Goal: Task Accomplishment & Management: Use online tool/utility

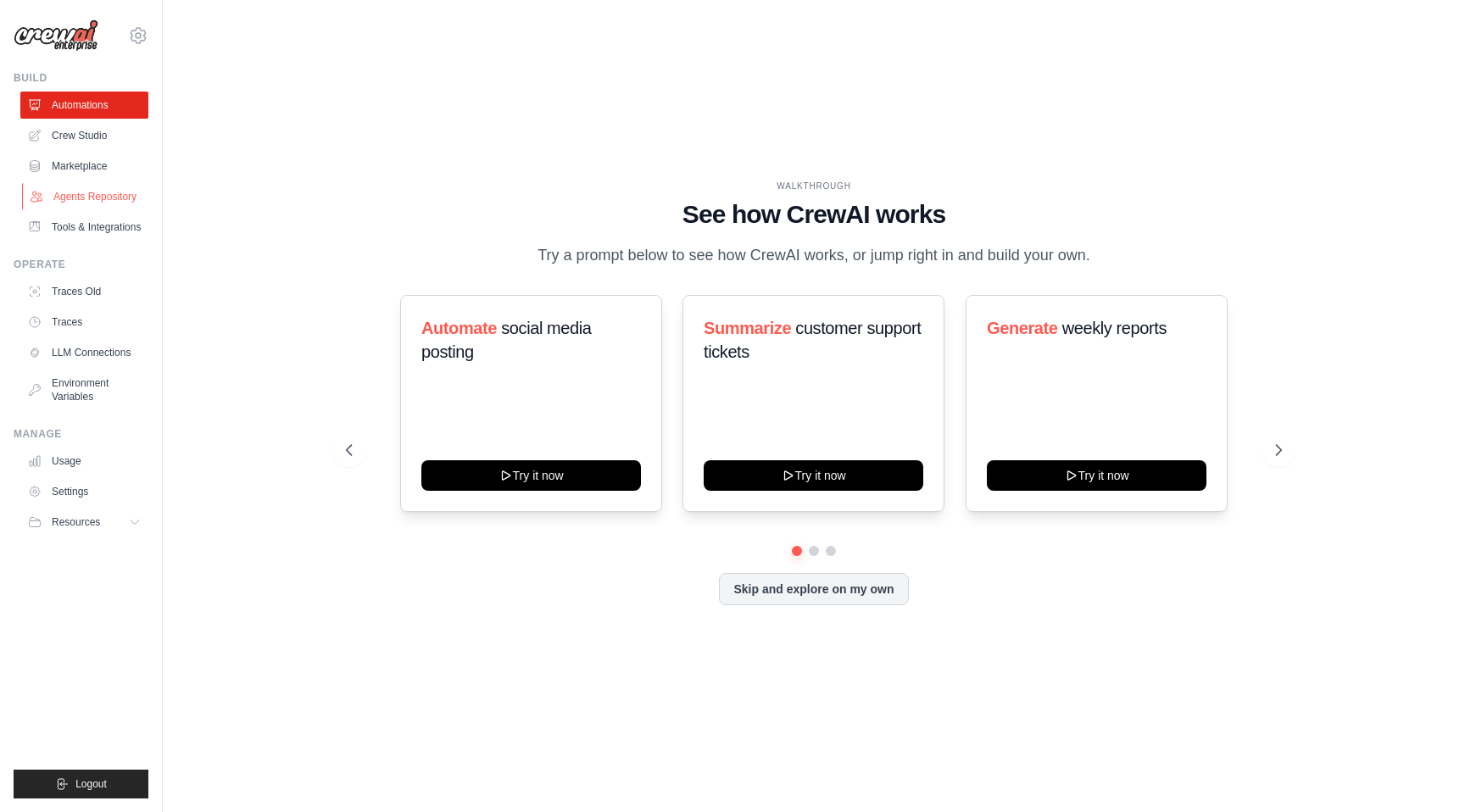
click at [121, 191] on link "Agents Repository" at bounding box center [85, 196] width 128 height 27
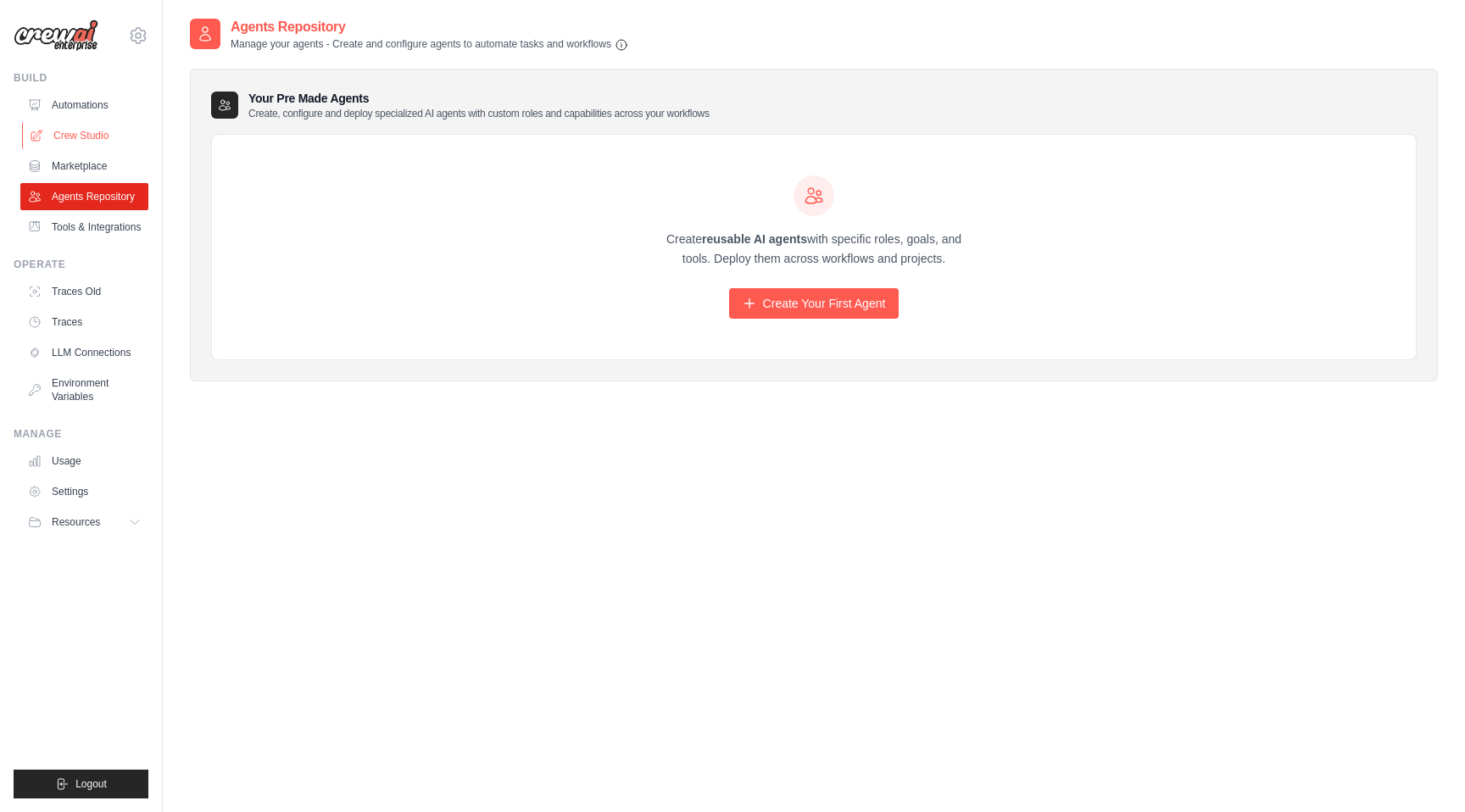
click at [89, 136] on link "Crew Studio" at bounding box center [85, 135] width 128 height 27
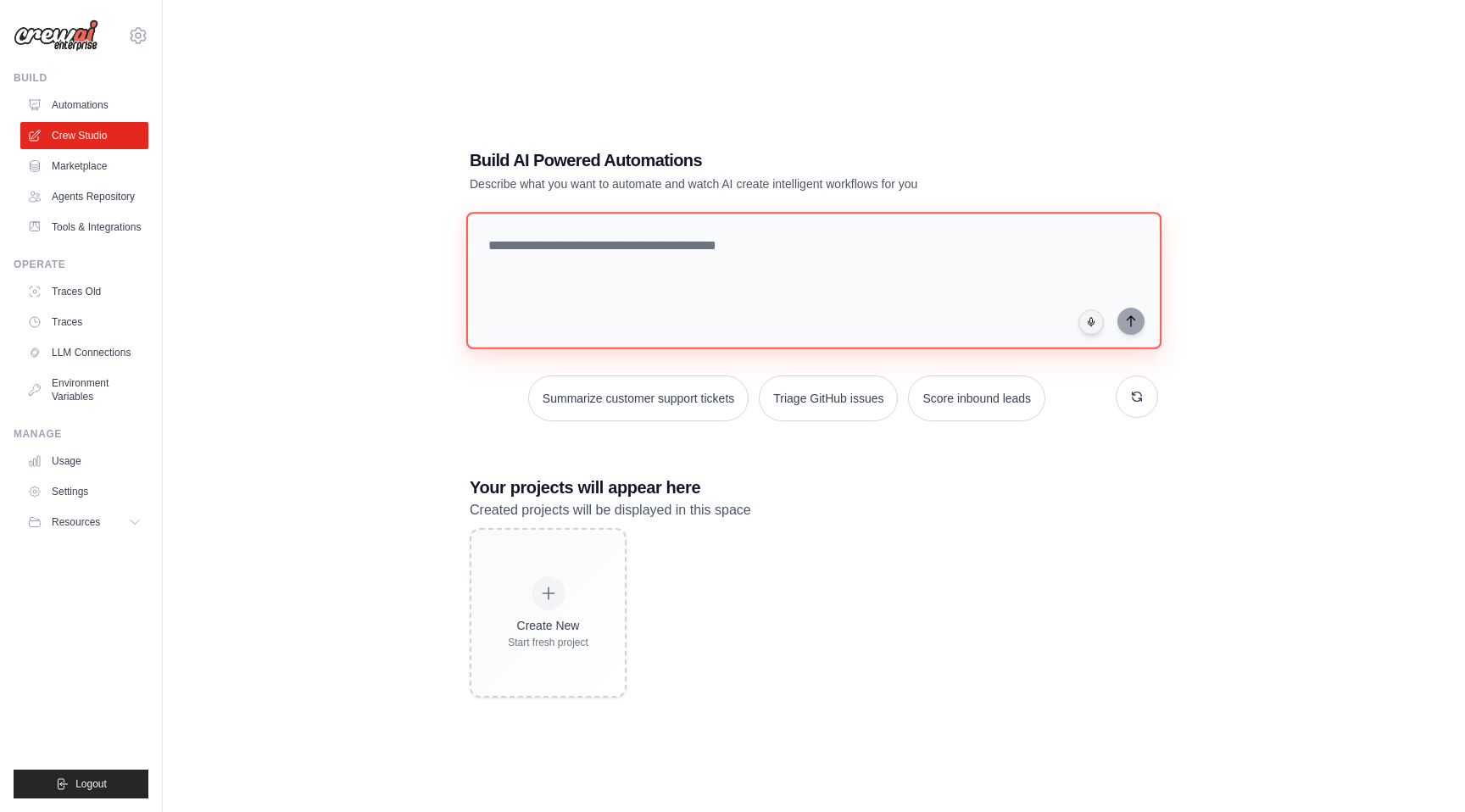
click at [676, 248] on textarea at bounding box center [814, 281] width 696 height 137
type textarea "*"
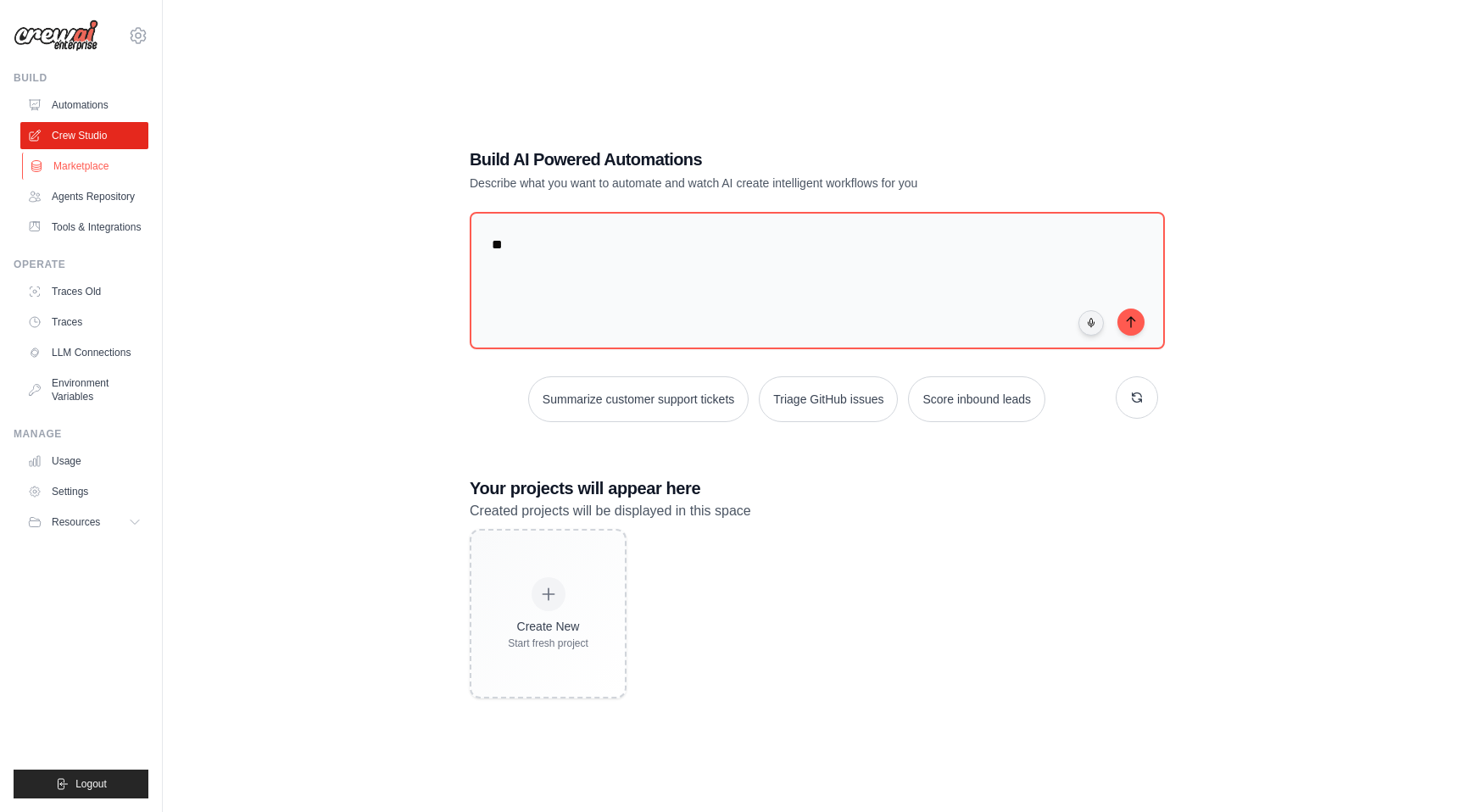
click at [93, 165] on link "Marketplace" at bounding box center [85, 166] width 128 height 27
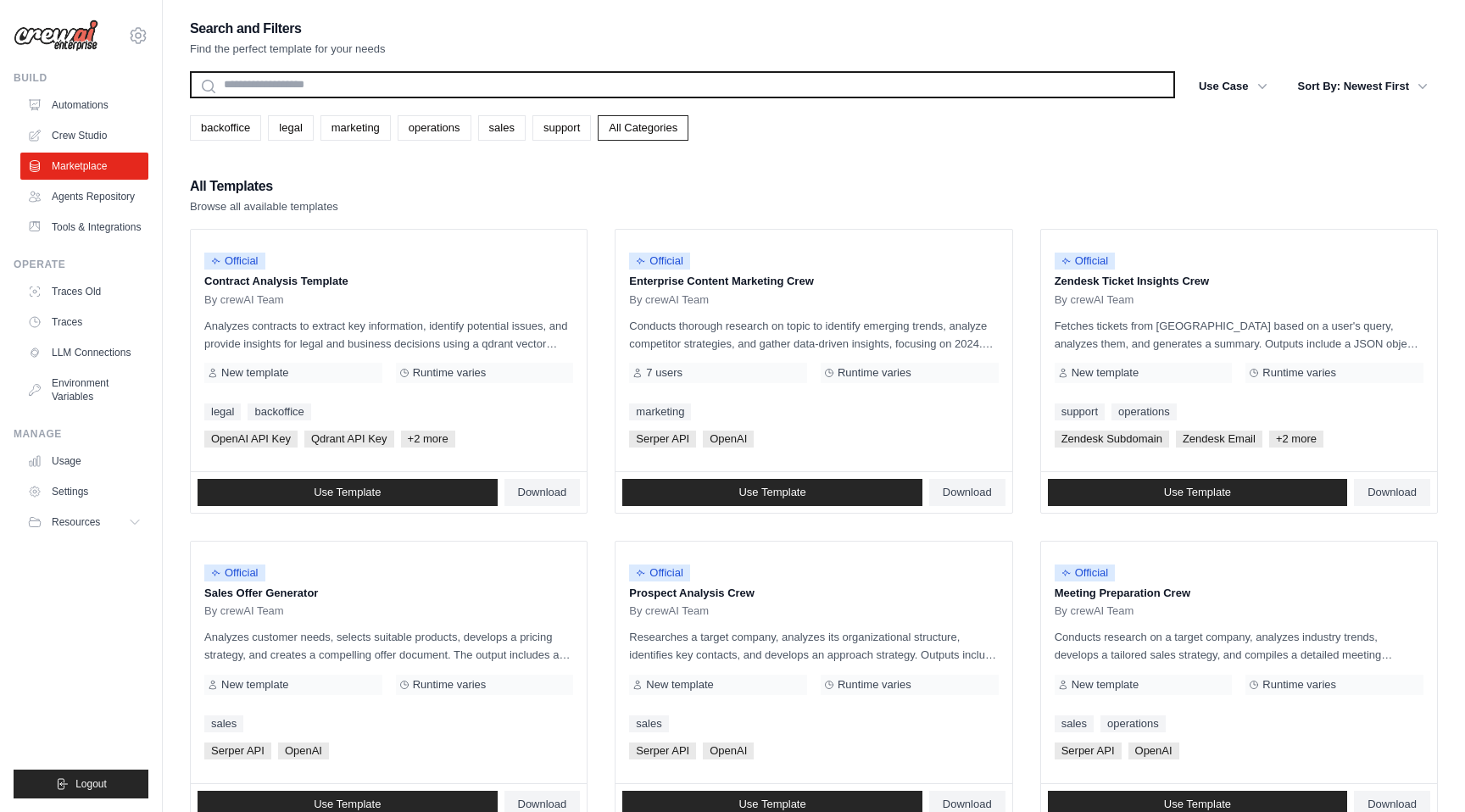
click at [330, 90] on input "text" at bounding box center [683, 84] width 986 height 27
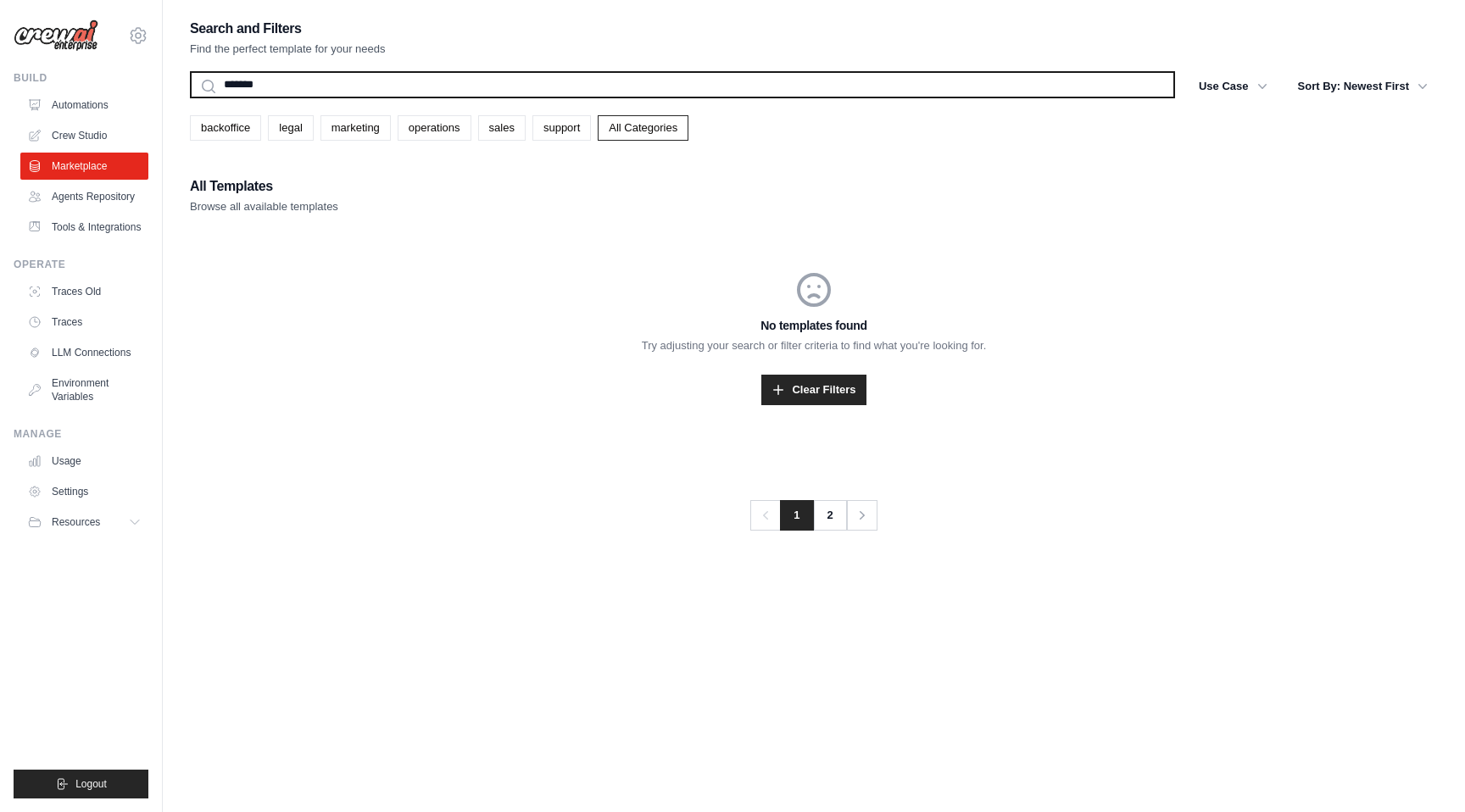
type input "*******"
click at [189, 97] on button "Search" at bounding box center [189, 97] width 1 height 1
click at [275, 85] on input "*******" at bounding box center [683, 84] width 986 height 27
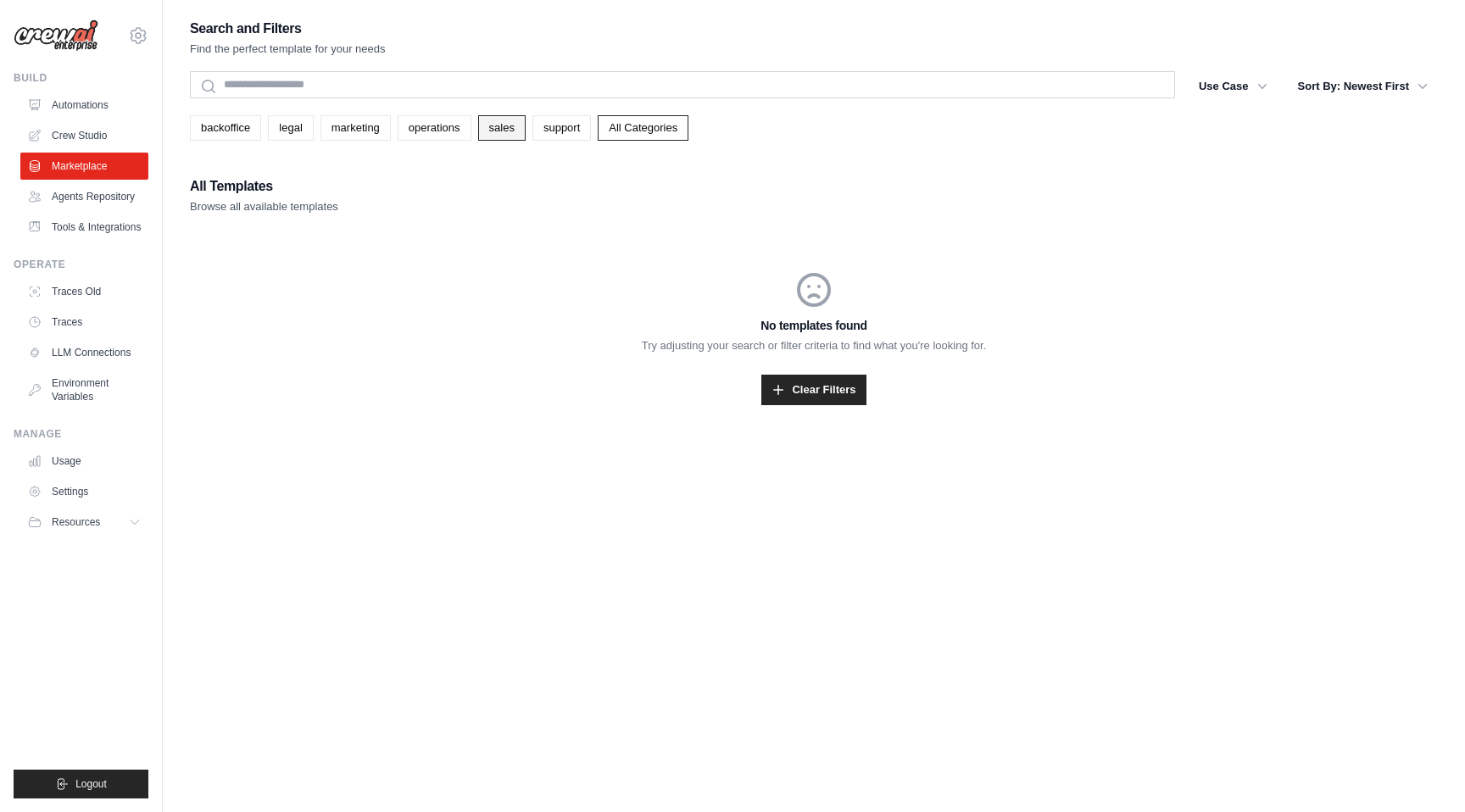
click at [506, 126] on link "sales" at bounding box center [502, 128] width 48 height 25
click at [864, 250] on div "No templates found Try adjusting your search or filter criteria to find what yo…" at bounding box center [814, 338] width 1248 height 217
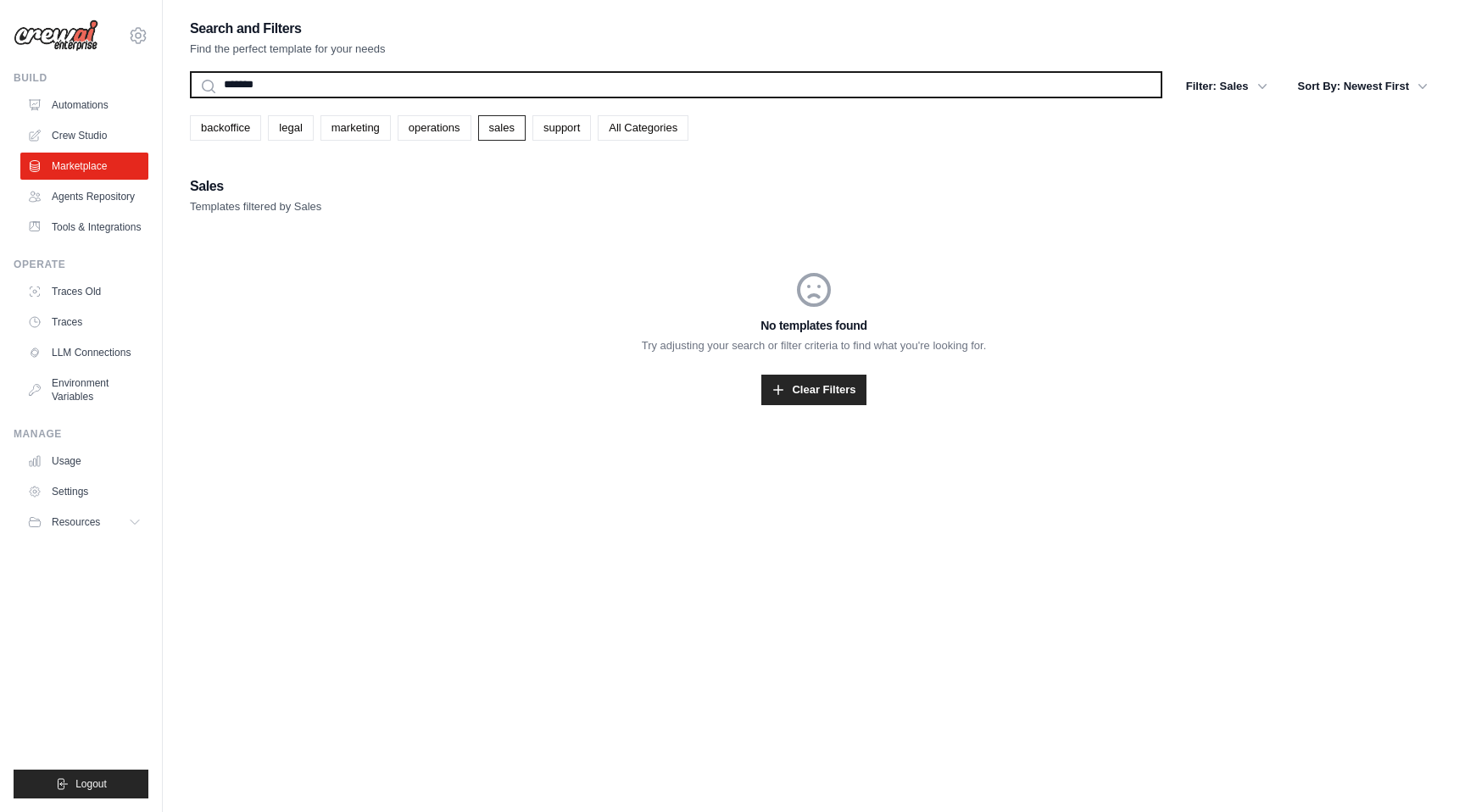
click at [675, 96] on input "*******" at bounding box center [676, 84] width 973 height 27
type input "*"
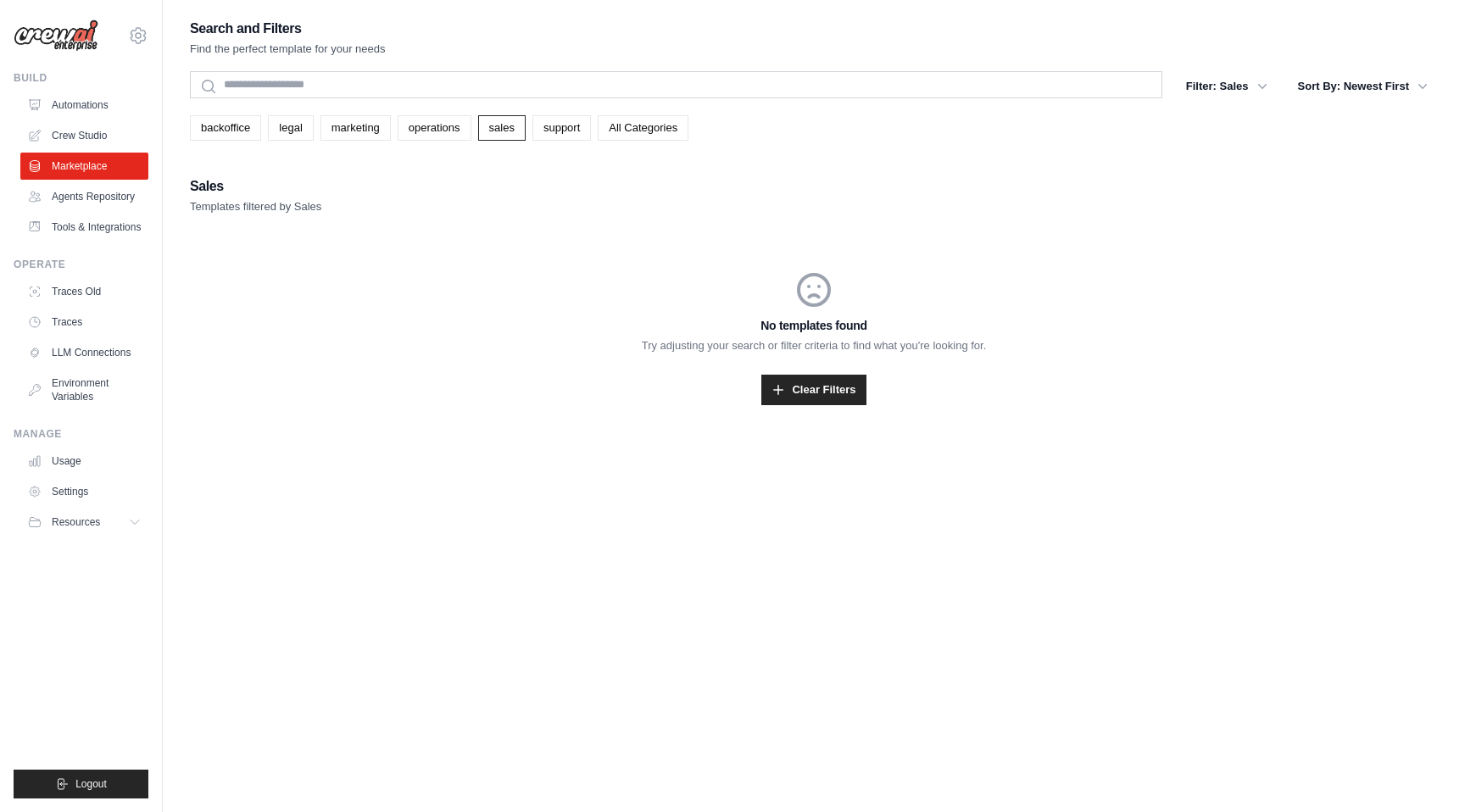
click at [968, 221] on div "Sales Templates filtered by Sales No templates found Try adjusting your search …" at bounding box center [814, 310] width 1248 height 271
click at [795, 395] on link "Clear Filters" at bounding box center [814, 390] width 104 height 30
click at [235, 126] on link "backoffice" at bounding box center [226, 128] width 71 height 25
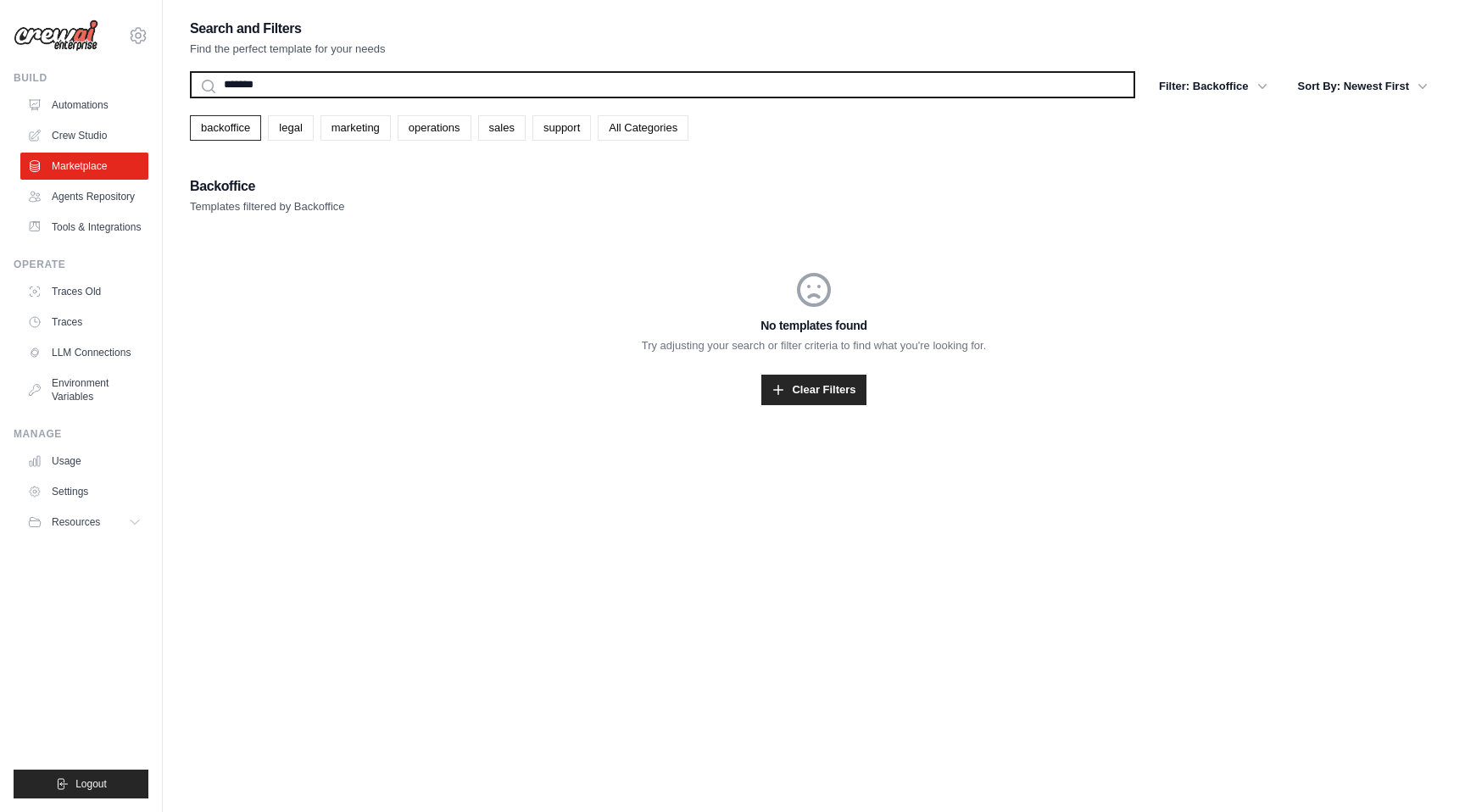
click at [1065, 88] on input "*******" at bounding box center [663, 84] width 946 height 27
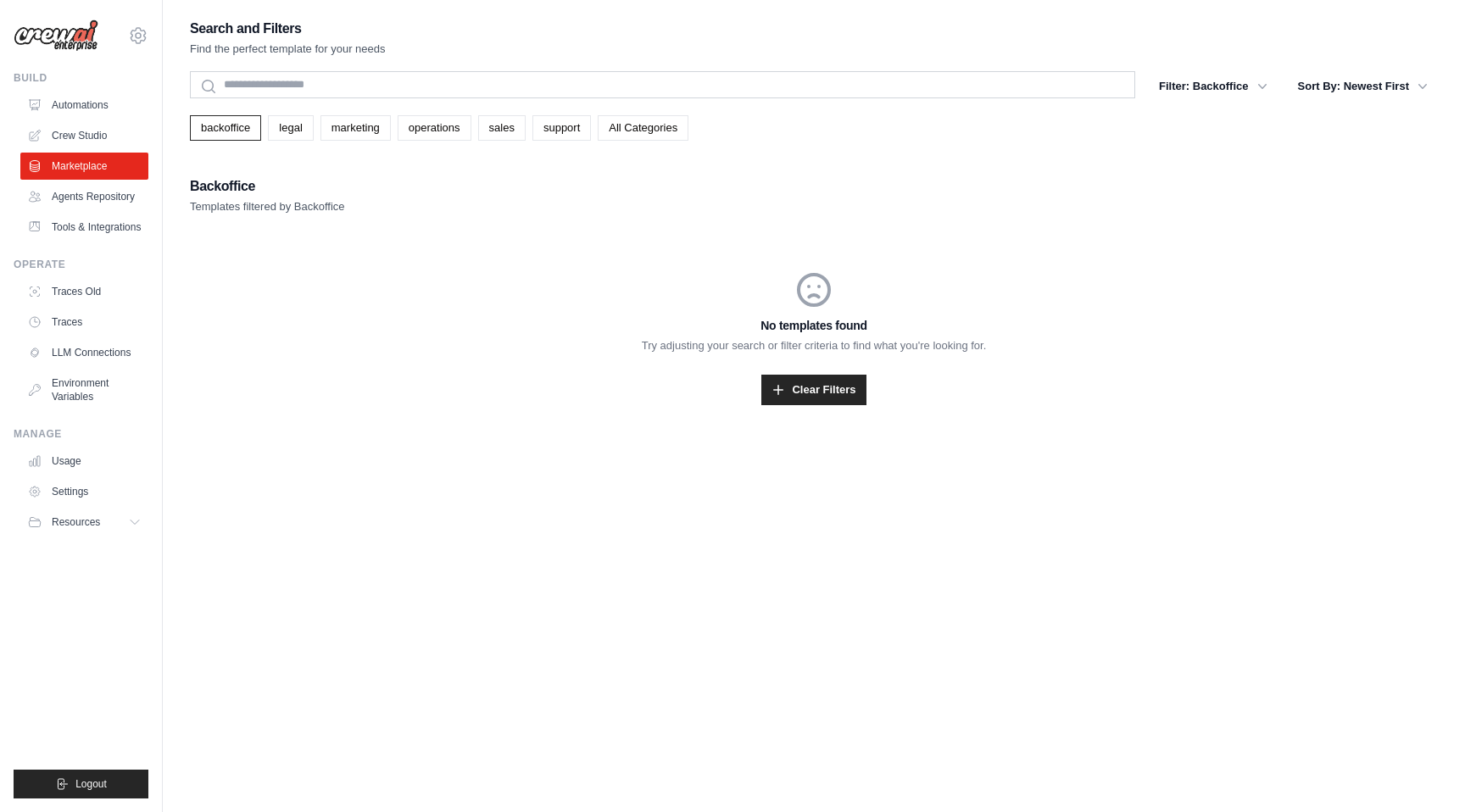
click at [954, 189] on div "Backoffice Templates filtered by Backoffice" at bounding box center [814, 195] width 1248 height 41
click at [517, 159] on div "Search and Filters Find the perfect template for your needs Search Filter: Back…" at bounding box center [814, 232] width 1248 height 429
click at [104, 169] on link "Marketplace" at bounding box center [85, 166] width 128 height 27
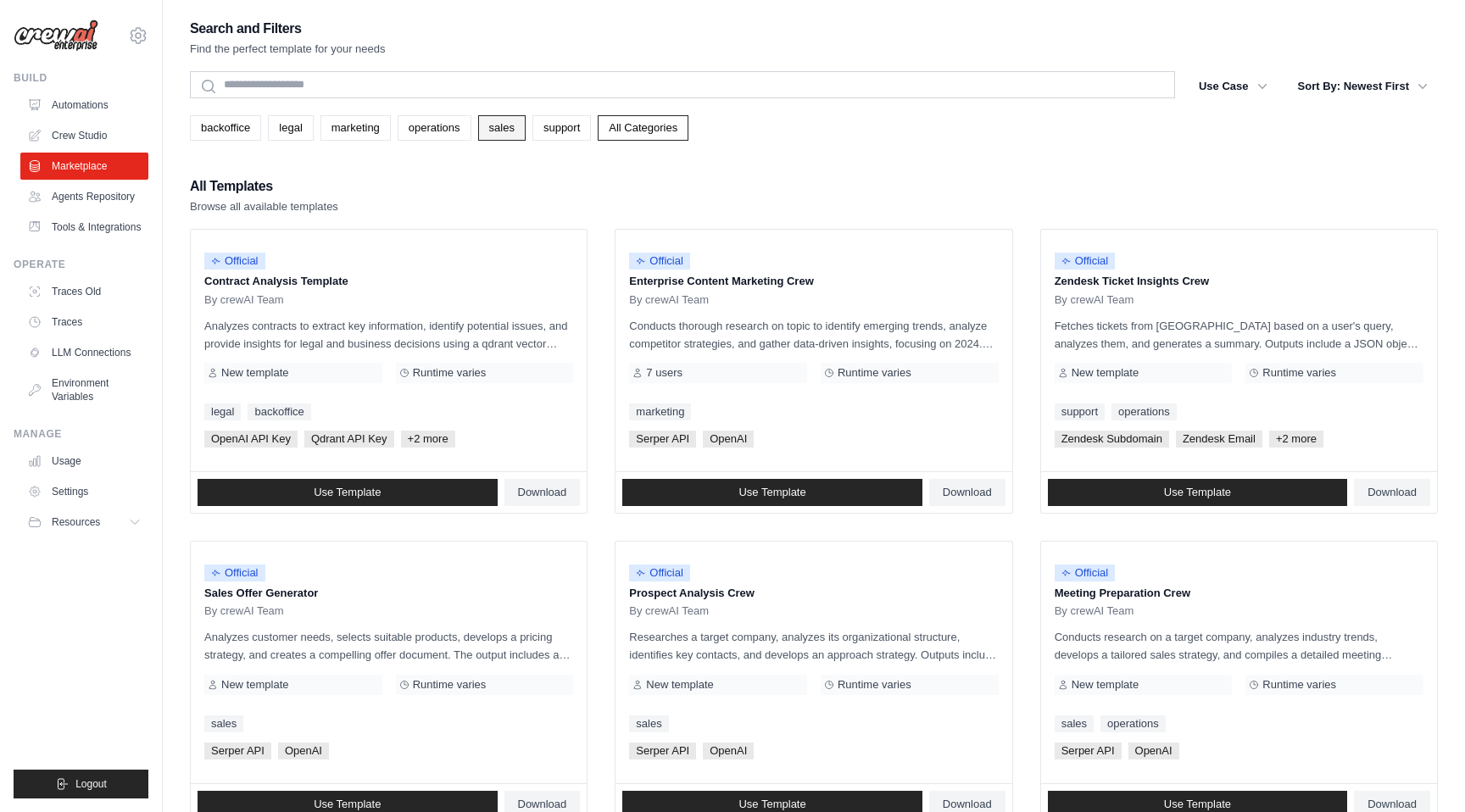
click at [505, 130] on link "sales" at bounding box center [502, 128] width 48 height 25
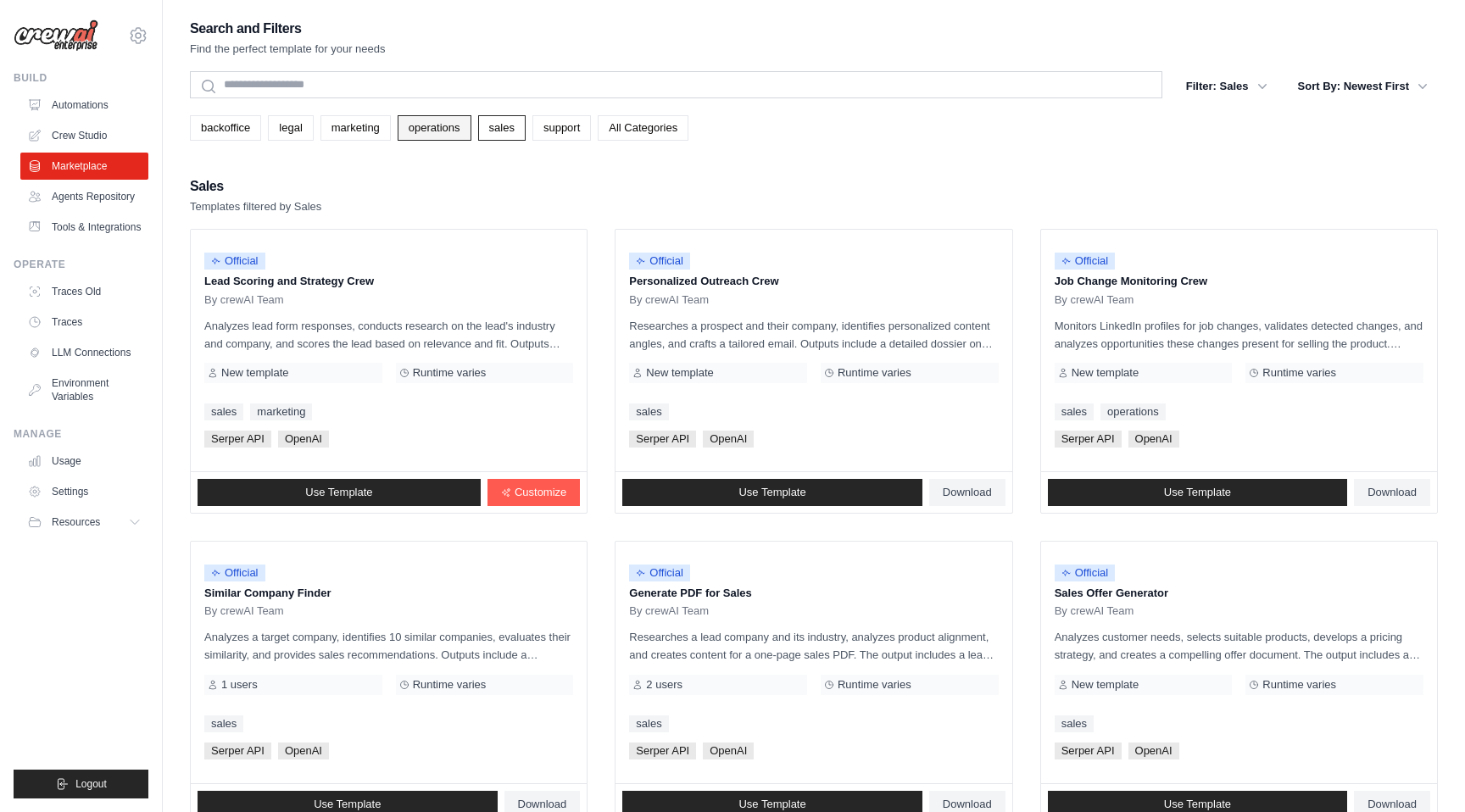
click at [431, 118] on link "operations" at bounding box center [434, 128] width 74 height 25
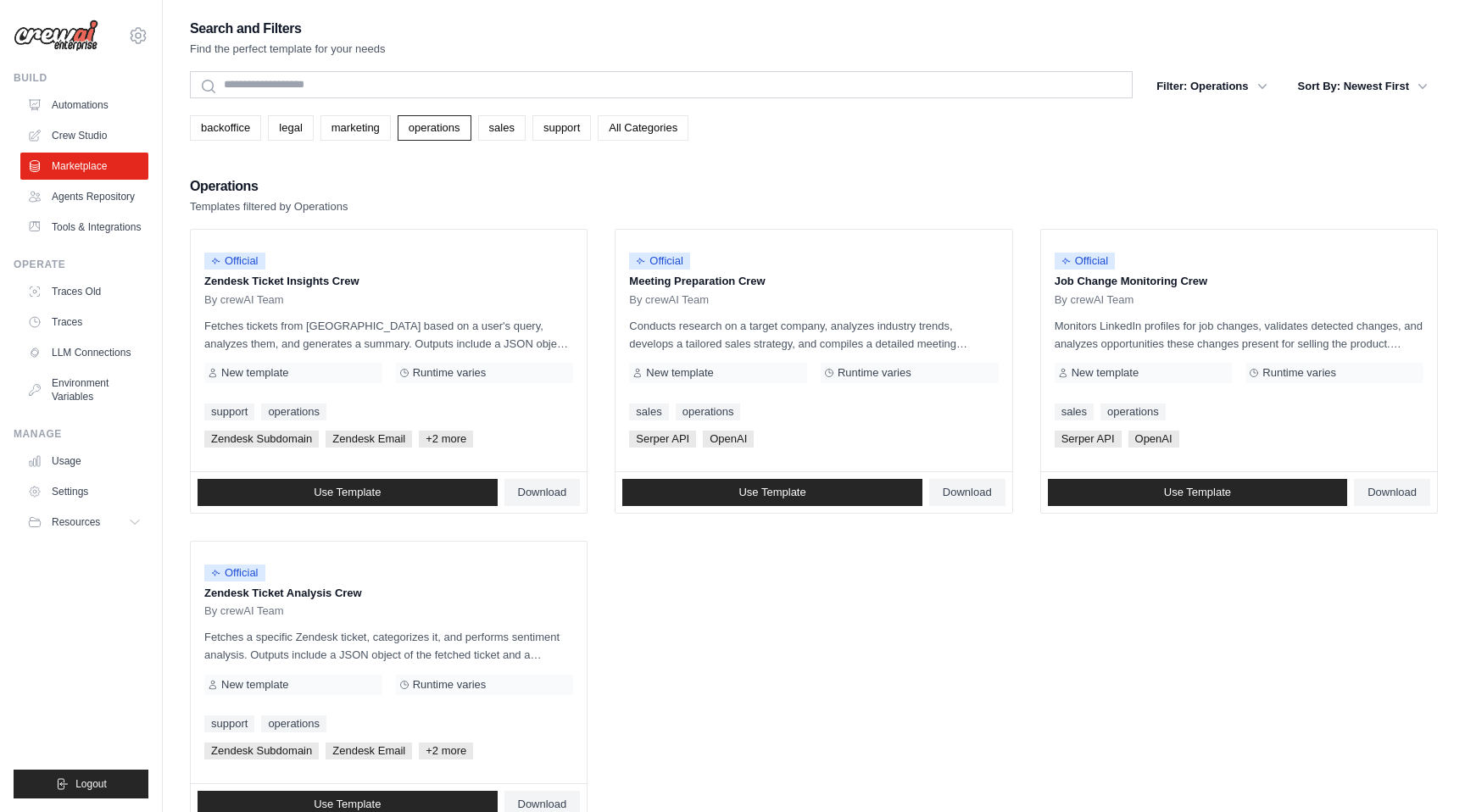
click at [655, 129] on link "All Categories" at bounding box center [643, 128] width 90 height 25
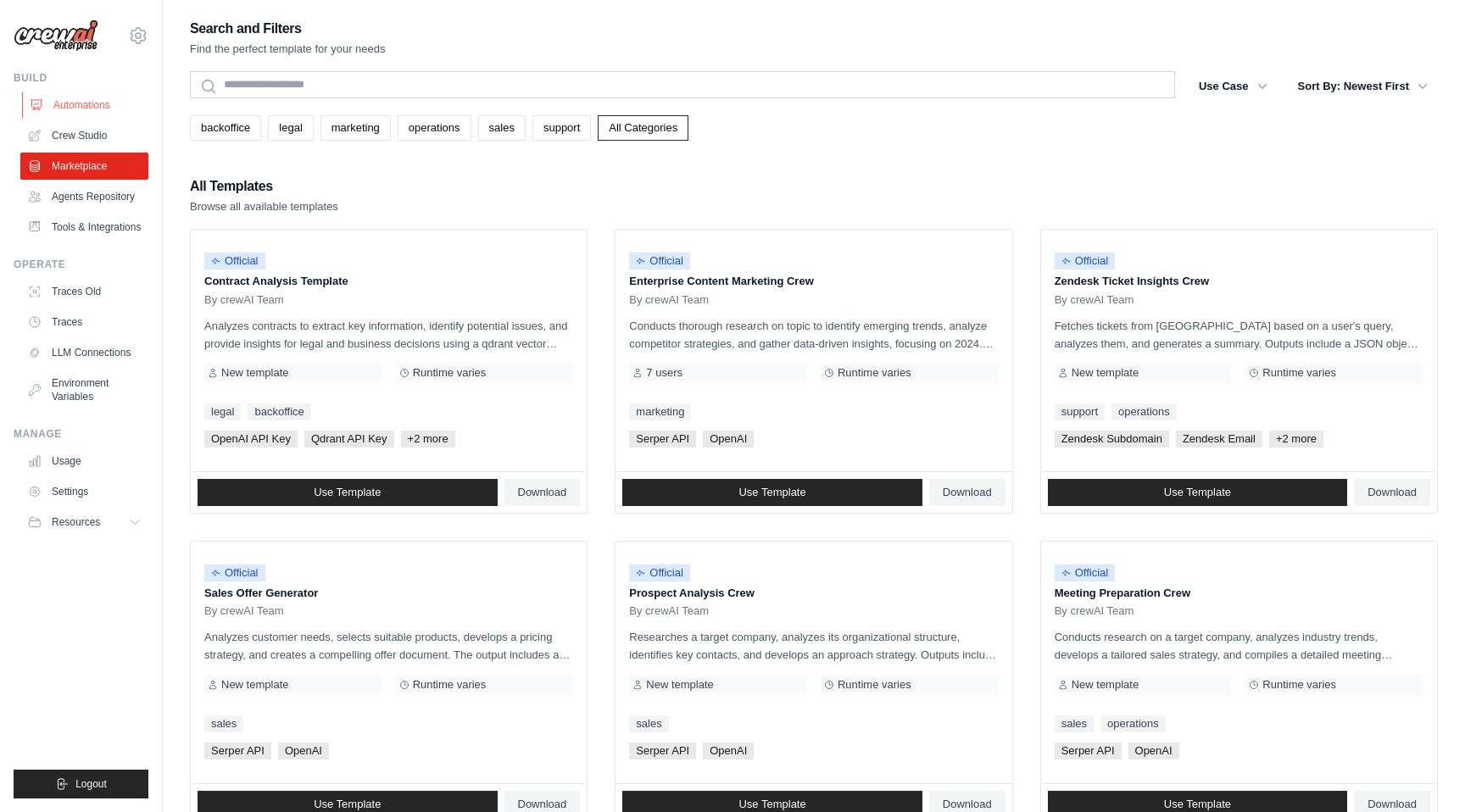
click at [108, 103] on link "Automations" at bounding box center [85, 104] width 128 height 27
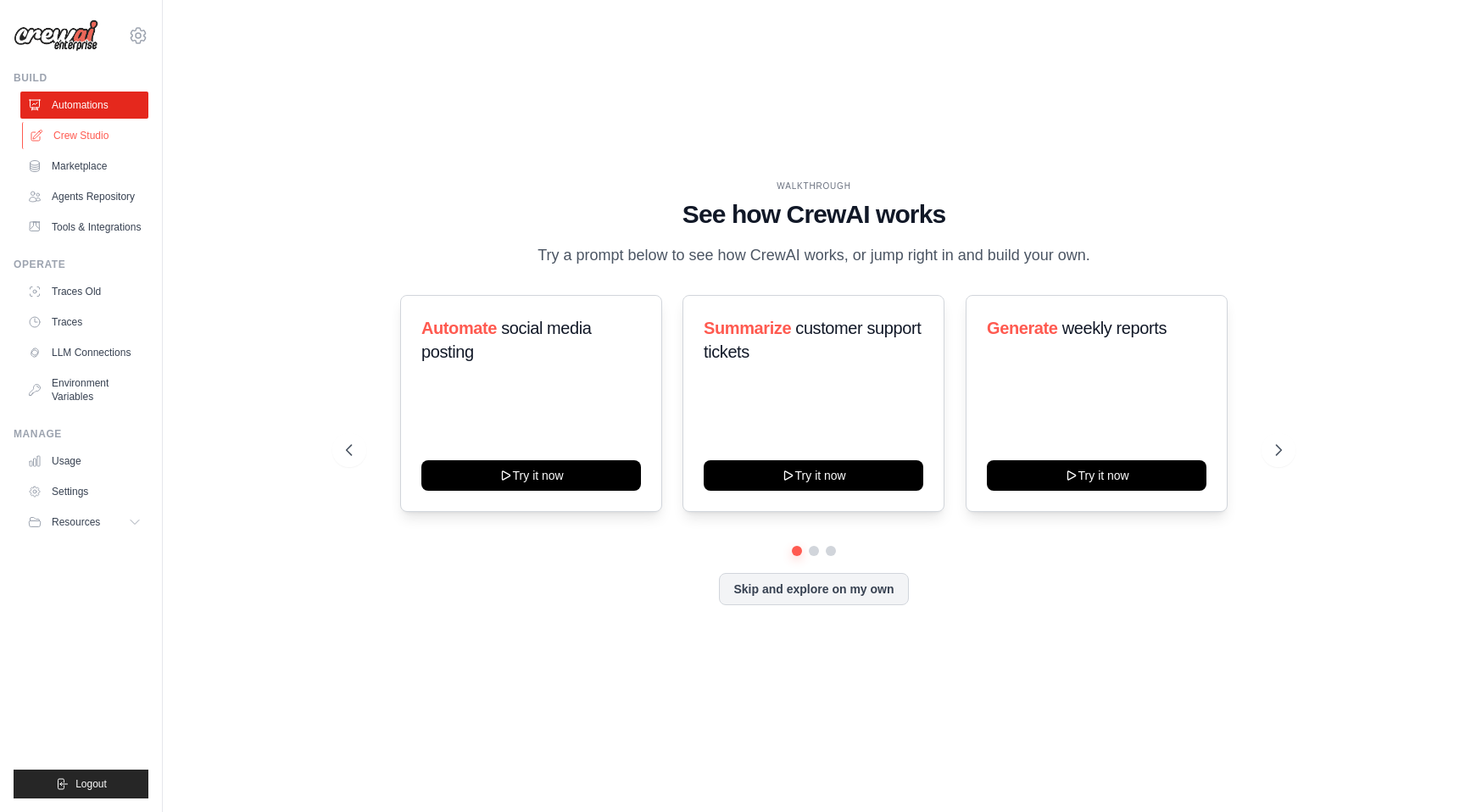
click at [101, 137] on link "Crew Studio" at bounding box center [85, 135] width 128 height 27
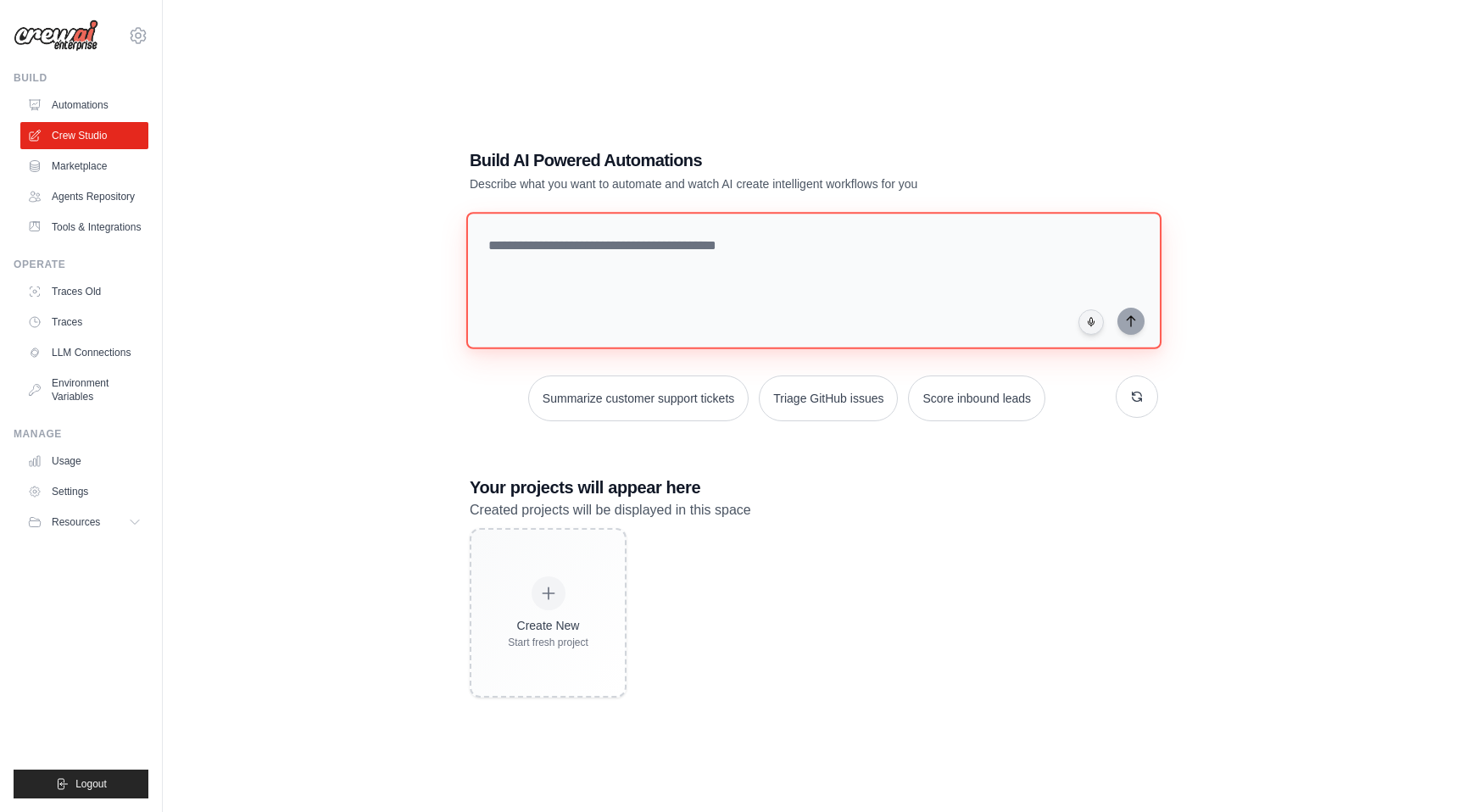
click at [591, 268] on textarea at bounding box center [814, 281] width 696 height 137
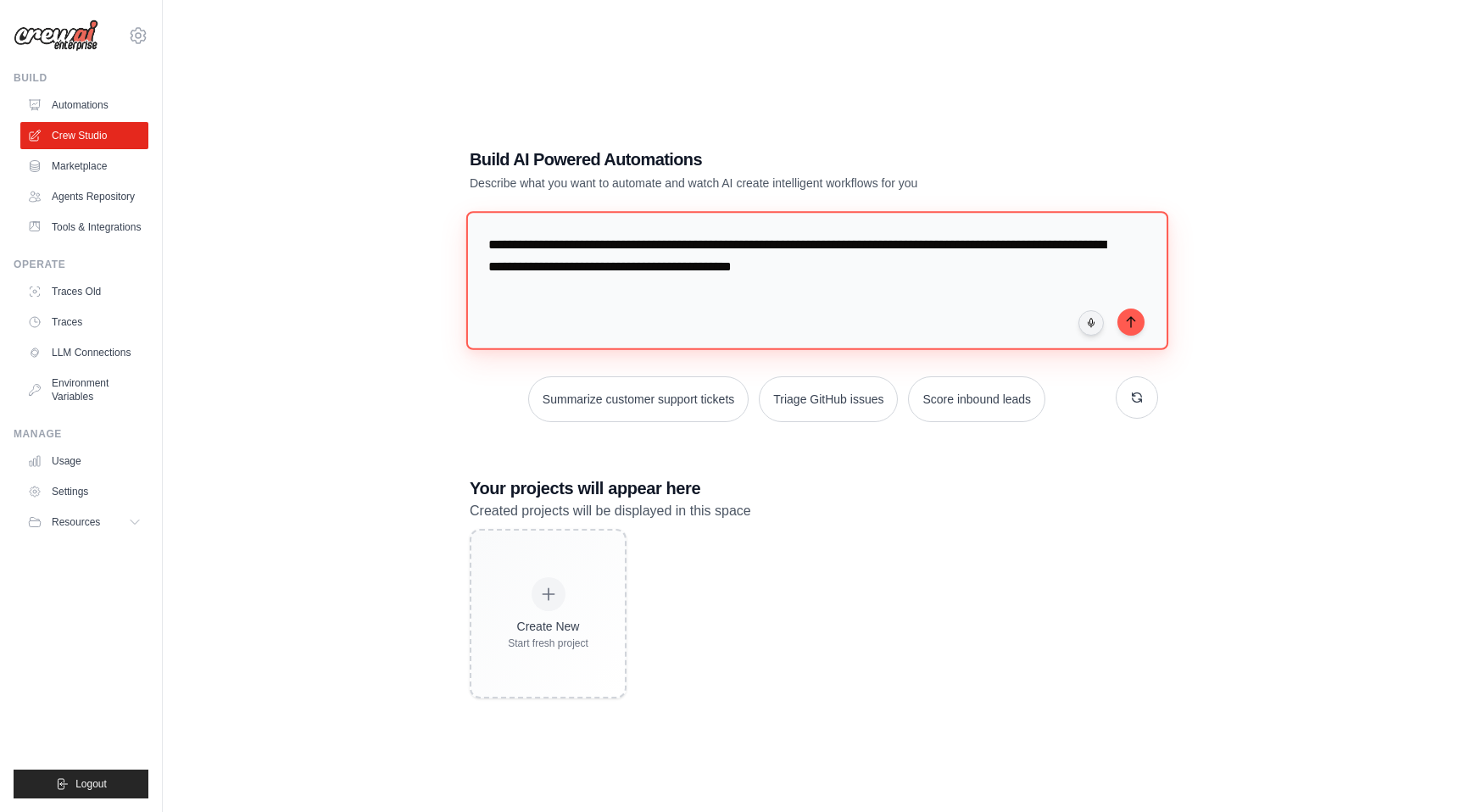
click at [1145, 320] on textarea "**********" at bounding box center [817, 280] width 703 height 138
type textarea "**********"
click at [1132, 320] on icon "submit" at bounding box center [1131, 321] width 8 height 10
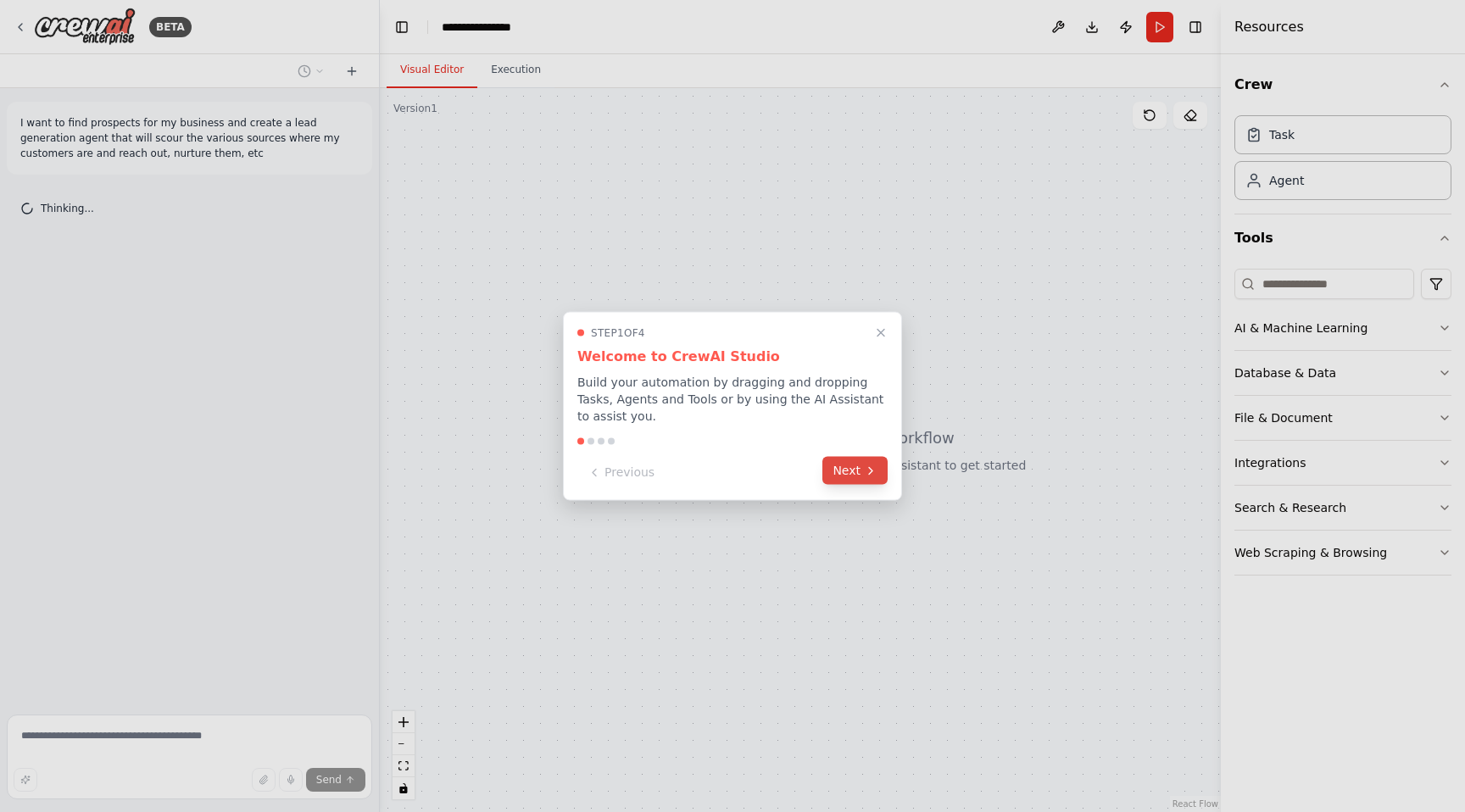
click at [860, 471] on button "Next" at bounding box center [855, 471] width 65 height 28
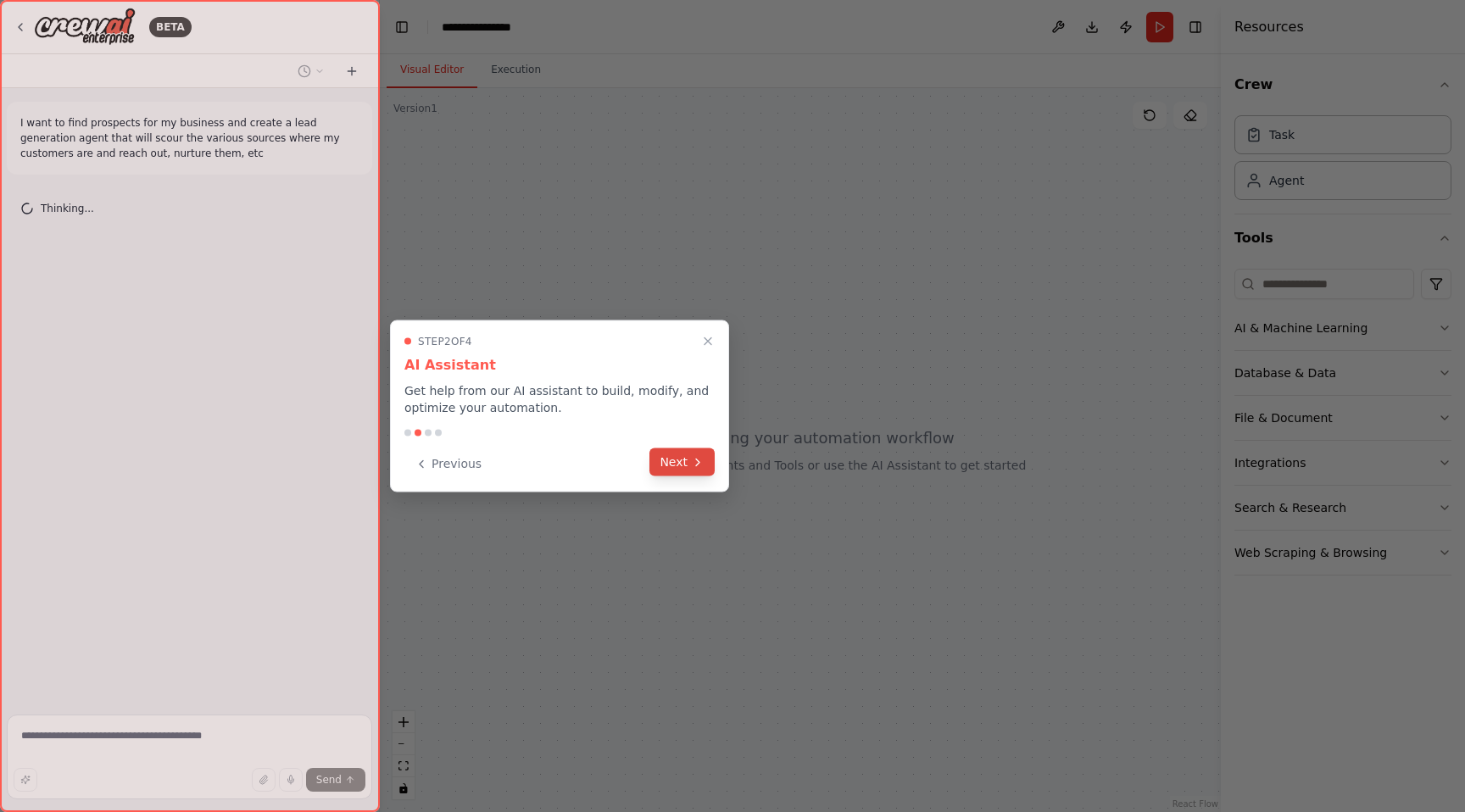
click at [683, 462] on button "Next" at bounding box center [682, 463] width 65 height 28
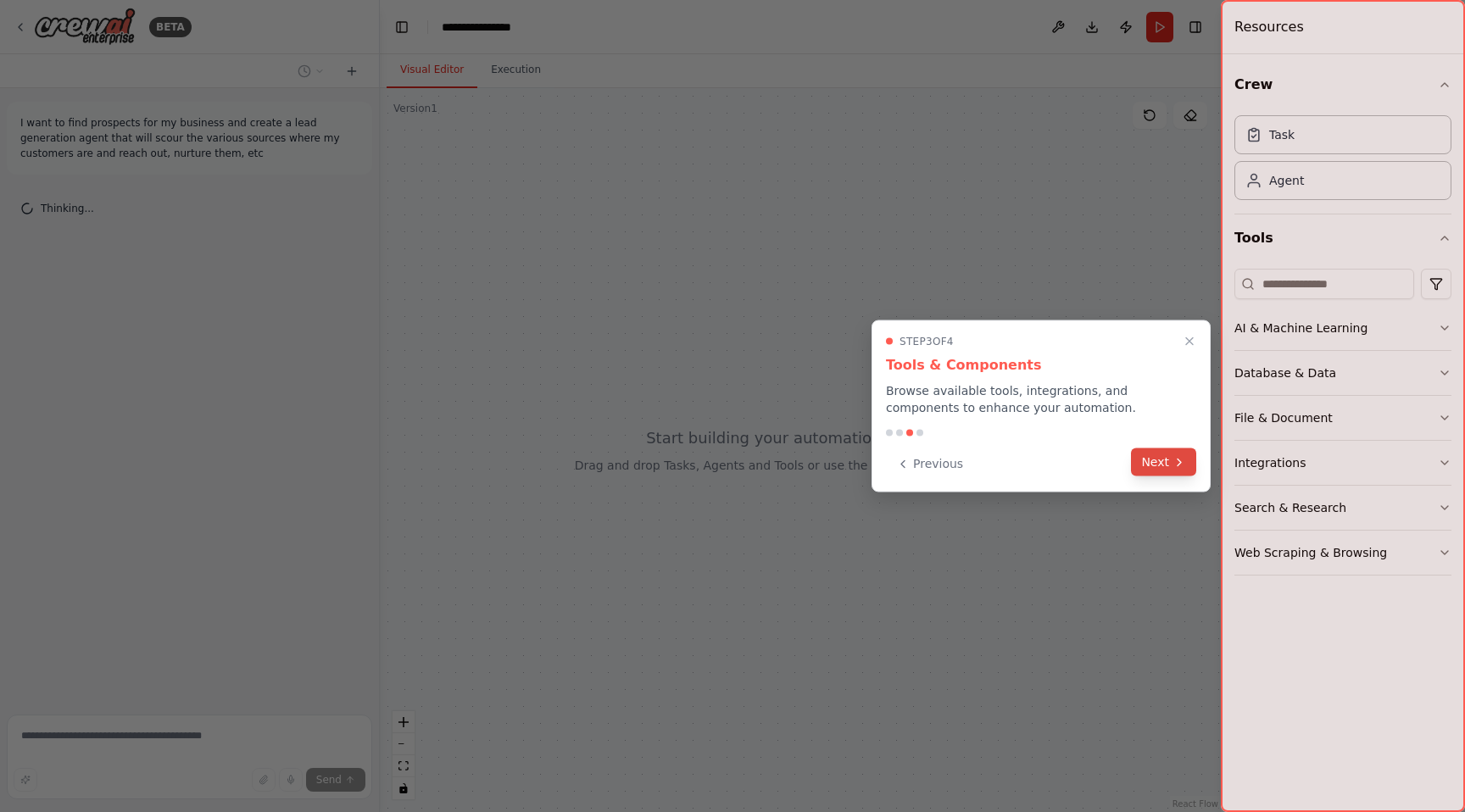
click at [1163, 469] on button "Next" at bounding box center [1164, 463] width 65 height 28
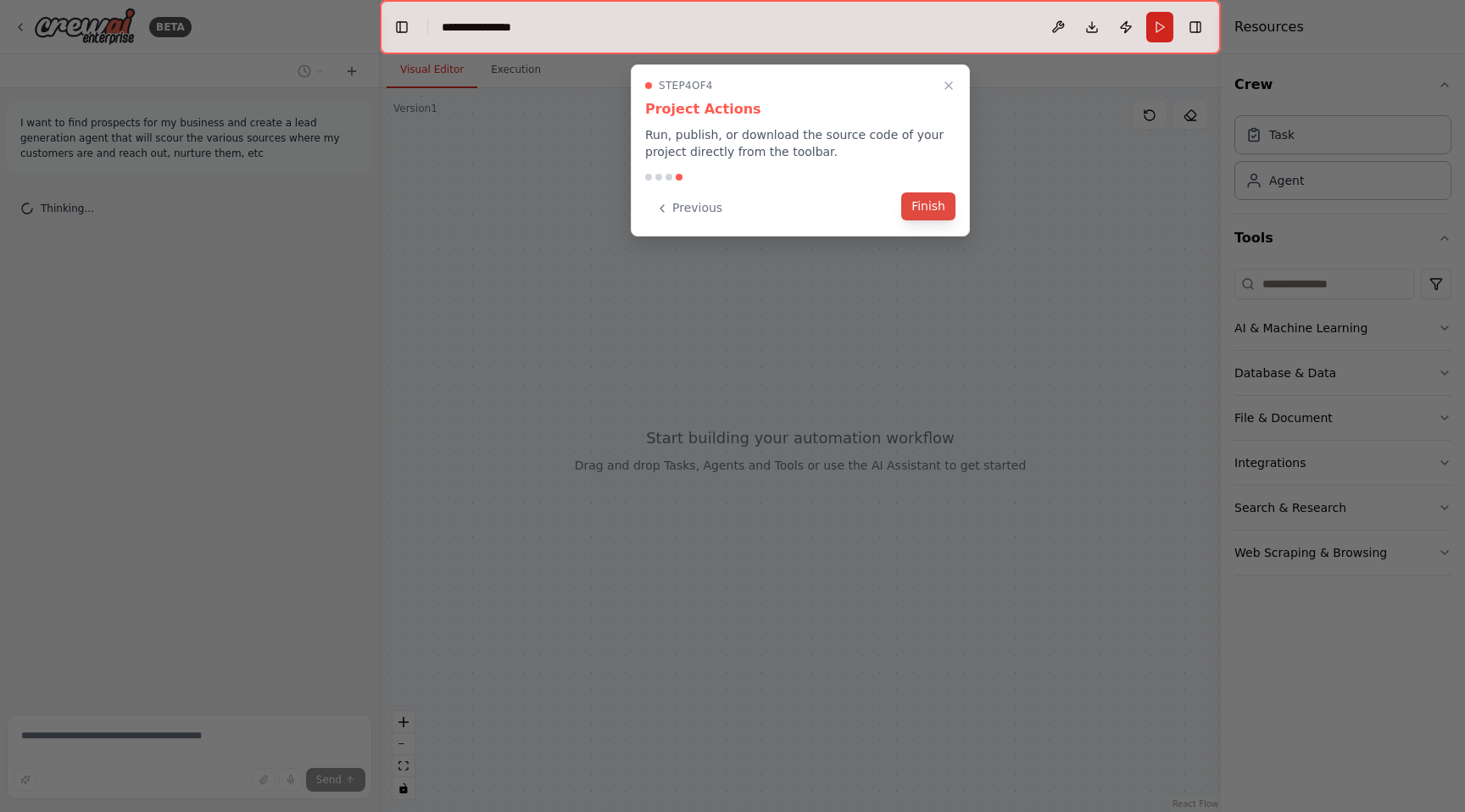
click at [930, 206] on button "Finish" at bounding box center [928, 207] width 54 height 28
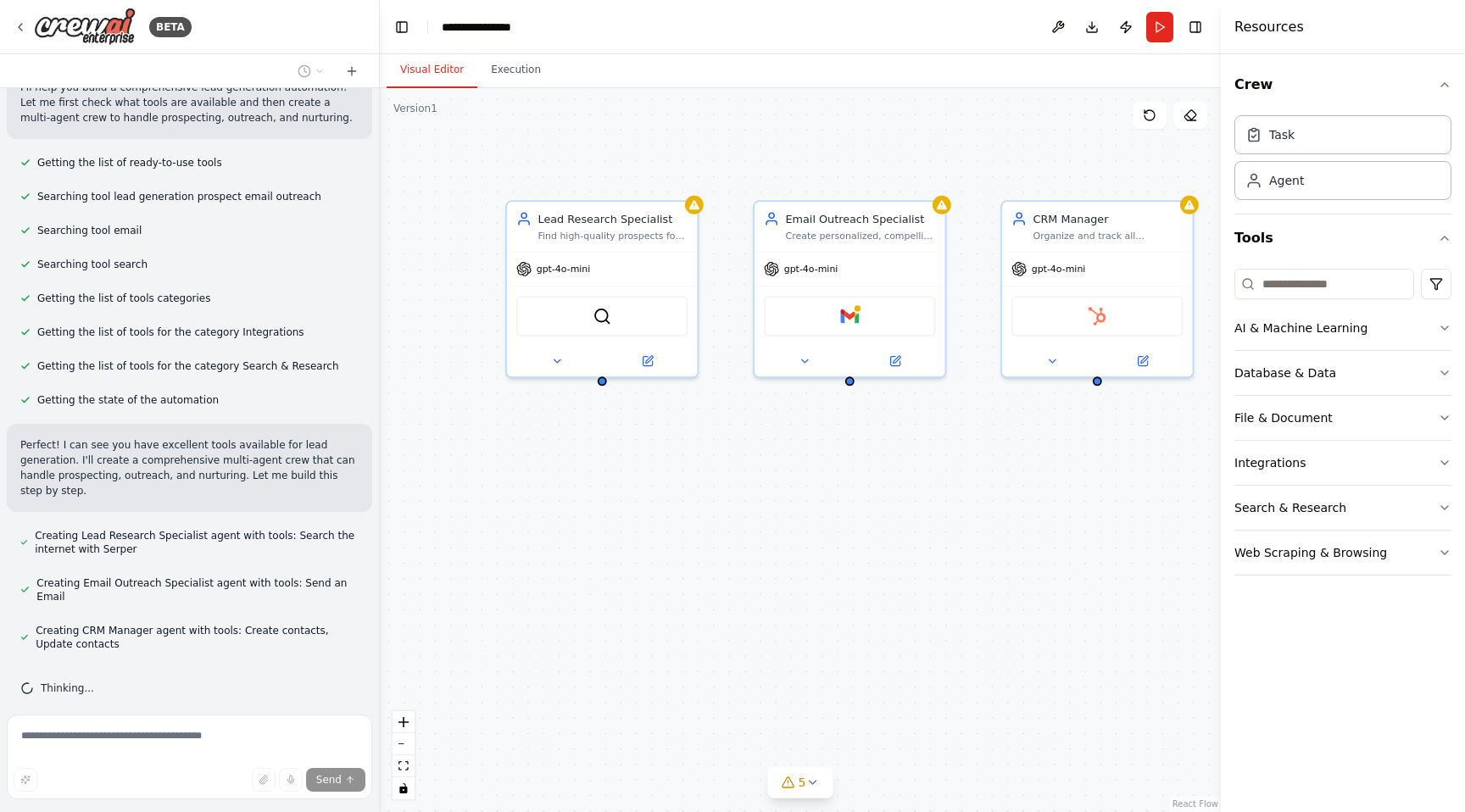
scroll to position [194, 0]
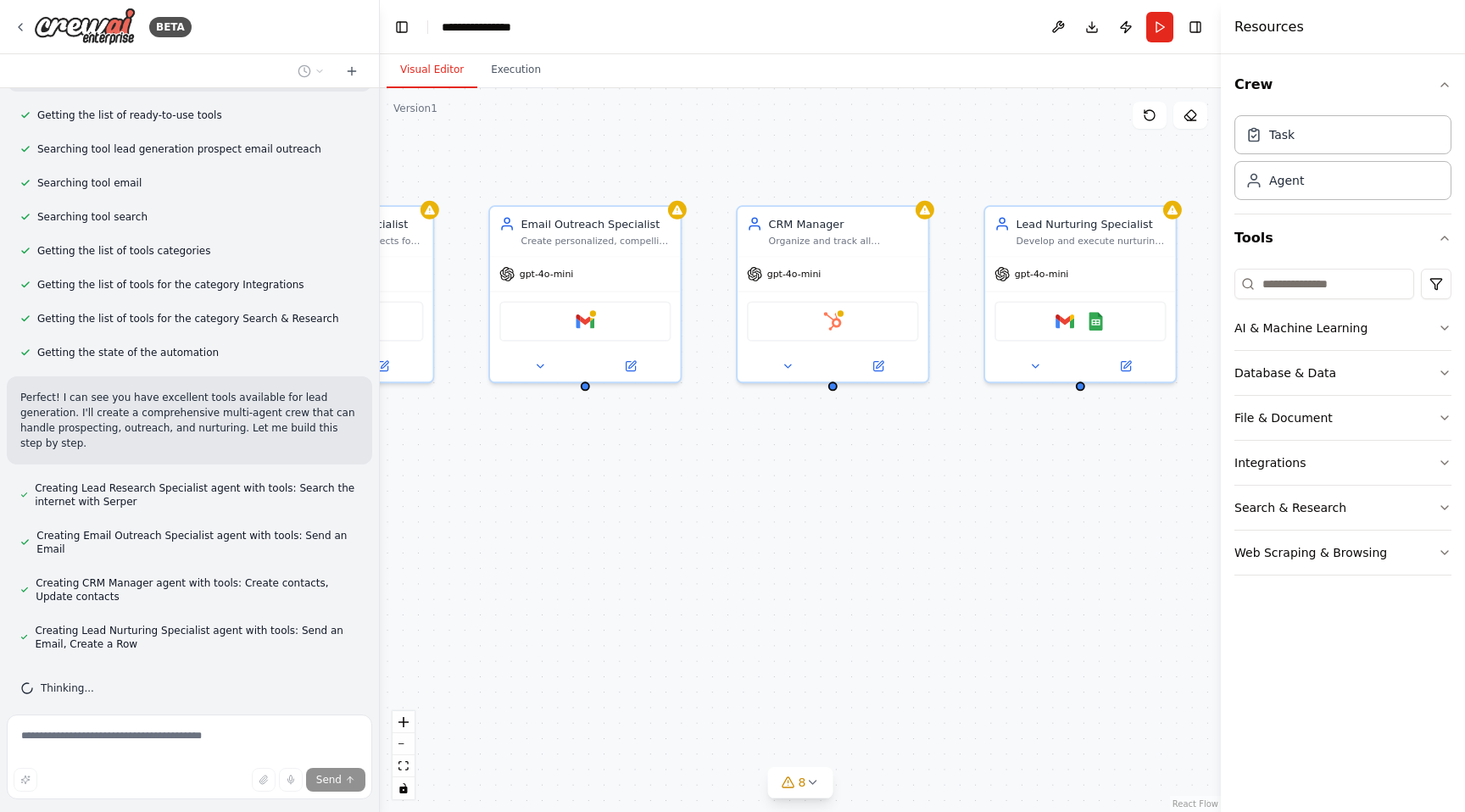
drag, startPoint x: 955, startPoint y: 510, endPoint x: 691, endPoint y: 515, distance: 264.0
click at [691, 515] on div "Lead Research Specialist Find high-quality prospects for {business_type} by res…" at bounding box center [800, 451] width 841 height 724
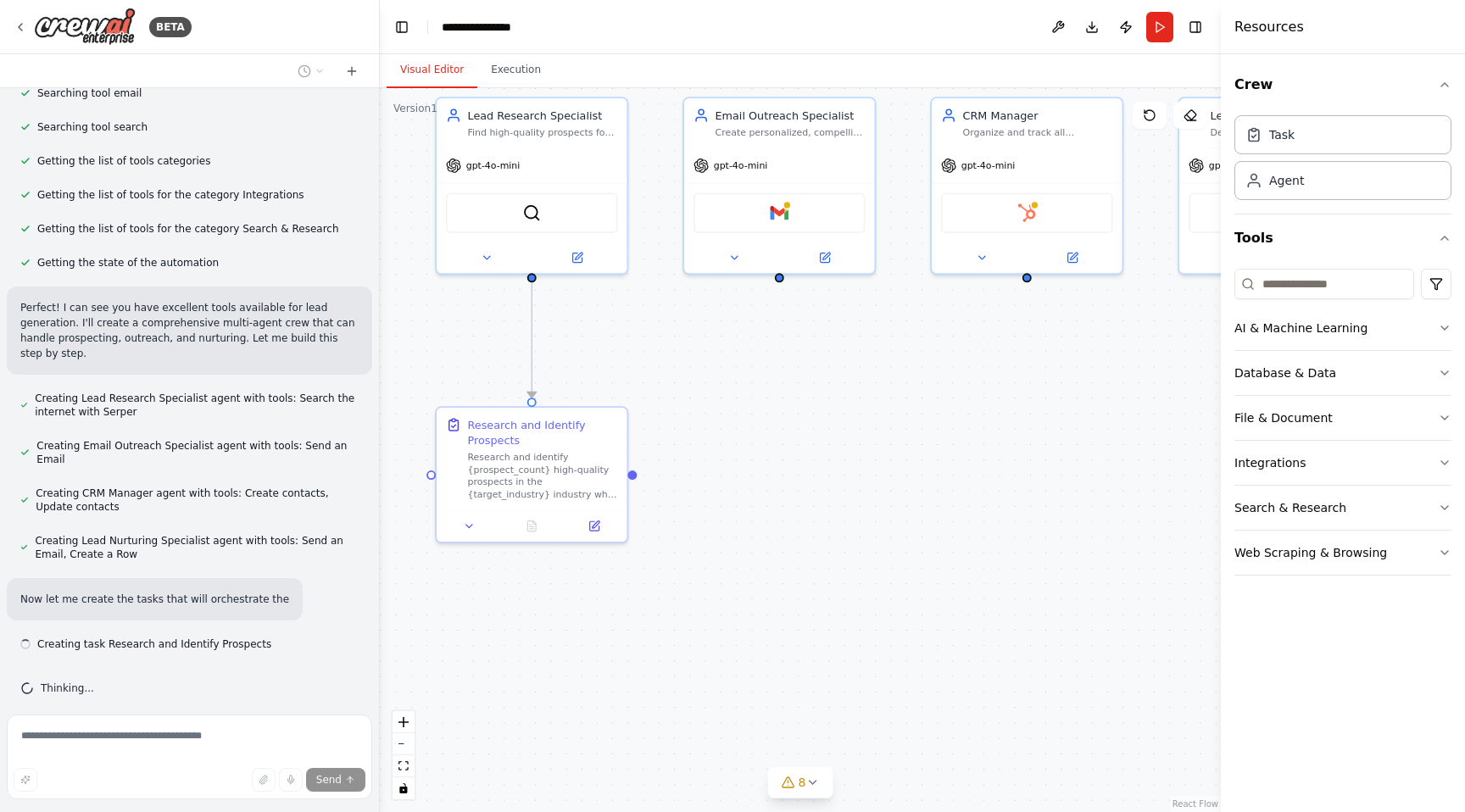
scroll to position [299, 0]
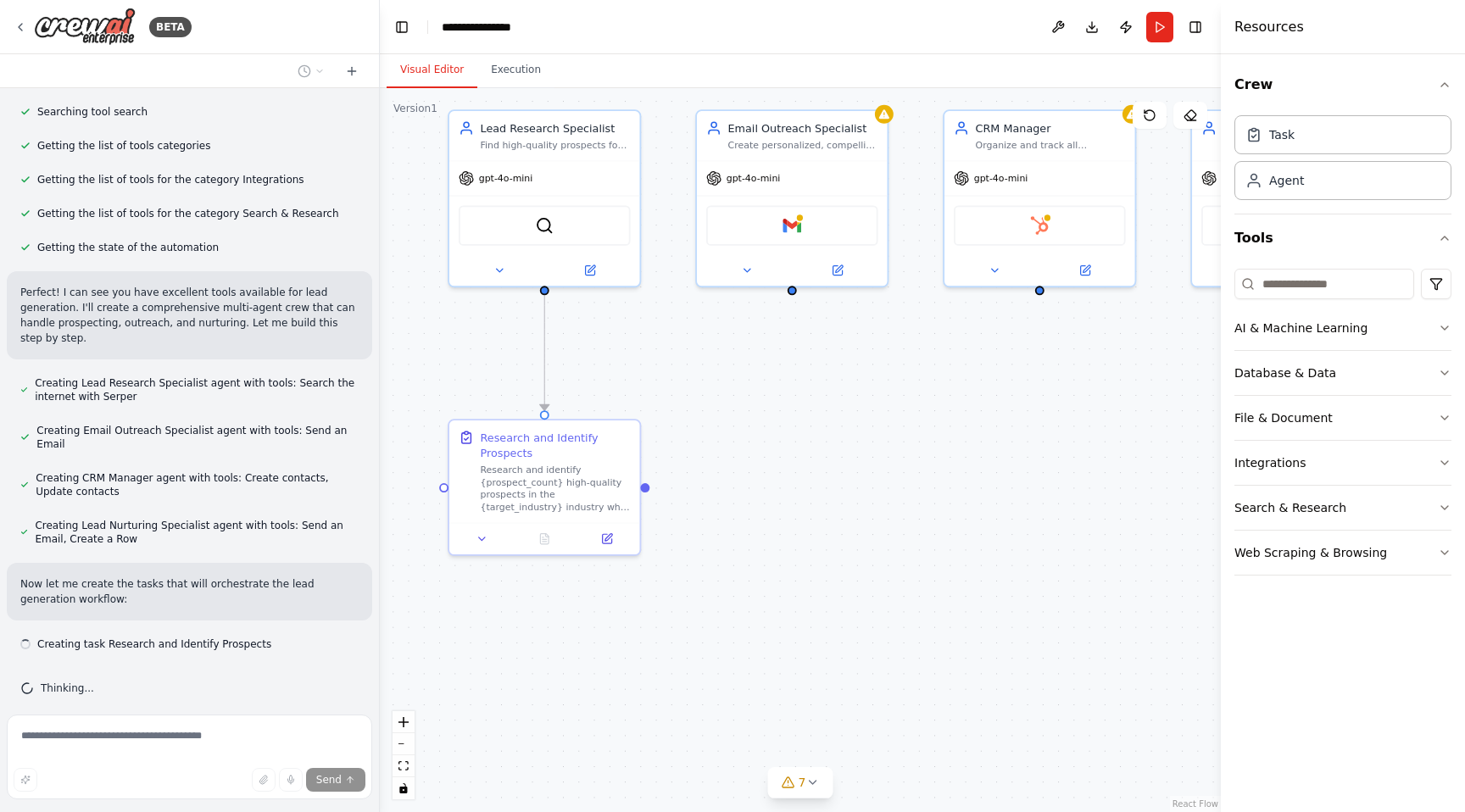
drag, startPoint x: 974, startPoint y: 522, endPoint x: 1182, endPoint y: 426, distance: 229.1
click at [1182, 426] on div ".deletable-edge-delete-btn { width: 20px; height: 20px; border: 0px solid #ffff…" at bounding box center [800, 451] width 841 height 724
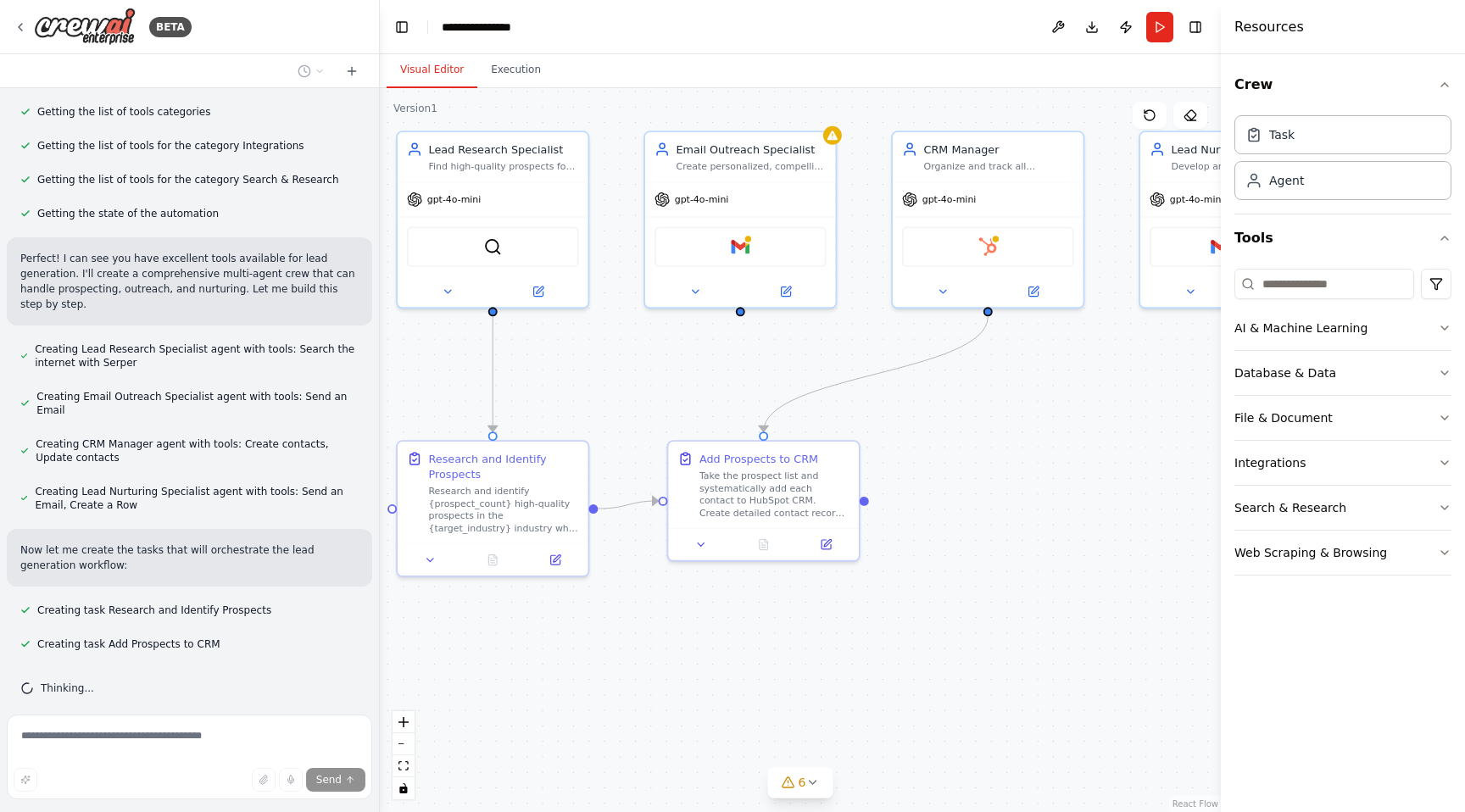
drag, startPoint x: 935, startPoint y: 409, endPoint x: 882, endPoint y: 430, distance: 57.0
click at [882, 430] on div ".deletable-edge-delete-btn { width: 20px; height: 20px; border: 0px solid #ffff…" at bounding box center [800, 451] width 841 height 724
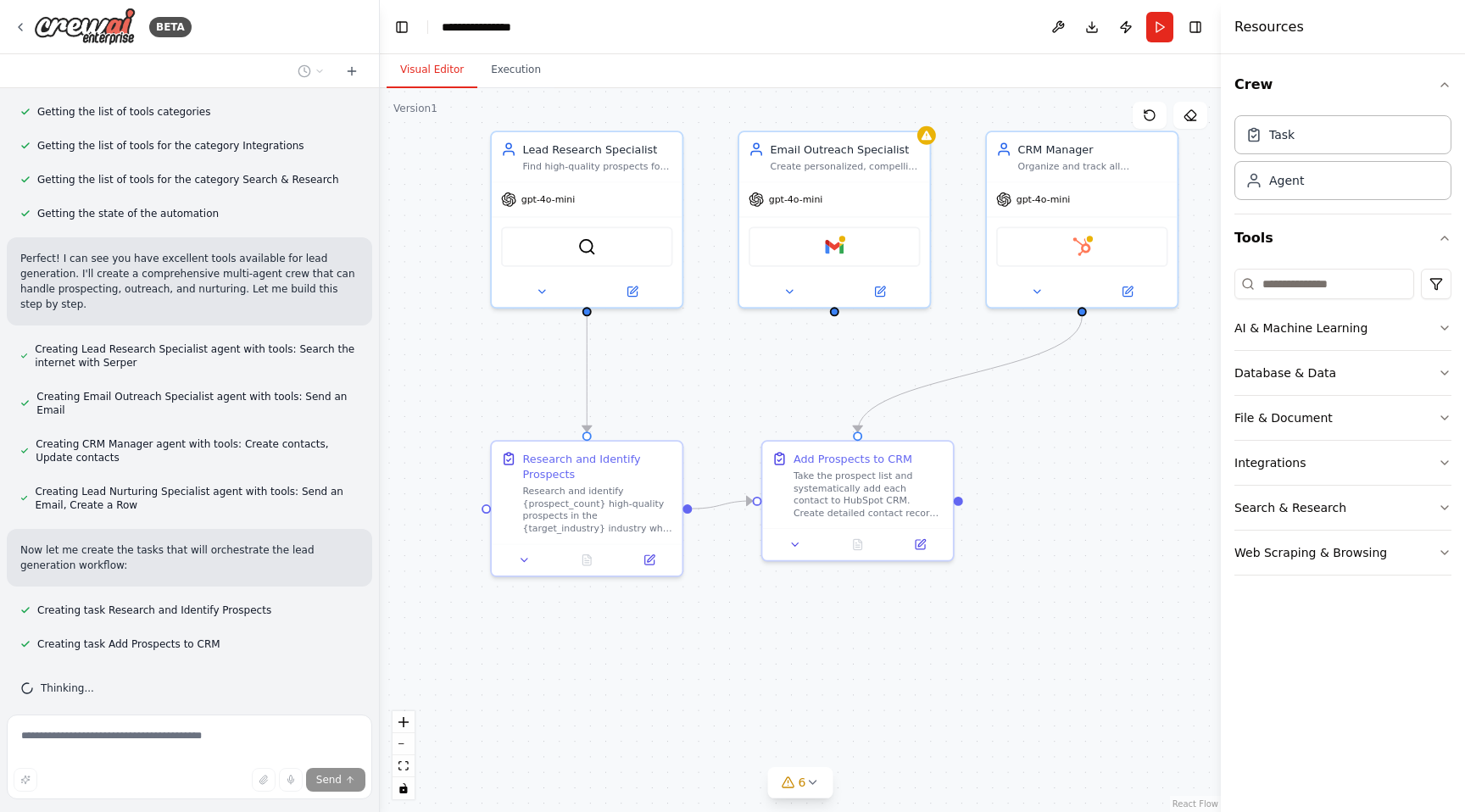
drag, startPoint x: 950, startPoint y: 426, endPoint x: 1043, endPoint y: 426, distance: 93.0
click at [1043, 426] on div ".deletable-edge-delete-btn { width: 20px; height: 20px; border: 0px solid #ffff…" at bounding box center [800, 451] width 841 height 724
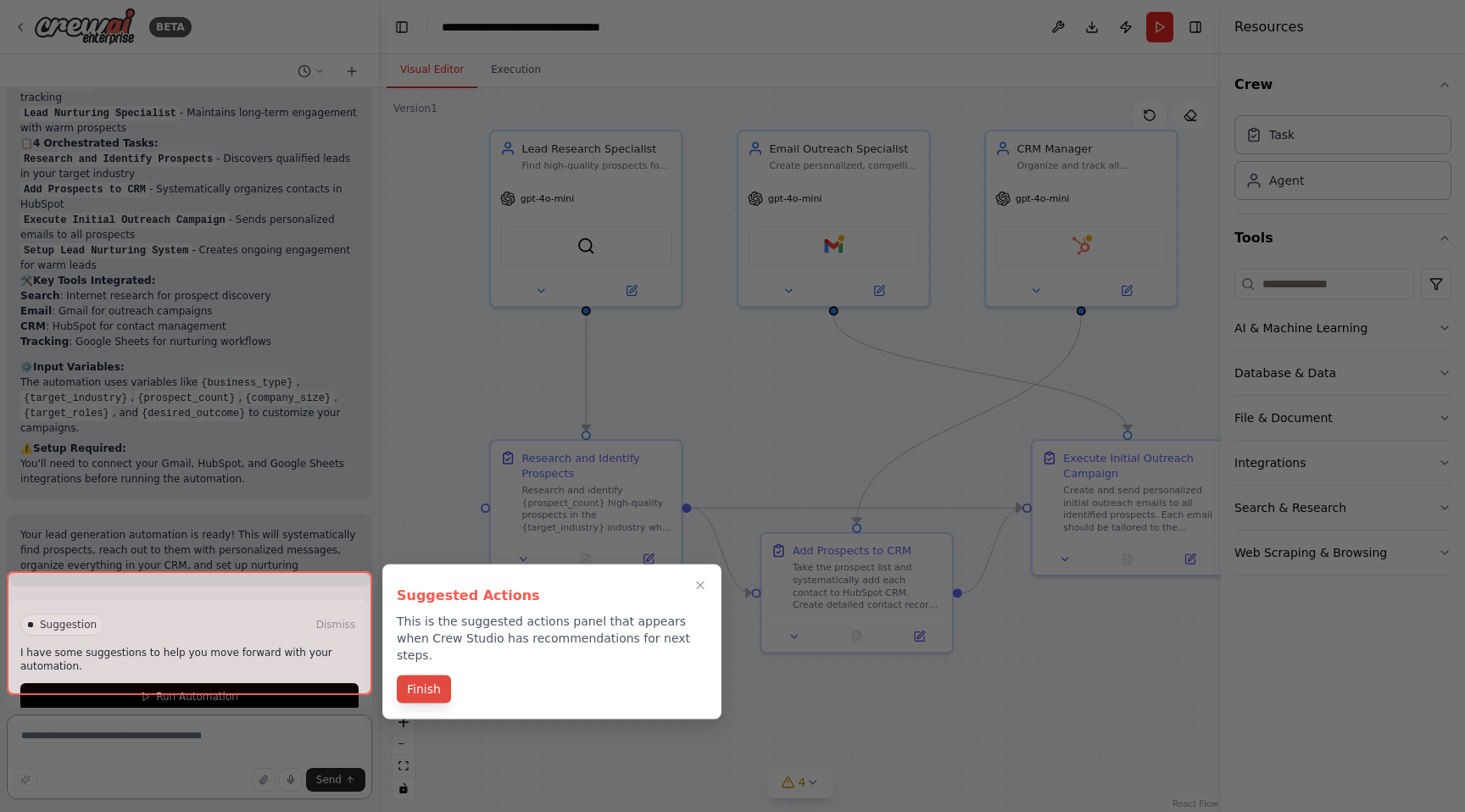
scroll to position [1289, 0]
drag, startPoint x: 427, startPoint y: 624, endPoint x: 439, endPoint y: 671, distance: 48.5
click at [439, 676] on button "Finish" at bounding box center [424, 690] width 54 height 28
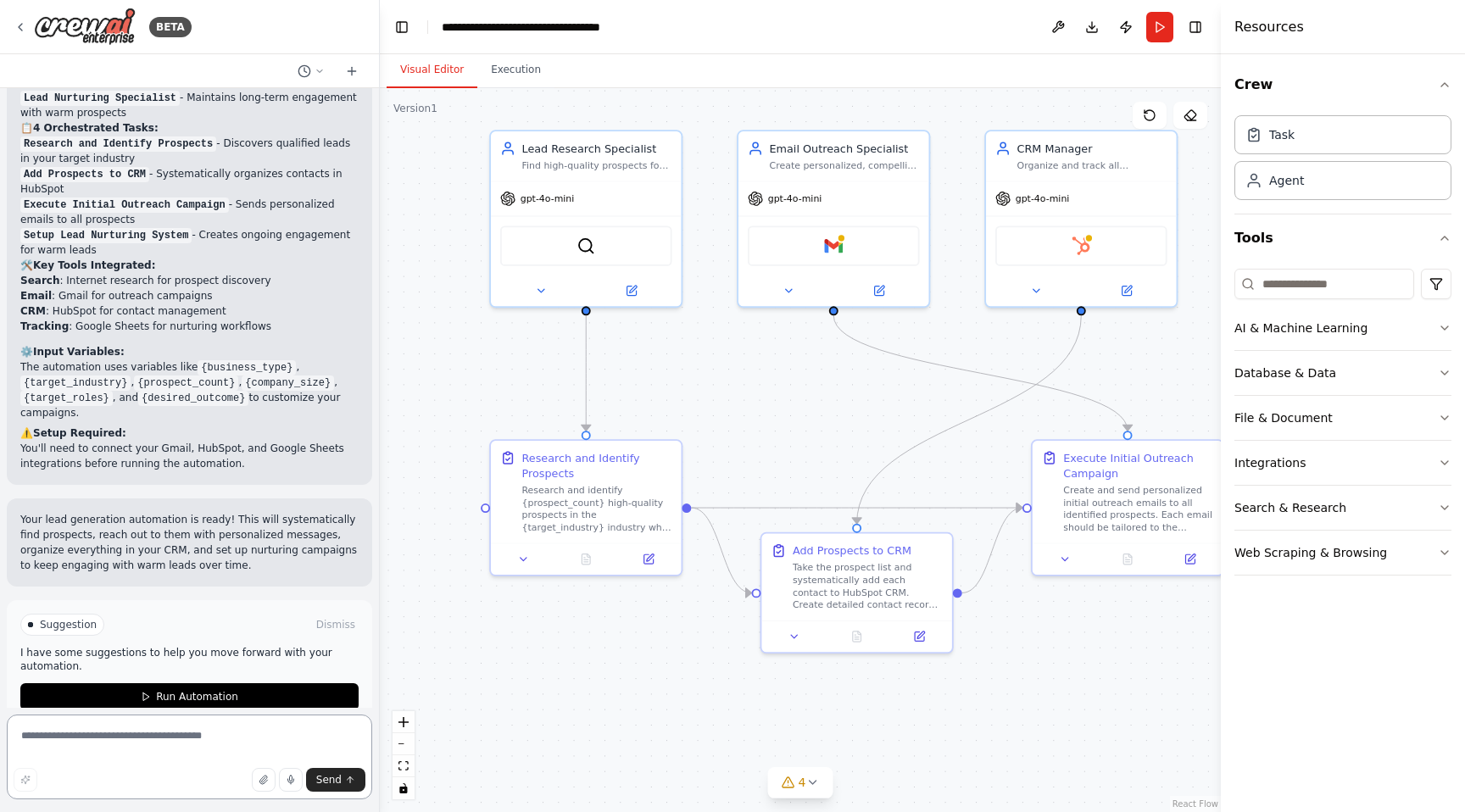
click at [114, 749] on textarea at bounding box center [189, 757] width 366 height 85
click at [1072, 249] on img at bounding box center [1080, 243] width 18 height 18
click at [1099, 215] on div "HubSpot" at bounding box center [1081, 242] width 190 height 59
click at [1099, 239] on div "HubSpot" at bounding box center [1081, 243] width 172 height 40
click at [1129, 287] on icon at bounding box center [1128, 286] width 8 height 8
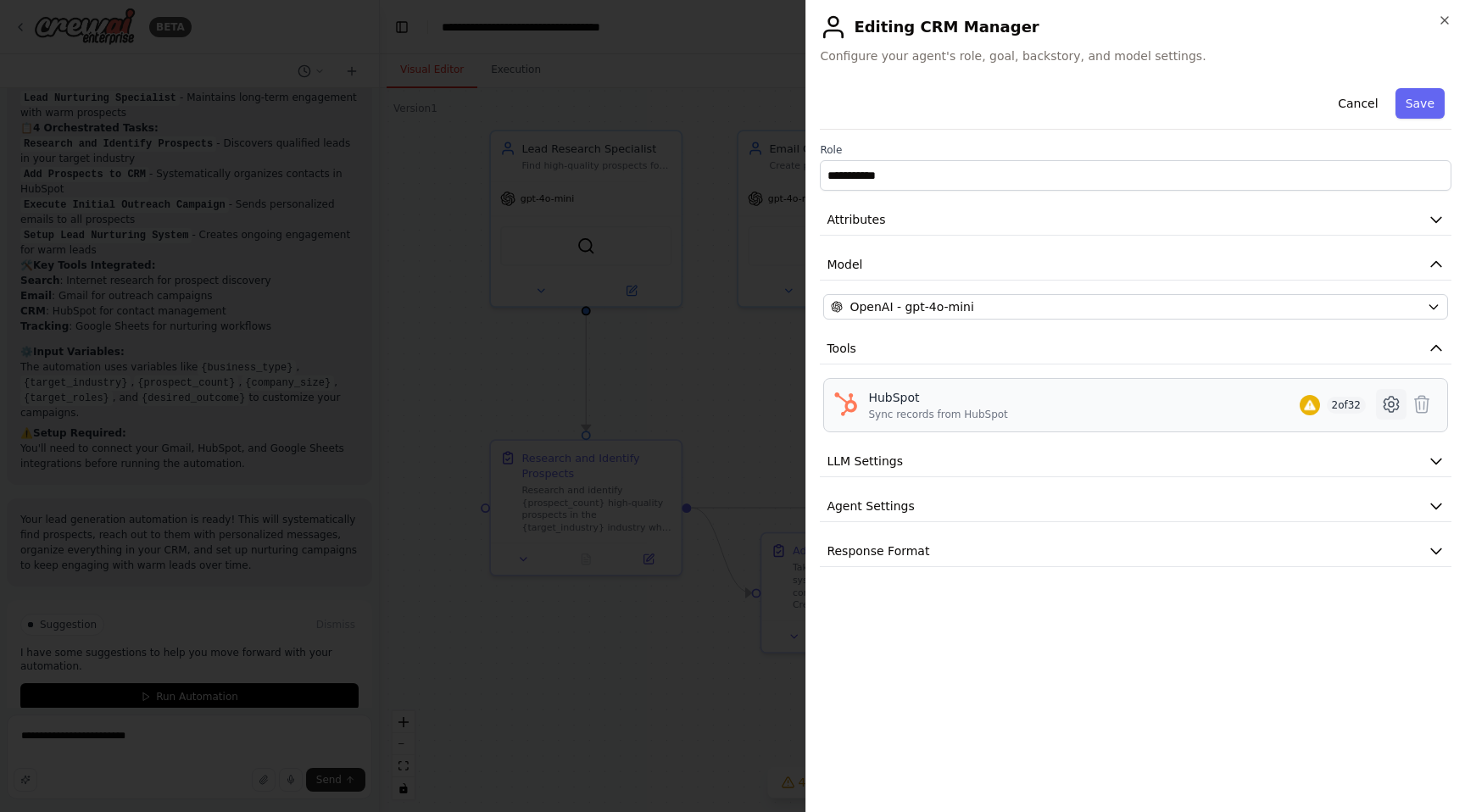
click at [1394, 408] on icon at bounding box center [1391, 404] width 20 height 20
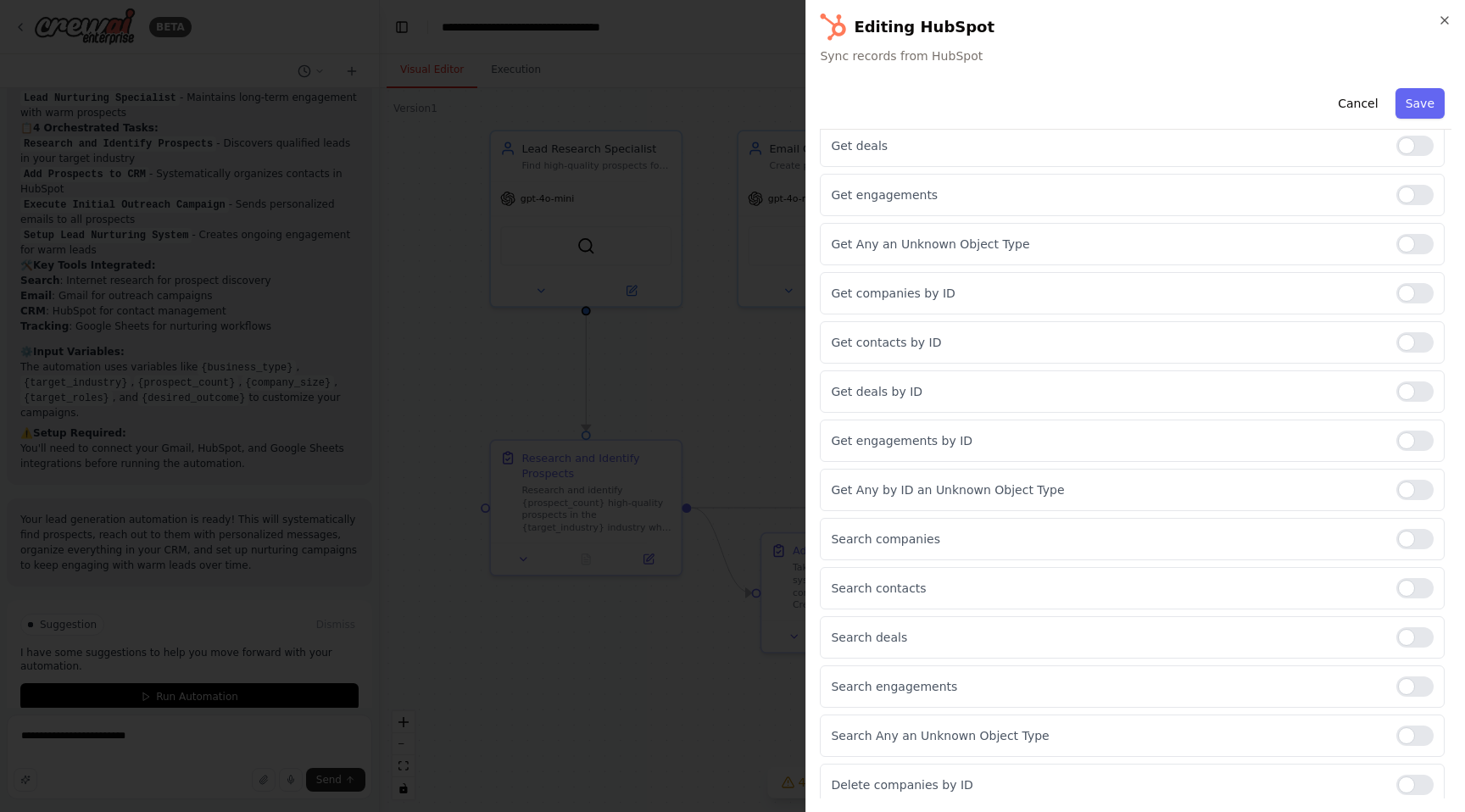
scroll to position [1152, 0]
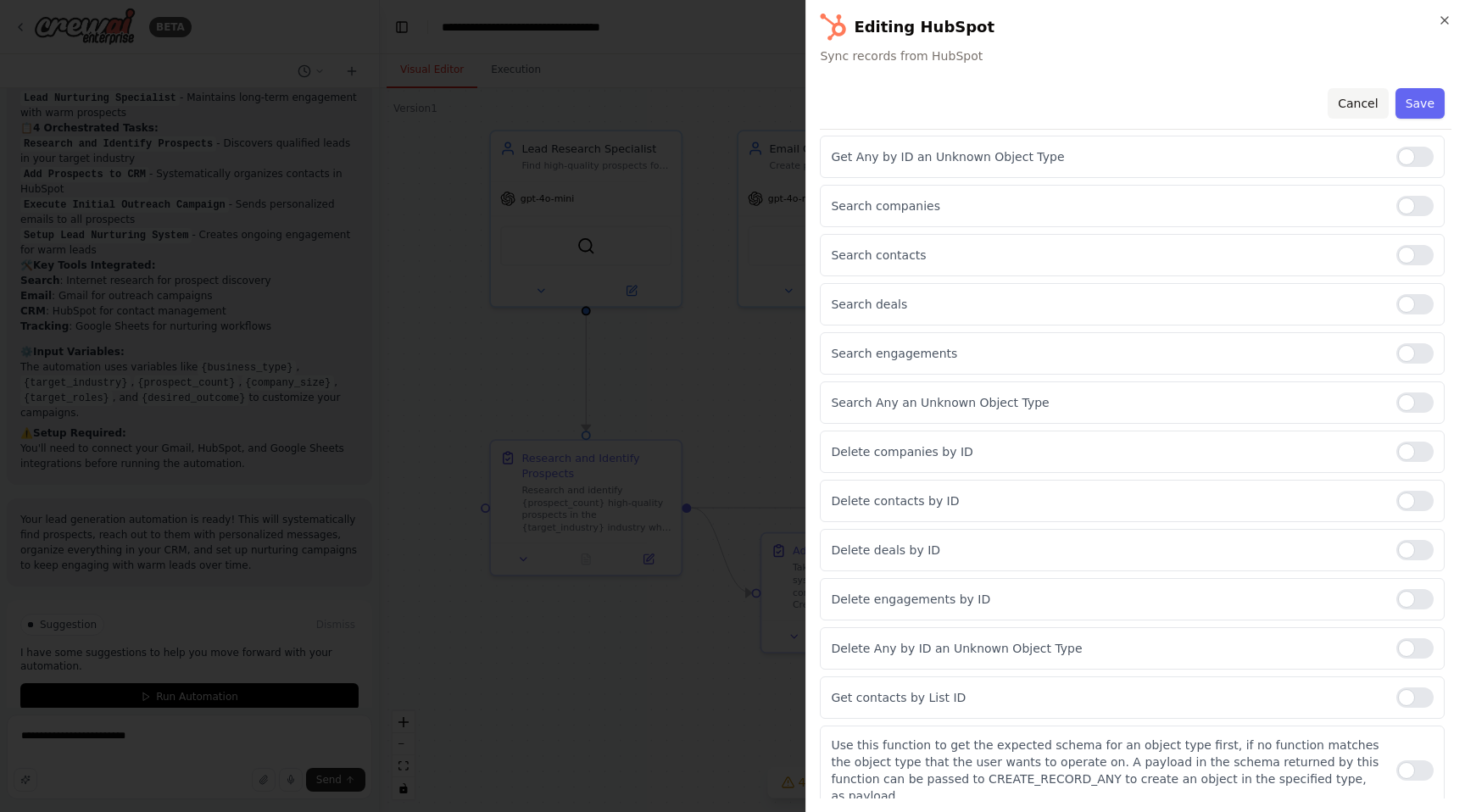
click at [1363, 109] on button "Cancel" at bounding box center [1357, 103] width 60 height 30
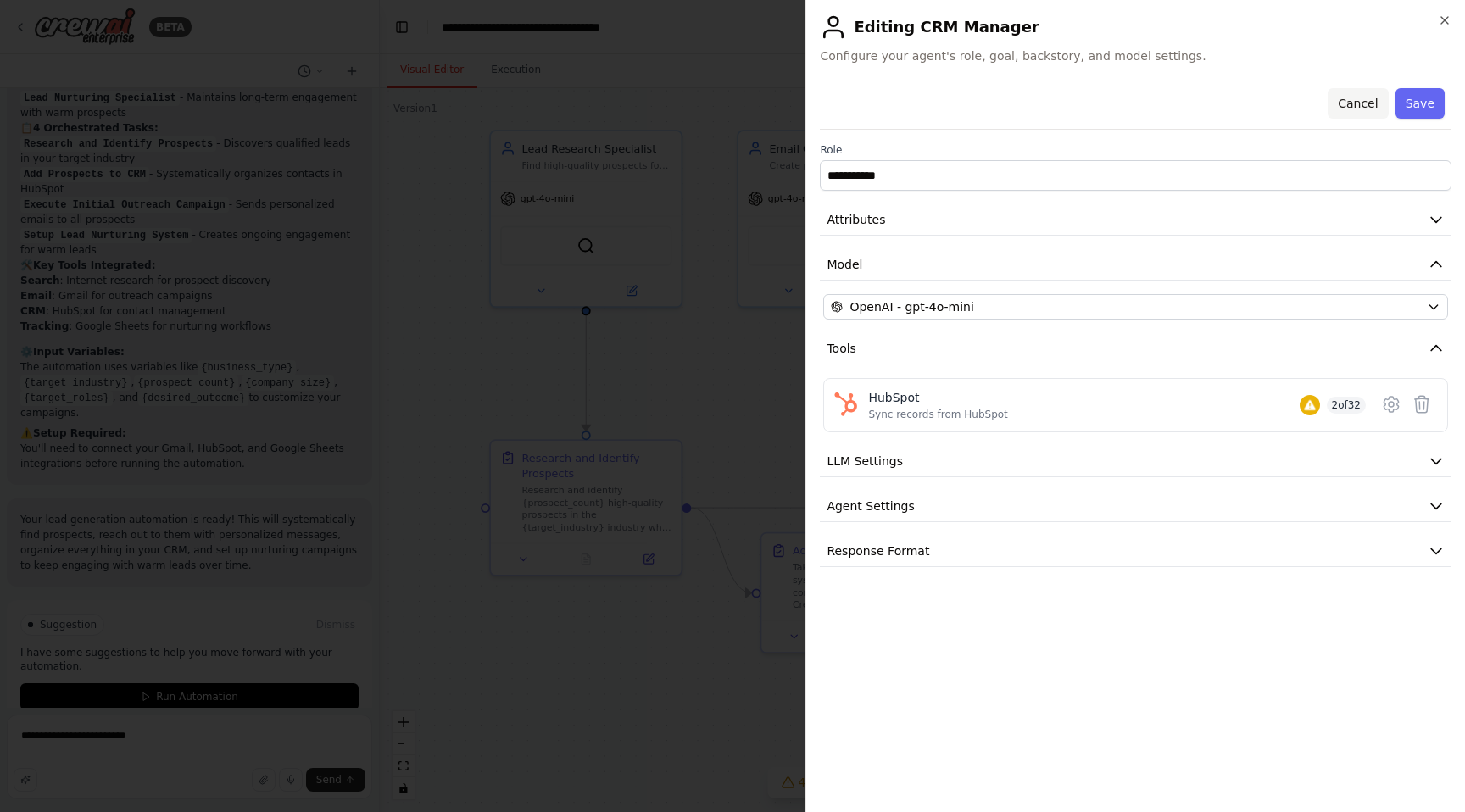
click at [1361, 100] on button "Cancel" at bounding box center [1357, 103] width 60 height 30
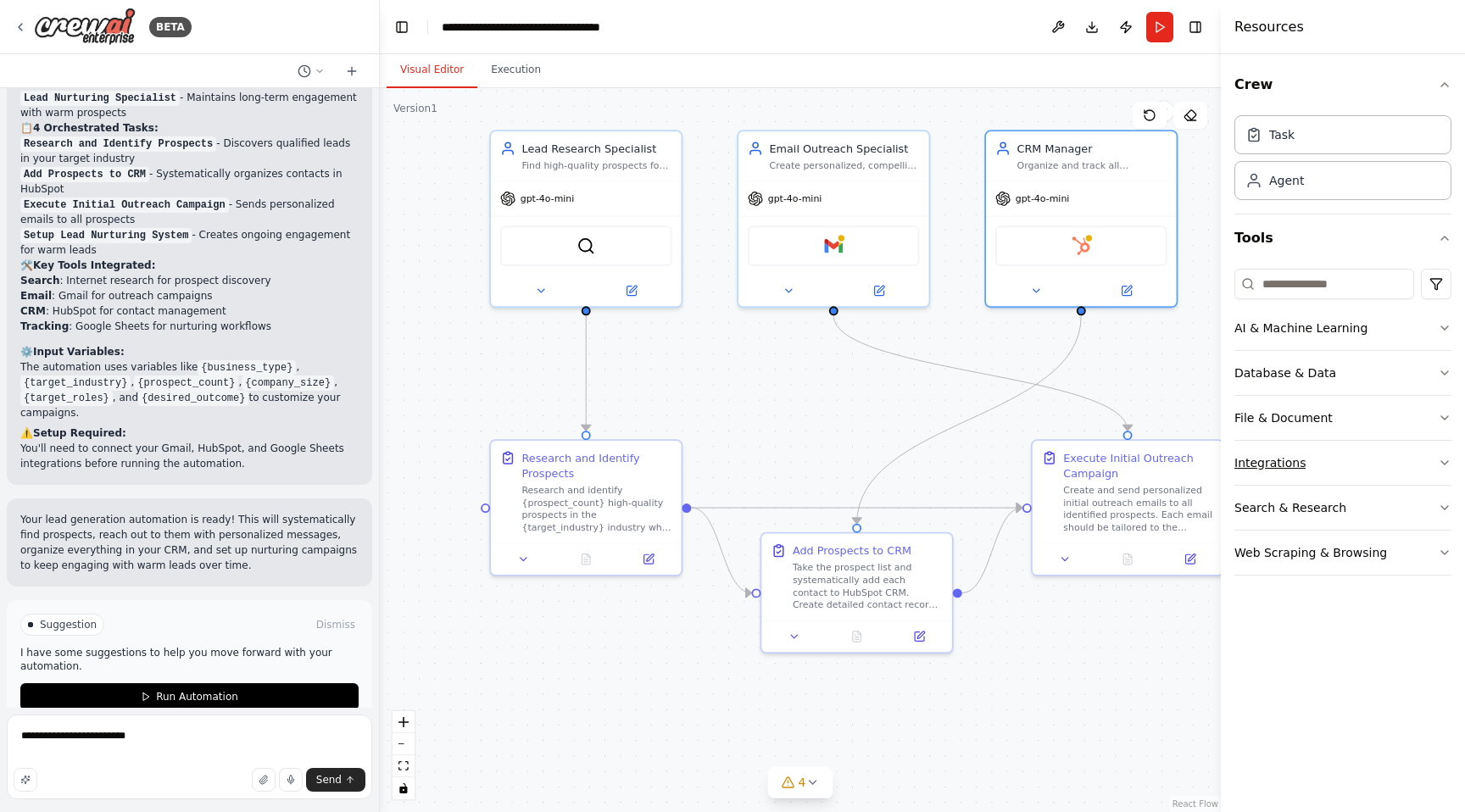
click at [1317, 461] on button "Integrations" at bounding box center [1343, 463] width 217 height 44
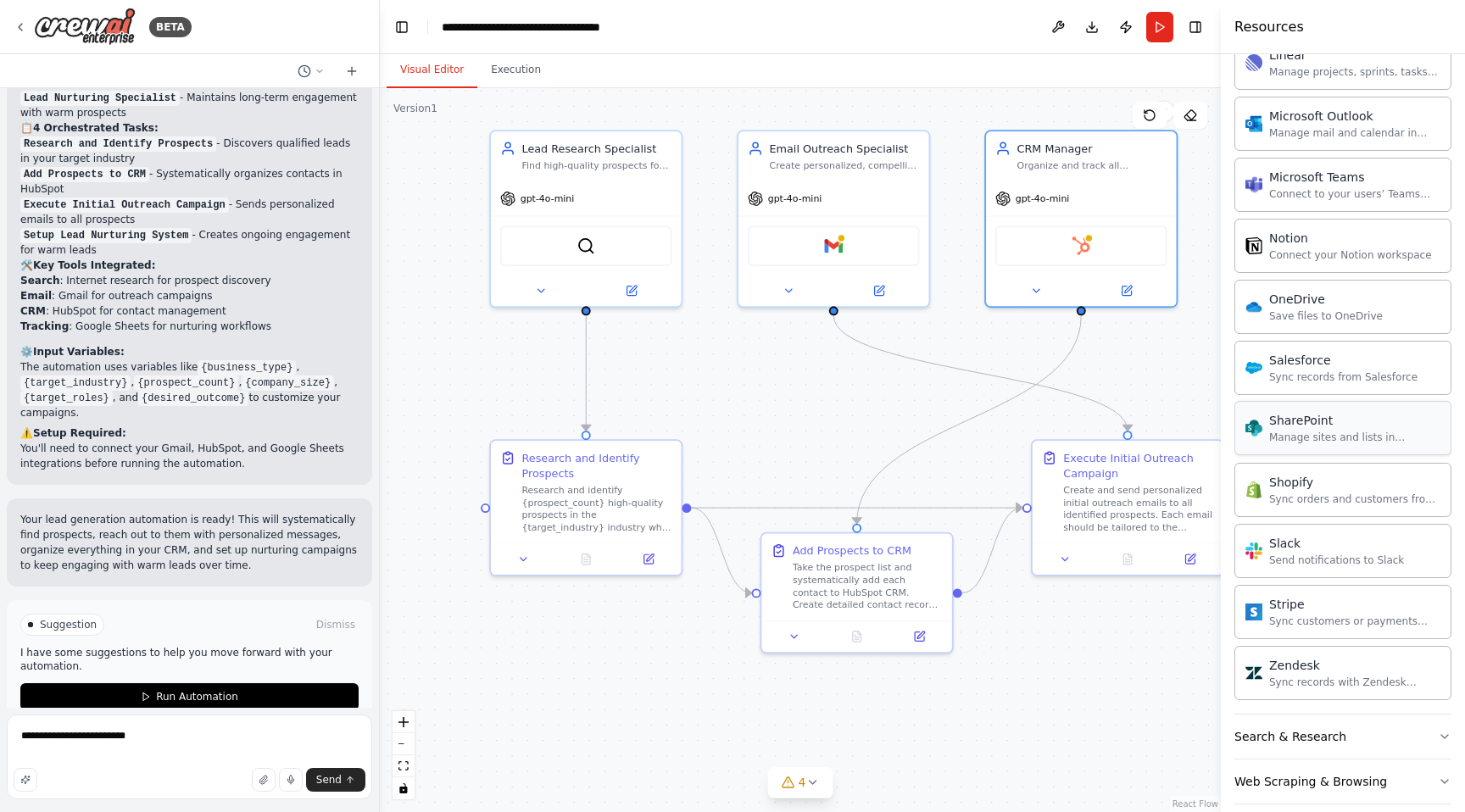
scroll to position [1147, 0]
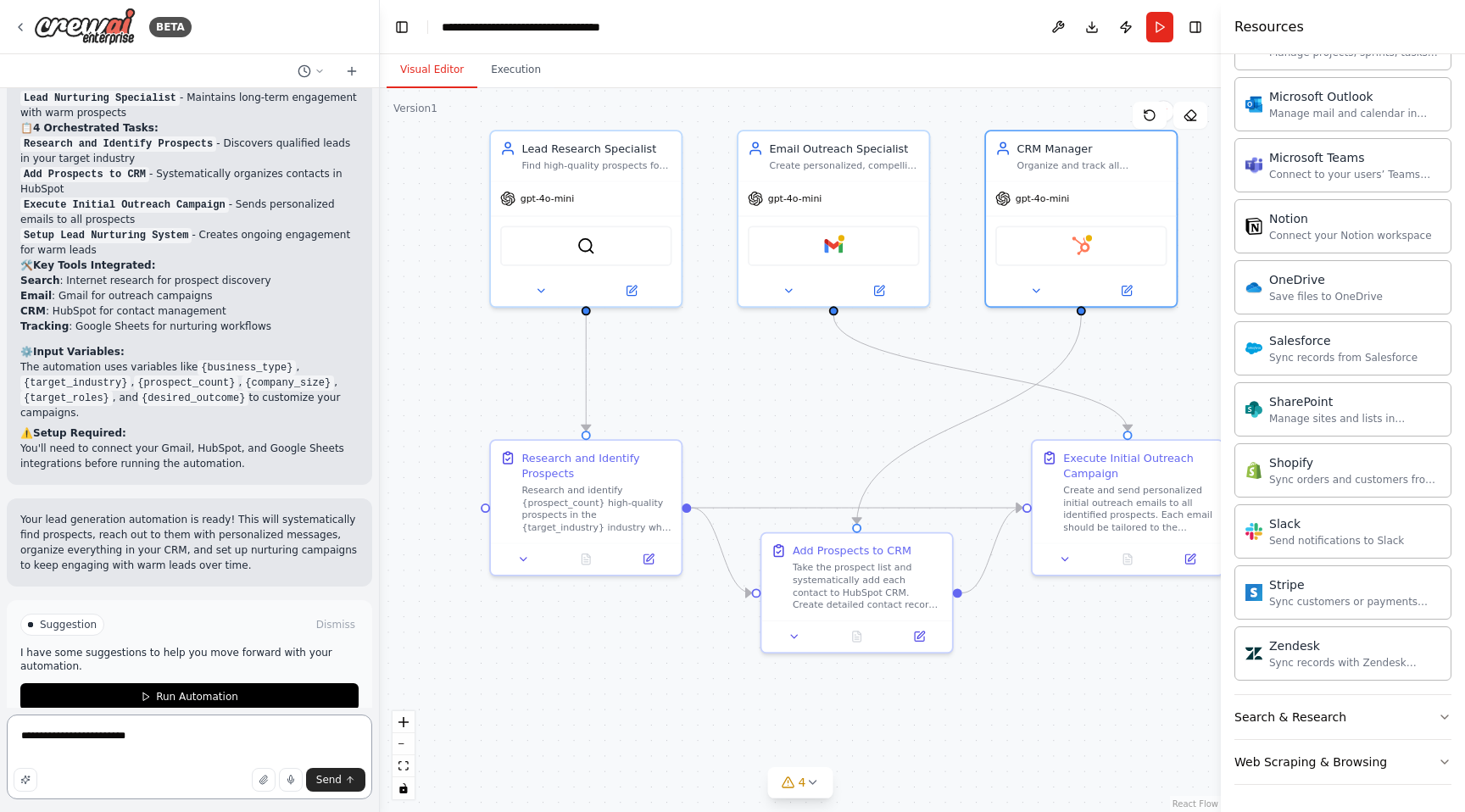
click at [201, 742] on textarea "**********" at bounding box center [189, 757] width 366 height 85
click at [69, 738] on textarea "**********" at bounding box center [189, 757] width 366 height 85
click at [29, 738] on textarea "**********" at bounding box center [189, 757] width 366 height 85
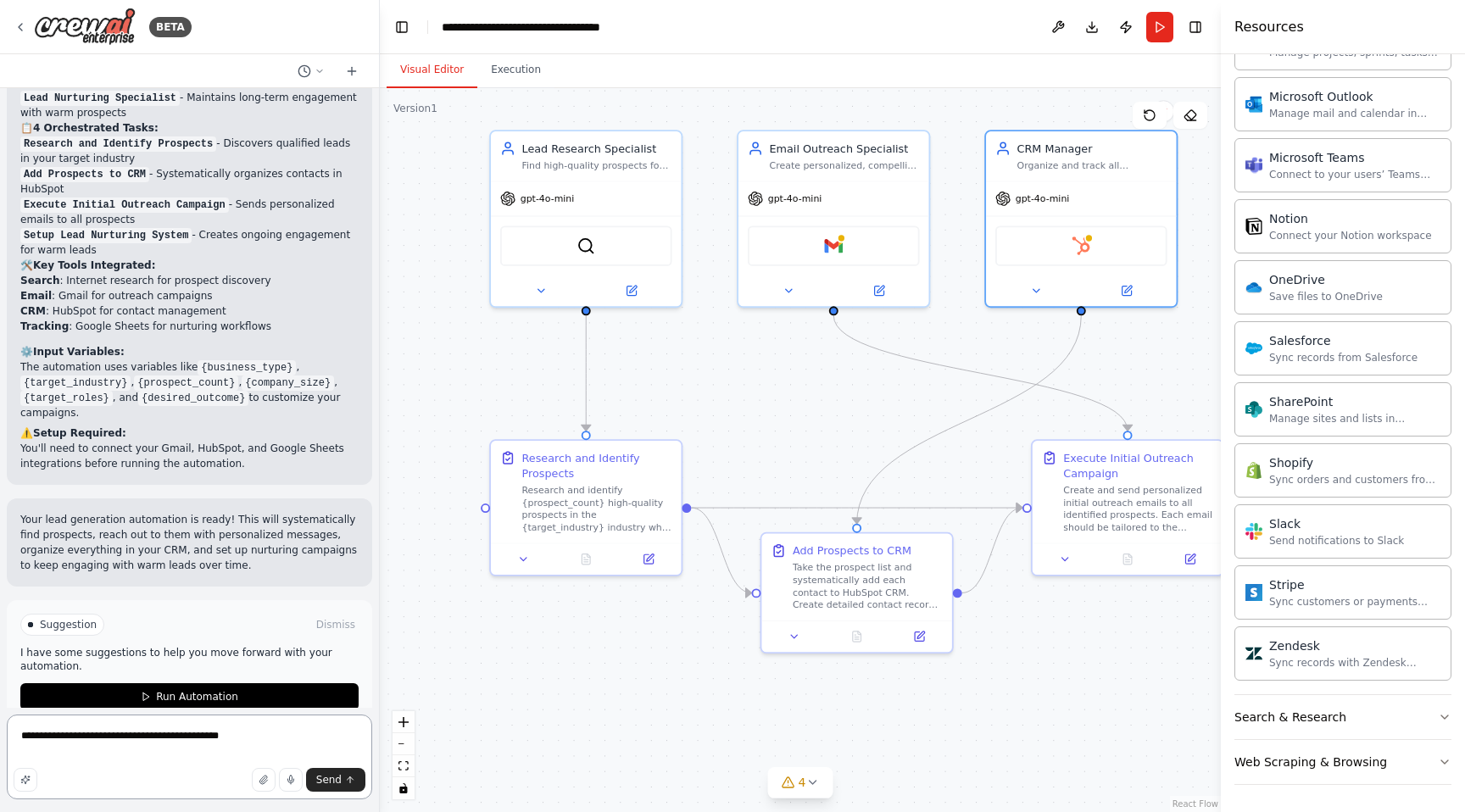
click at [162, 740] on textarea "**********" at bounding box center [189, 757] width 366 height 85
click at [162, 739] on textarea "**********" at bounding box center [189, 757] width 366 height 85
click at [264, 736] on textarea "**********" at bounding box center [189, 757] width 366 height 85
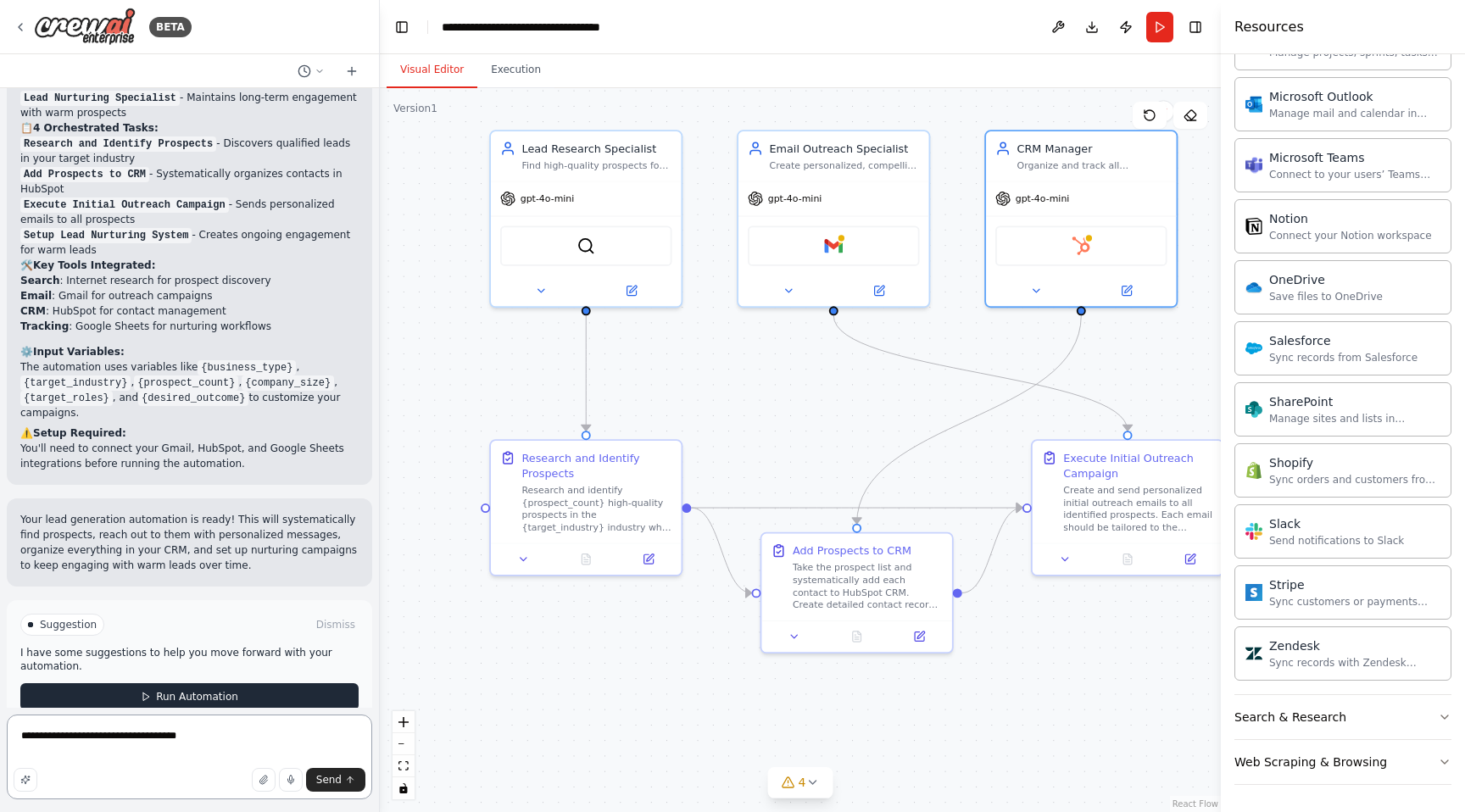
type textarea "**********"
click at [239, 683] on button "Run Automation" at bounding box center [189, 696] width 339 height 27
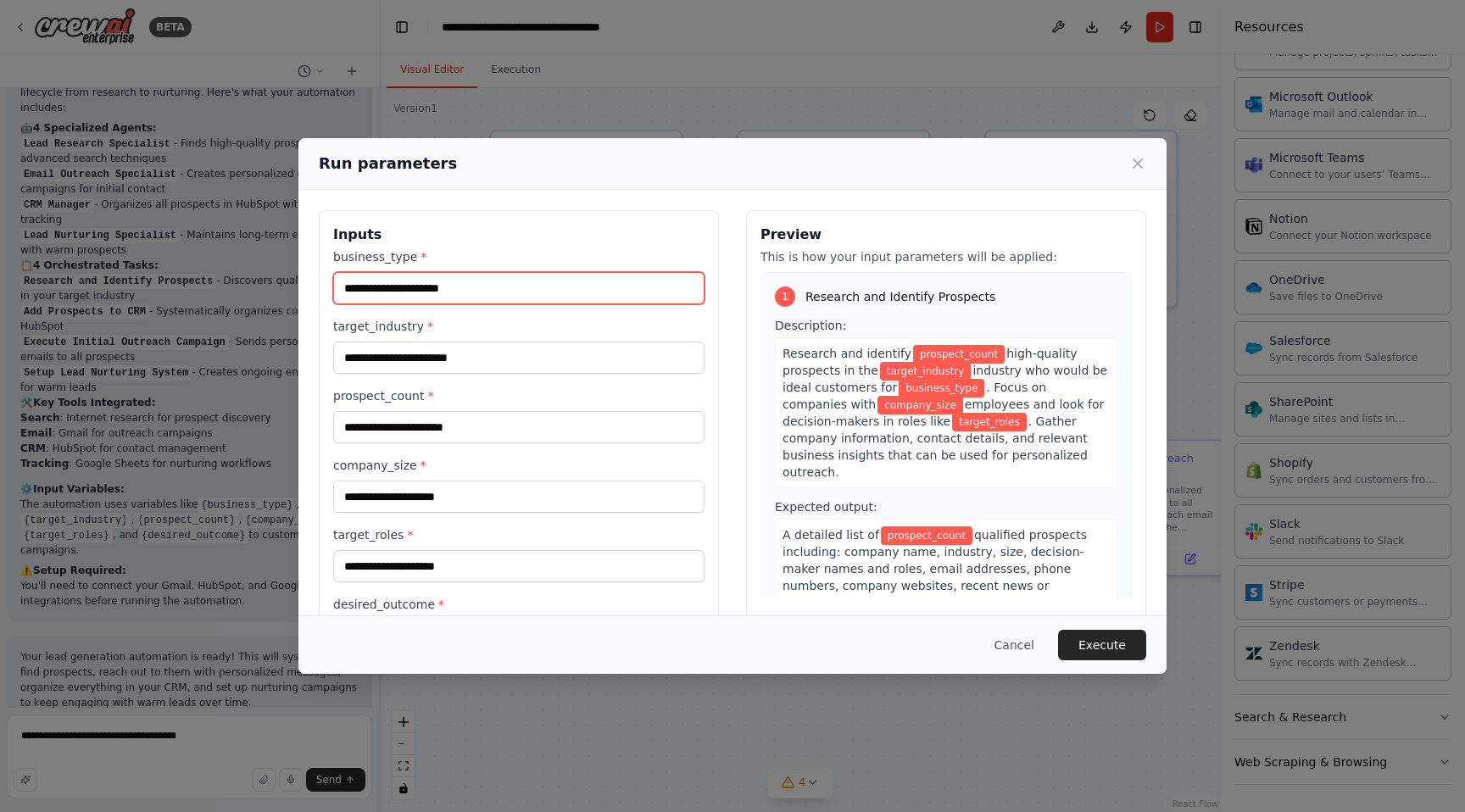
click at [485, 291] on input "business_type *" at bounding box center [519, 287] width 372 height 32
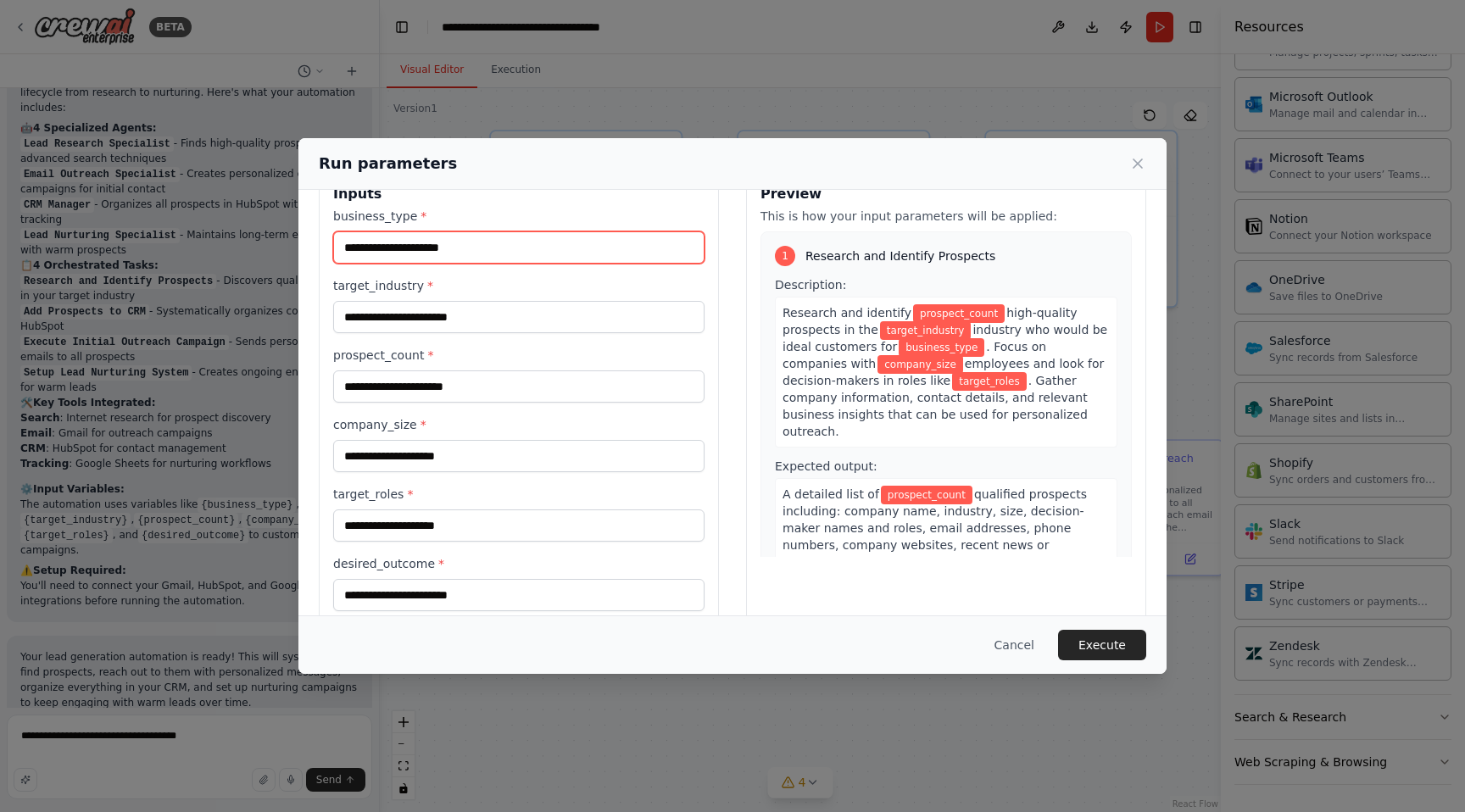
scroll to position [36, 0]
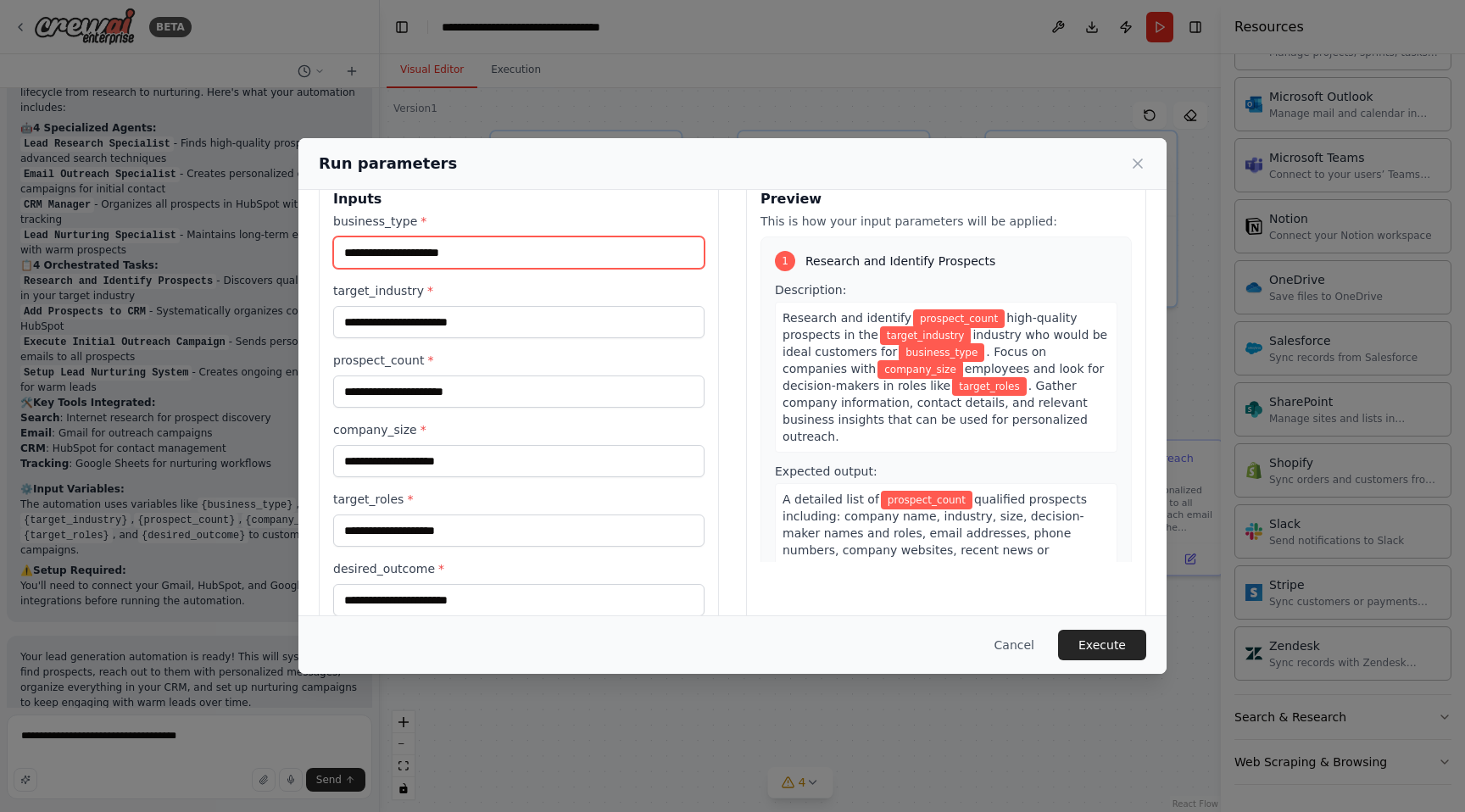
paste input "**********"
type input "**********"
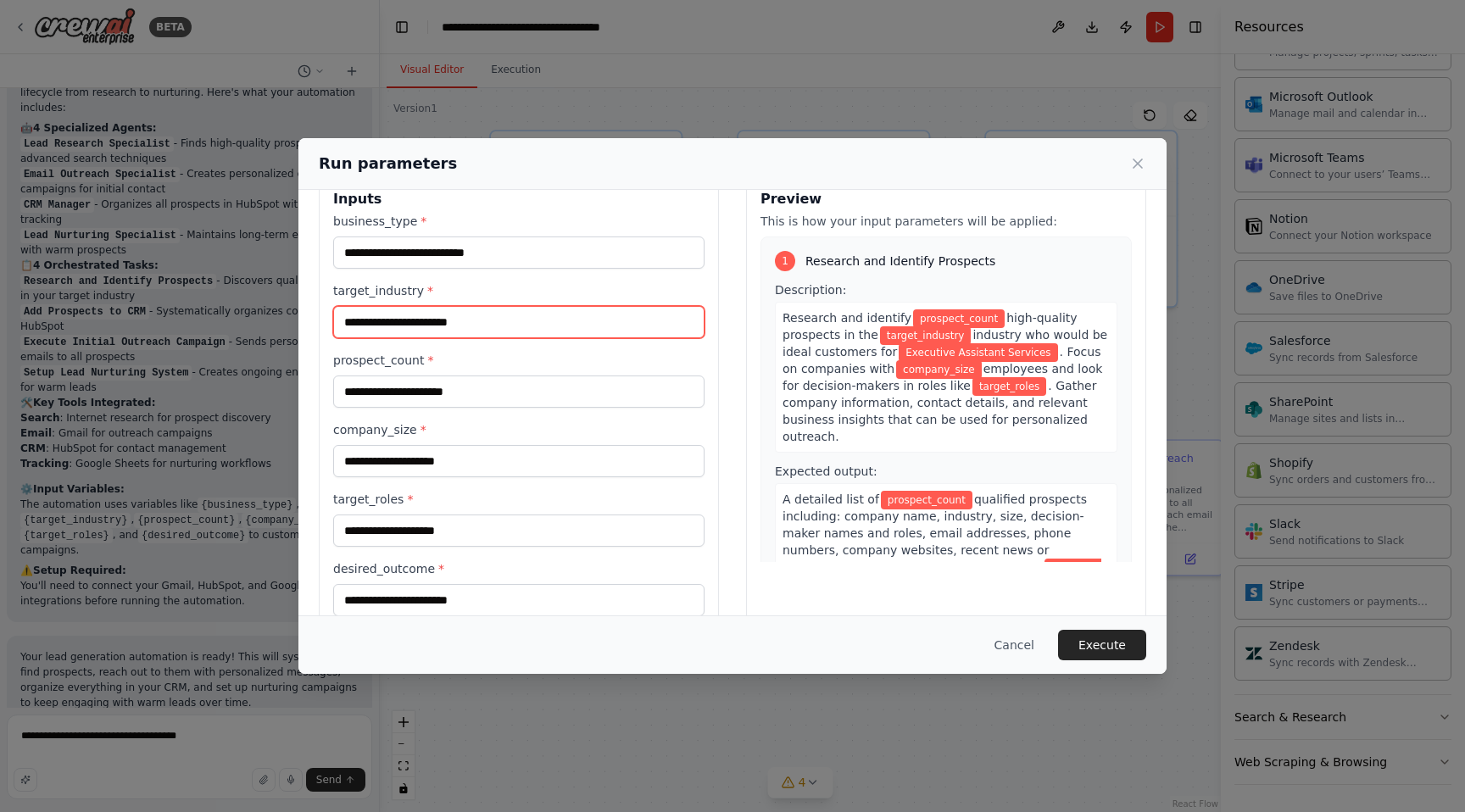
click at [414, 320] on input "target_industry *" at bounding box center [519, 322] width 372 height 32
paste input "**********"
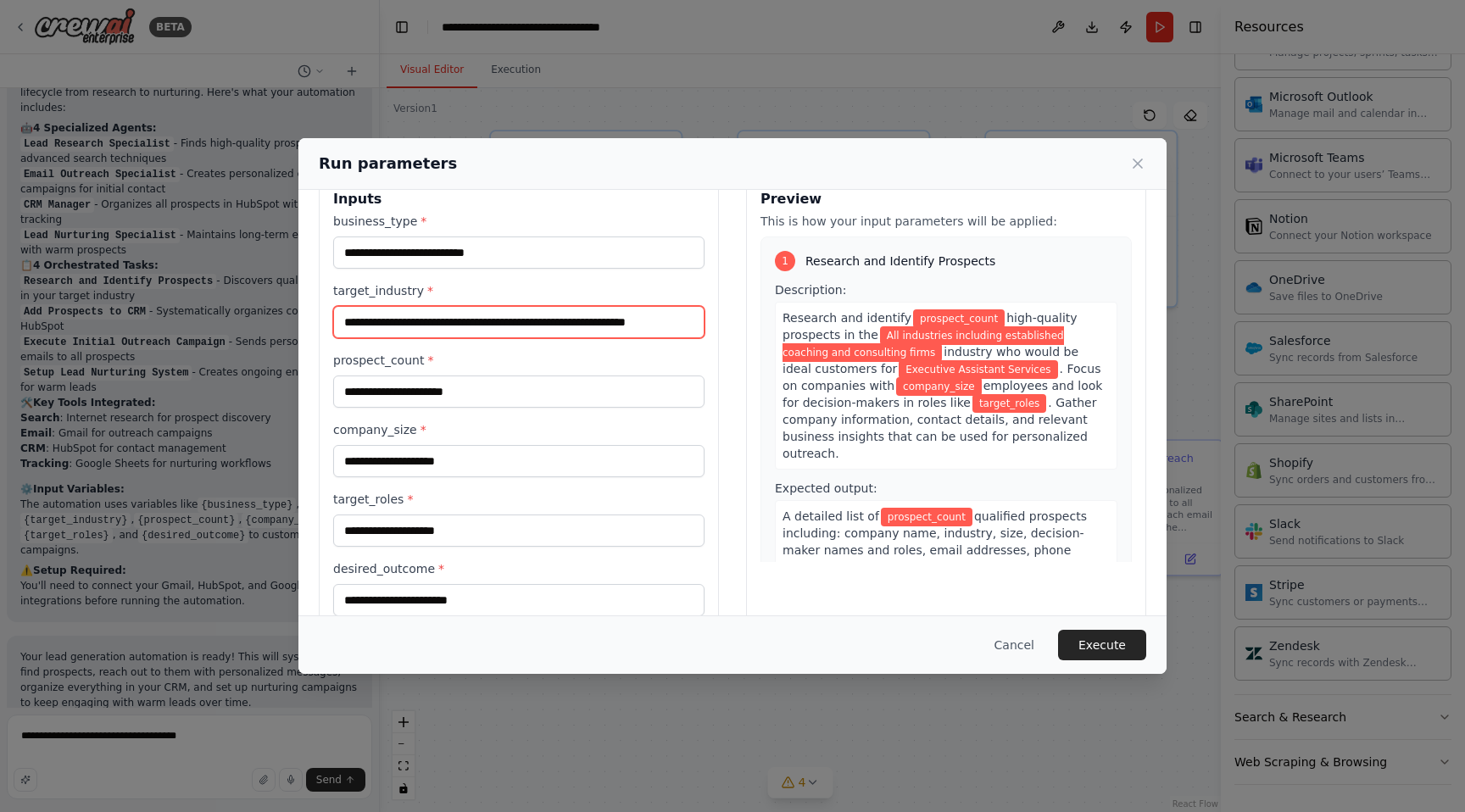
type input "**********"
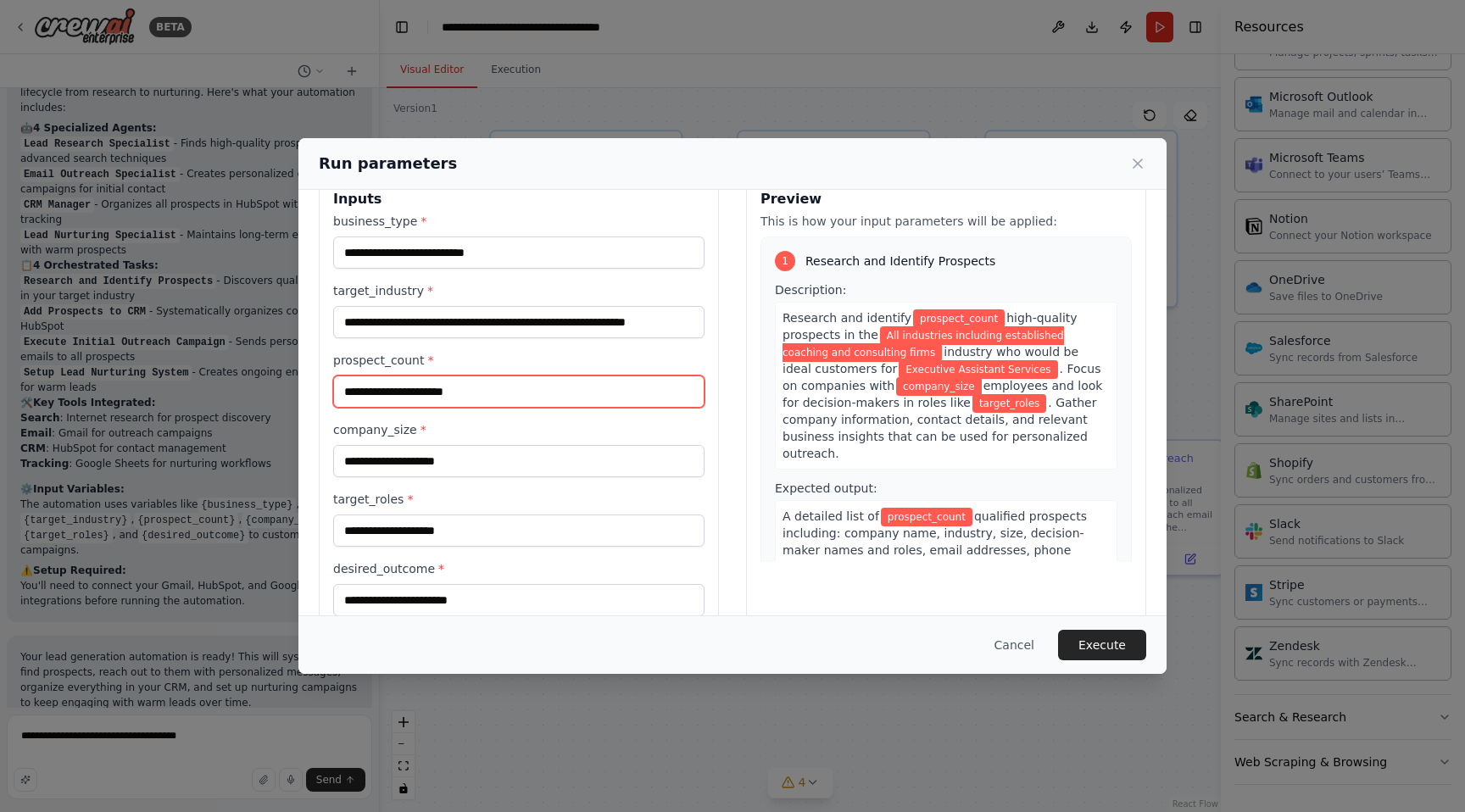
click at [542, 398] on input "prospect_count *" at bounding box center [519, 392] width 372 height 32
paste input "**"
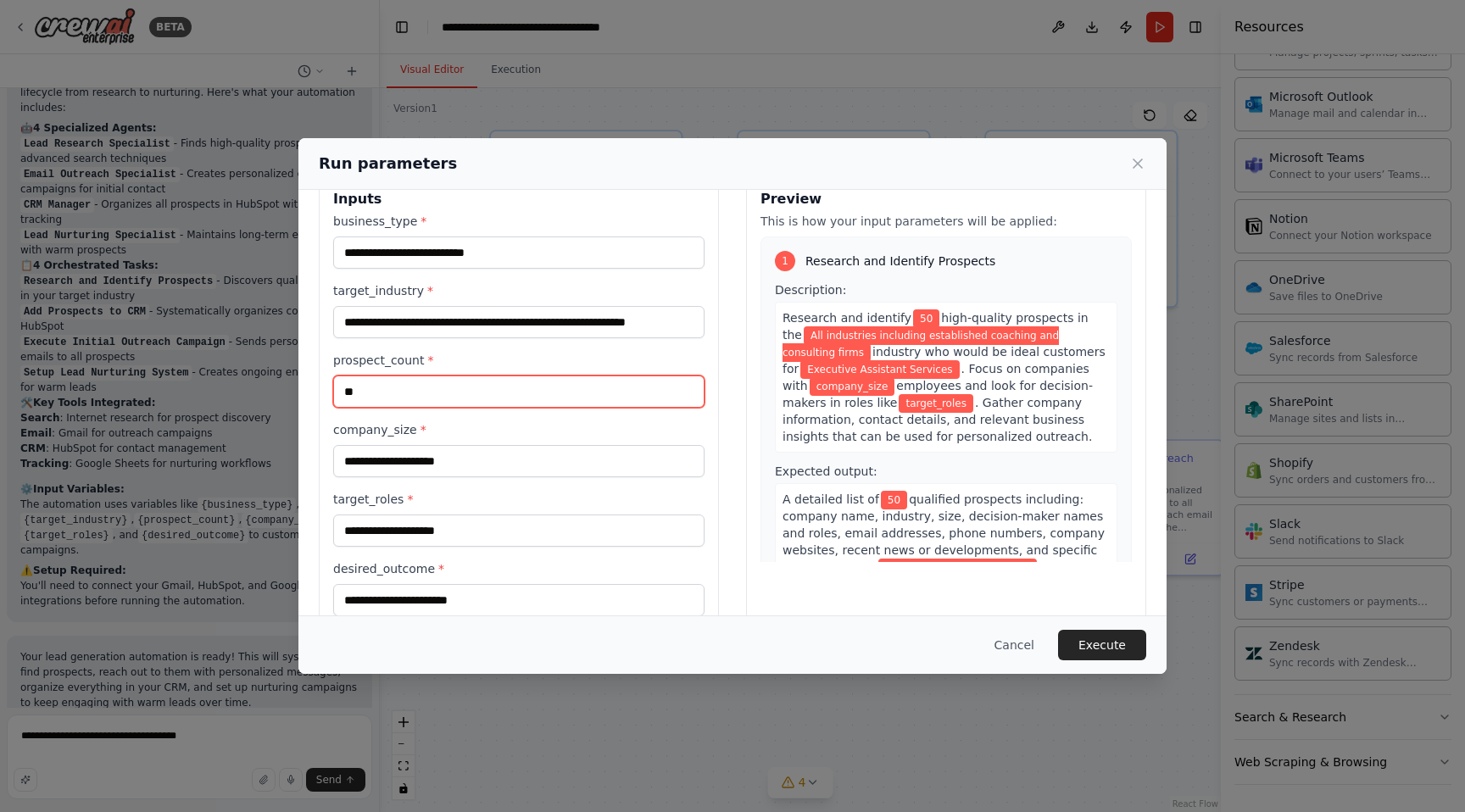
type input "**"
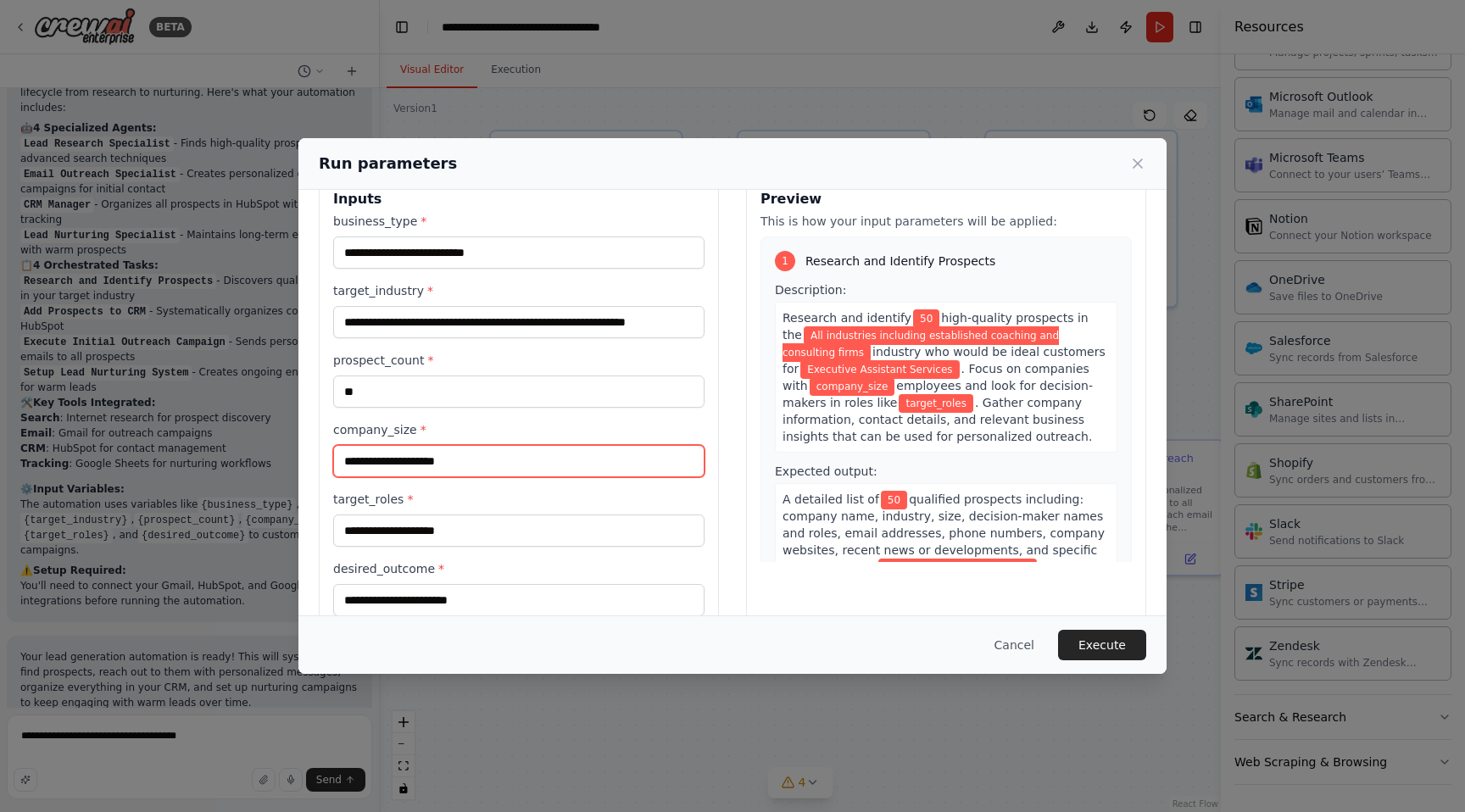
click at [556, 455] on input "company_size *" at bounding box center [519, 461] width 372 height 32
paste input "**********"
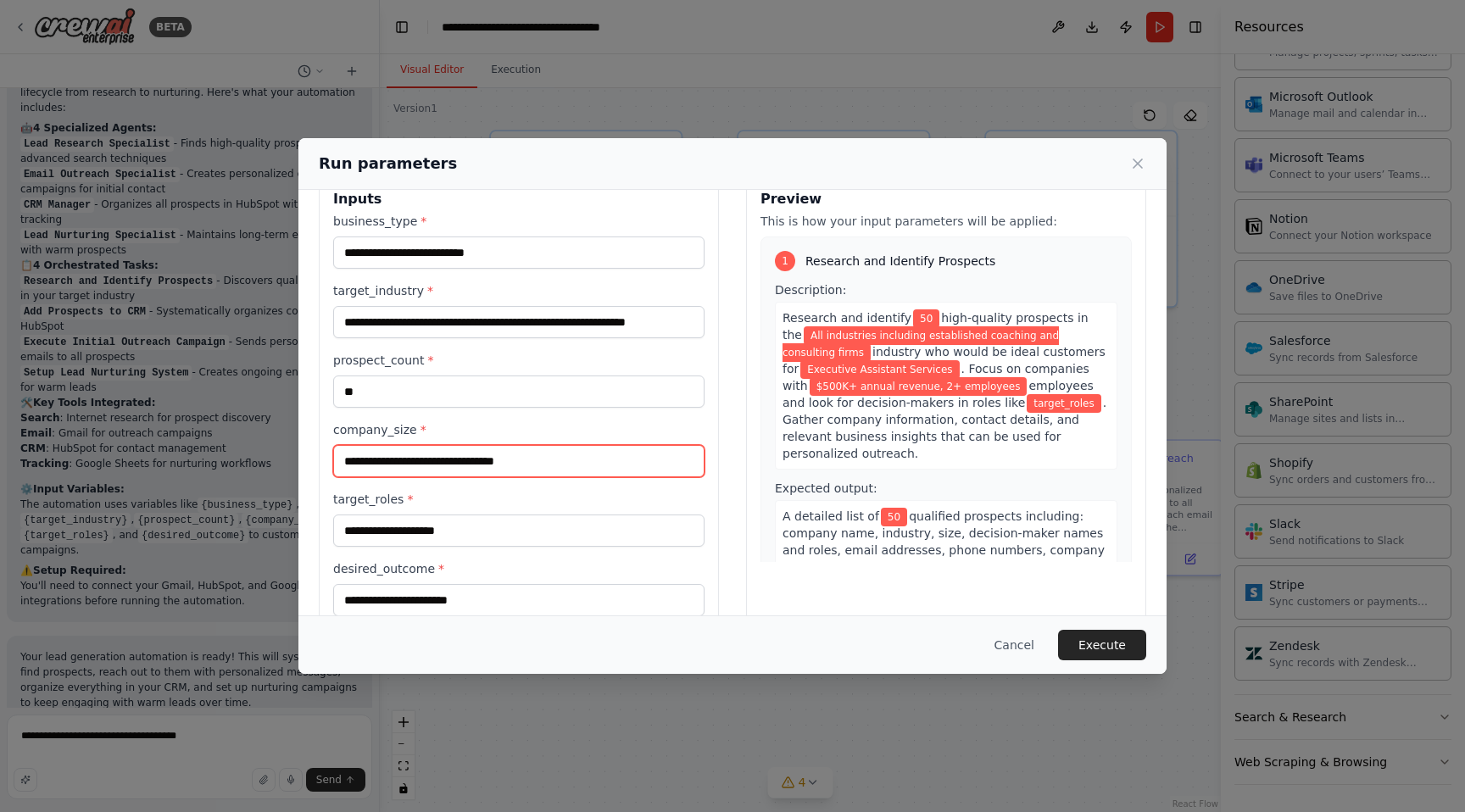
type input "**********"
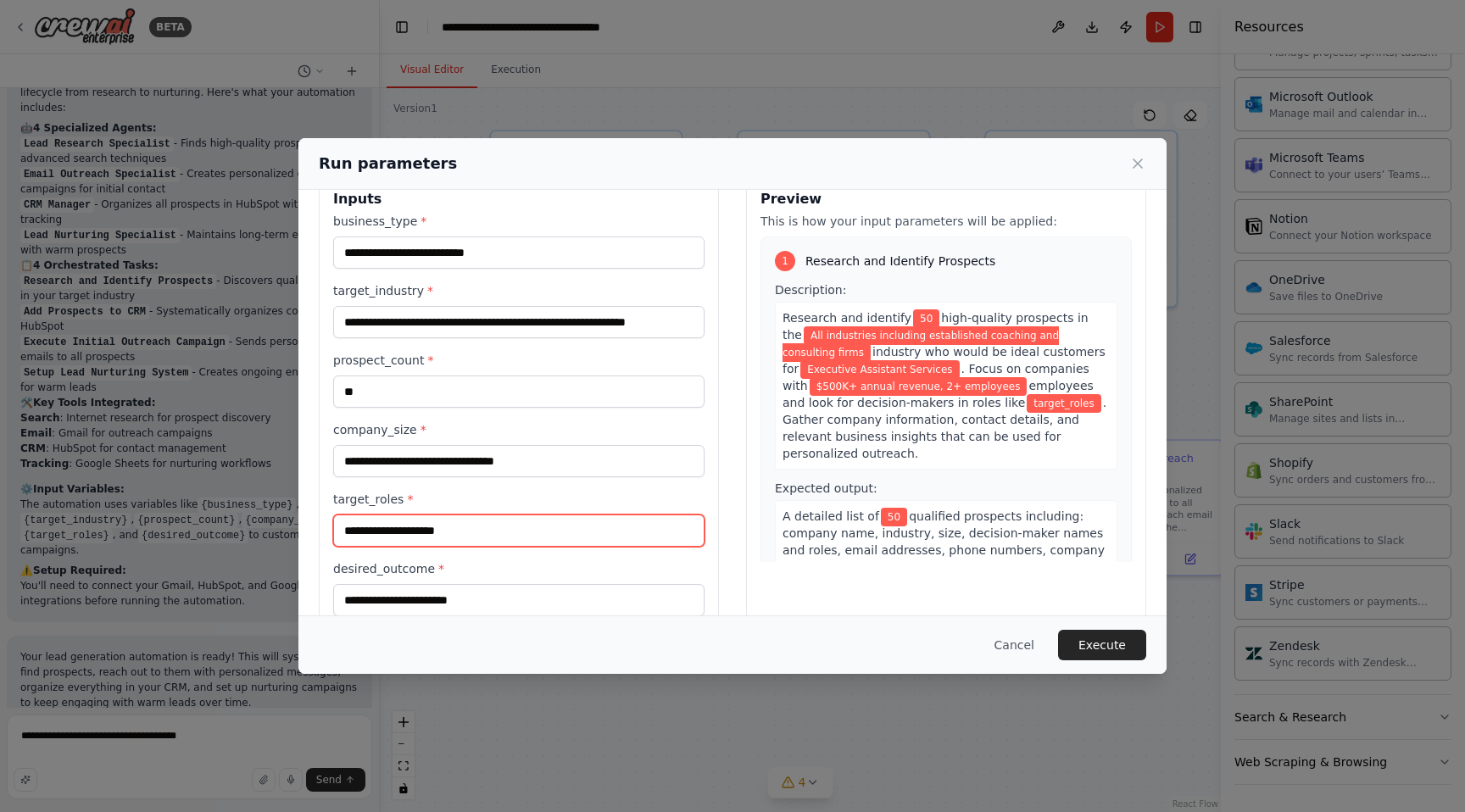
click at [486, 540] on input "target_roles *" at bounding box center [519, 531] width 372 height 32
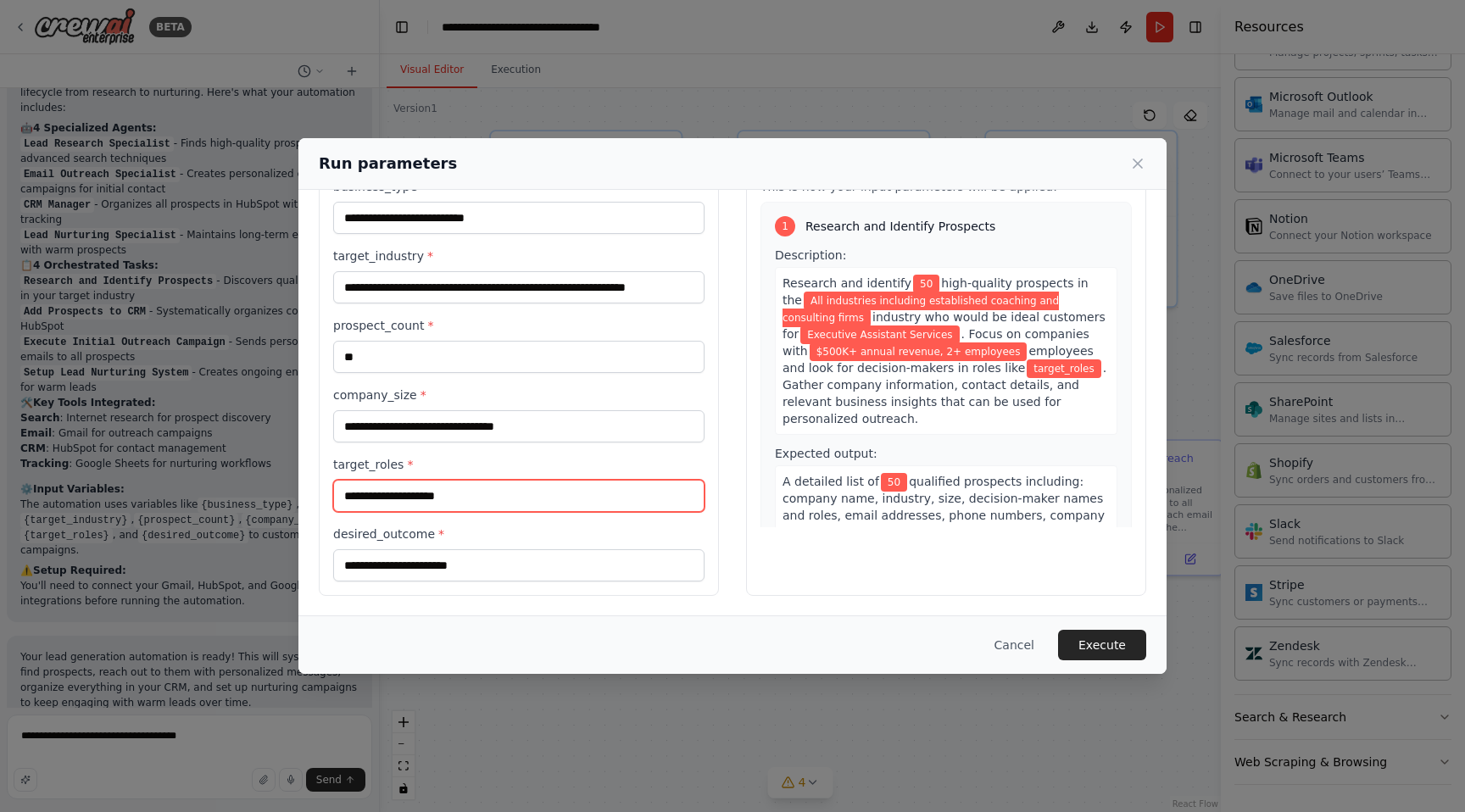
paste input "**********"
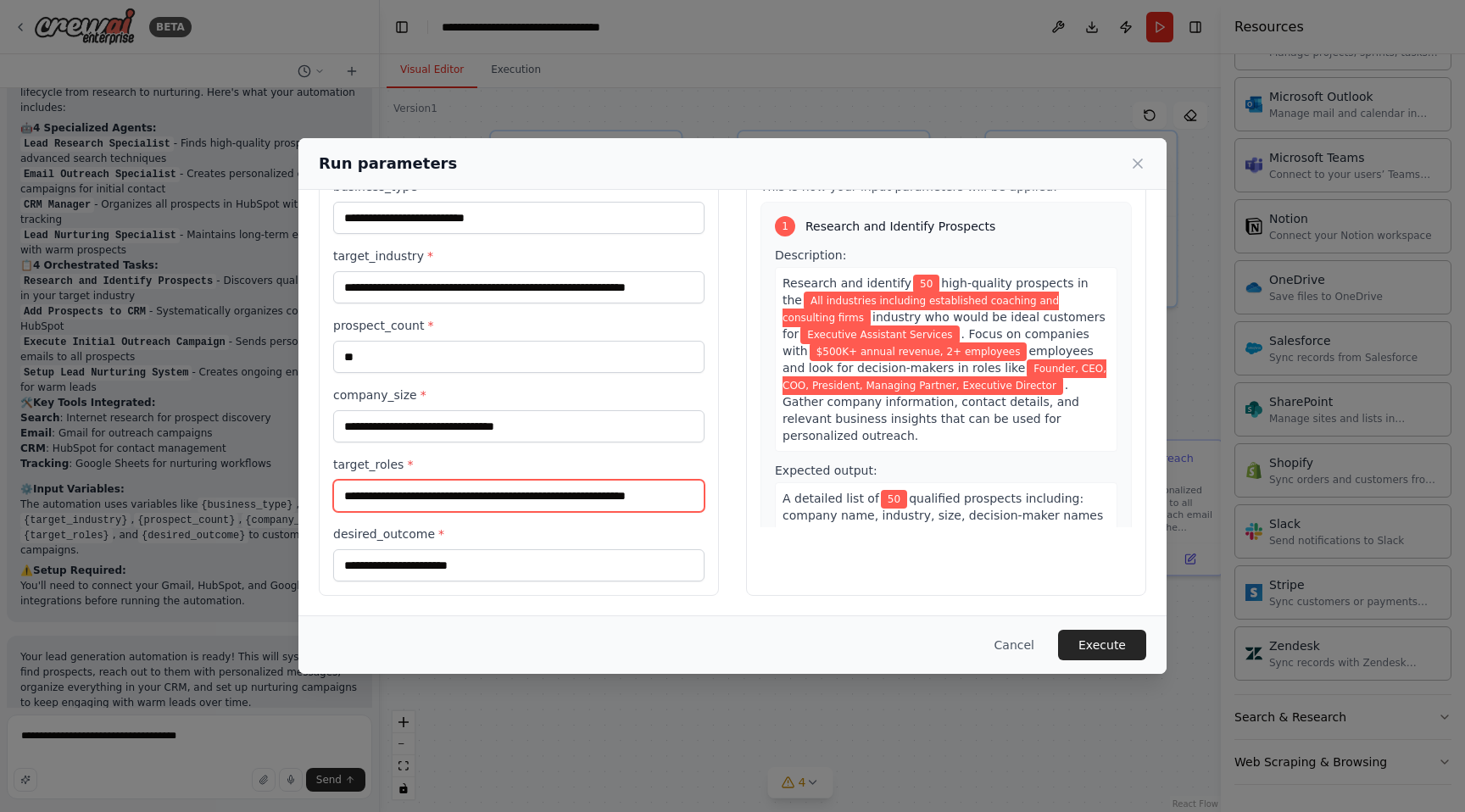
scroll to position [0, 25]
type input "**********"
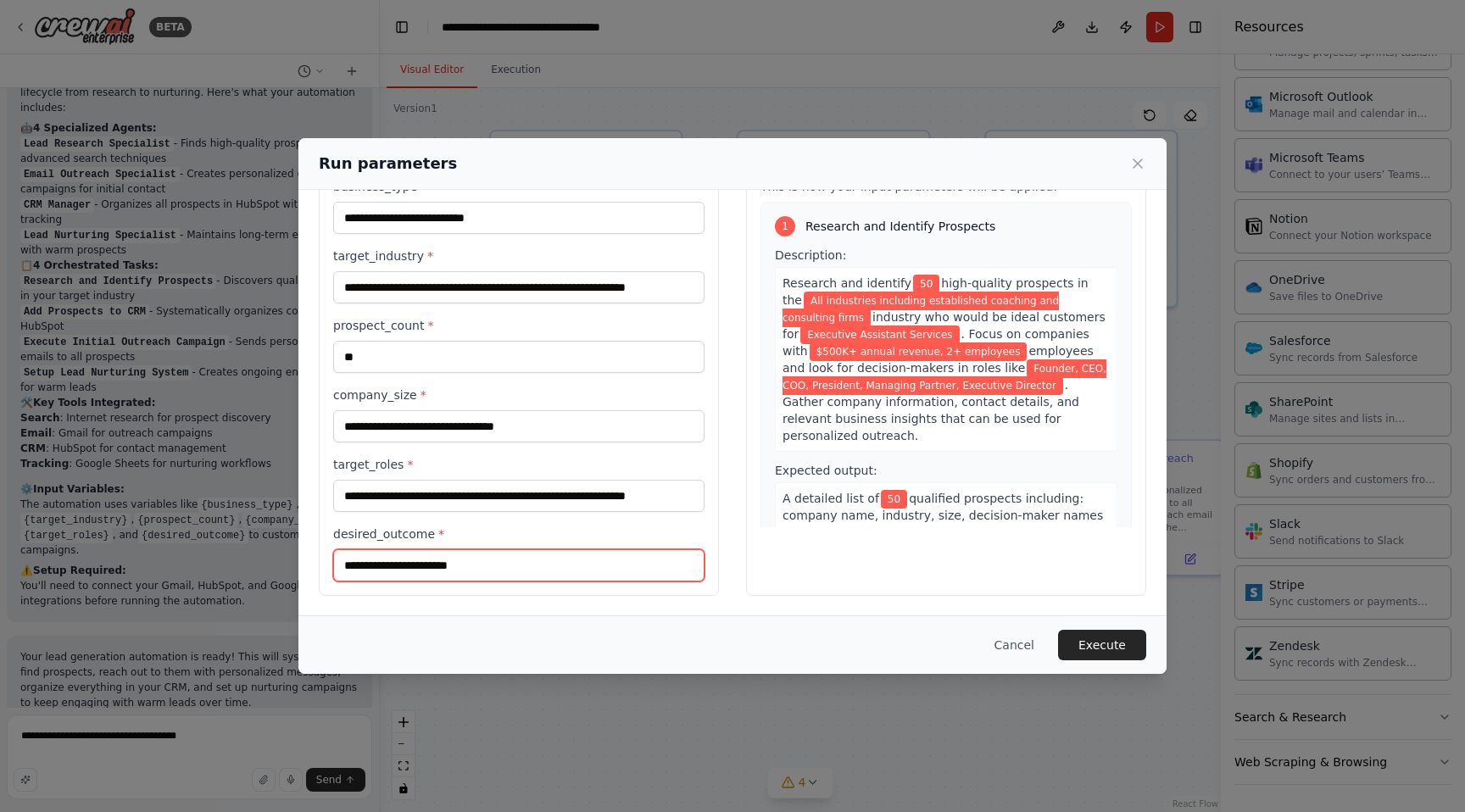
scroll to position [0, 0]
click at [529, 565] on input "desired_outcome *" at bounding box center [519, 565] width 372 height 32
paste input "**********"
type input "**********"
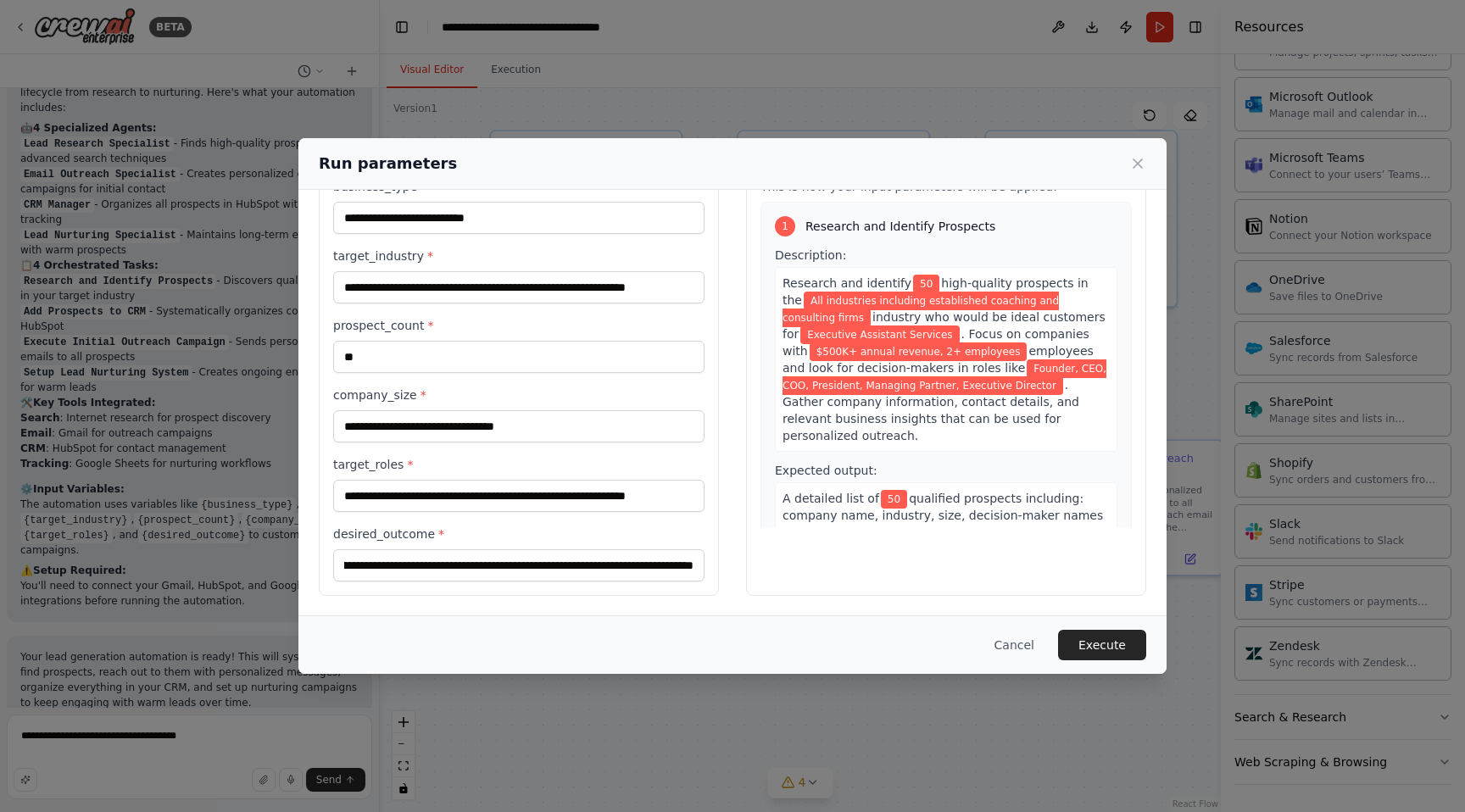
scroll to position [0, 0]
click at [999, 565] on div "Preview This is how your input parameters will be applied: 1 Research and Ident…" at bounding box center [946, 367] width 400 height 456
click at [1101, 650] on button "Execute" at bounding box center [1103, 645] width 89 height 30
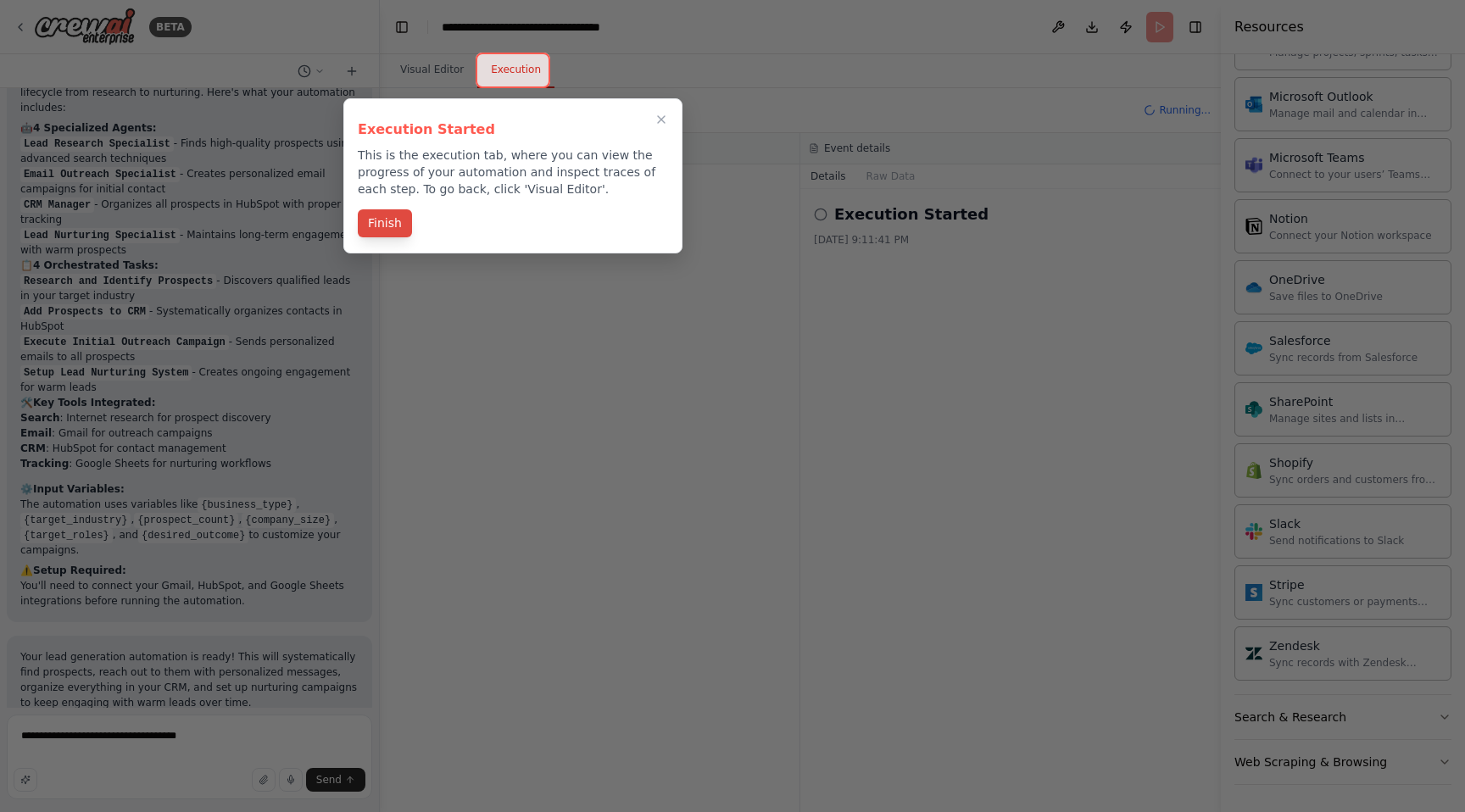
click at [390, 228] on button "Finish" at bounding box center [385, 223] width 54 height 28
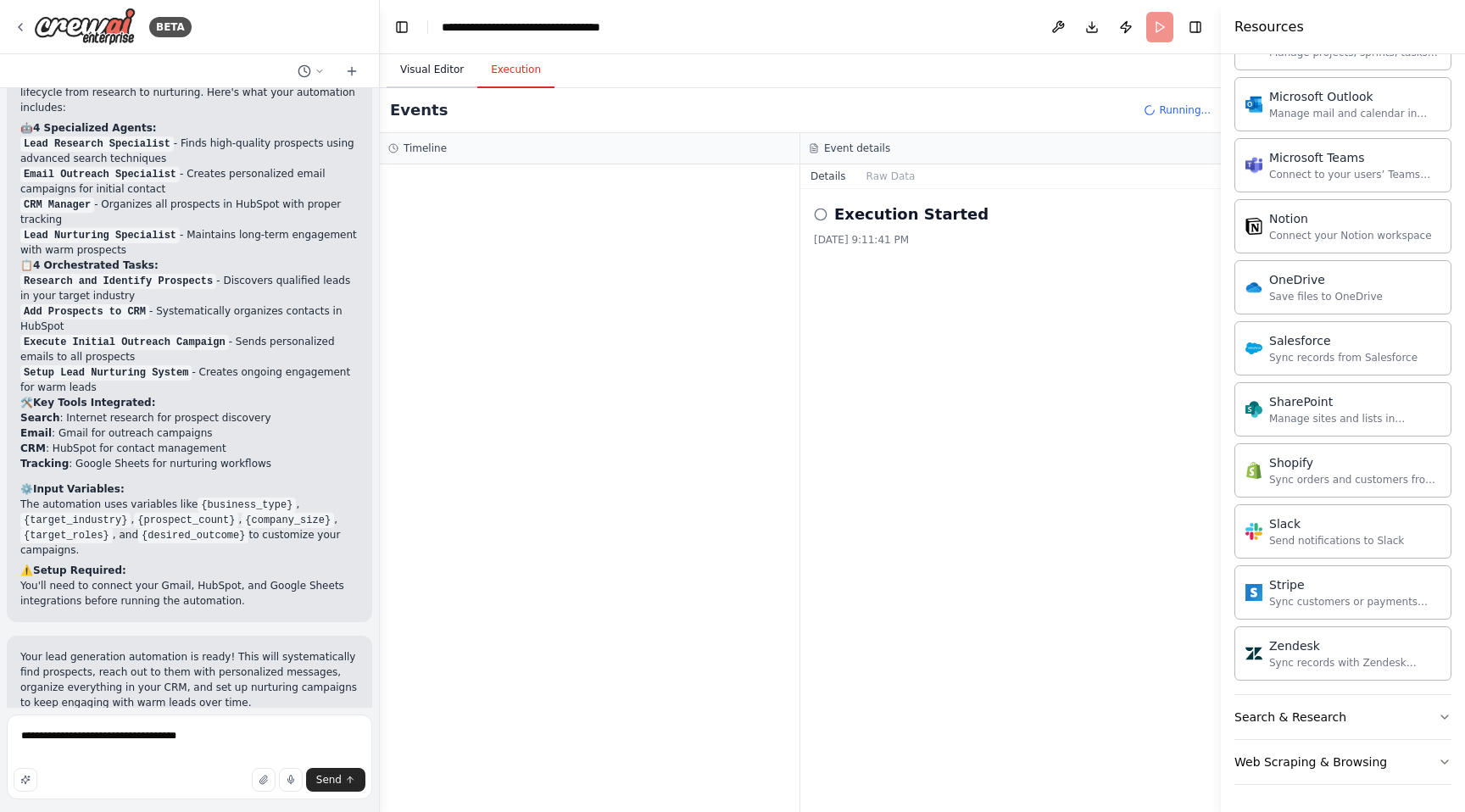
click at [451, 78] on button "Visual Editor" at bounding box center [432, 70] width 90 height 36
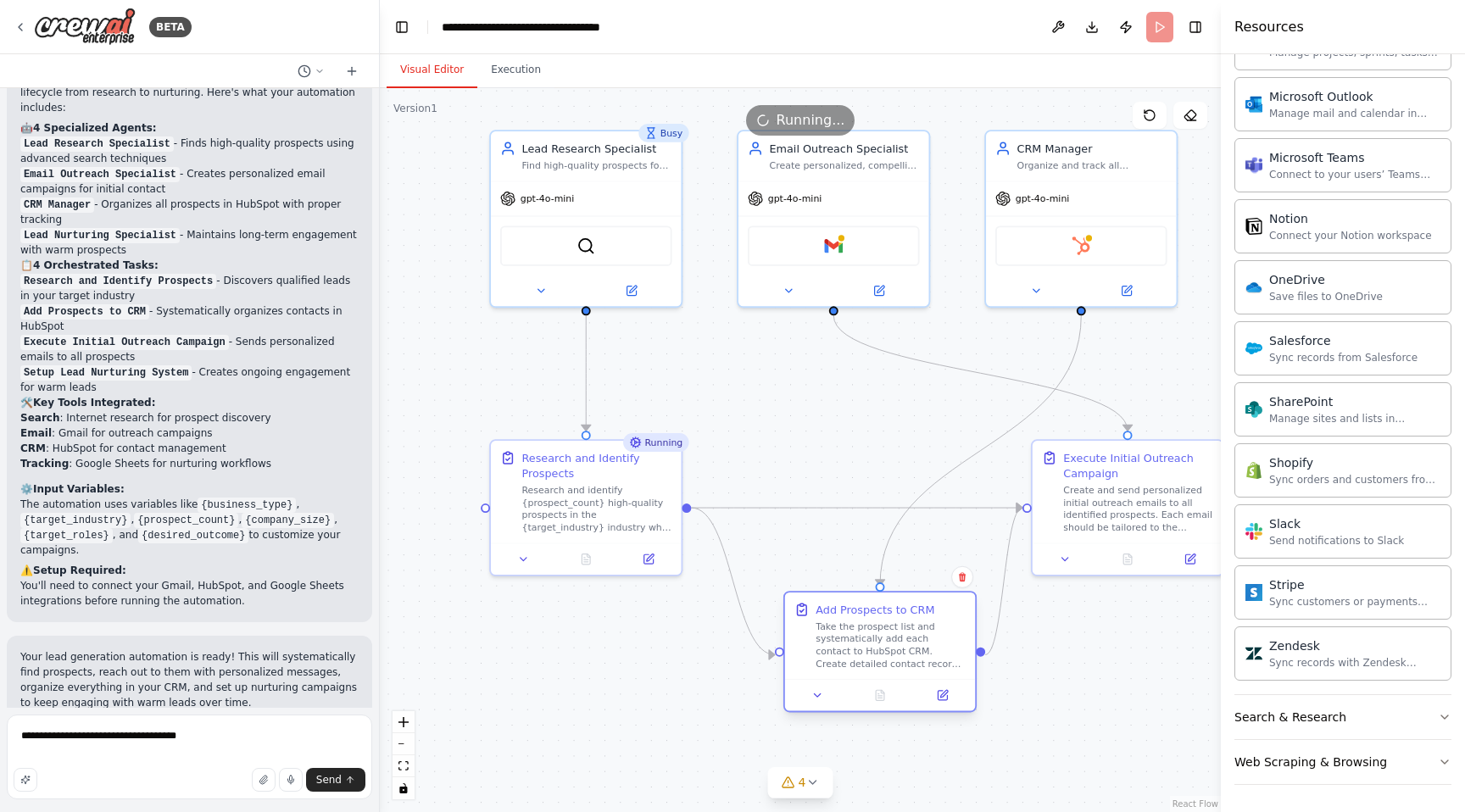
drag, startPoint x: 867, startPoint y: 601, endPoint x: 882, endPoint y: 661, distance: 61.8
click at [882, 661] on div "Take the prospect list and systematically add each contact to HubSpot CRM. Crea…" at bounding box center [890, 645] width 150 height 50
click at [1095, 177] on div "CRM Manager Organize and track all prospects and leads in HubSpot, ensuring pro…" at bounding box center [1078, 159] width 187 height 49
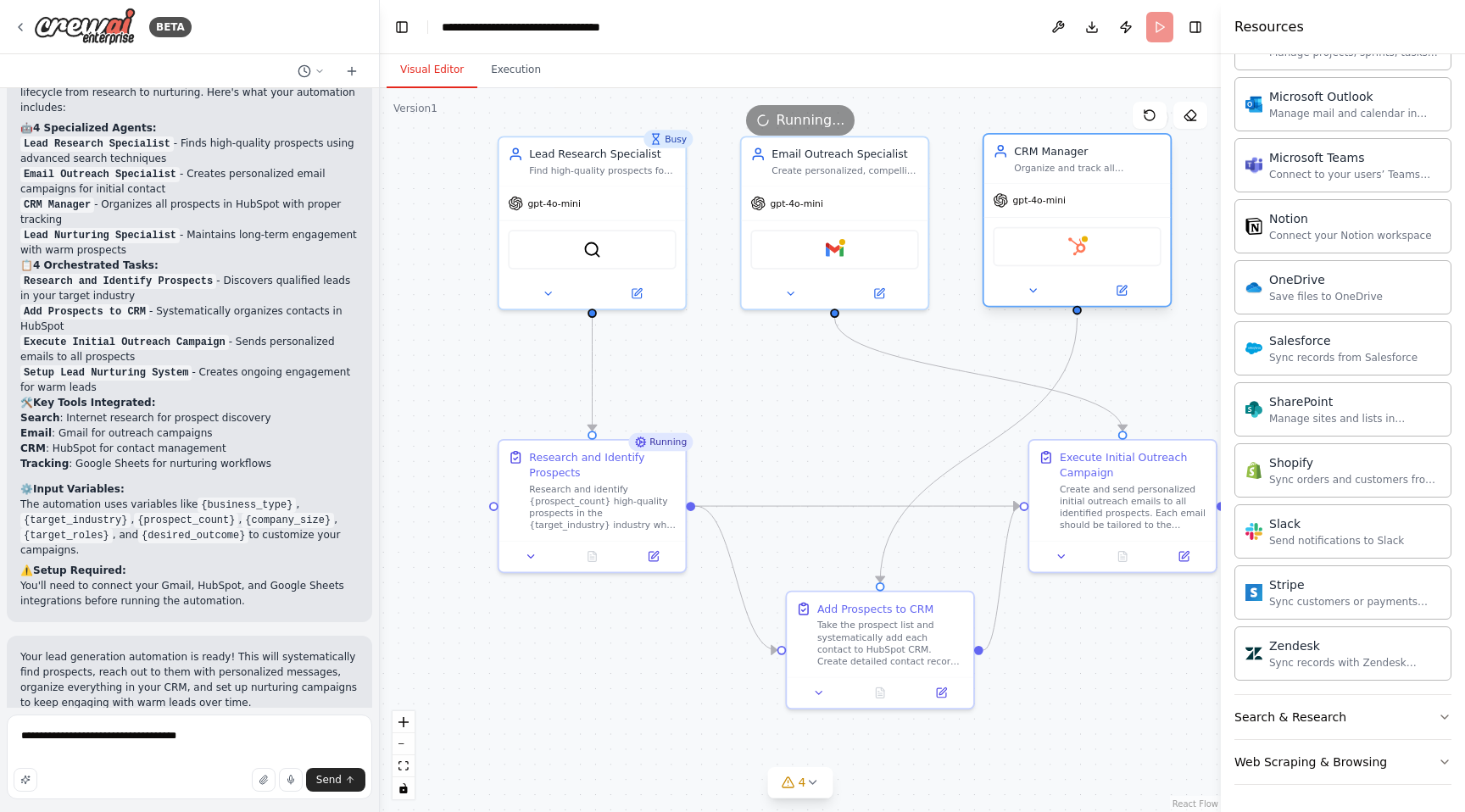
click at [1095, 177] on div "CRM Manager Organize and track all prospects and leads in HubSpot, ensuring pro…" at bounding box center [1078, 159] width 187 height 49
click at [1107, 243] on div "HubSpot" at bounding box center [1076, 247] width 168 height 39
click at [1122, 290] on icon at bounding box center [1123, 289] width 7 height 7
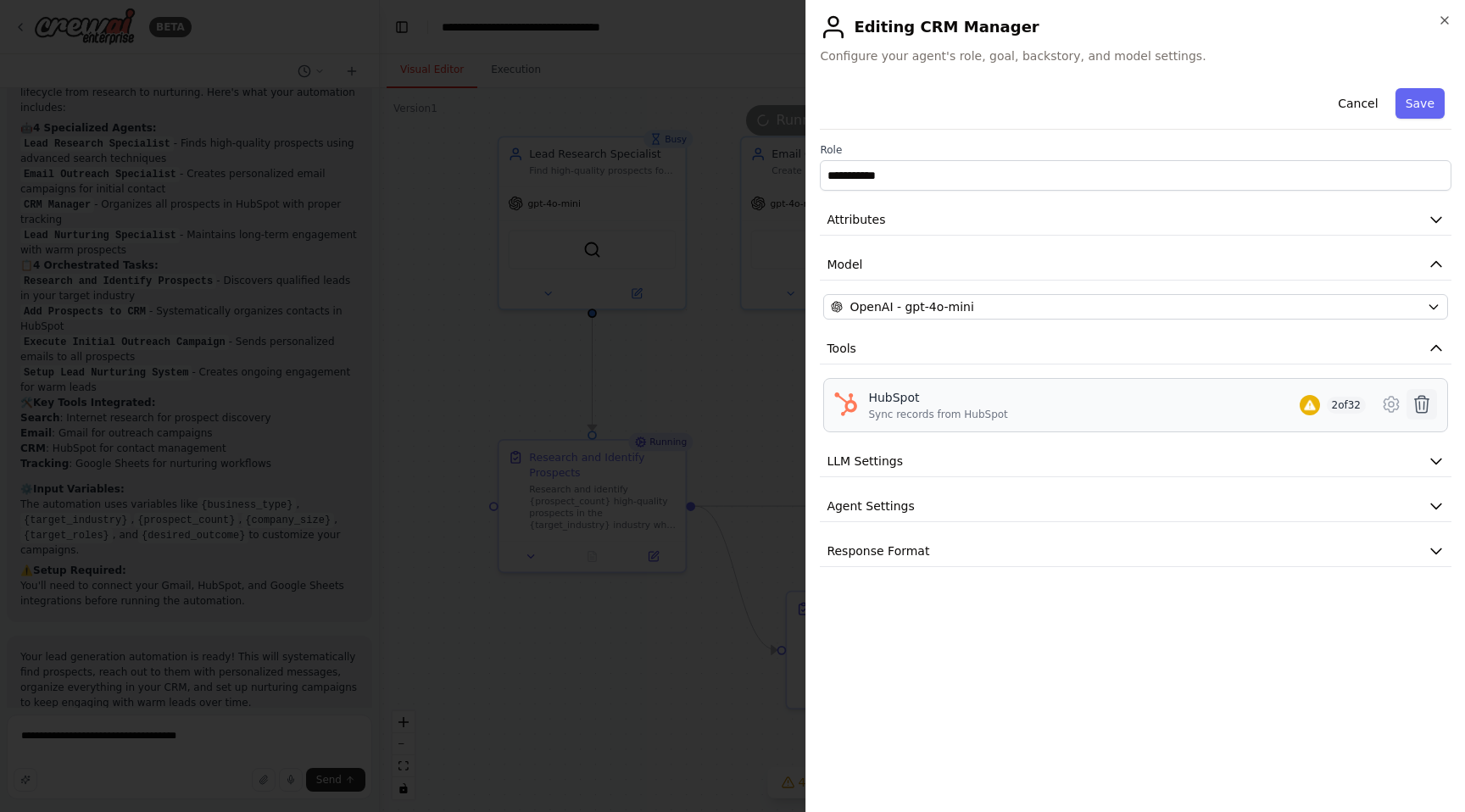
click at [1422, 400] on icon at bounding box center [1422, 404] width 20 height 20
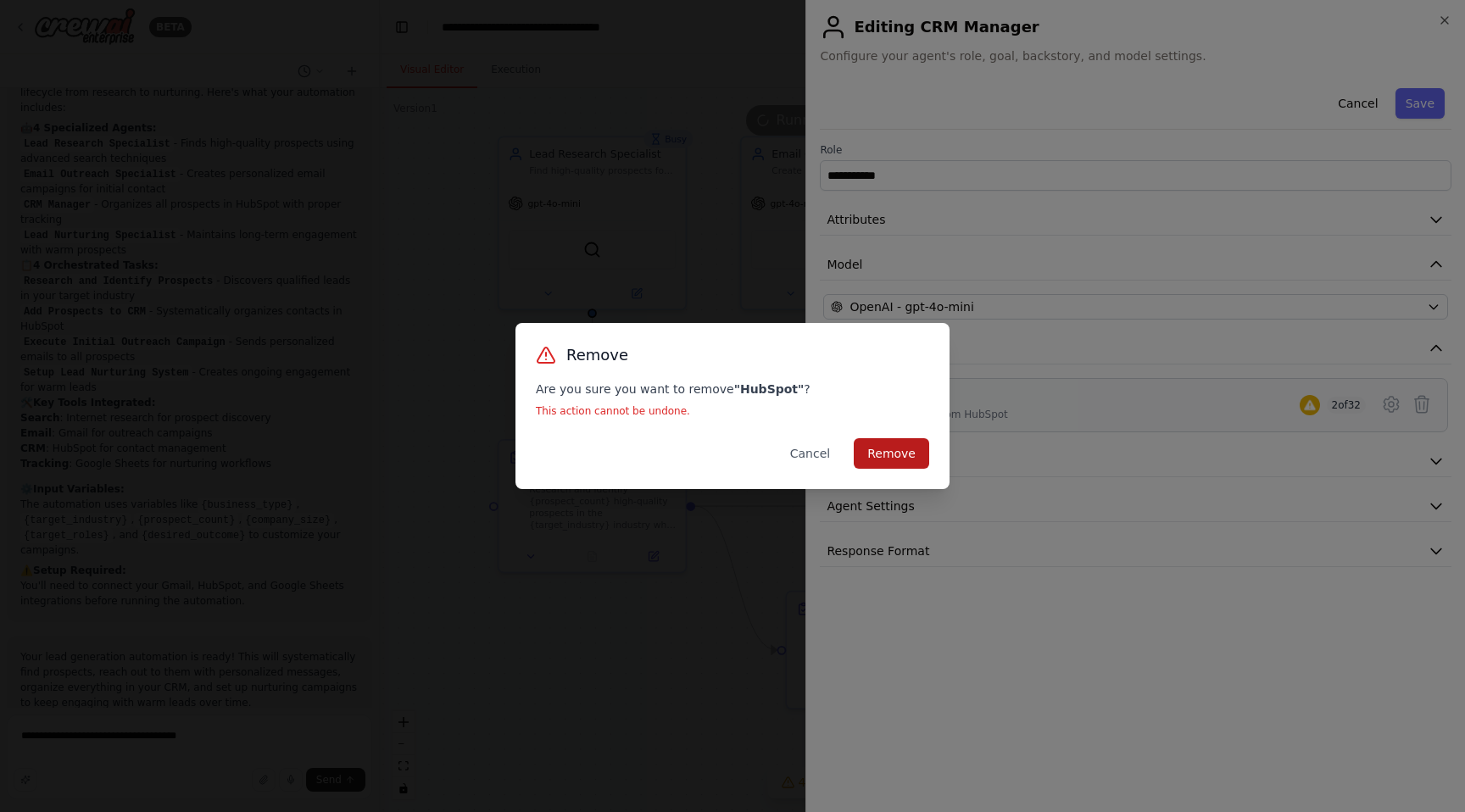
click at [892, 451] on button "Remove" at bounding box center [891, 453] width 76 height 30
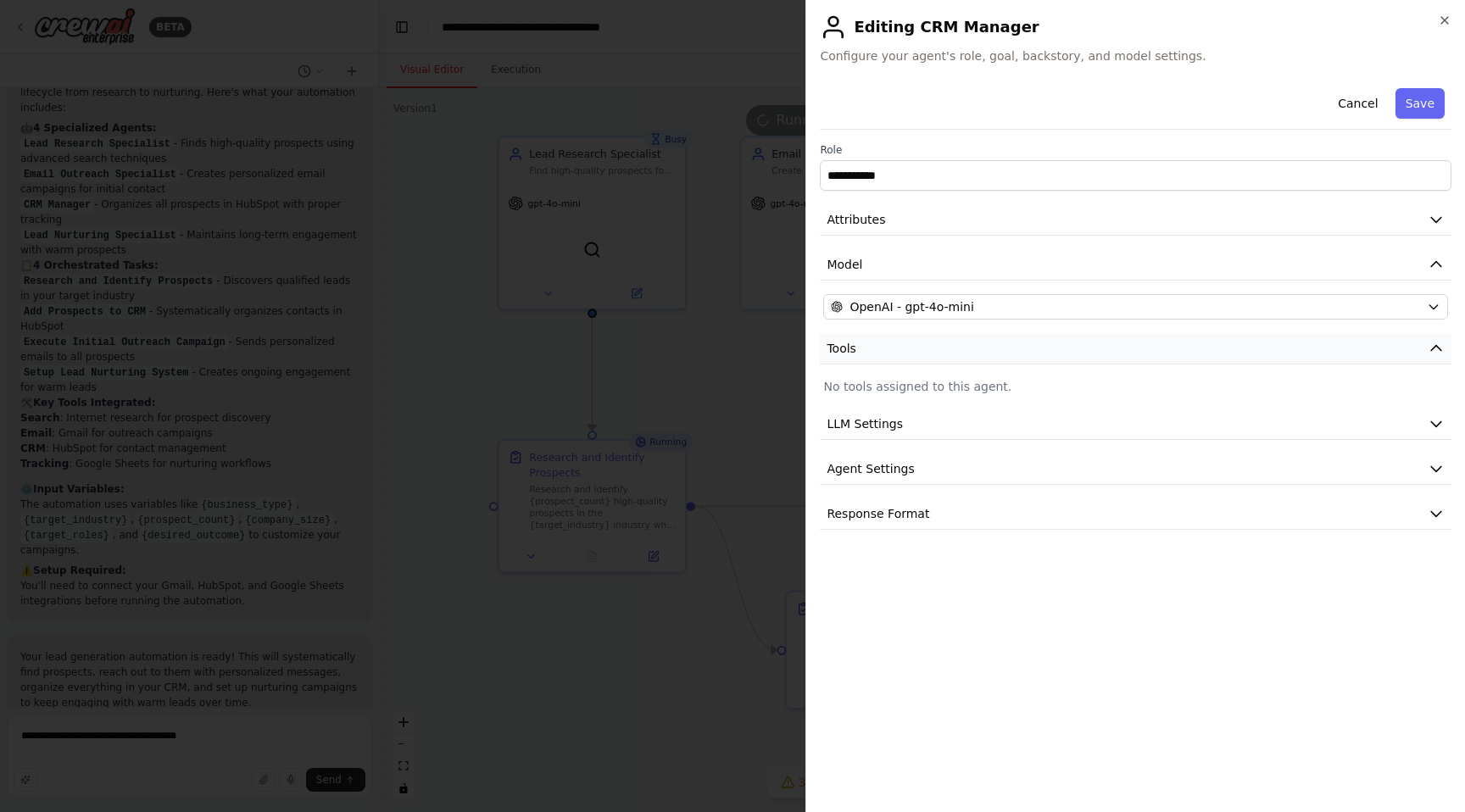
click at [1431, 342] on icon "button" at bounding box center [1436, 349] width 17 height 17
click at [1428, 344] on icon "button" at bounding box center [1436, 349] width 17 height 17
click at [1326, 474] on button "Agent Settings" at bounding box center [1135, 469] width 631 height 31
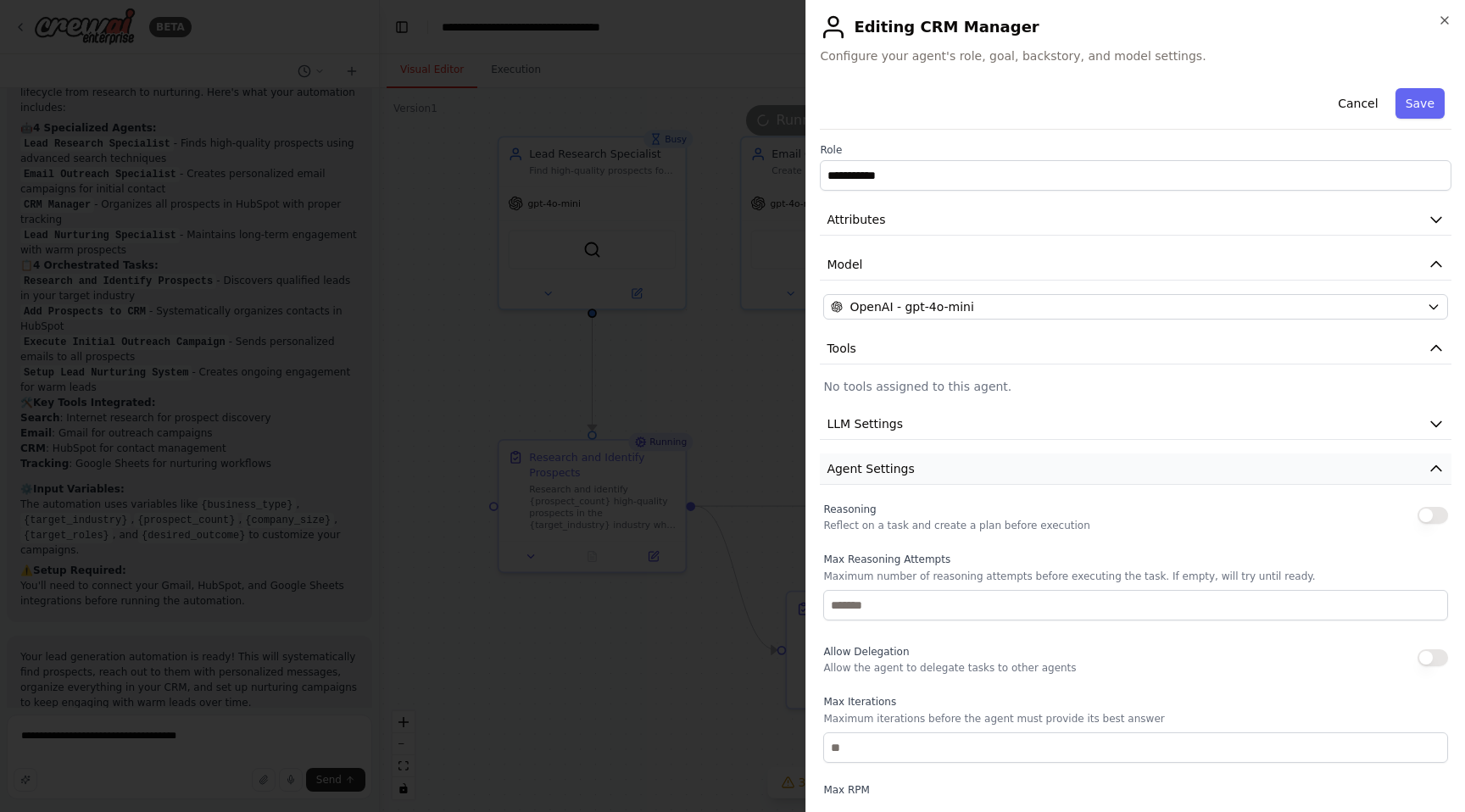
click at [1326, 474] on button "Agent Settings" at bounding box center [1135, 469] width 631 height 31
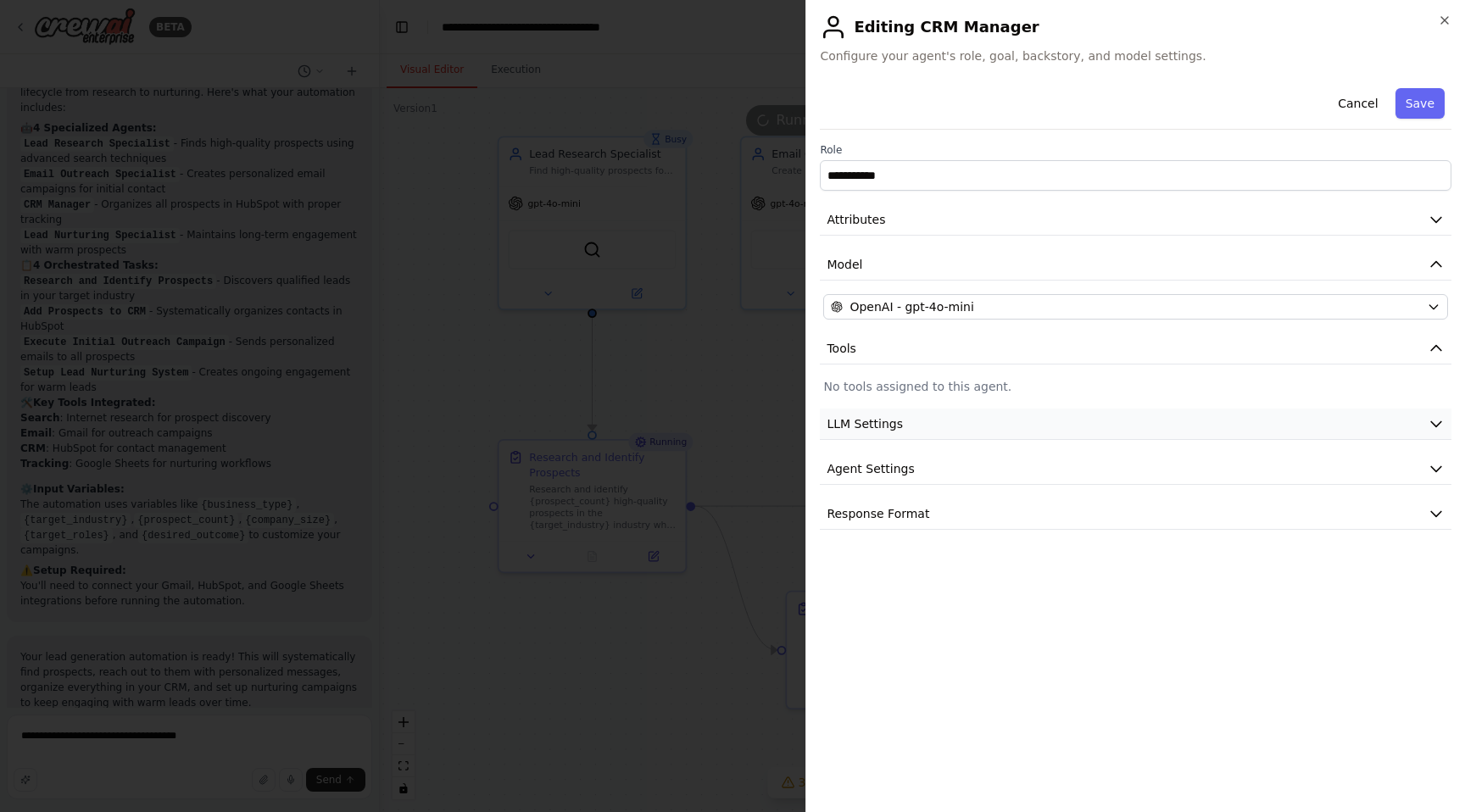
click at [1353, 413] on button "LLM Settings" at bounding box center [1135, 425] width 631 height 31
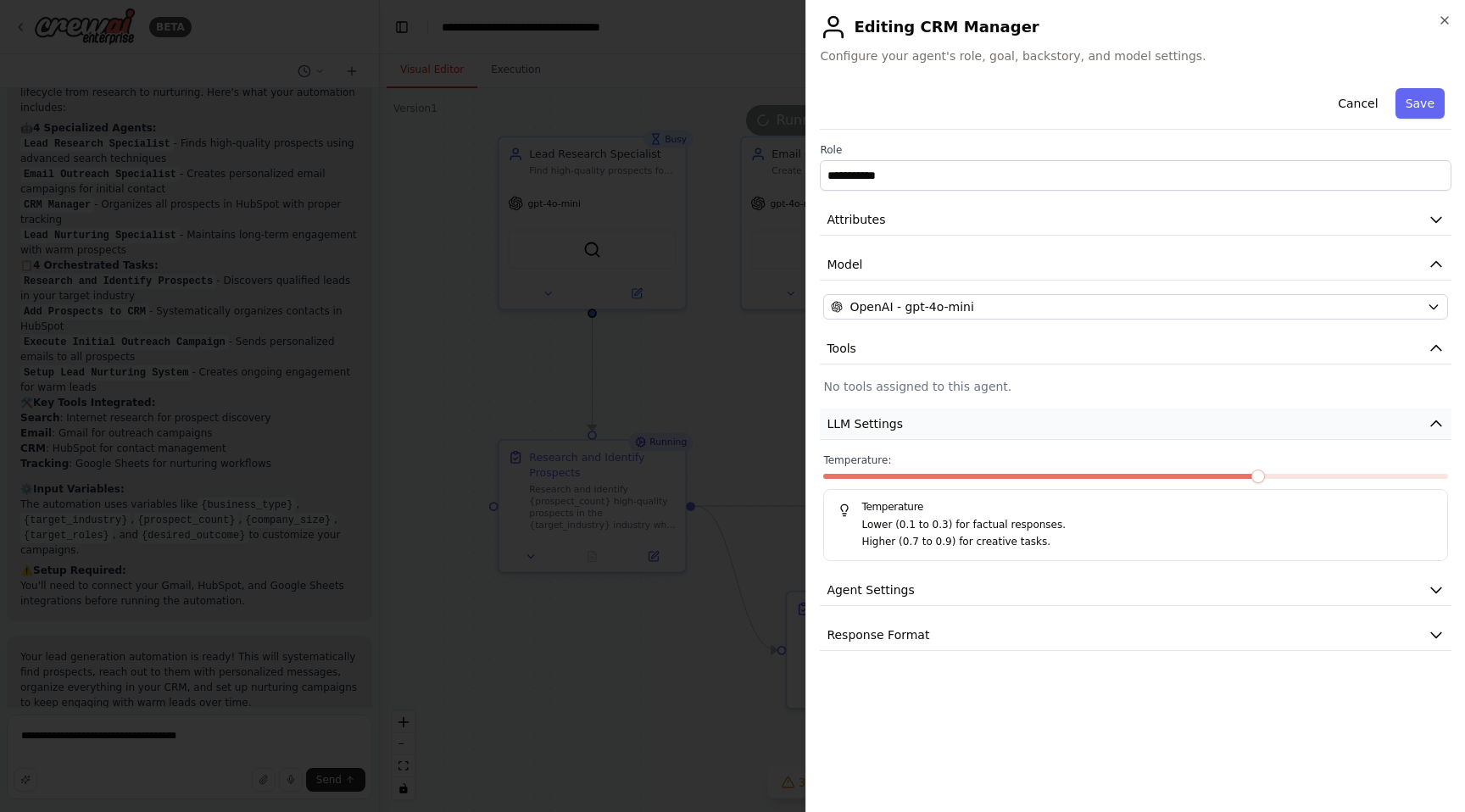
click at [1353, 419] on button "LLM Settings" at bounding box center [1135, 425] width 631 height 31
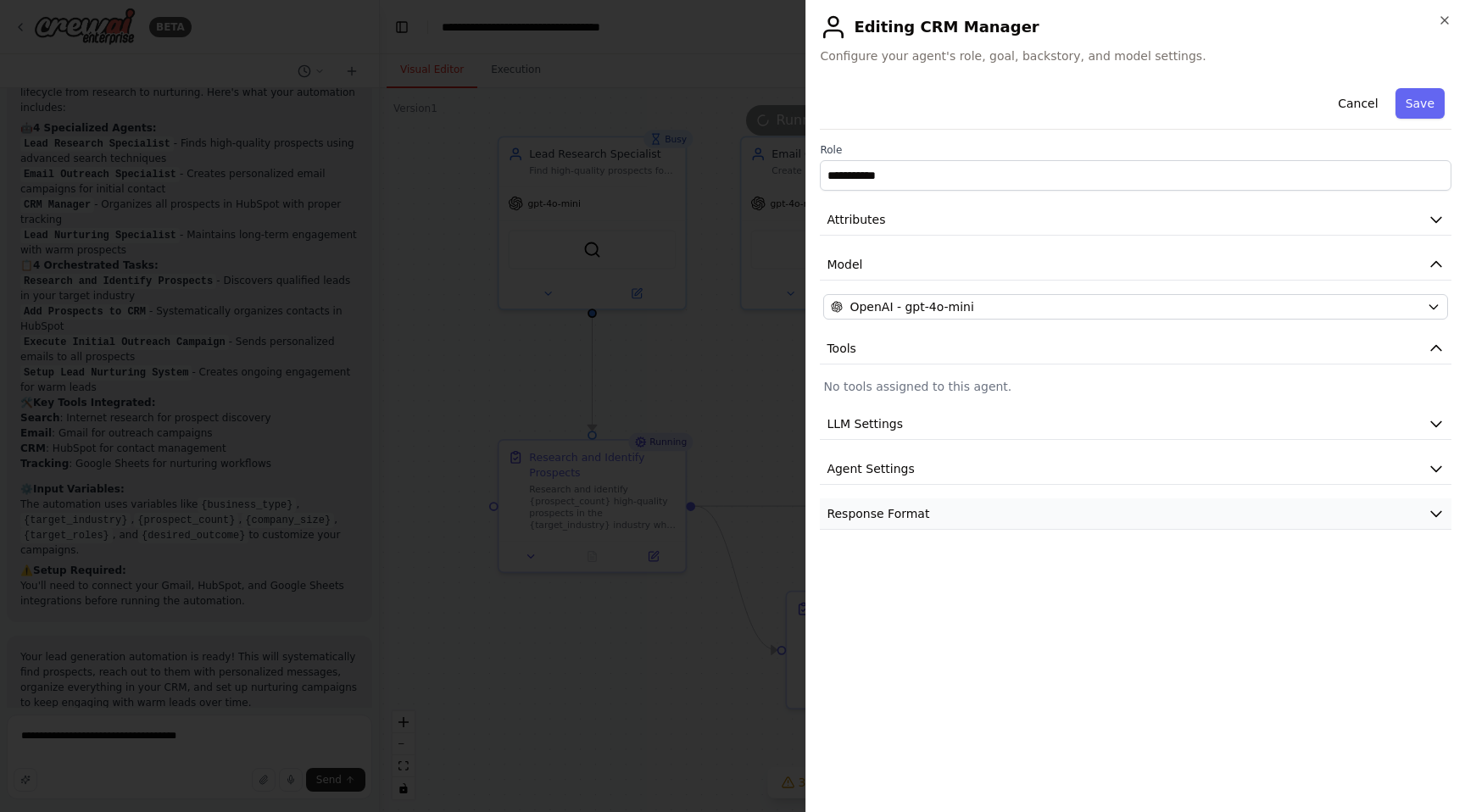
click at [1323, 504] on button "Response Format" at bounding box center [1135, 514] width 631 height 31
click at [1321, 516] on button "Response Format" at bounding box center [1135, 514] width 631 height 31
click at [1447, 17] on icon "button" at bounding box center [1445, 21] width 14 height 14
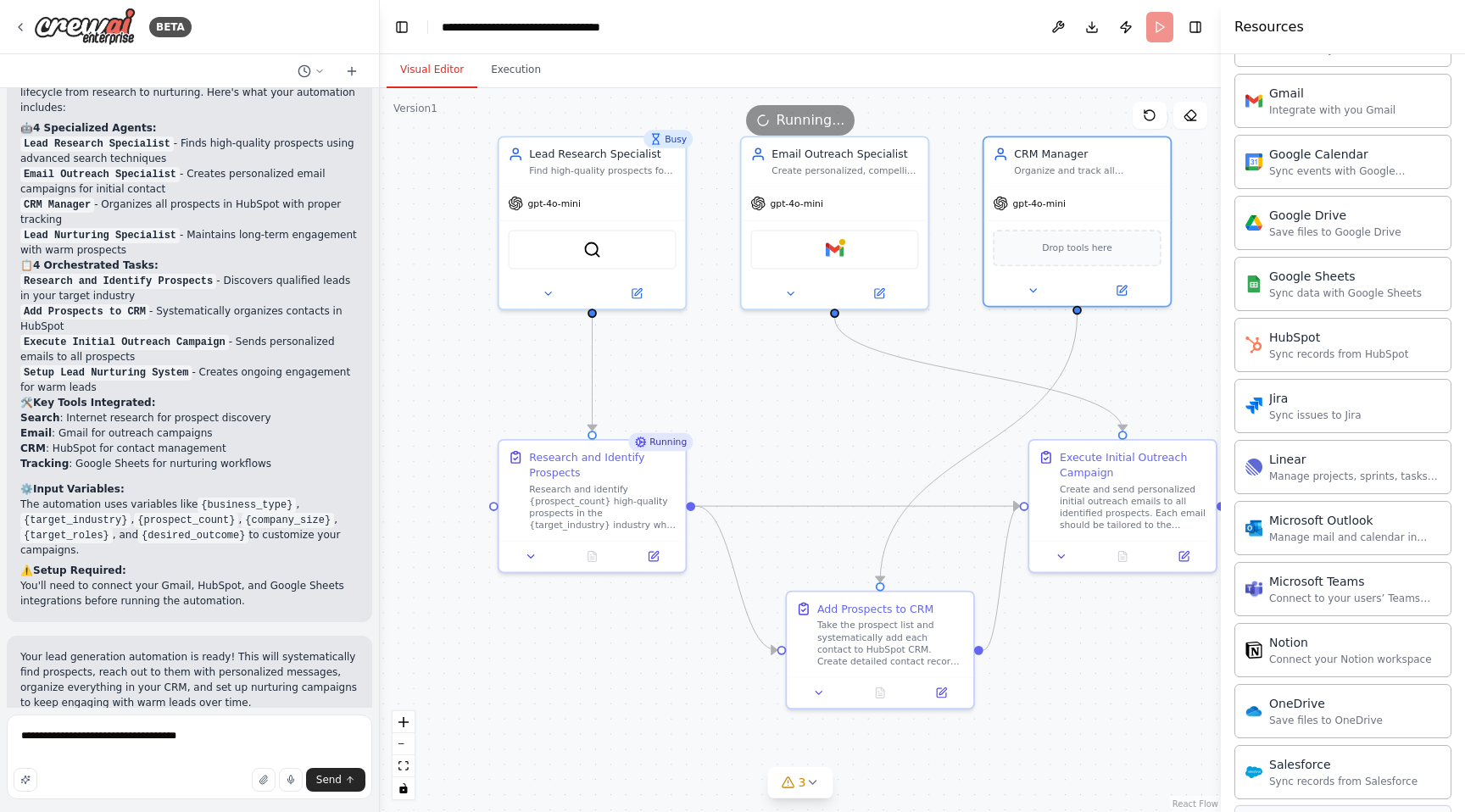
scroll to position [695, 0]
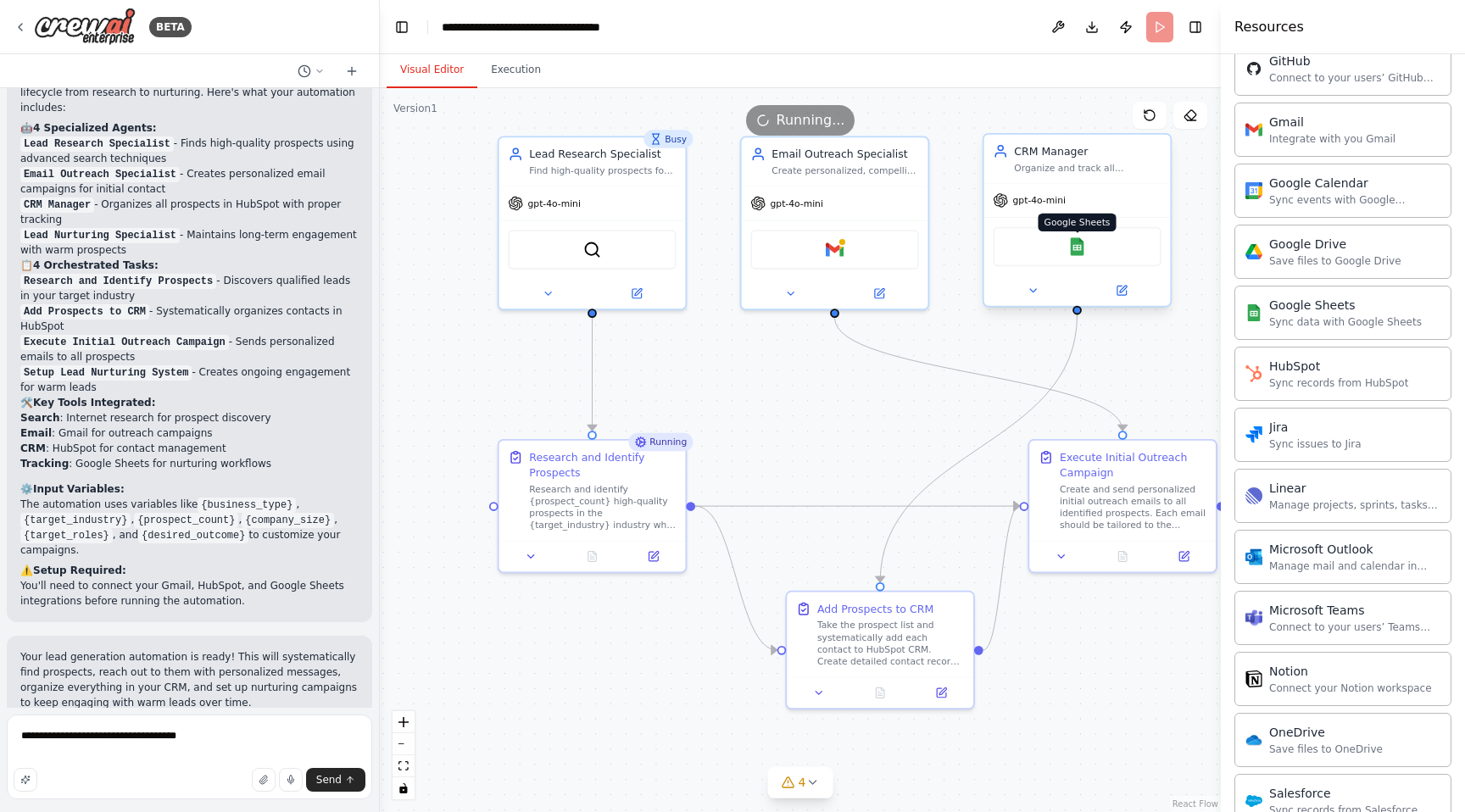
click at [1072, 245] on img at bounding box center [1077, 246] width 18 height 18
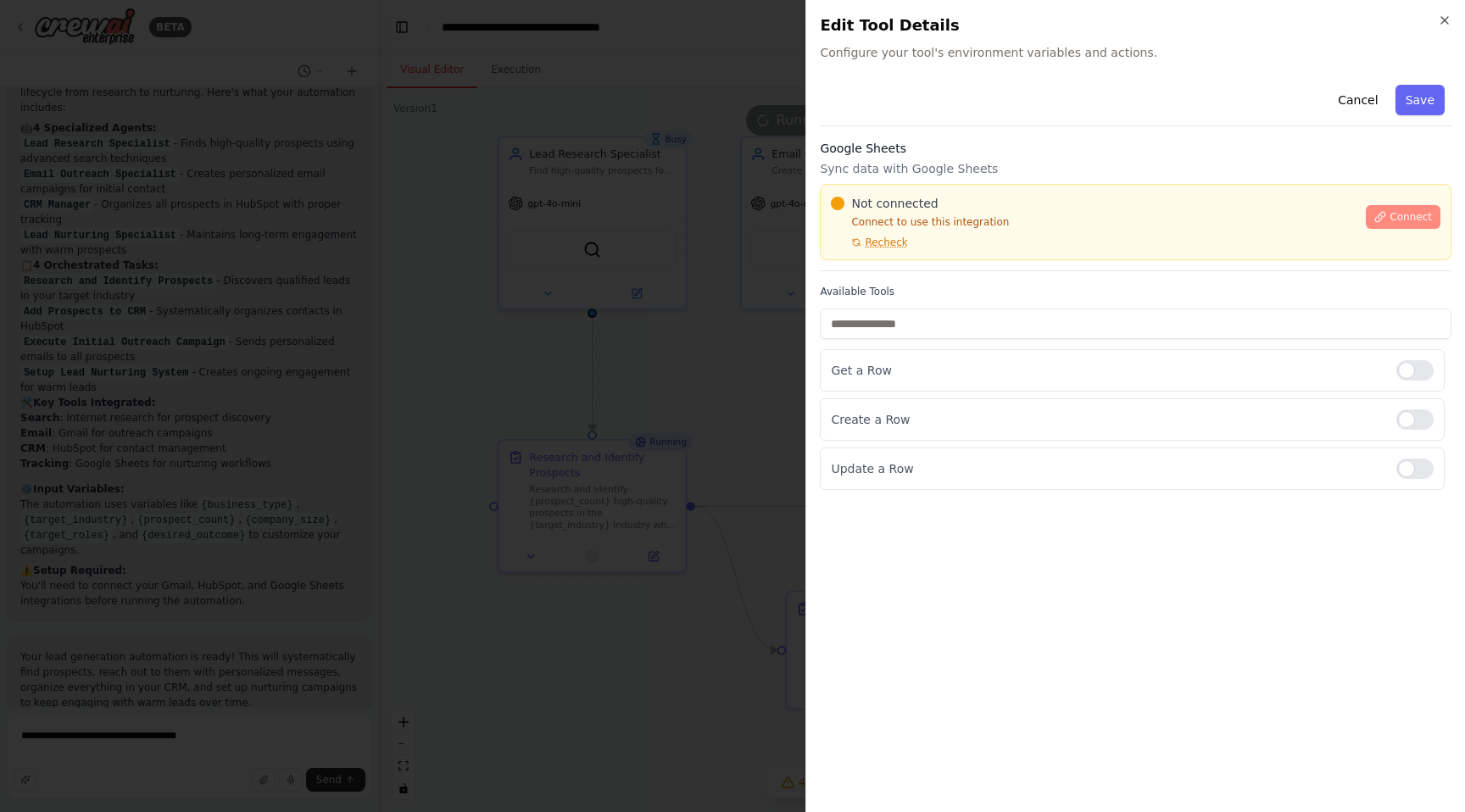
click at [1399, 212] on span "Connect" at bounding box center [1410, 217] width 43 height 14
click at [892, 248] on span "Recheck" at bounding box center [886, 242] width 43 height 14
click at [893, 248] on span "Recheck" at bounding box center [886, 242] width 43 height 14
click at [1411, 370] on div at bounding box center [1415, 370] width 37 height 20
click at [1422, 419] on div at bounding box center [1415, 419] width 37 height 20
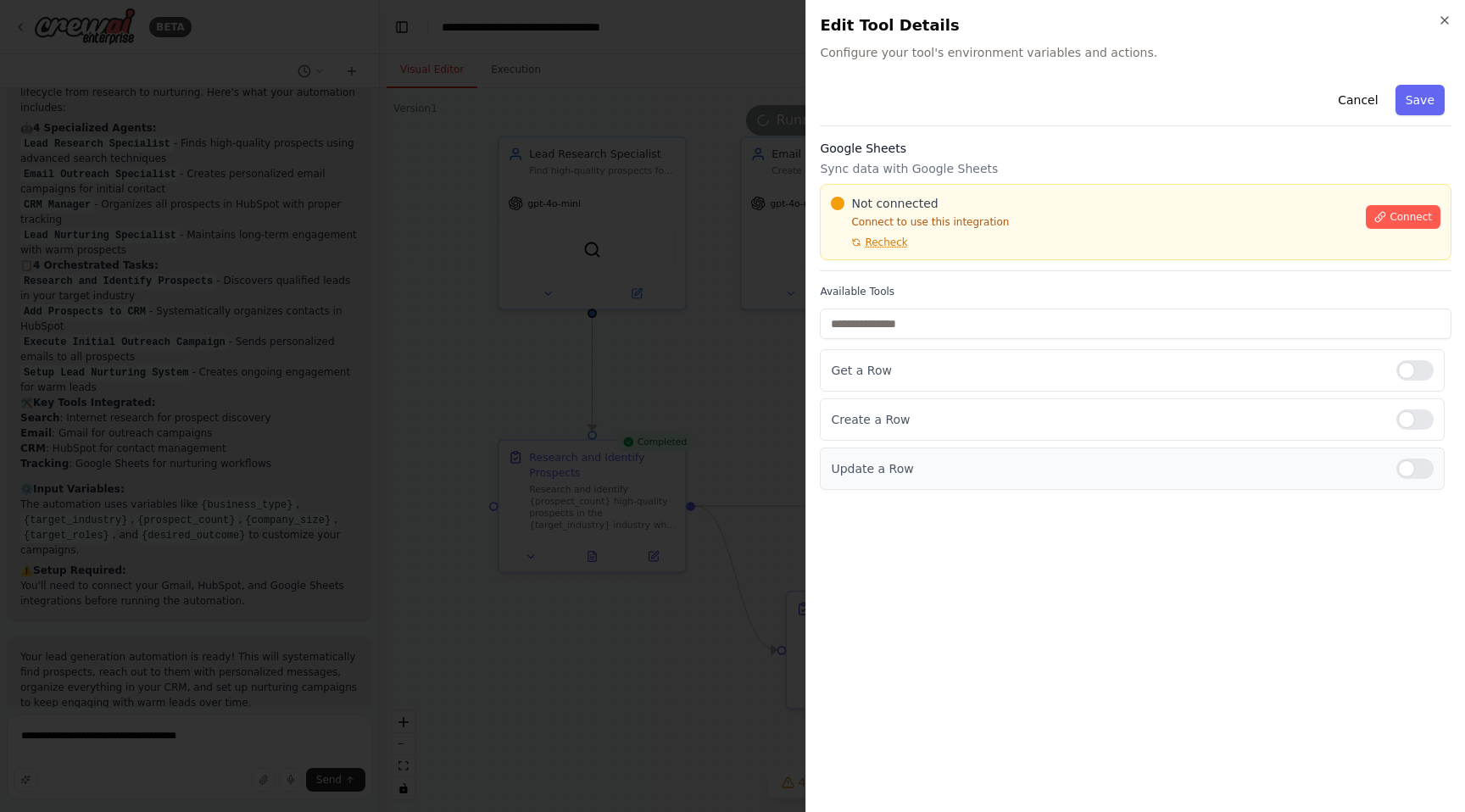
click at [1422, 463] on div at bounding box center [1415, 468] width 37 height 20
click at [1416, 218] on span "Connect" at bounding box center [1410, 217] width 43 height 14
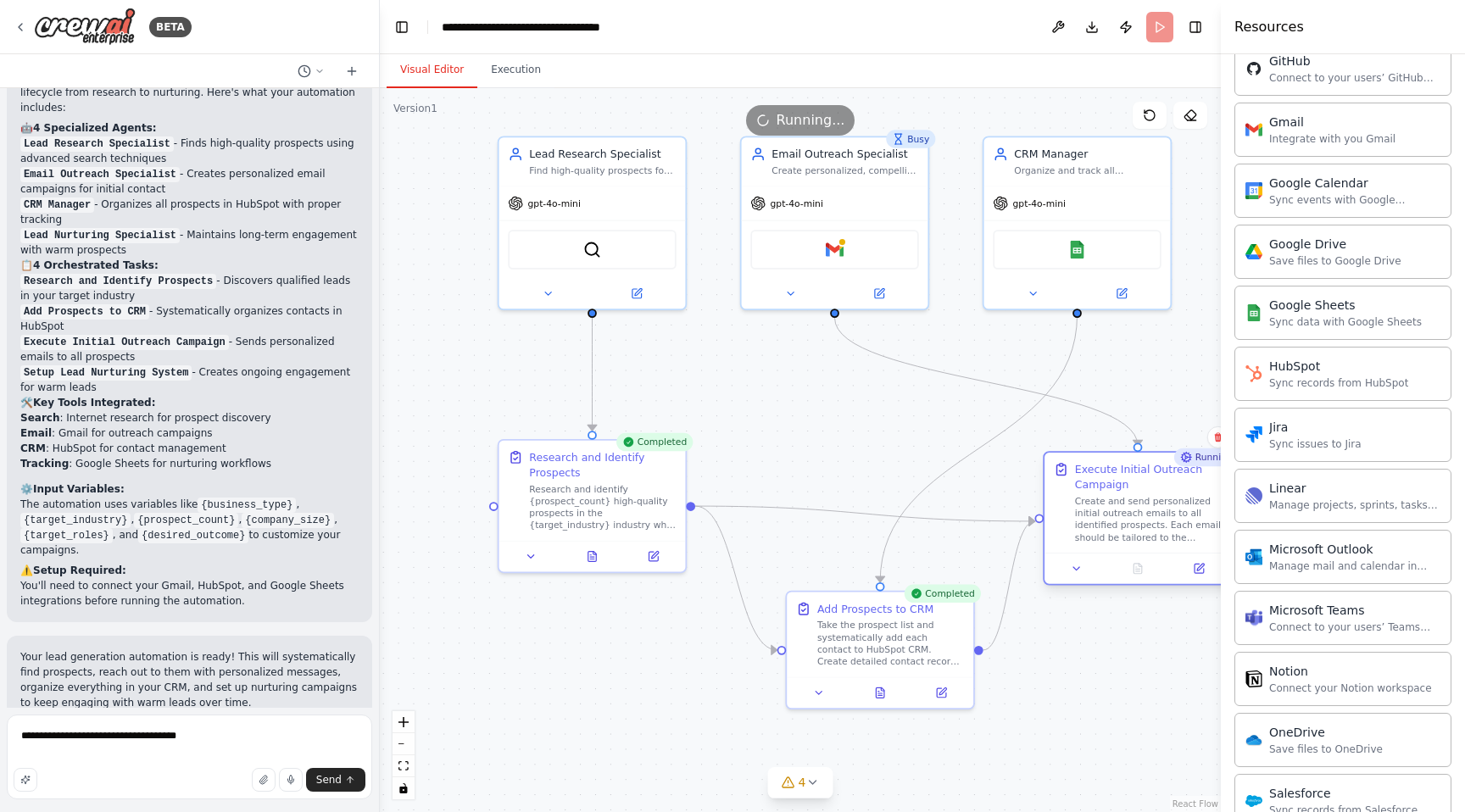
drag, startPoint x: 1145, startPoint y: 507, endPoint x: 1161, endPoint y: 525, distance: 24.1
click at [1161, 525] on div "Create and send personalized initial outreach emails to all identified prospect…" at bounding box center [1148, 519] width 147 height 49
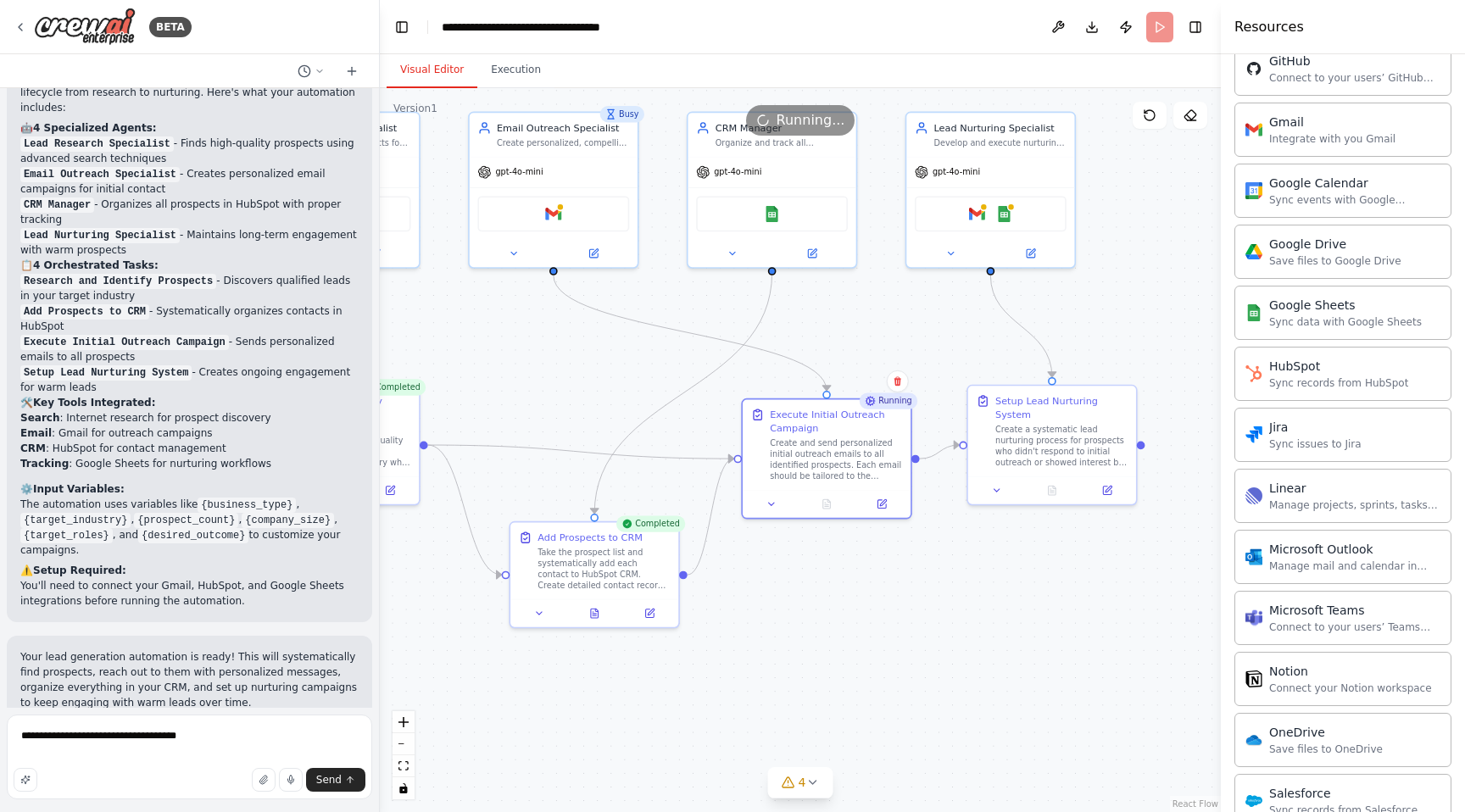
drag, startPoint x: 1172, startPoint y: 651, endPoint x: 889, endPoint y: 573, distance: 293.6
click at [889, 573] on div ".deletable-edge-delete-btn { width: 20px; height: 20px; border: 0px solid #ffff…" at bounding box center [800, 451] width 841 height 724
drag, startPoint x: 1001, startPoint y: 449, endPoint x: 1019, endPoint y: 466, distance: 24.8
click at [1019, 466] on div "Create a systematic lead nurturing process for prospects who didn't respond to …" at bounding box center [1082, 457] width 132 height 44
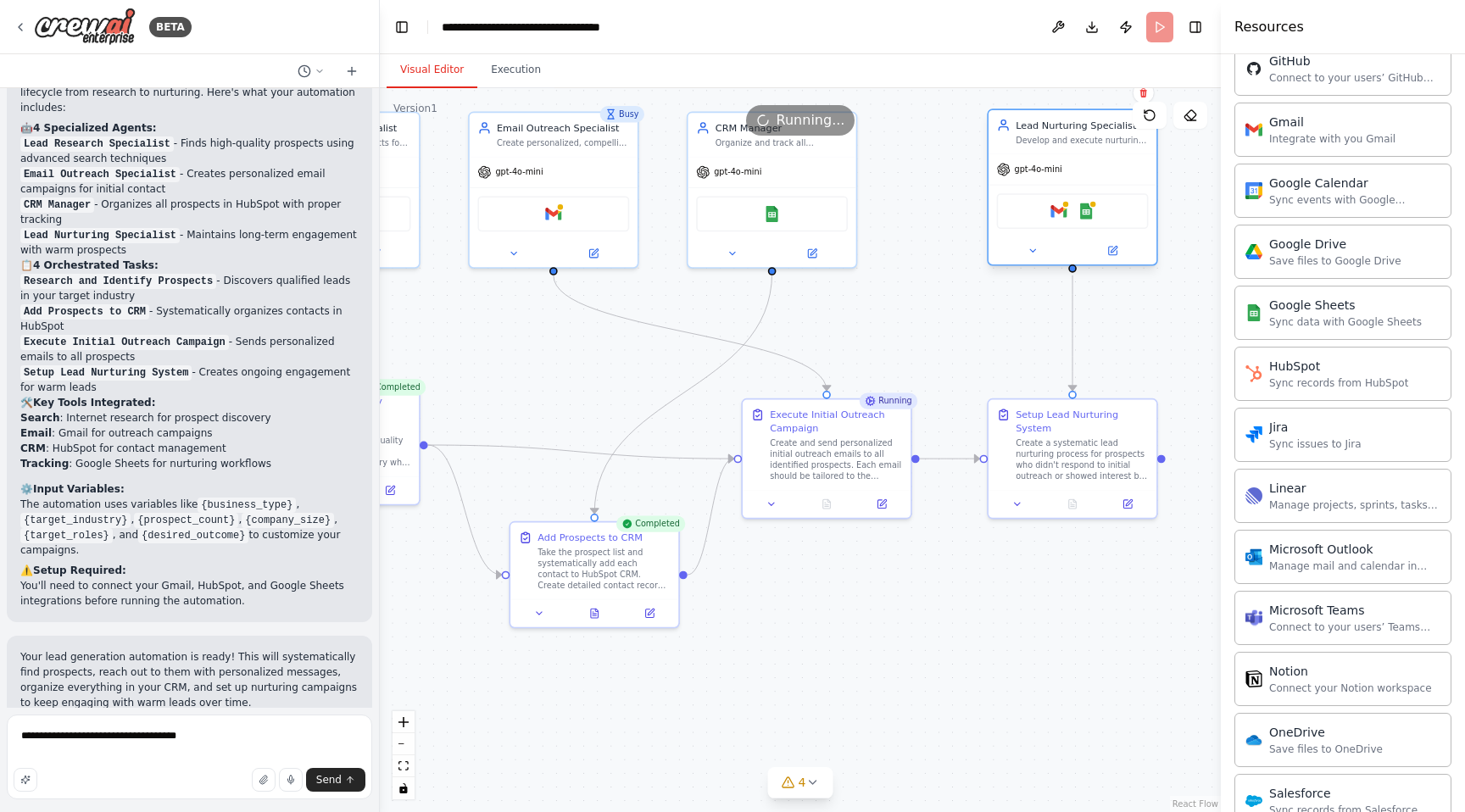
drag, startPoint x: 993, startPoint y: 156, endPoint x: 1066, endPoint y: 162, distance: 73.2
click at [1066, 162] on div "gpt-4o-mini" at bounding box center [1072, 169] width 168 height 30
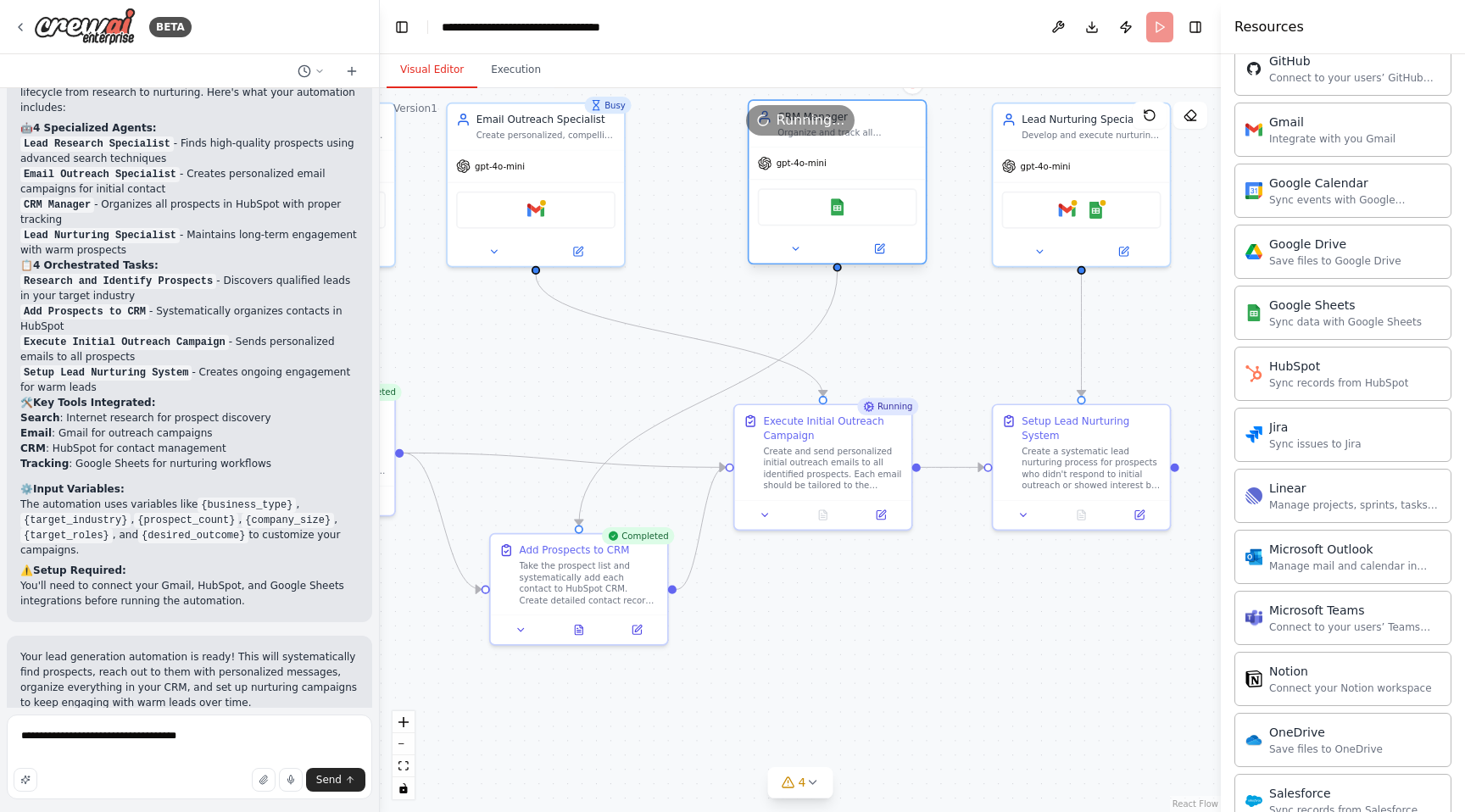
drag, startPoint x: 789, startPoint y: 208, endPoint x: 855, endPoint y: 204, distance: 66.1
click at [855, 204] on div "Google Sheets" at bounding box center [838, 207] width 160 height 37
click at [863, 472] on div "Create and send personalized initial outreach emails to all identified prospect…" at bounding box center [833, 465] width 139 height 46
click at [883, 411] on div "Running" at bounding box center [888, 407] width 61 height 17
click at [881, 451] on div "Create and send personalized initial outreach emails to all identified prospect…" at bounding box center [833, 465] width 139 height 46
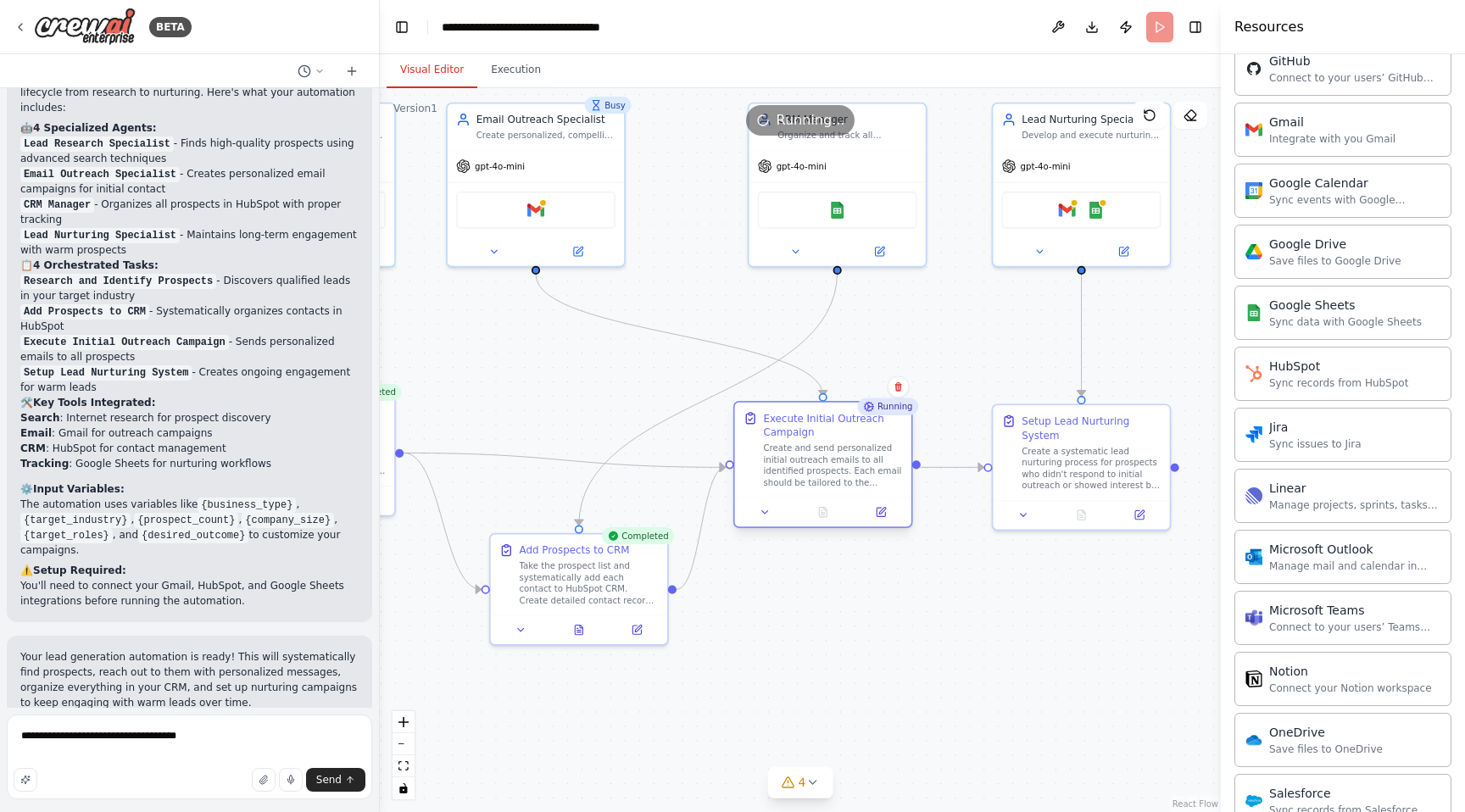
click at [881, 451] on div "Create and send personalized initial outreach emails to all identified prospect…" at bounding box center [833, 465] width 139 height 46
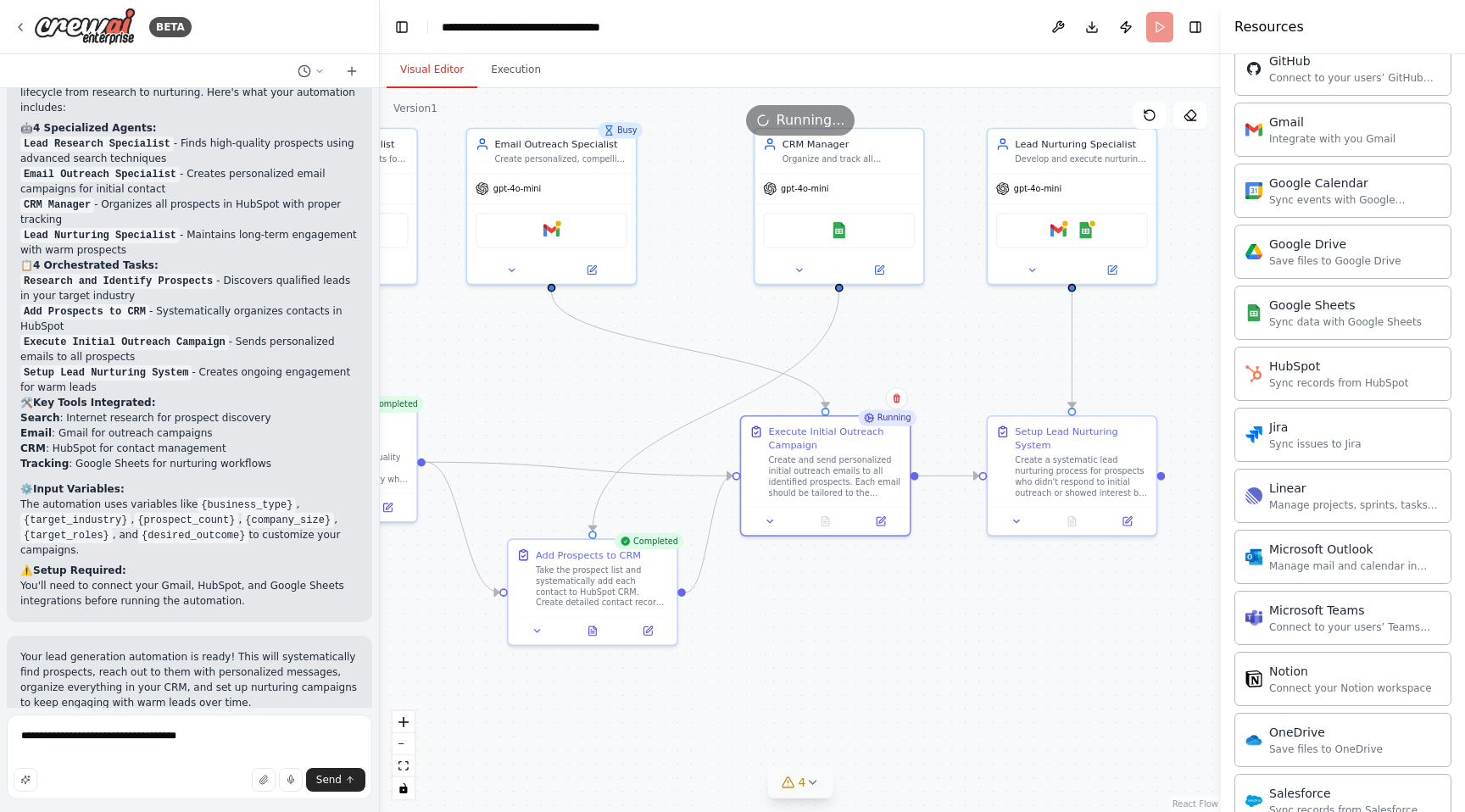
click at [808, 779] on icon at bounding box center [813, 782] width 14 height 14
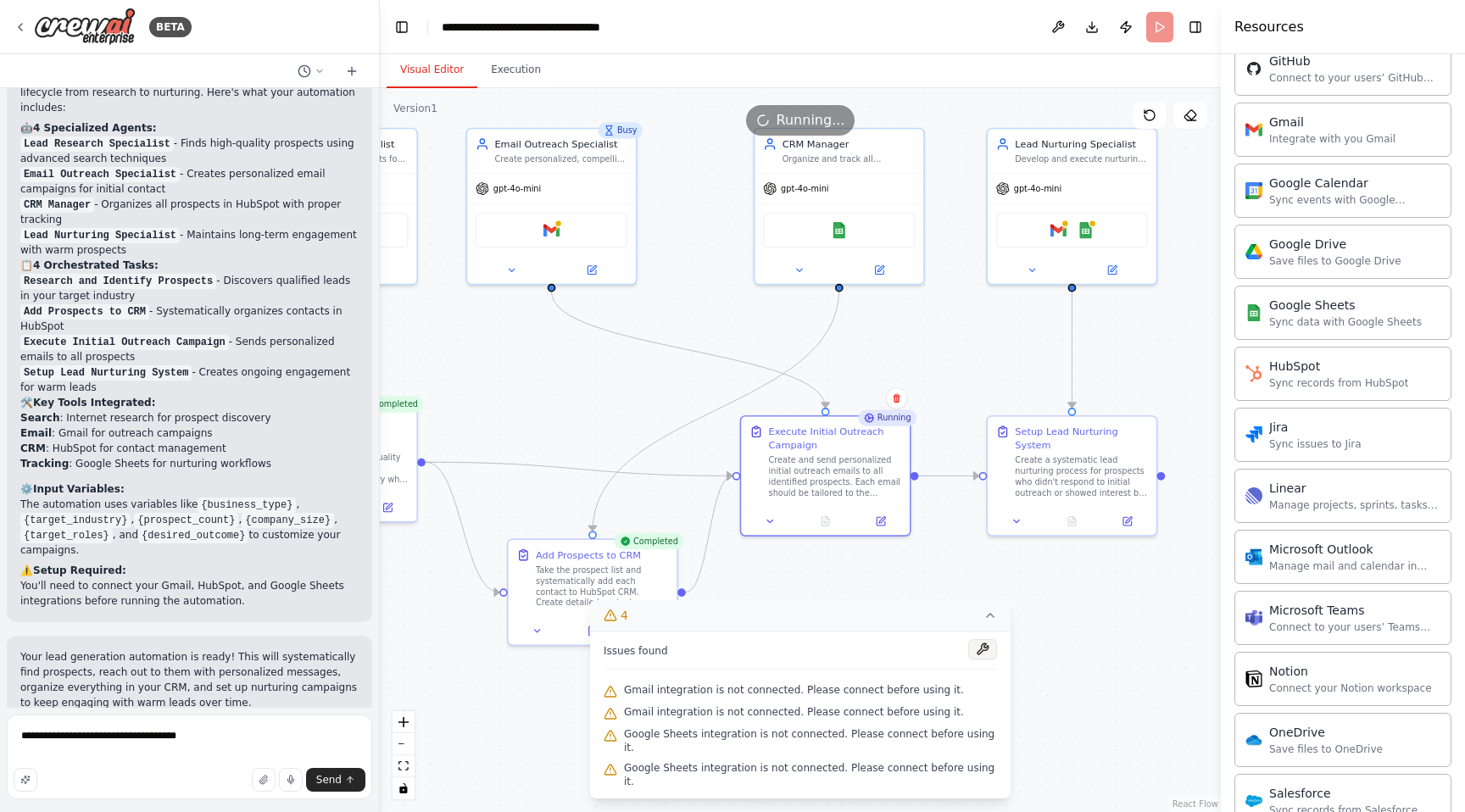
click at [975, 660] on button at bounding box center [982, 649] width 29 height 20
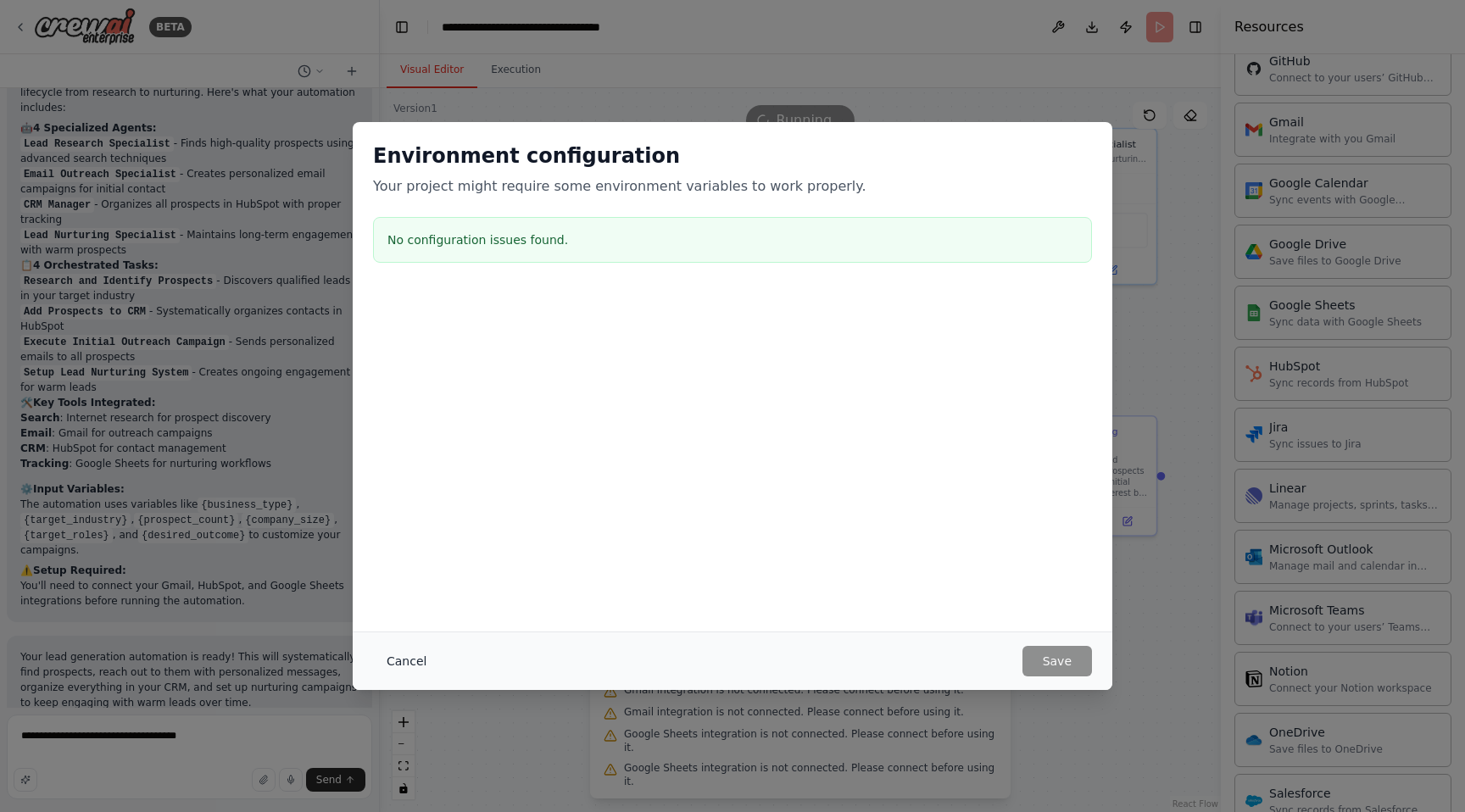
click at [406, 659] on button "Cancel" at bounding box center [406, 661] width 67 height 30
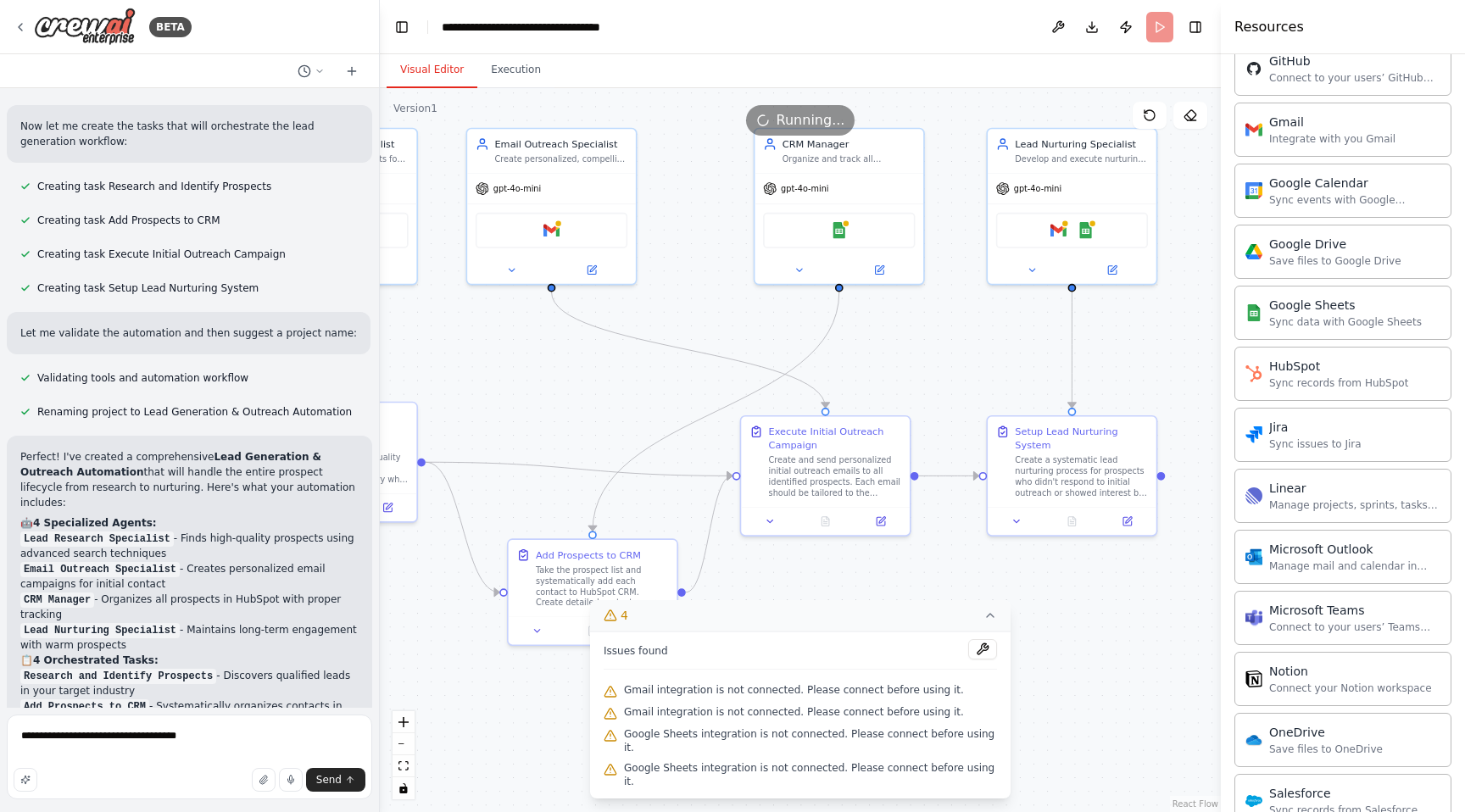
scroll to position [758, 0]
click at [855, 459] on div "Create and send personalized initial outreach emails to all identified prospect…" at bounding box center [835, 474] width 133 height 44
click at [850, 469] on div "Create and send personalized initial outreach emails to all identified prospect…" at bounding box center [835, 474] width 133 height 44
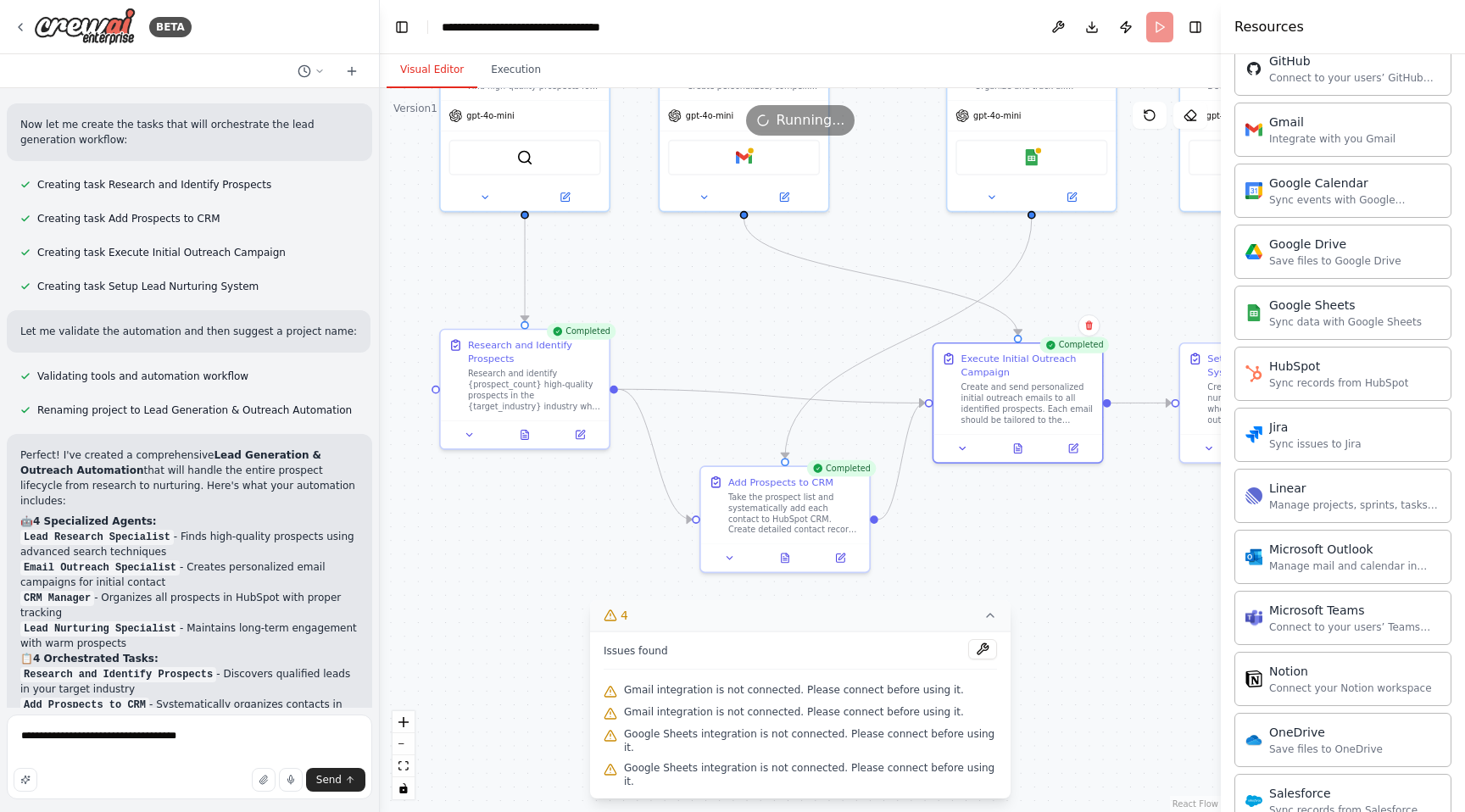
drag, startPoint x: 764, startPoint y: 322, endPoint x: 956, endPoint y: 249, distance: 205.4
click at [956, 249] on div ".deletable-edge-delete-btn { width: 20px; height: 20px; border: 0px solid #ffff…" at bounding box center [800, 451] width 841 height 724
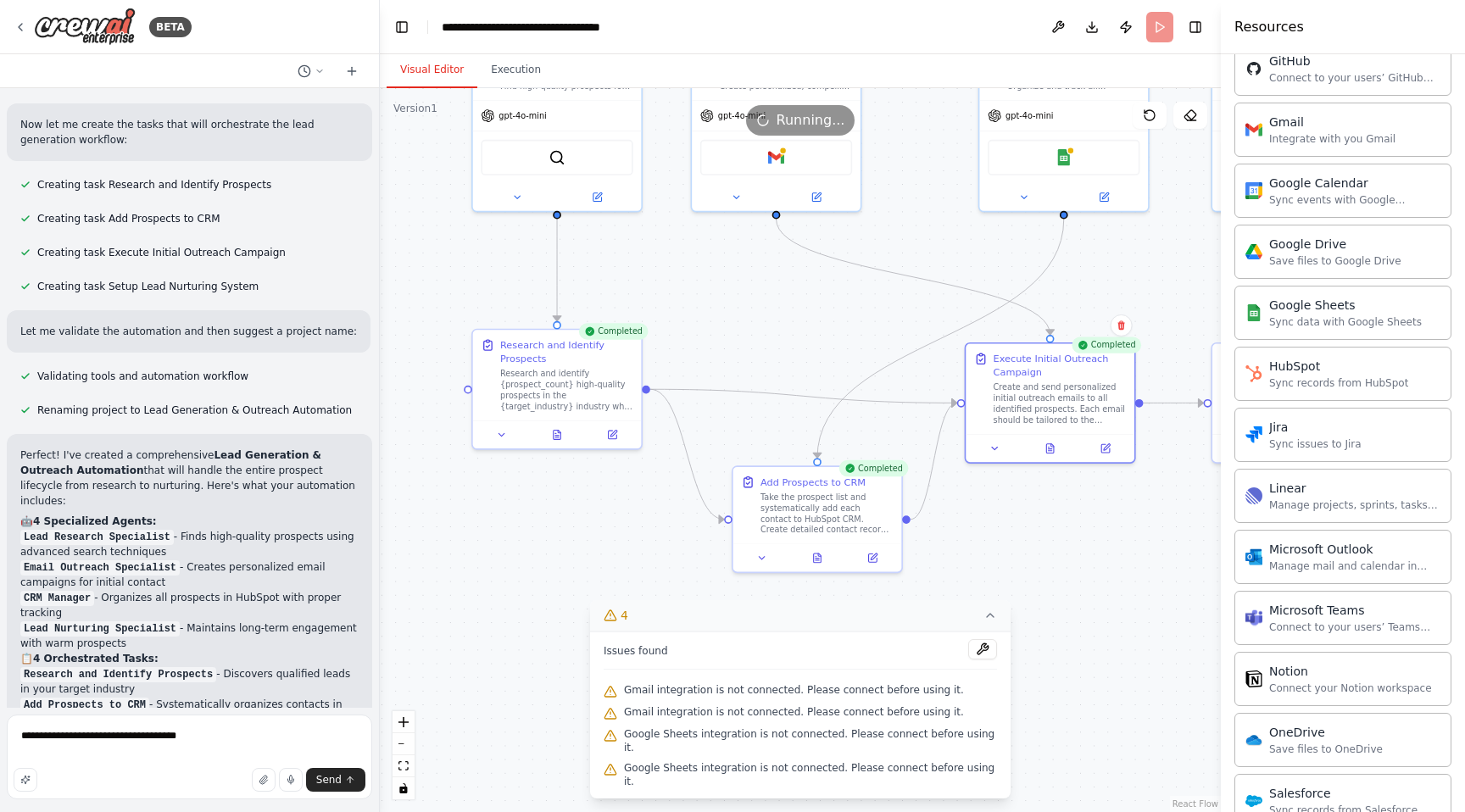
drag, startPoint x: 731, startPoint y: 314, endPoint x: 842, endPoint y: 314, distance: 111.0
click at [842, 314] on div ".deletable-edge-delete-btn { width: 20px; height: 20px; border: 0px solid #ffff…" at bounding box center [800, 451] width 841 height 724
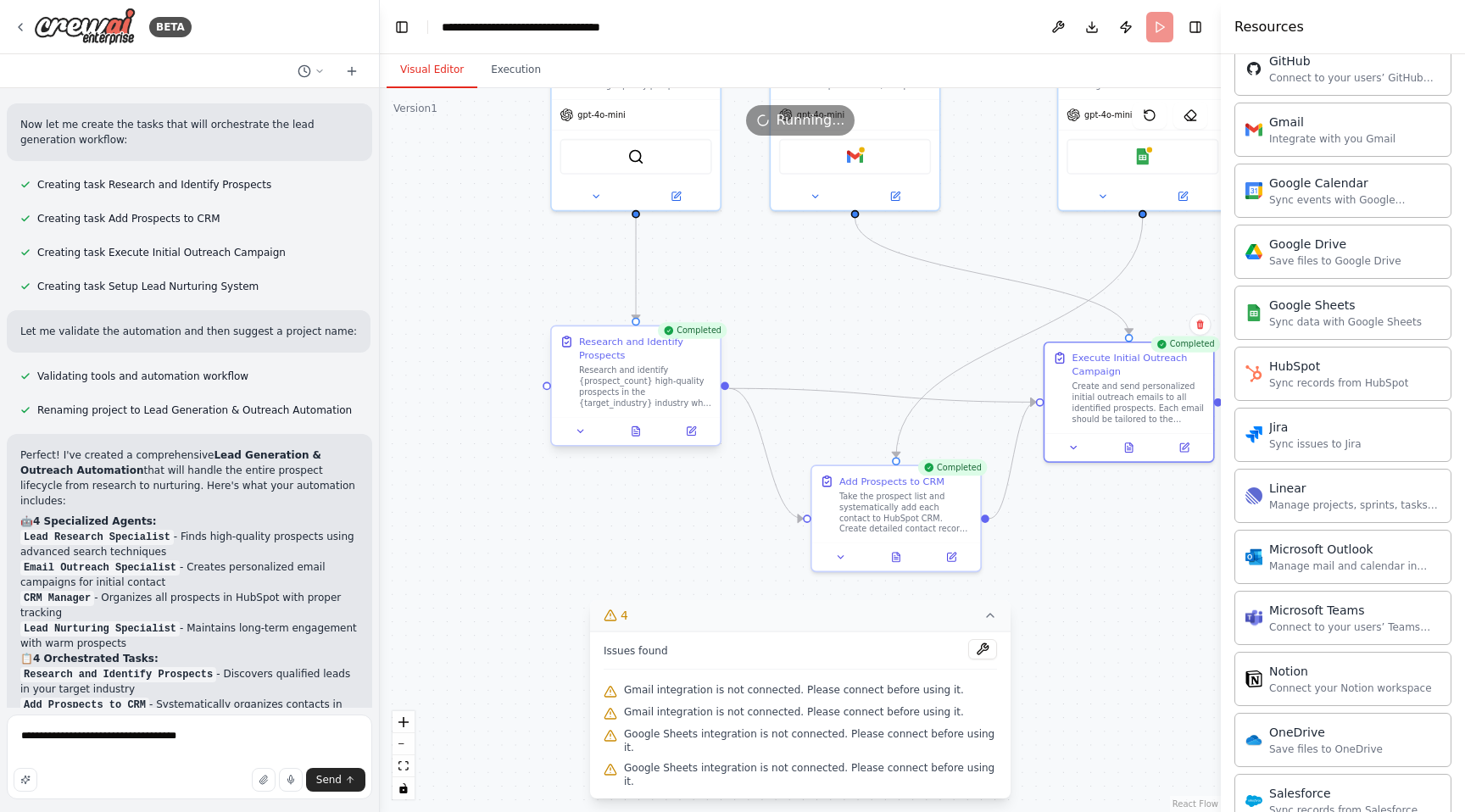
click at [591, 387] on div "Research and identify {prospect_count} high-quality prospects in the {target_in…" at bounding box center [645, 386] width 133 height 44
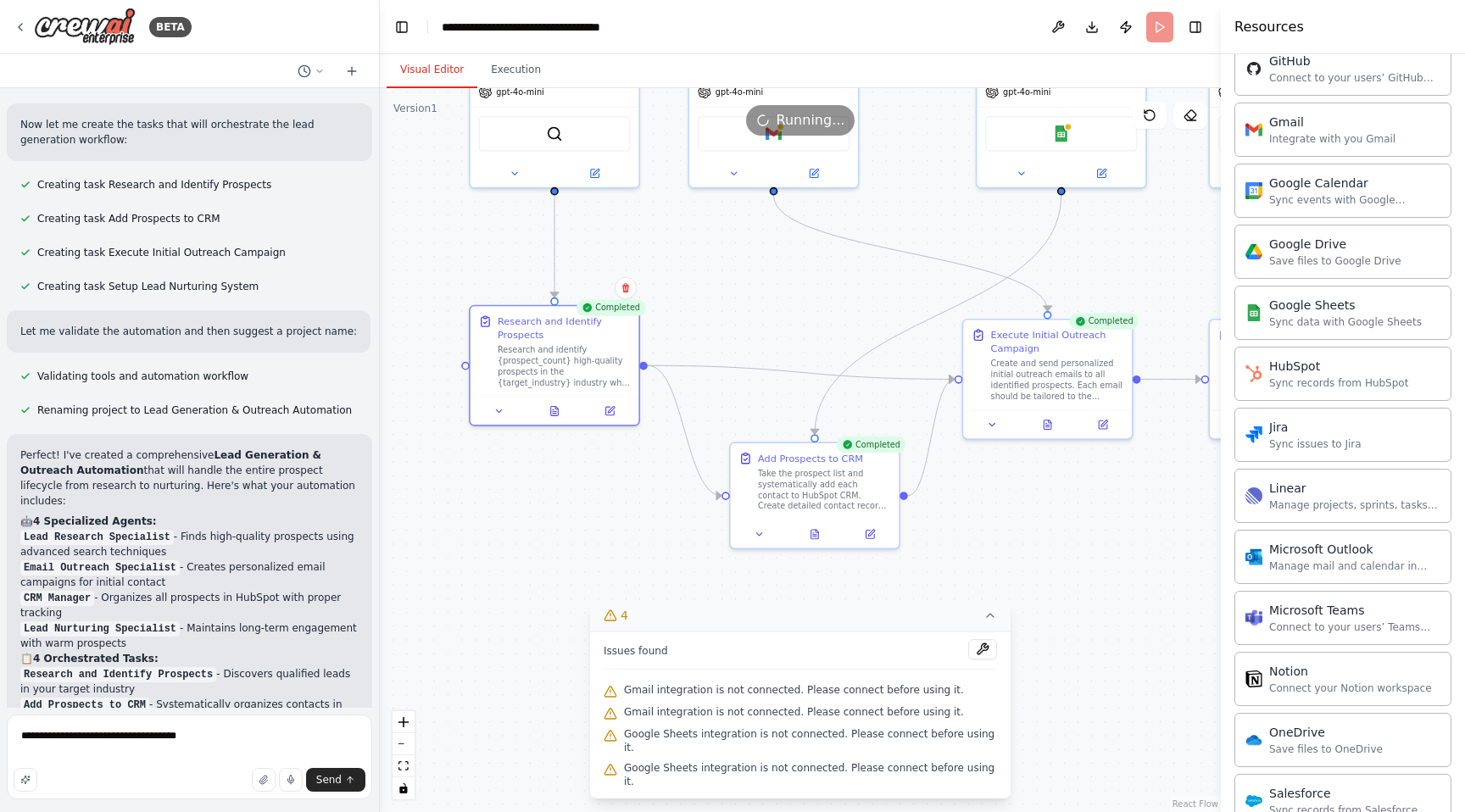
drag, startPoint x: 866, startPoint y: 366, endPoint x: 784, endPoint y: 343, distance: 85.2
click at [784, 343] on div ".deletable-edge-delete-btn { width: 20px; height: 20px; border: 0px solid #ffff…" at bounding box center [800, 451] width 841 height 724
click at [810, 481] on div "Take the prospect list and systematically add each contact to HubSpot CRM. Crea…" at bounding box center [824, 487] width 133 height 44
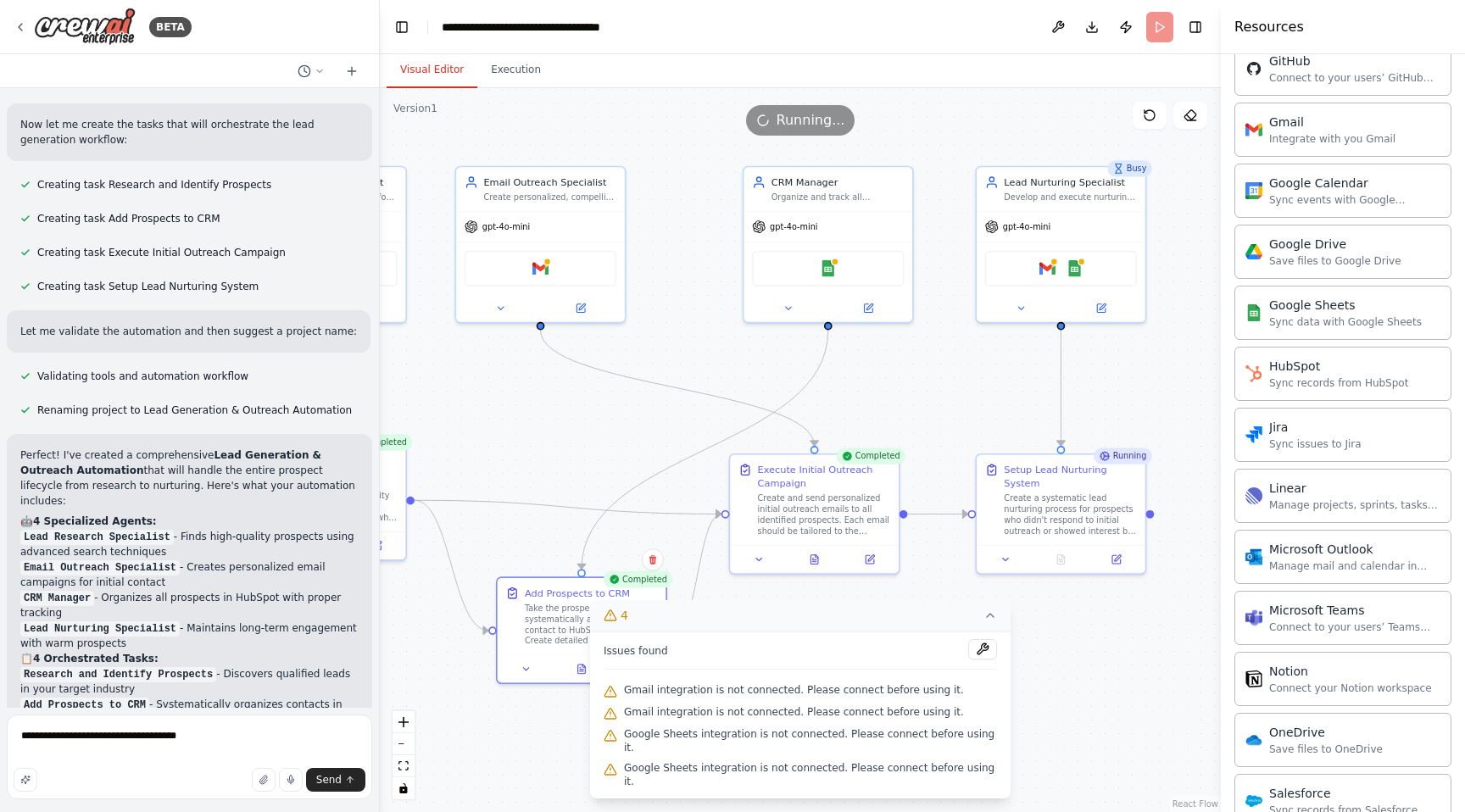
drag, startPoint x: 851, startPoint y: 293, endPoint x: 618, endPoint y: 427, distance: 268.8
click at [618, 427] on div ".deletable-edge-delete-btn { width: 20px; height: 20px; border: 0px solid #ffff…" at bounding box center [800, 451] width 841 height 724
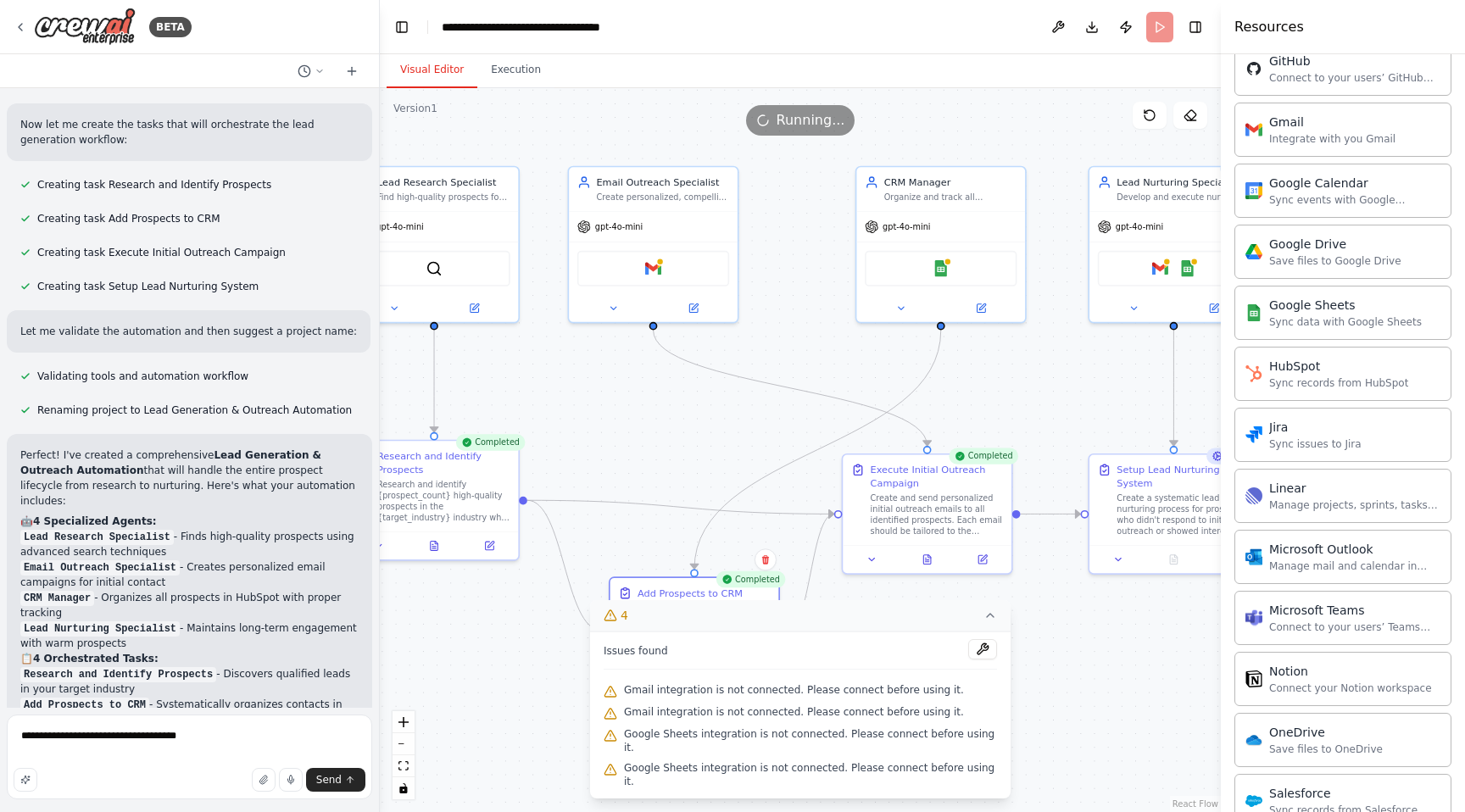
drag, startPoint x: 680, startPoint y: 333, endPoint x: 868, endPoint y: 333, distance: 188.0
click at [868, 333] on div ".deletable-edge-delete-btn { width: 20px; height: 20px; border: 0px solid #ffff…" at bounding box center [800, 451] width 841 height 724
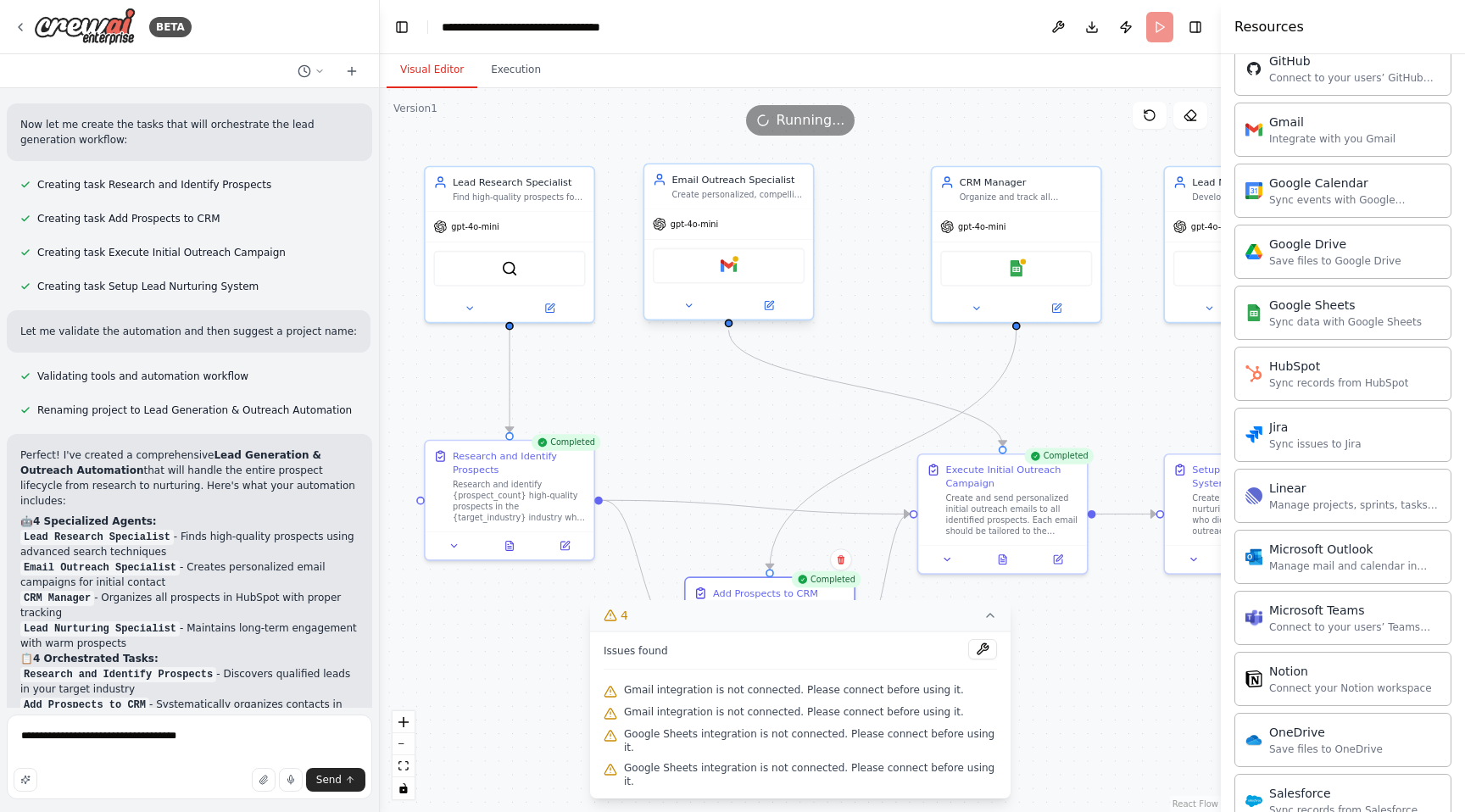
click at [716, 267] on div "Gmail" at bounding box center [729, 266] width 152 height 36
click at [696, 209] on div "gpt-4o-mini" at bounding box center [729, 224] width 168 height 30
click at [984, 623] on icon at bounding box center [991, 616] width 14 height 14
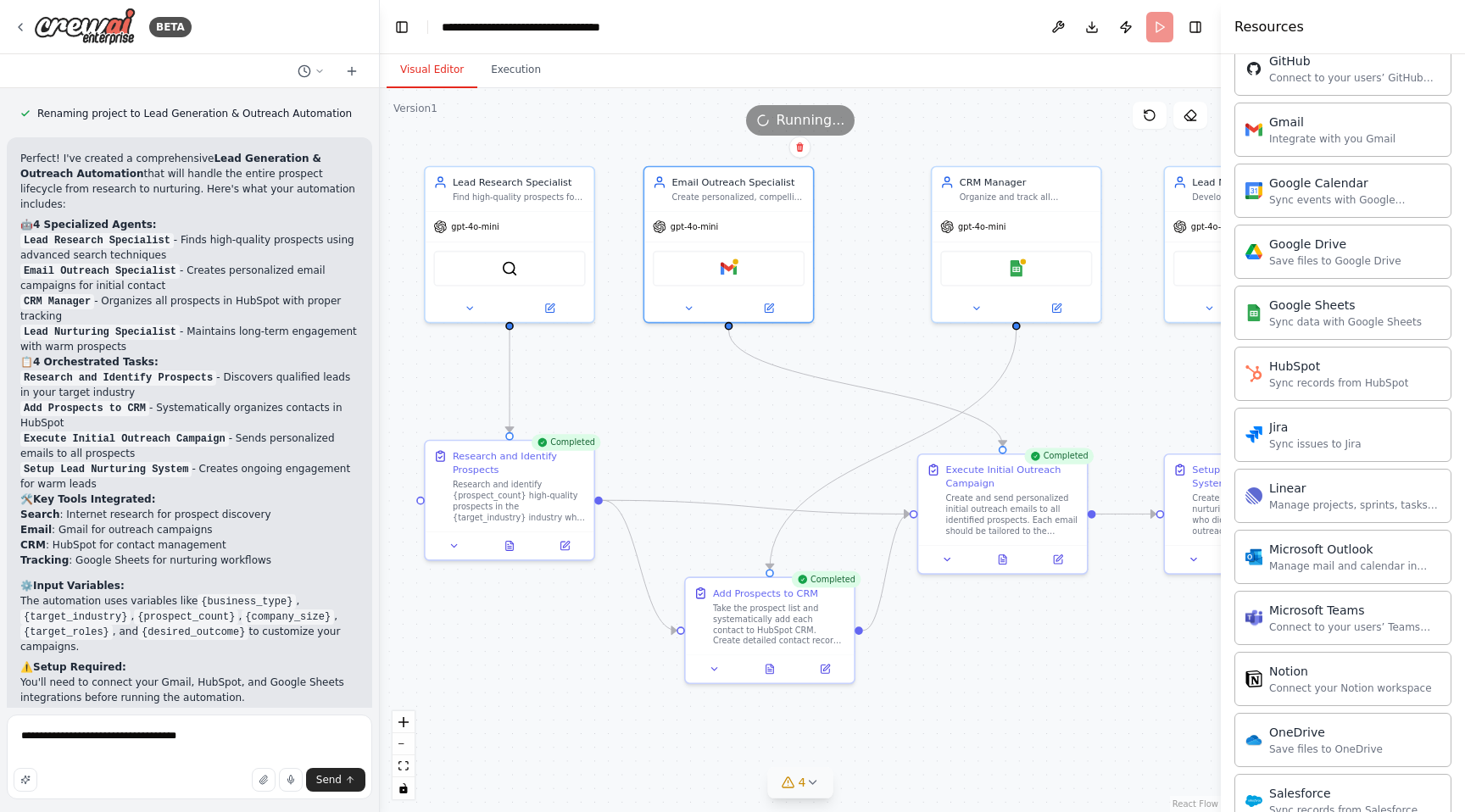
scroll to position [1152, 0]
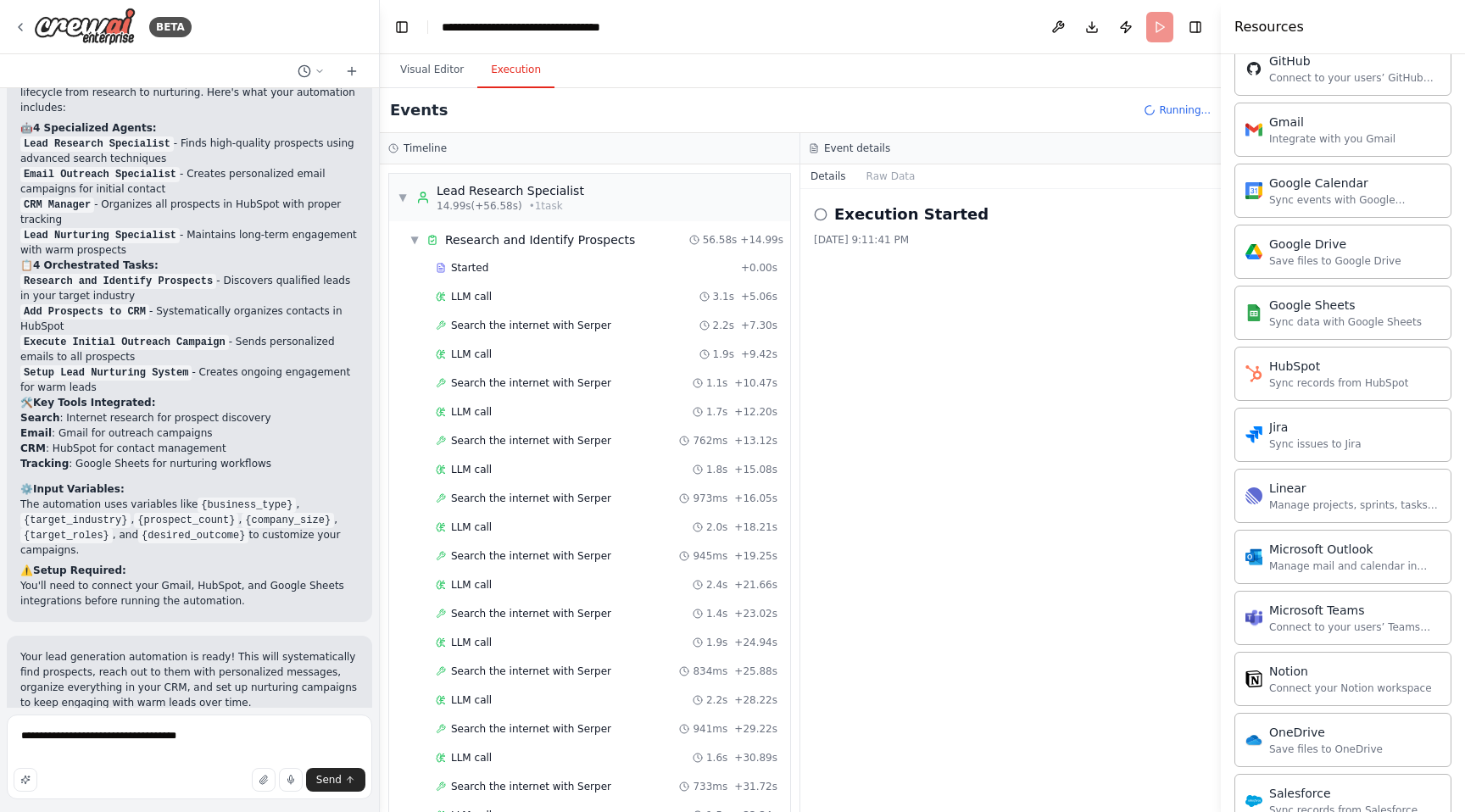
click at [515, 71] on button "Execution" at bounding box center [516, 70] width 77 height 36
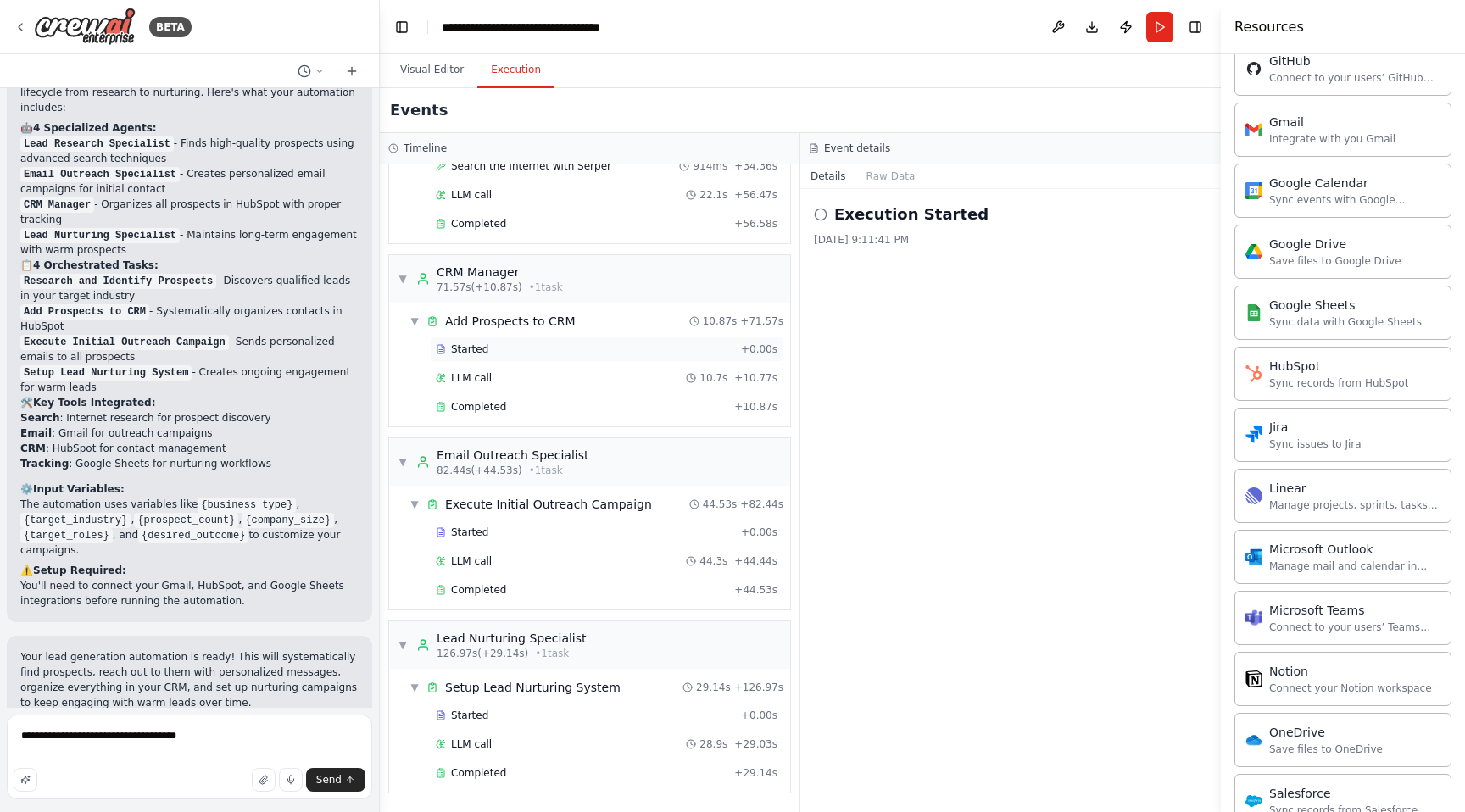
scroll to position [0, 0]
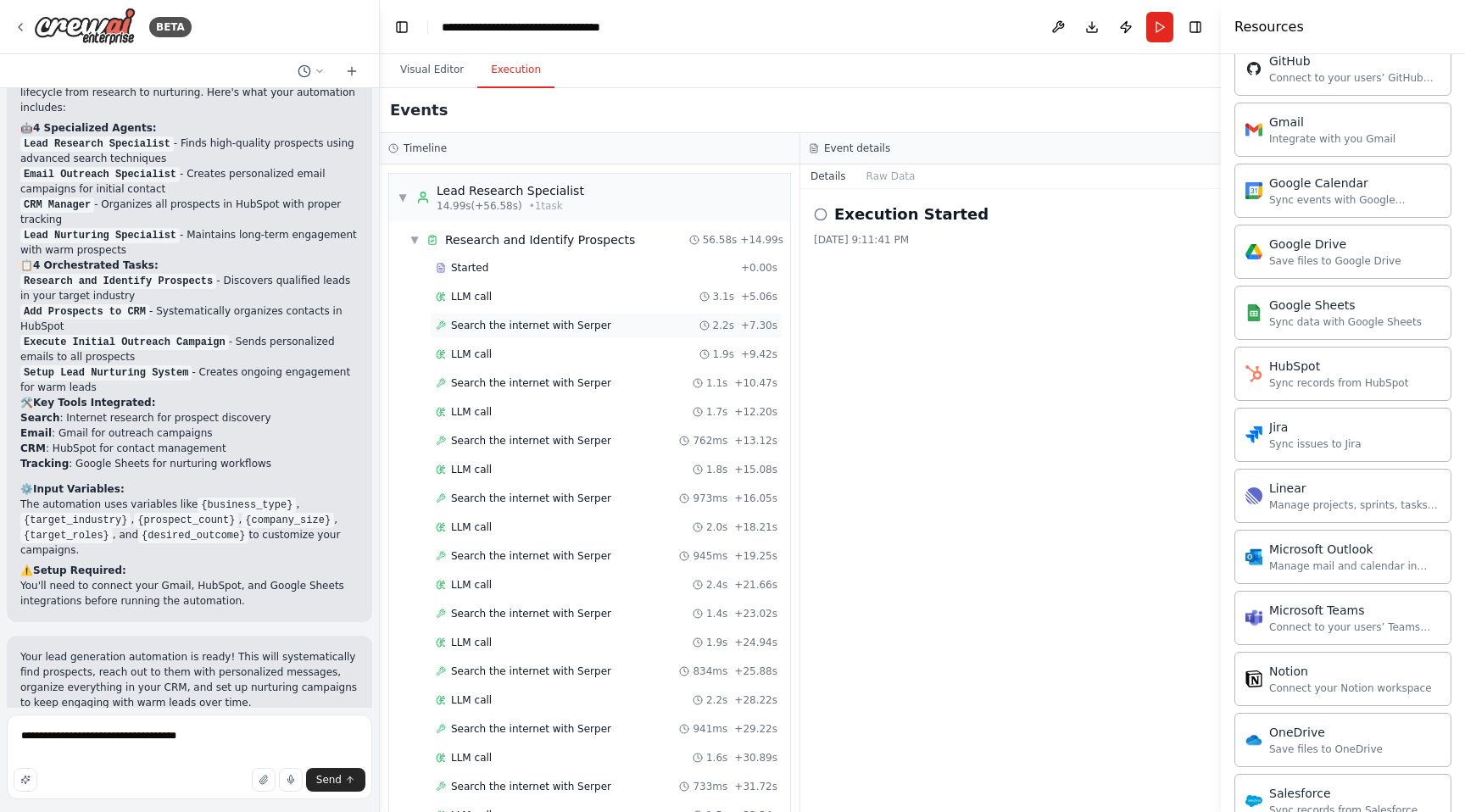
click at [605, 326] on div "Search the internet with Serper 2.2s + 7.30s" at bounding box center [607, 326] width 342 height 14
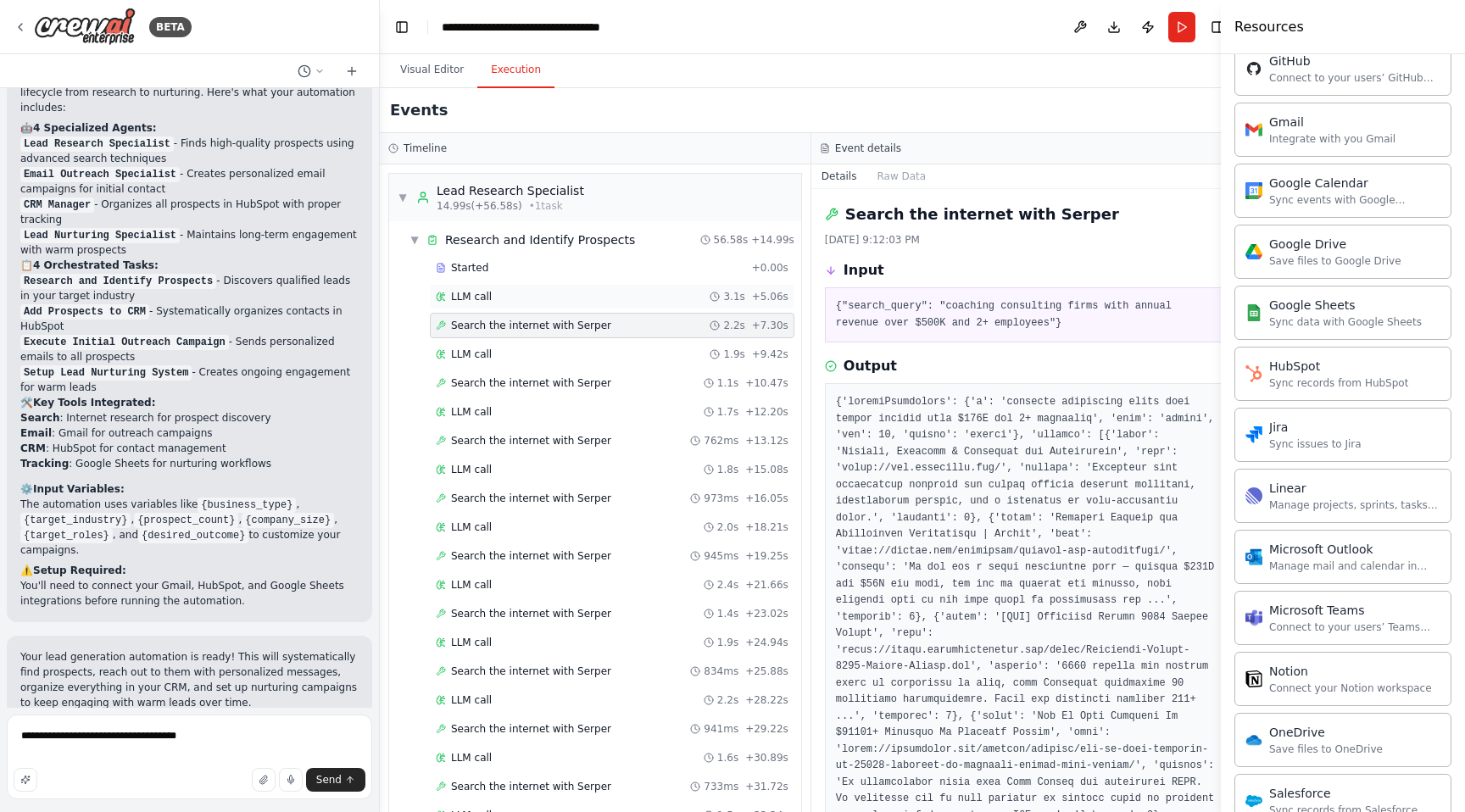
click at [618, 299] on div "LLM call 3.1s + 5.06s" at bounding box center [612, 297] width 353 height 14
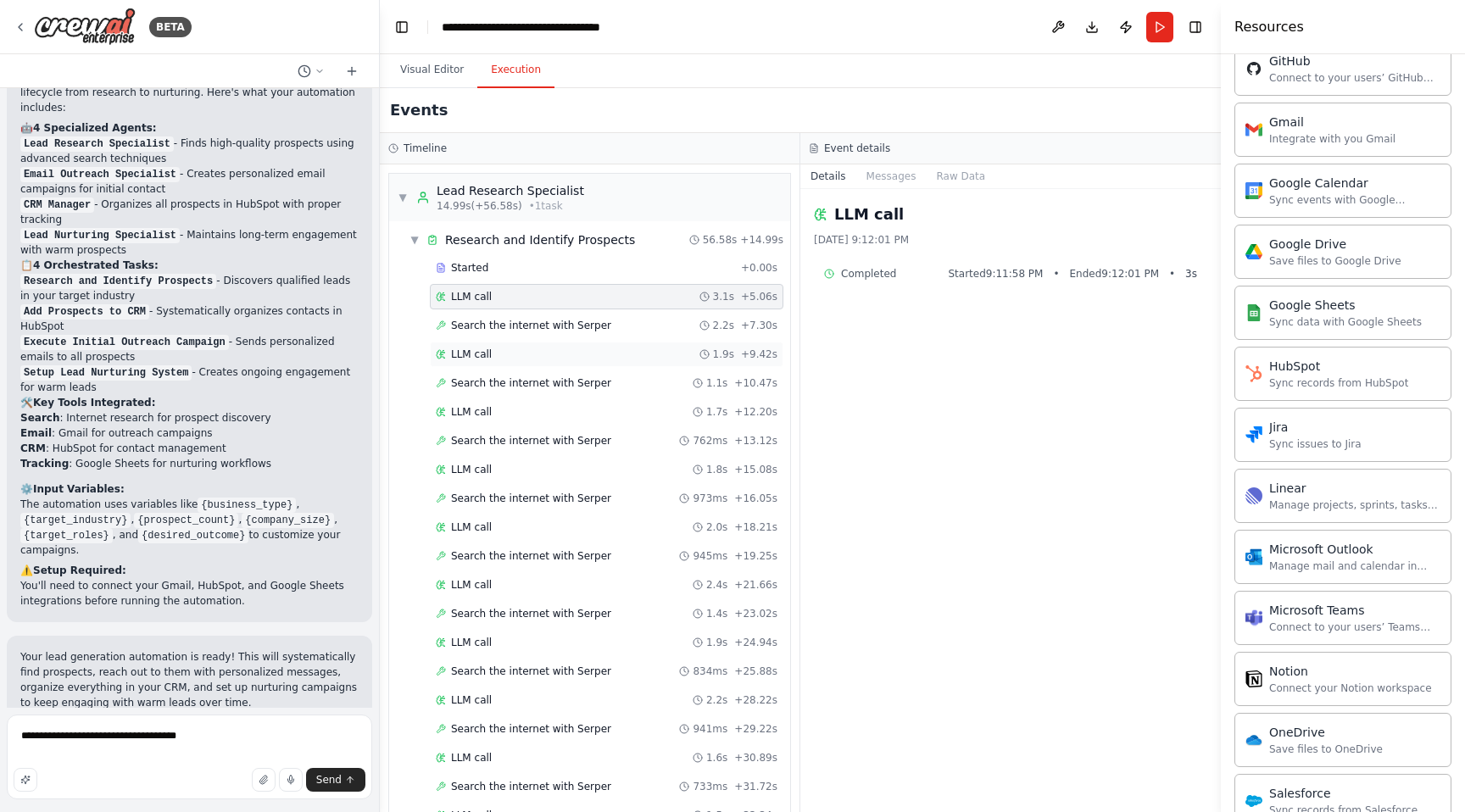
click at [612, 355] on div "LLM call 1.9s + 9.42s" at bounding box center [607, 354] width 342 height 14
click at [616, 236] on span "Research and Identify Prospects" at bounding box center [540, 241] width 190 height 17
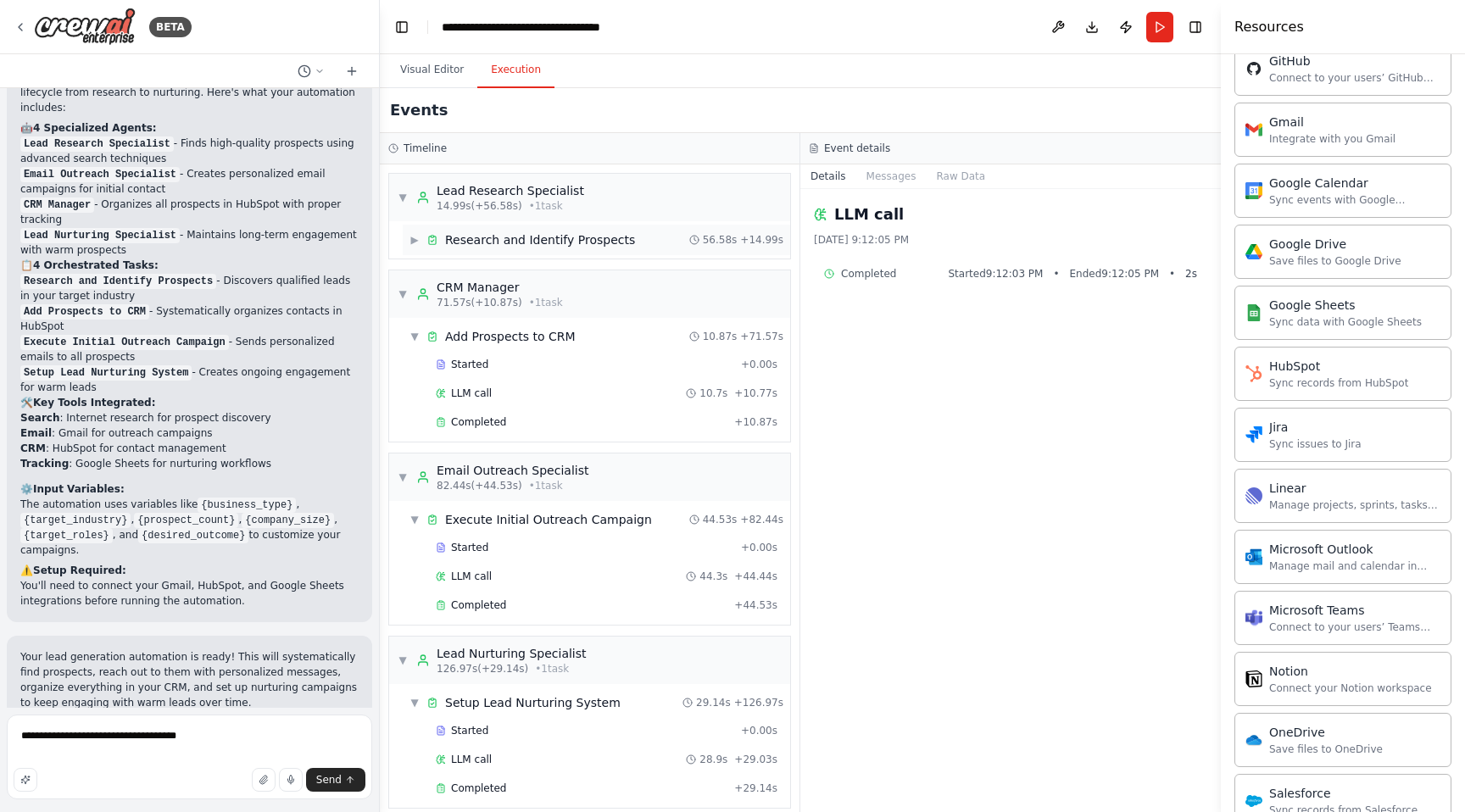
click at [617, 234] on span "Research and Identify Prospects" at bounding box center [540, 241] width 190 height 17
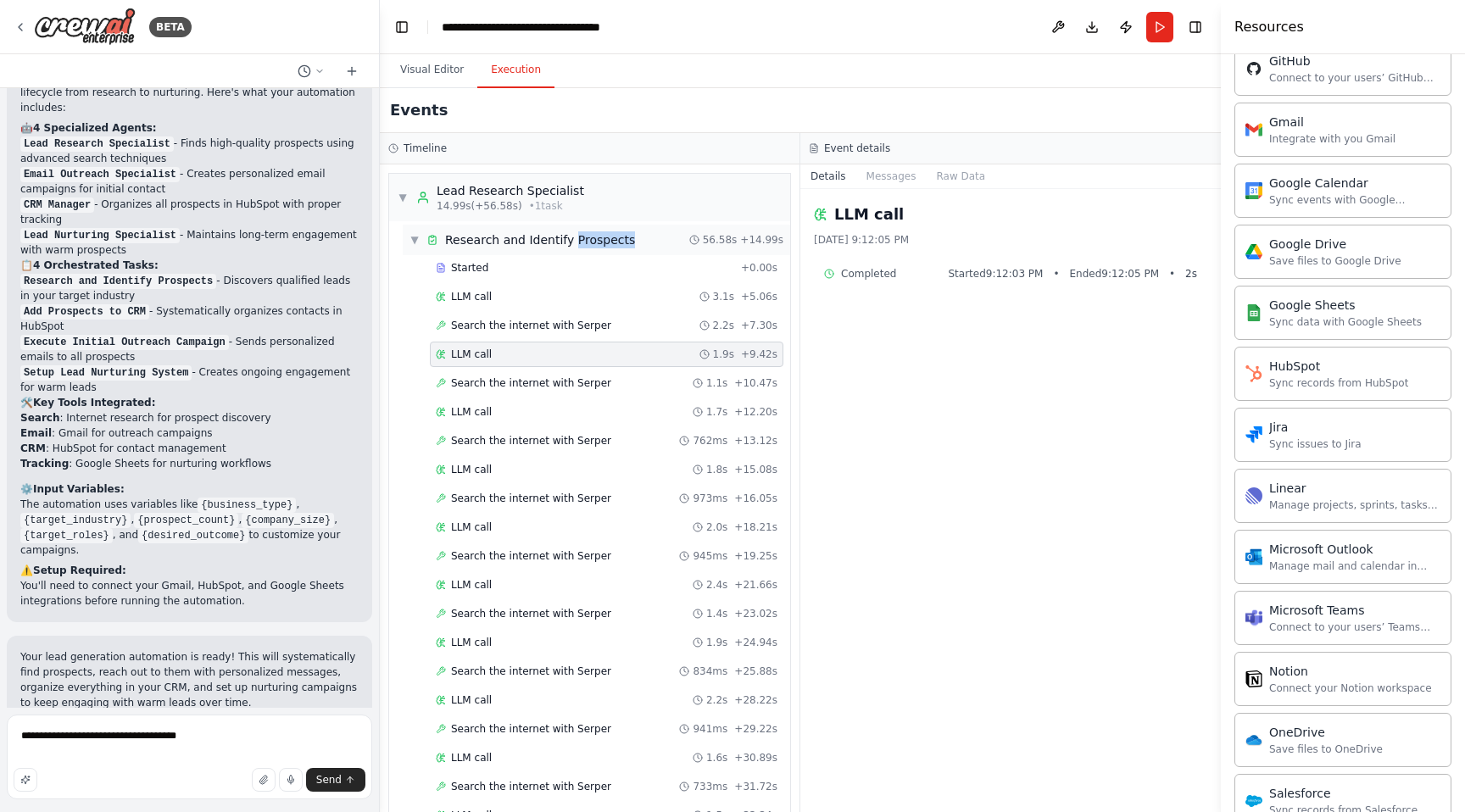
click at [617, 234] on span "Research and Identify Prospects" at bounding box center [540, 241] width 190 height 17
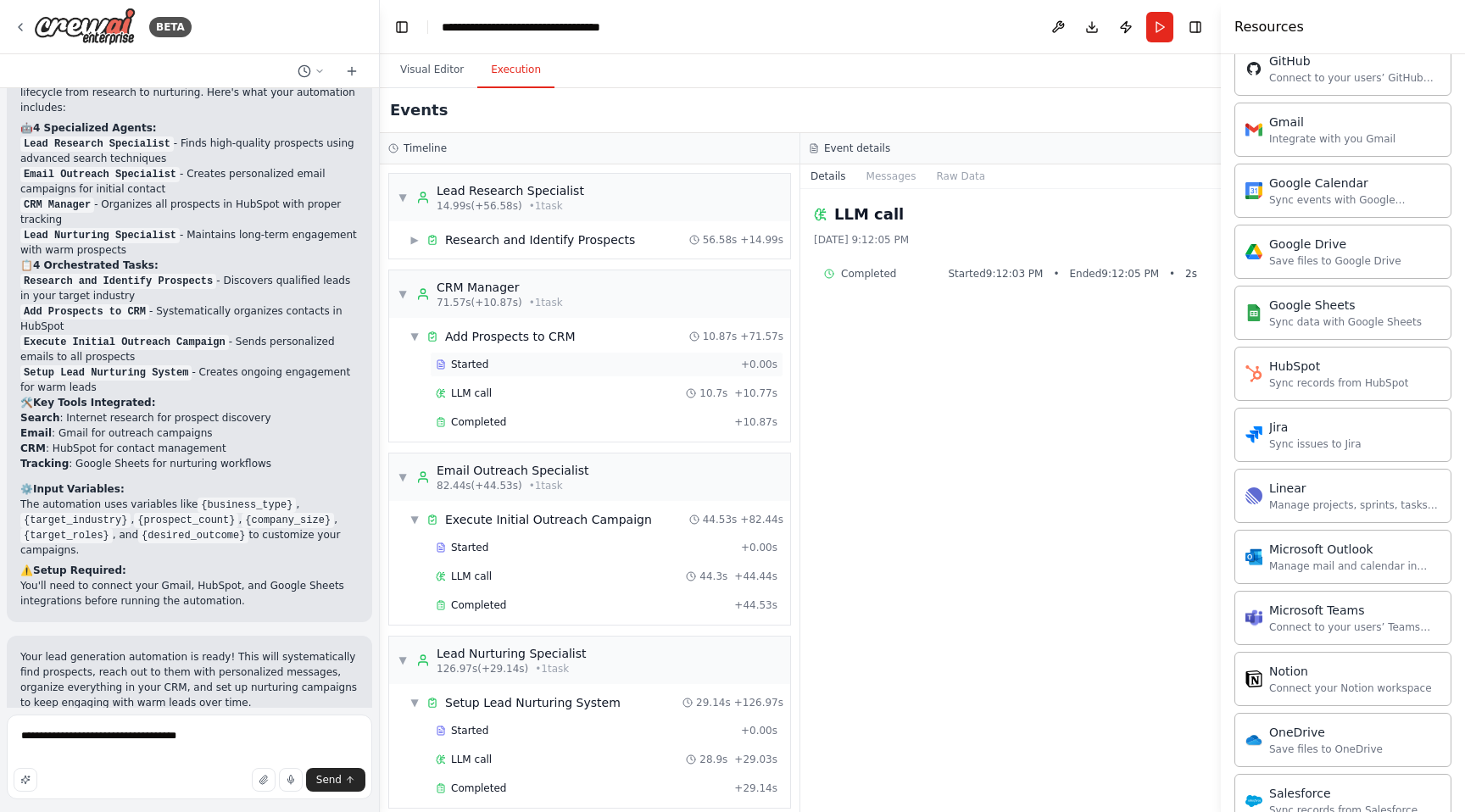
click at [572, 361] on div "Started" at bounding box center [585, 365] width 299 height 14
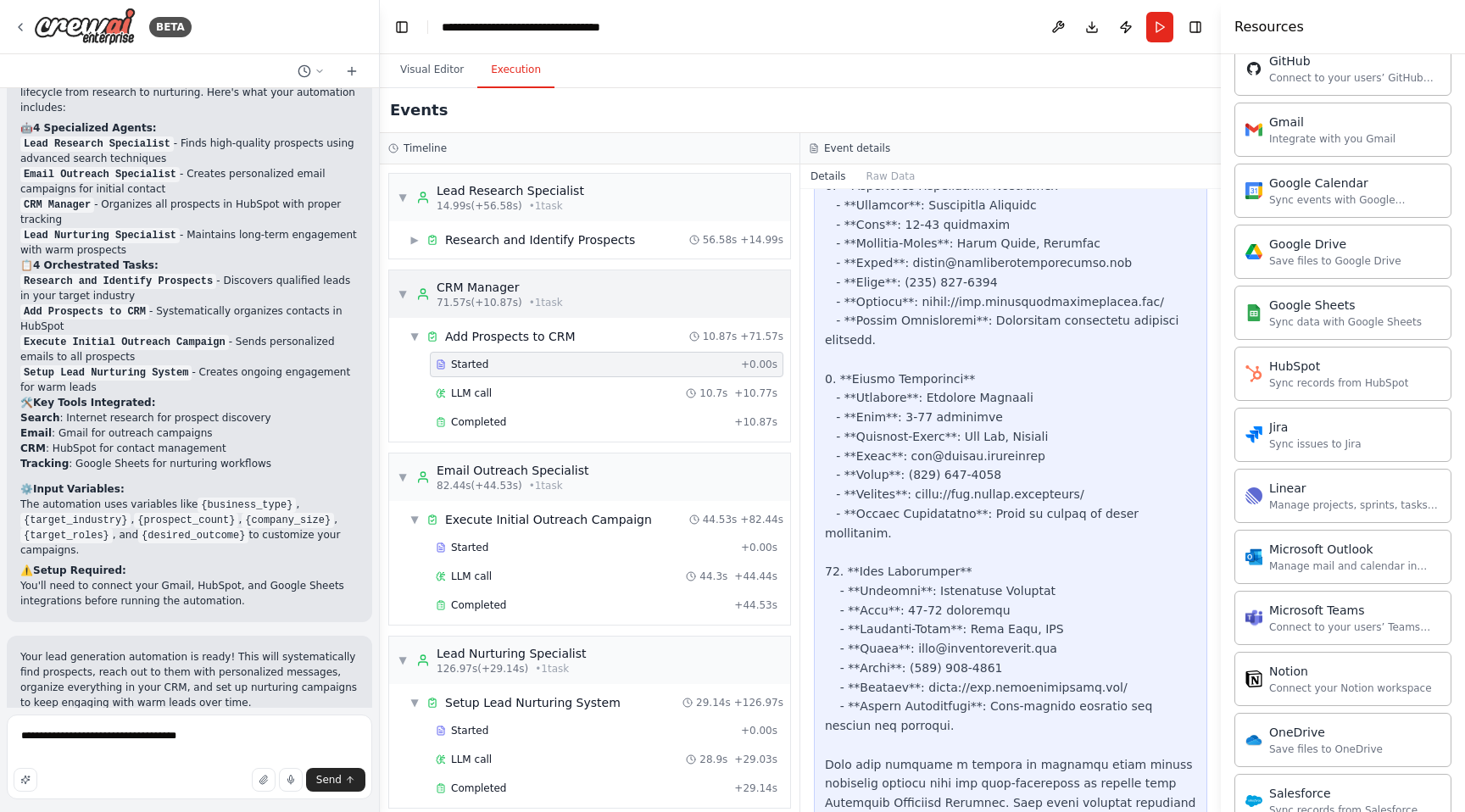
click at [401, 297] on span "▼" at bounding box center [403, 294] width 10 height 14
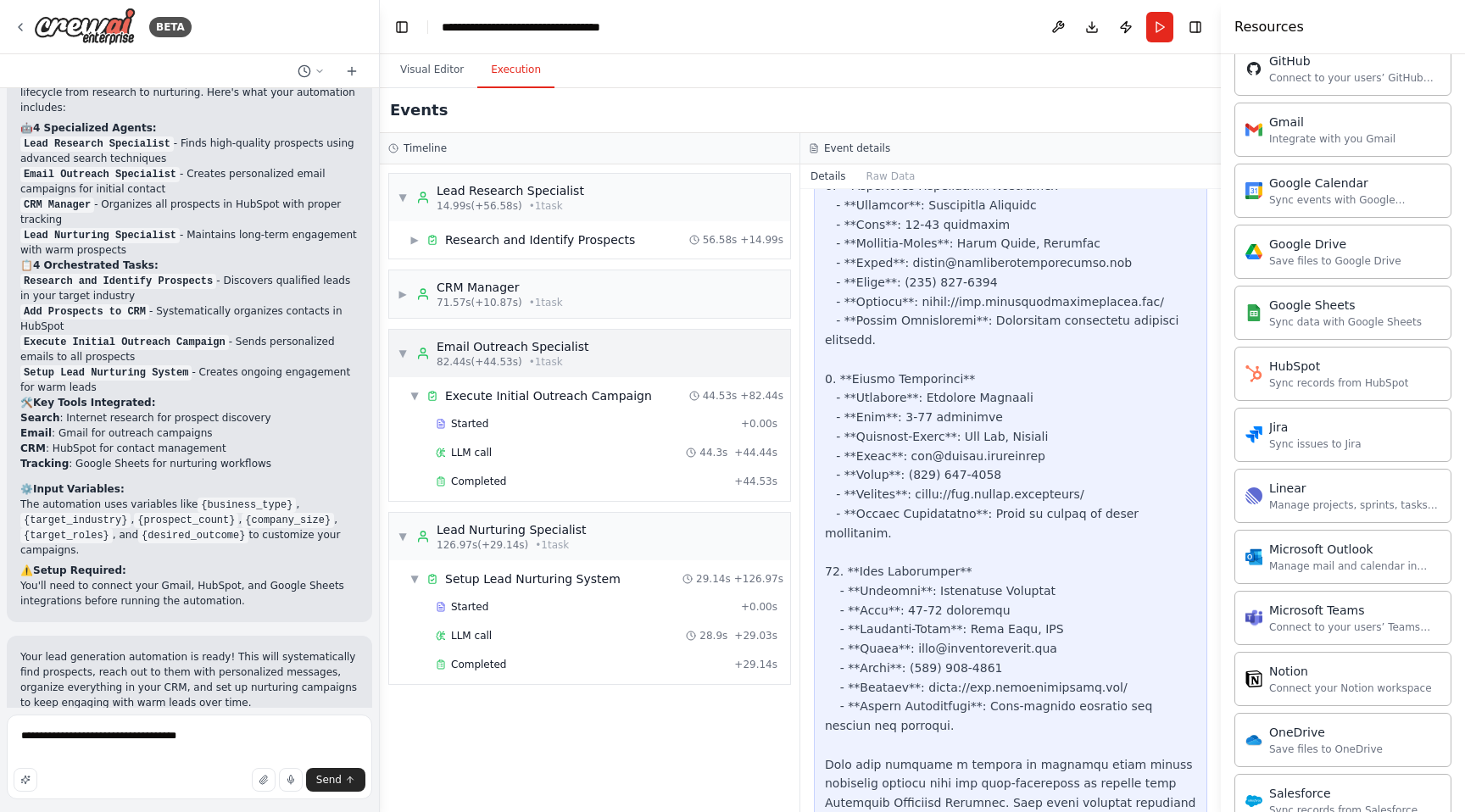
click at [405, 347] on span "▼" at bounding box center [403, 353] width 10 height 14
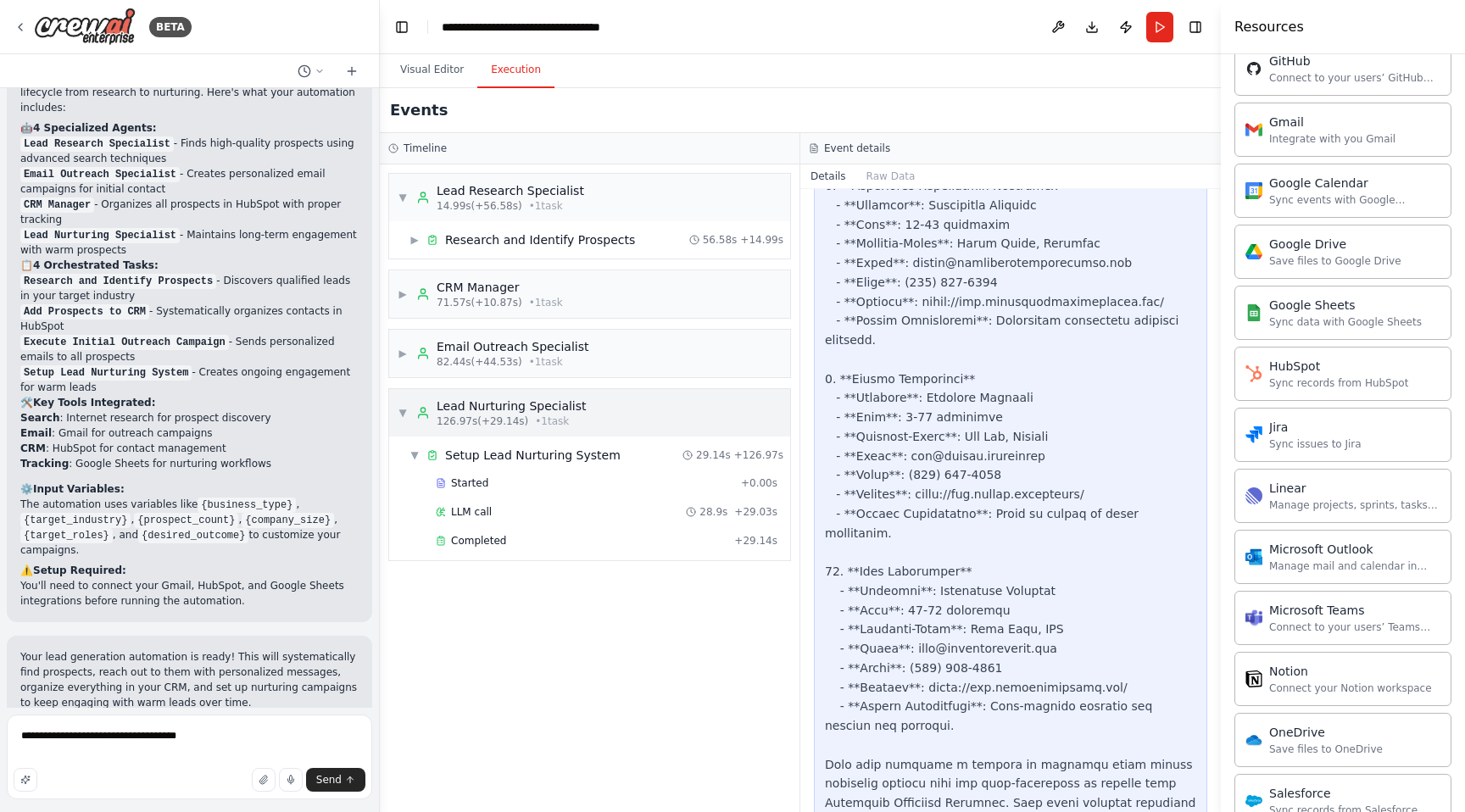
click at [403, 410] on span "▼" at bounding box center [403, 413] width 10 height 14
click at [410, 199] on div "▼ Lead Research Specialist 14.99s (+56.58s) • 1 task" at bounding box center [491, 197] width 187 height 30
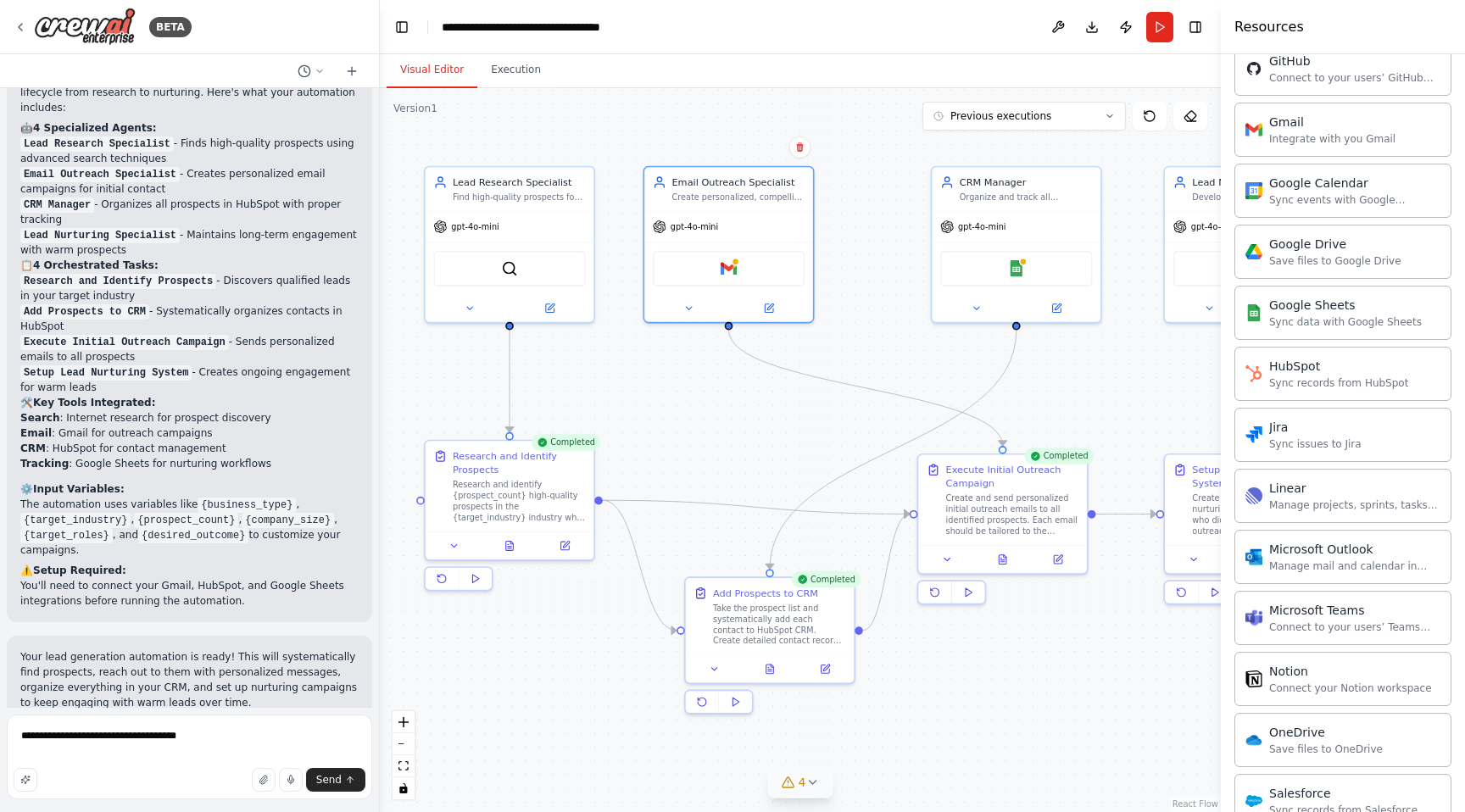
click at [437, 75] on button "Visual Editor" at bounding box center [432, 70] width 90 height 36
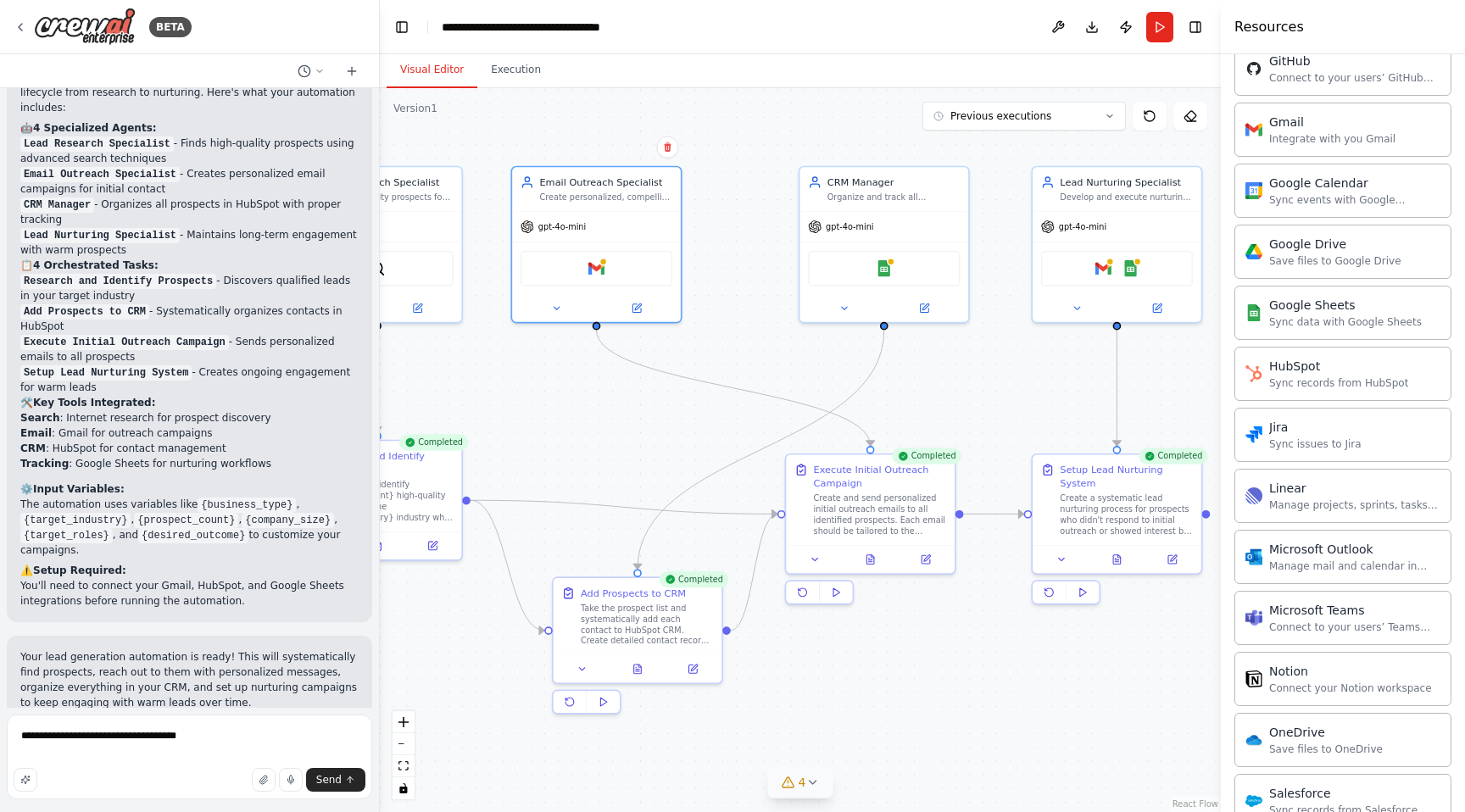
drag, startPoint x: 785, startPoint y: 439, endPoint x: 653, endPoint y: 439, distance: 132.0
click at [653, 439] on div ".deletable-edge-delete-btn { width: 20px; height: 20px; border: 0px solid #ffff…" at bounding box center [800, 451] width 841 height 724
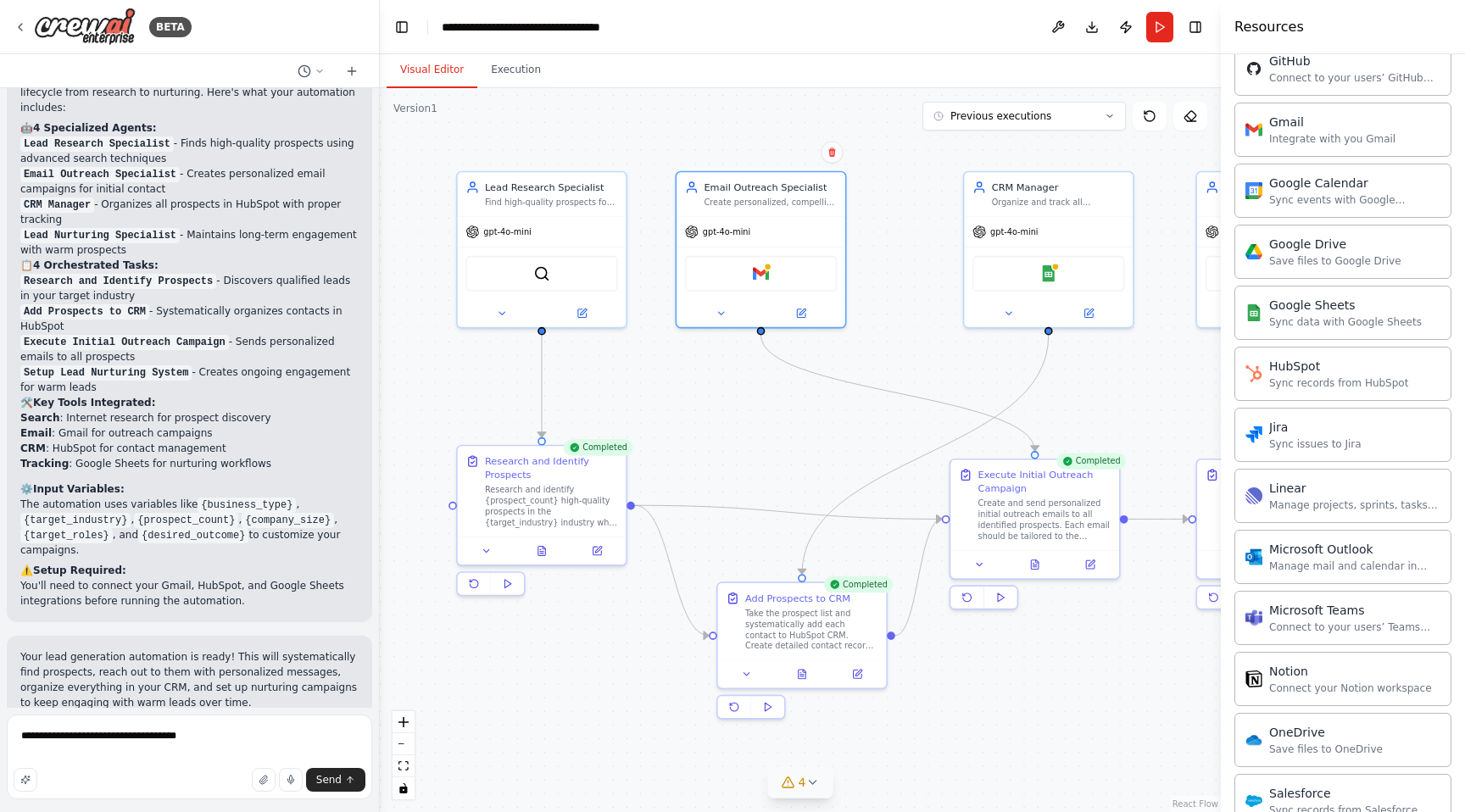
drag, startPoint x: 974, startPoint y: 388, endPoint x: 1138, endPoint y: 391, distance: 164.0
click at [1138, 392] on div ".deletable-edge-delete-btn { width: 20px; height: 20px; border: 0px solid #ffff…" at bounding box center [800, 451] width 841 height 724
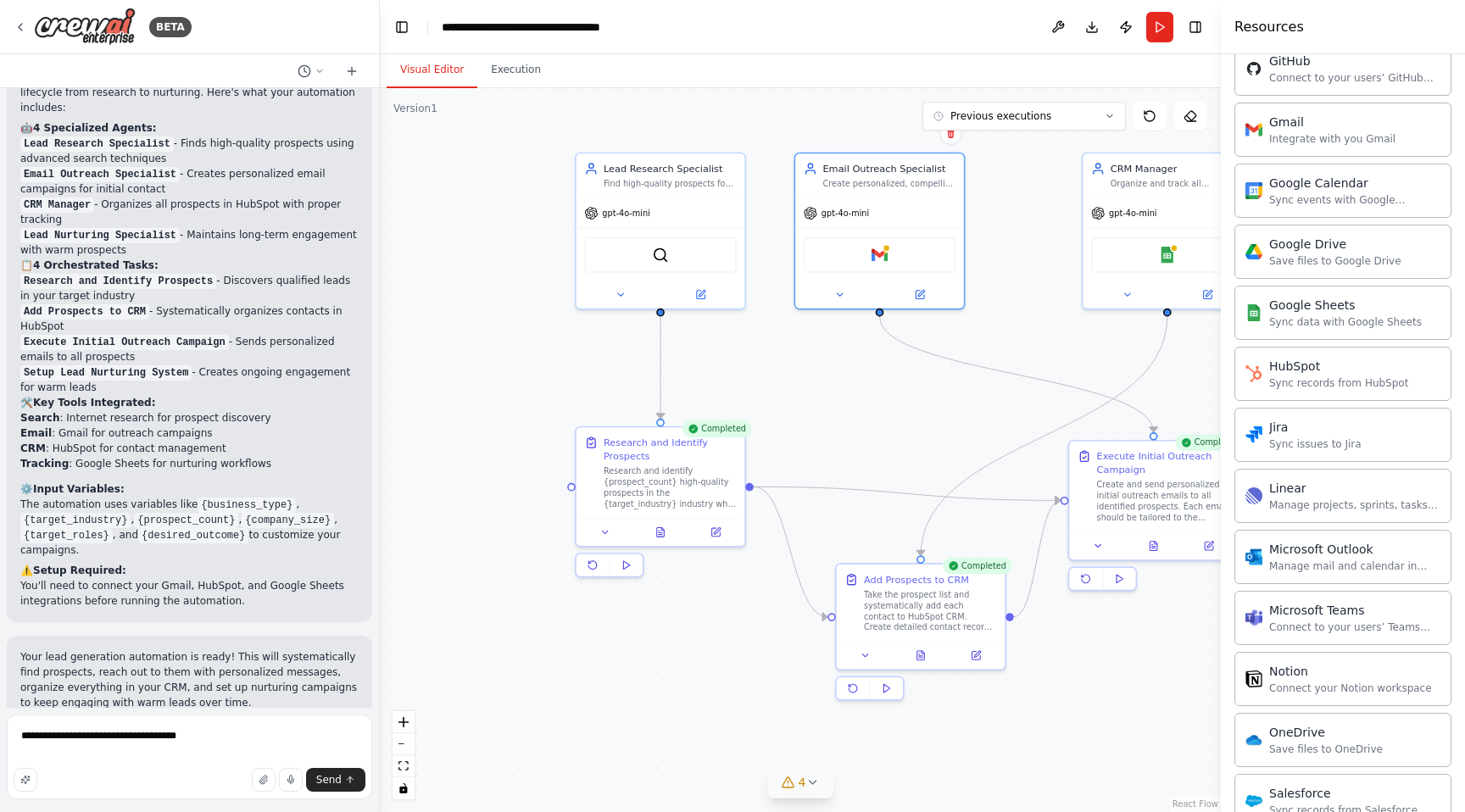
drag, startPoint x: 732, startPoint y: 401, endPoint x: 850, endPoint y: 381, distance: 119.7
click at [850, 382] on div ".deletable-edge-delete-btn { width: 20px; height: 20px; border: 0px solid #ffff…" at bounding box center [800, 451] width 841 height 724
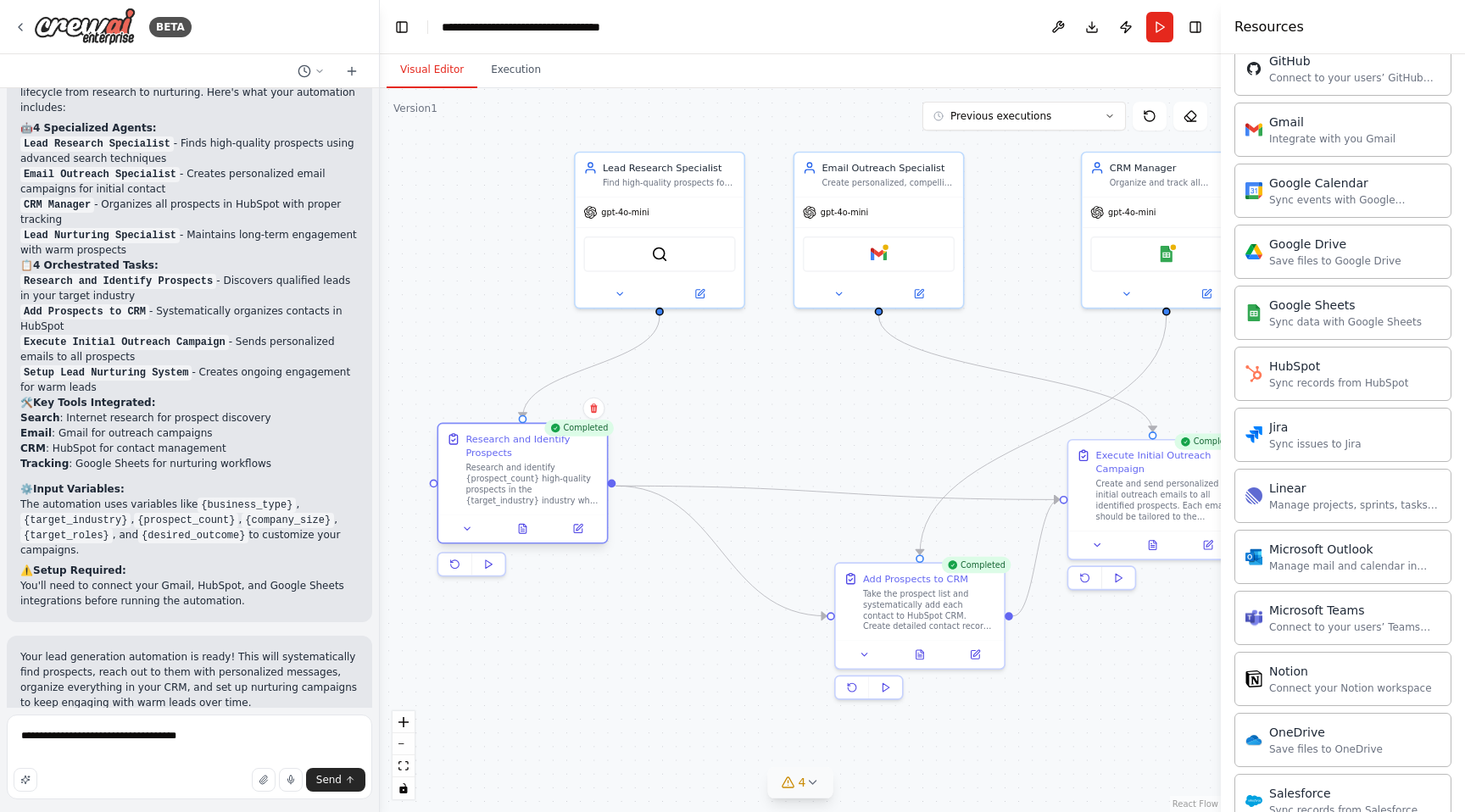
drag, startPoint x: 682, startPoint y: 494, endPoint x: 544, endPoint y: 494, distance: 138.0
click at [544, 494] on div "Research and identify {prospect_count} high-quality prospects in the {target_in…" at bounding box center [531, 484] width 133 height 44
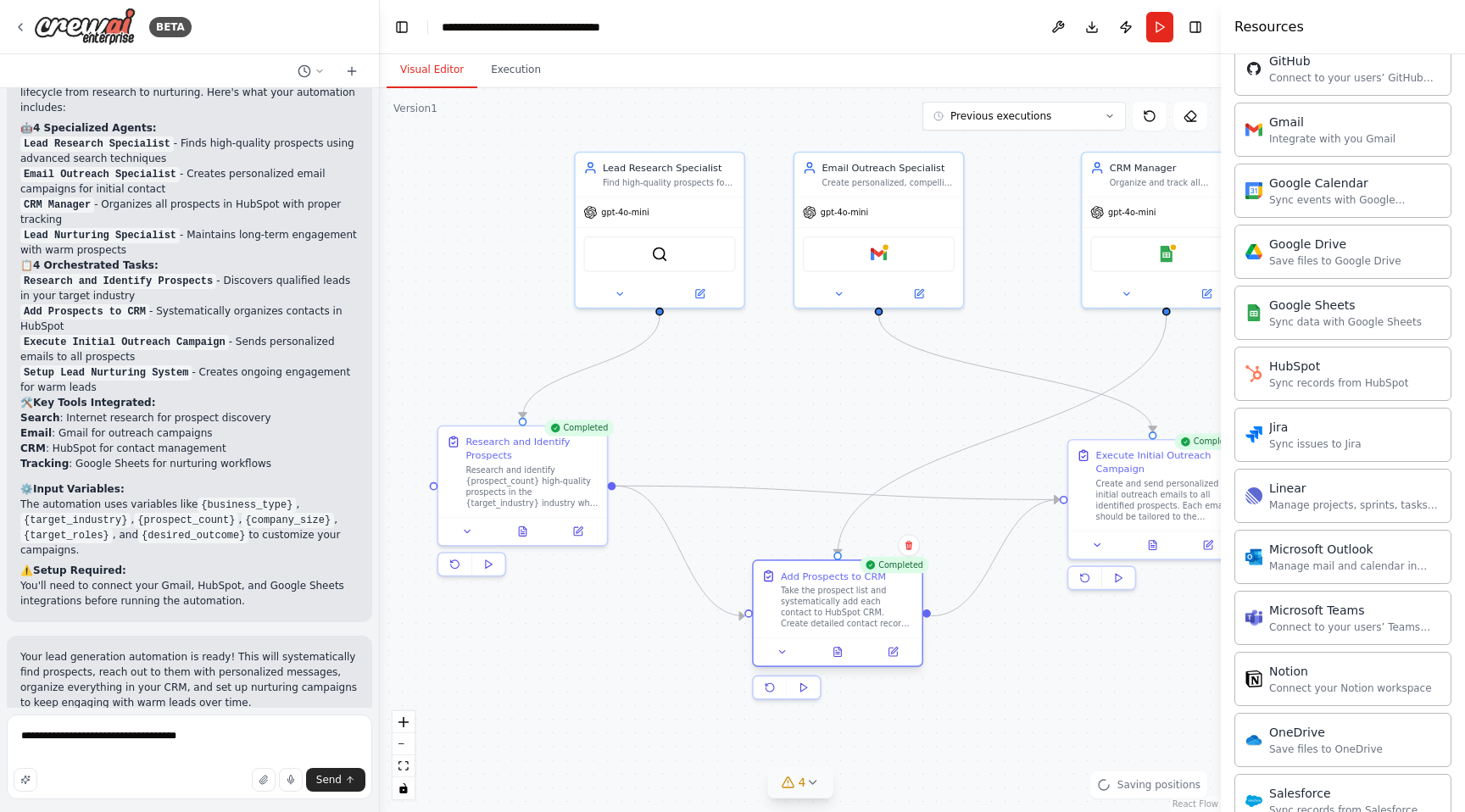
drag, startPoint x: 915, startPoint y: 623, endPoint x: 837, endPoint y: 629, distance: 78.2
click at [837, 629] on div "Take the prospect list and systematically add each contact to HubSpot CRM. Crea…" at bounding box center [847, 608] width 133 height 44
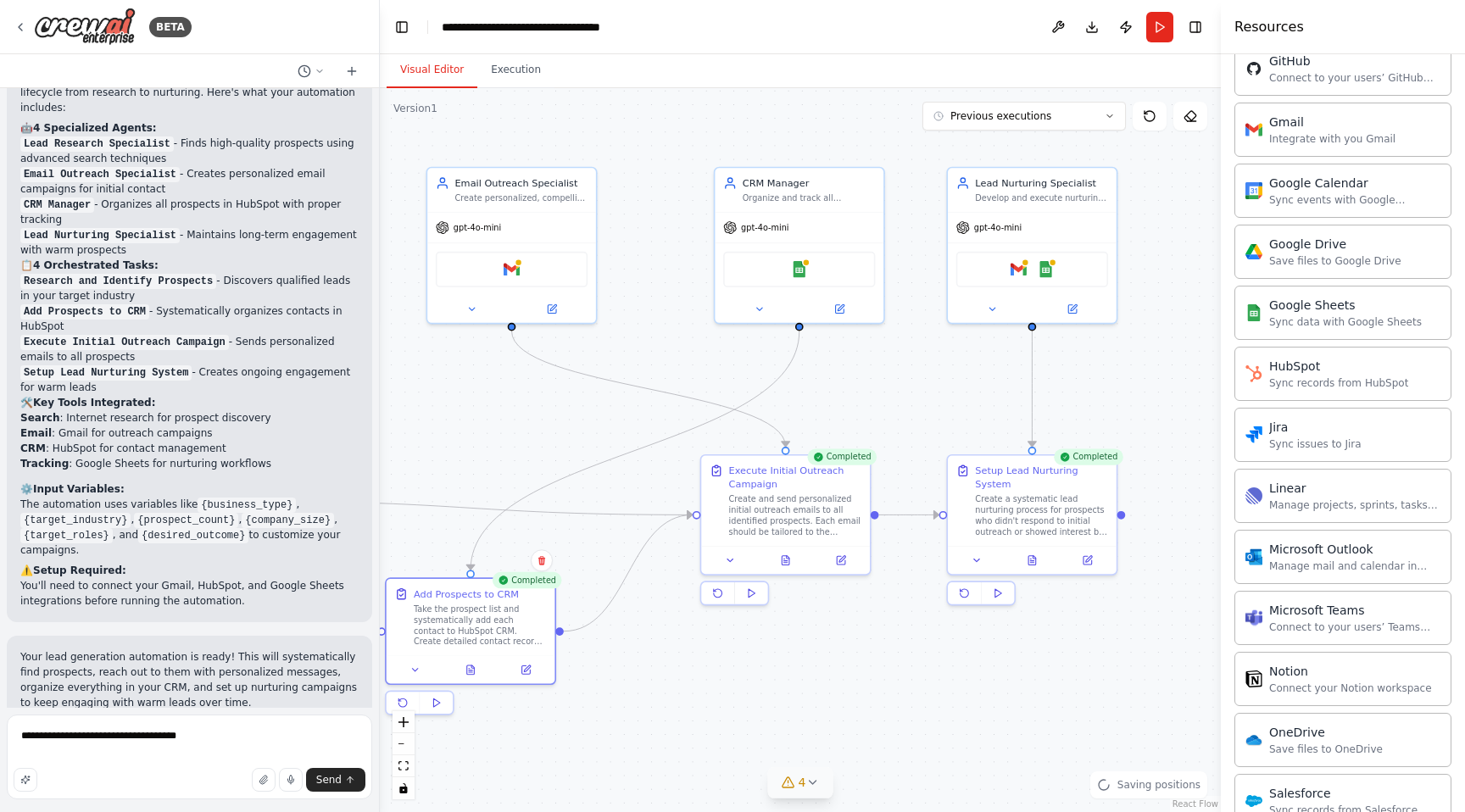
drag, startPoint x: 1098, startPoint y: 708, endPoint x: 730, endPoint y: 723, distance: 368.3
click at [730, 723] on div ".deletable-edge-delete-btn { width: 20px; height: 20px; border: 0px solid #ffff…" at bounding box center [800, 451] width 841 height 724
click at [806, 270] on img at bounding box center [799, 267] width 16 height 17
click at [796, 265] on img at bounding box center [799, 267] width 16 height 17
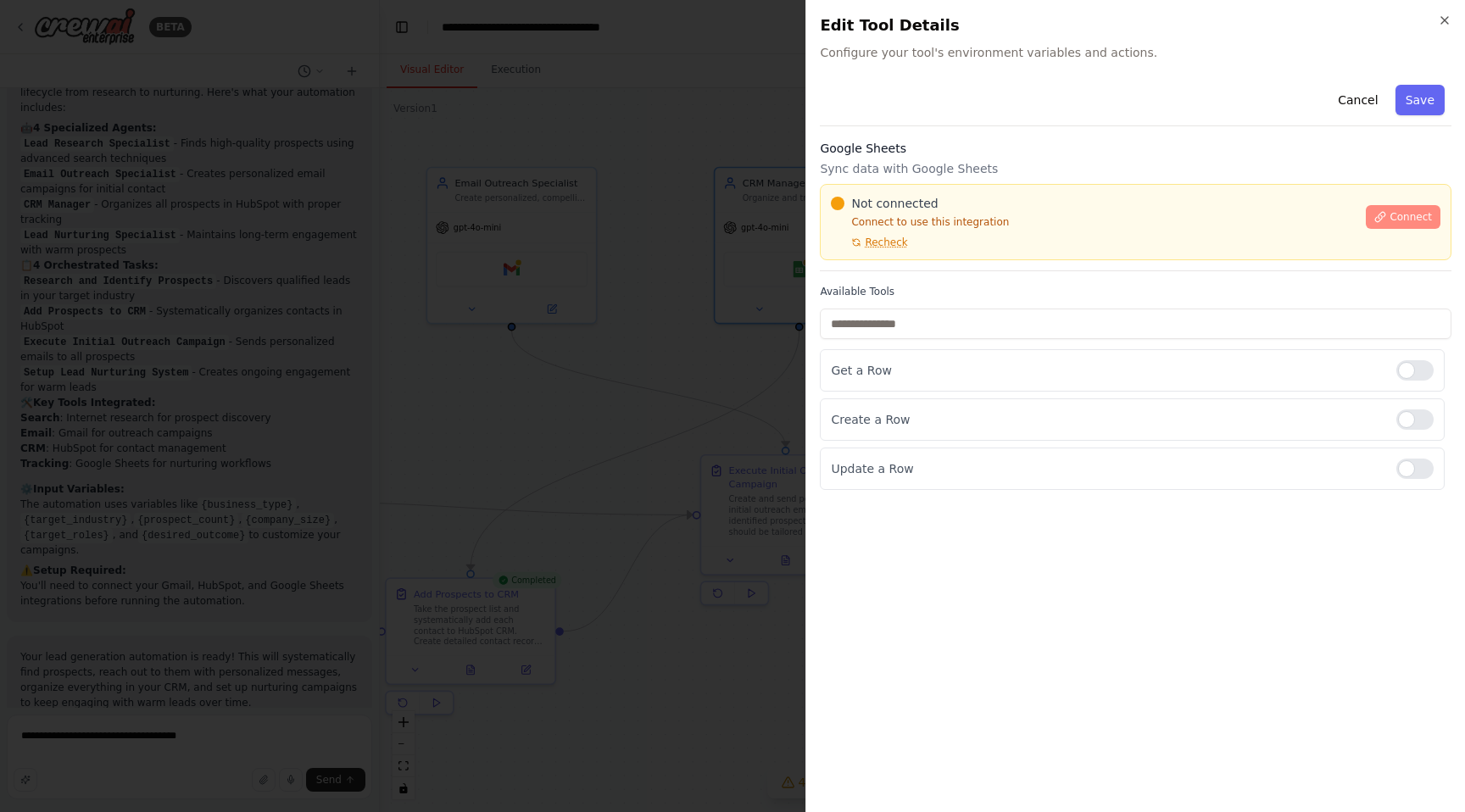
click at [1394, 219] on span "Connect" at bounding box center [1410, 217] width 43 height 14
click at [1361, 83] on div "Cancel Save" at bounding box center [1135, 102] width 631 height 49
click at [1361, 95] on button "Cancel" at bounding box center [1357, 100] width 60 height 30
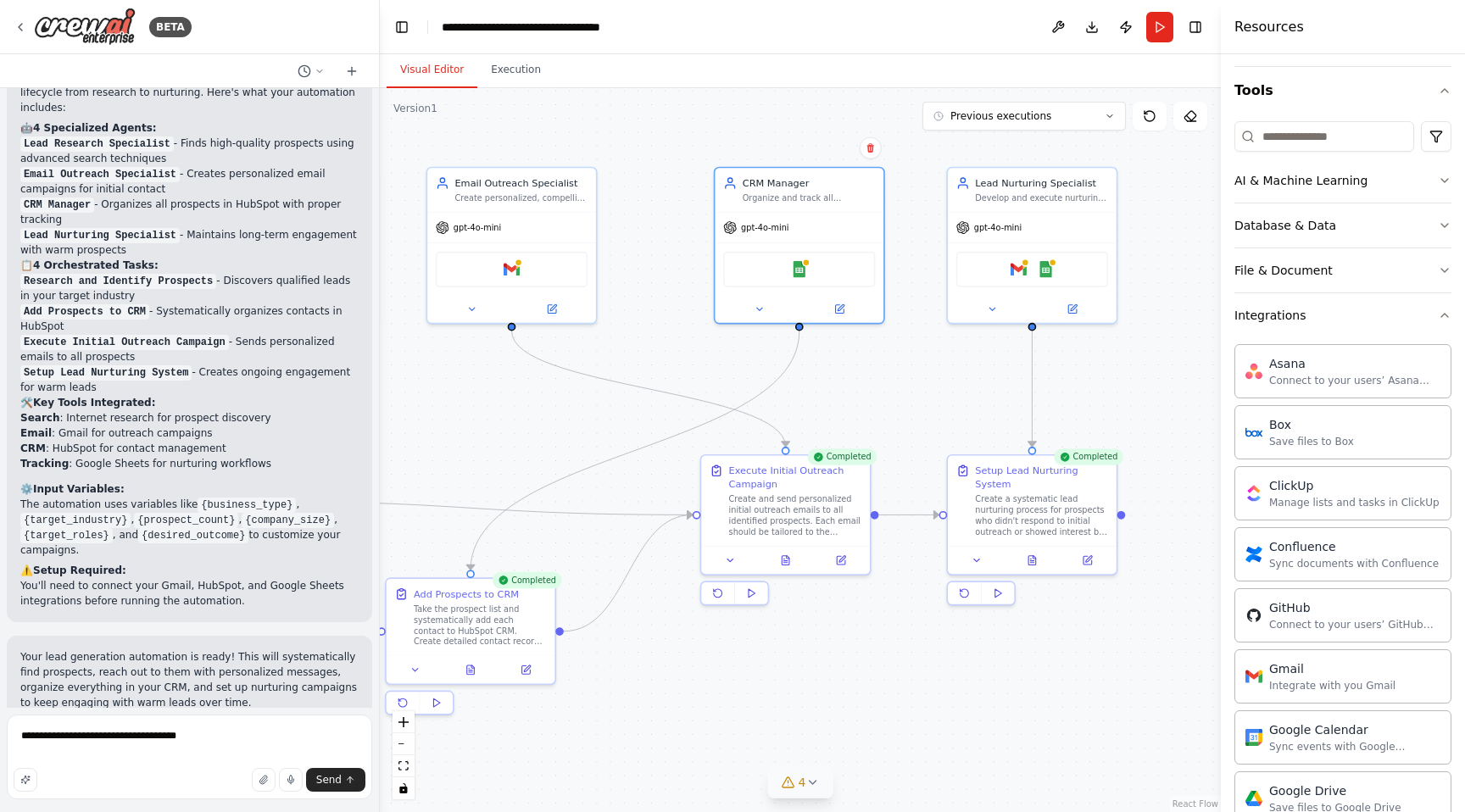
scroll to position [150, 0]
click at [1045, 267] on img at bounding box center [1046, 267] width 16 height 17
click at [1020, 270] on img at bounding box center [1019, 267] width 16 height 17
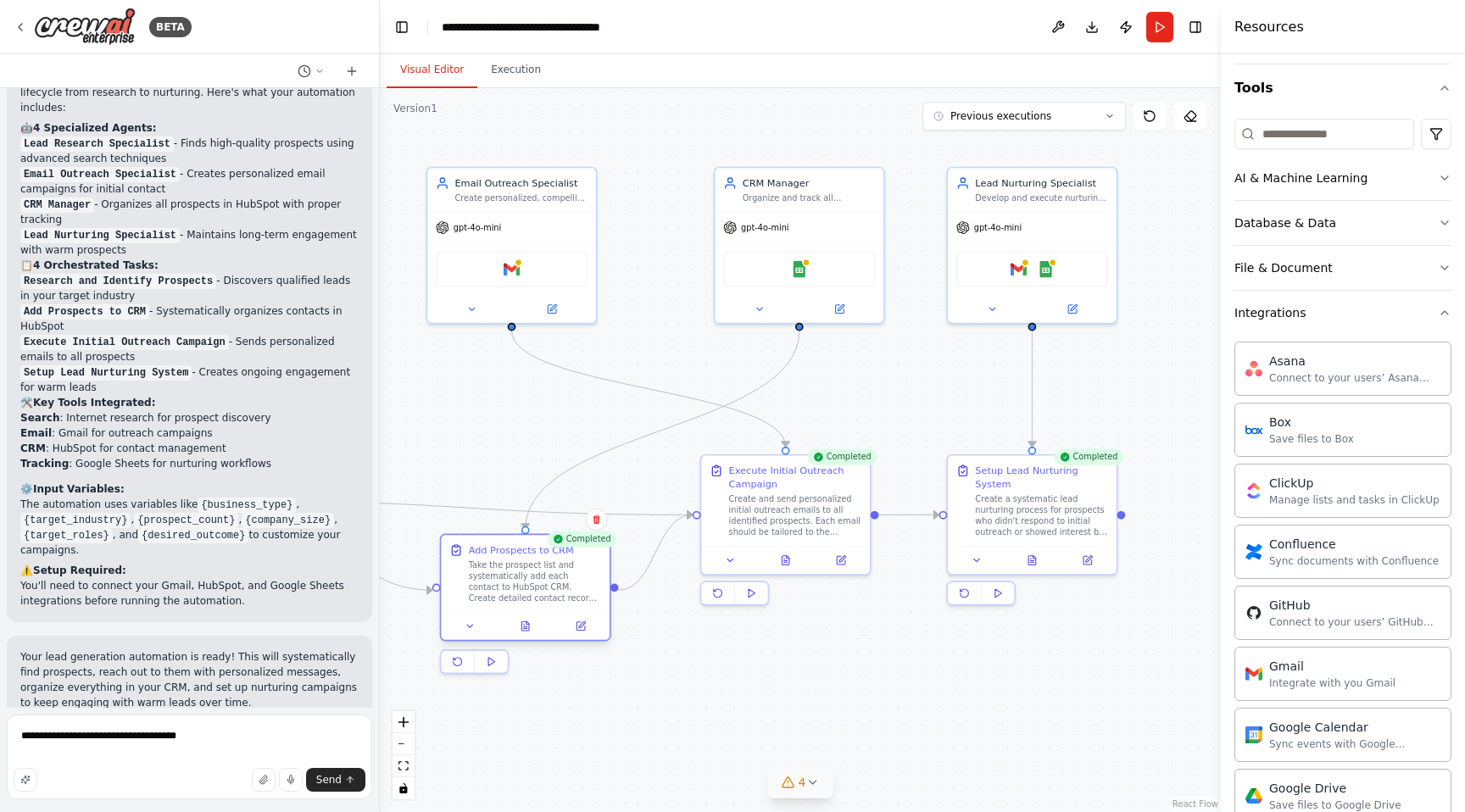
drag, startPoint x: 482, startPoint y: 624, endPoint x: 530, endPoint y: 582, distance: 63.8
click at [530, 582] on div "Take the prospect list and systematically add each contact to HubSpot CRM. Crea…" at bounding box center [535, 581] width 133 height 44
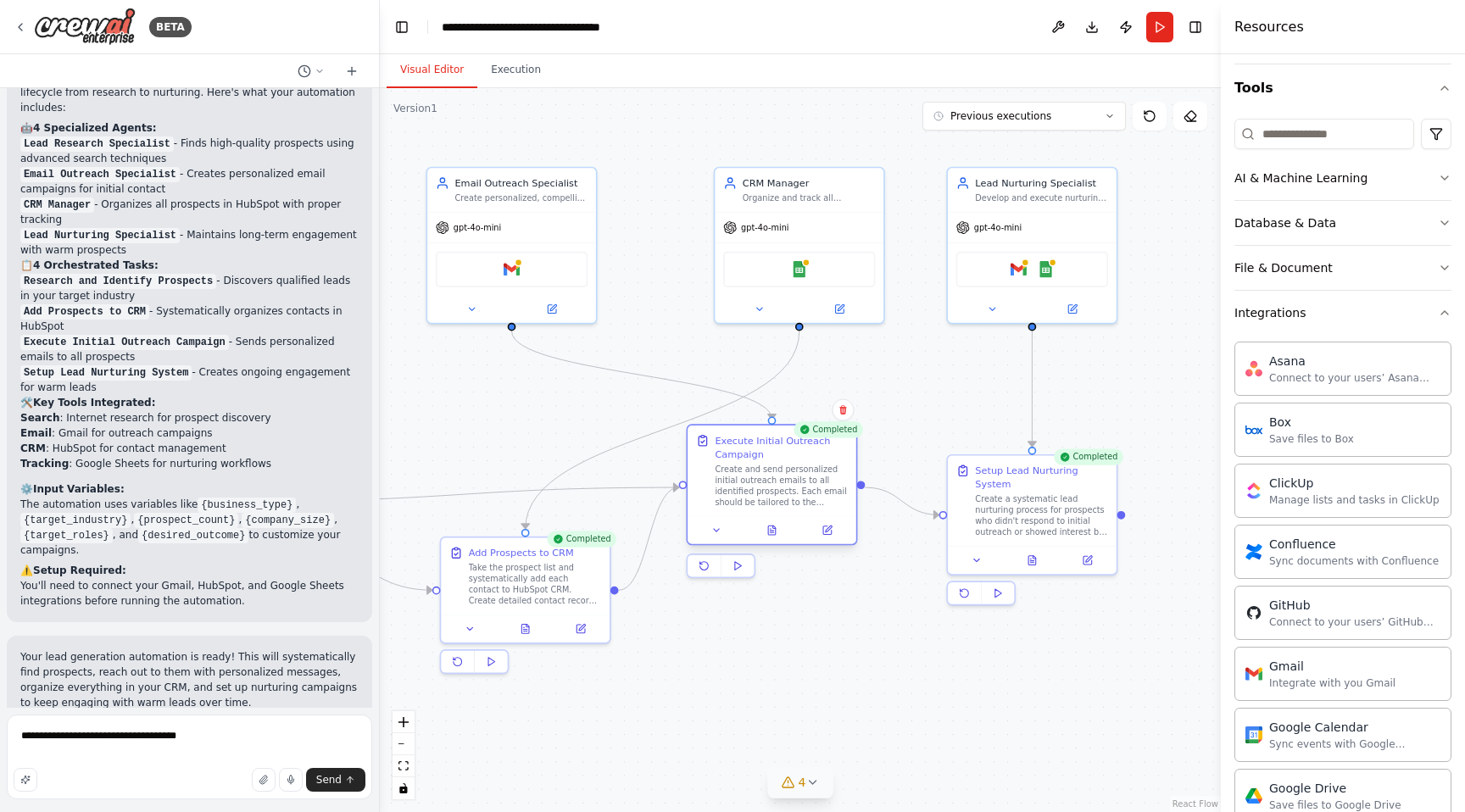
drag, startPoint x: 775, startPoint y: 533, endPoint x: 763, endPoint y: 497, distance: 37.9
click at [763, 496] on div "Create and send personalized initial outreach emails to all identified prospect…" at bounding box center [781, 485] width 133 height 44
drag, startPoint x: 753, startPoint y: 492, endPoint x: 762, endPoint y: 510, distance: 20.1
click at [762, 510] on div "Create and send personalized initial outreach emails to all identified prospect…" at bounding box center [795, 499] width 133 height 44
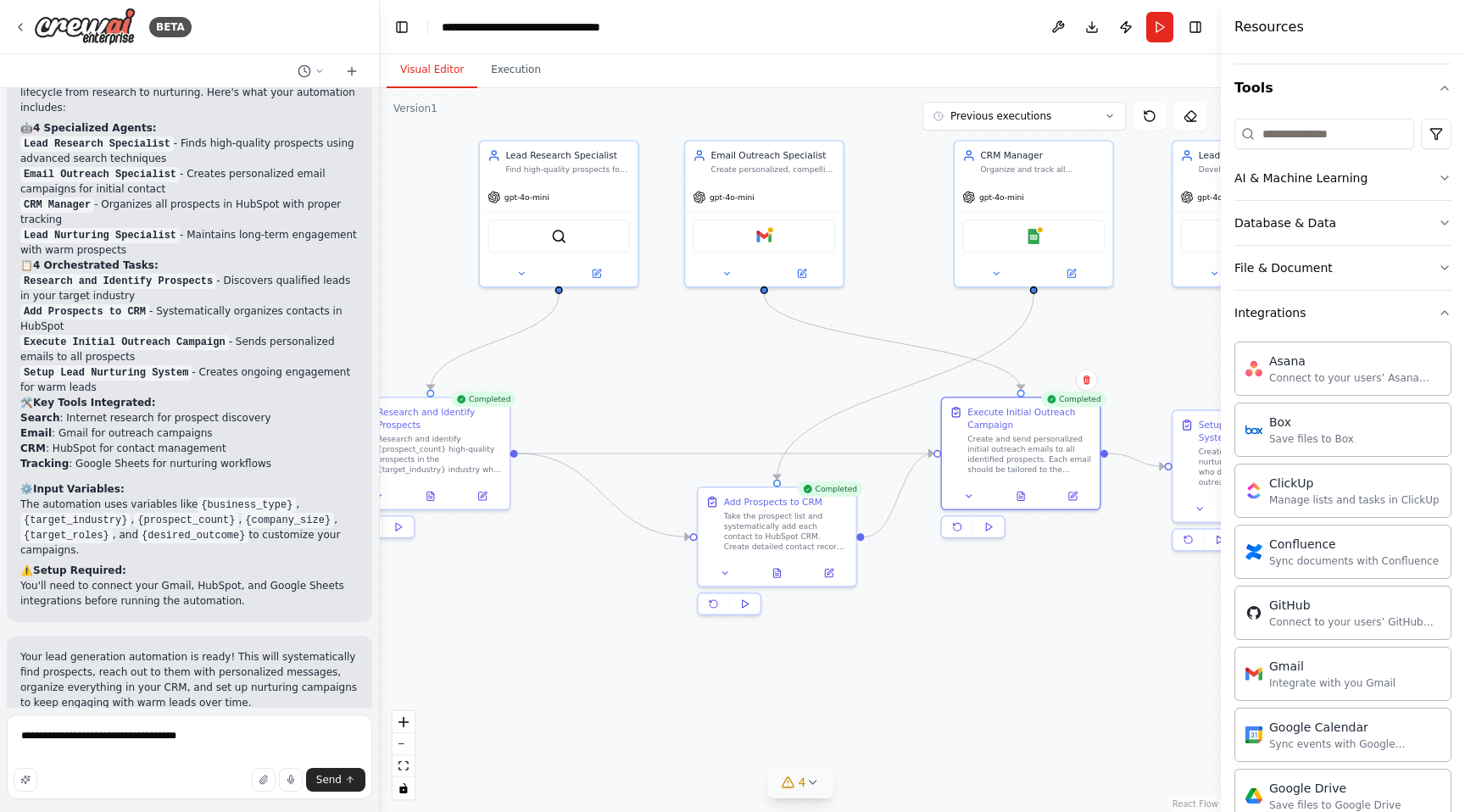
drag, startPoint x: 550, startPoint y: 414, endPoint x: 722, endPoint y: 377, distance: 175.9
click at [722, 377] on div ".deletable-edge-delete-btn { width: 20px; height: 20px; border: 0px solid #ffff…" at bounding box center [800, 451] width 841 height 724
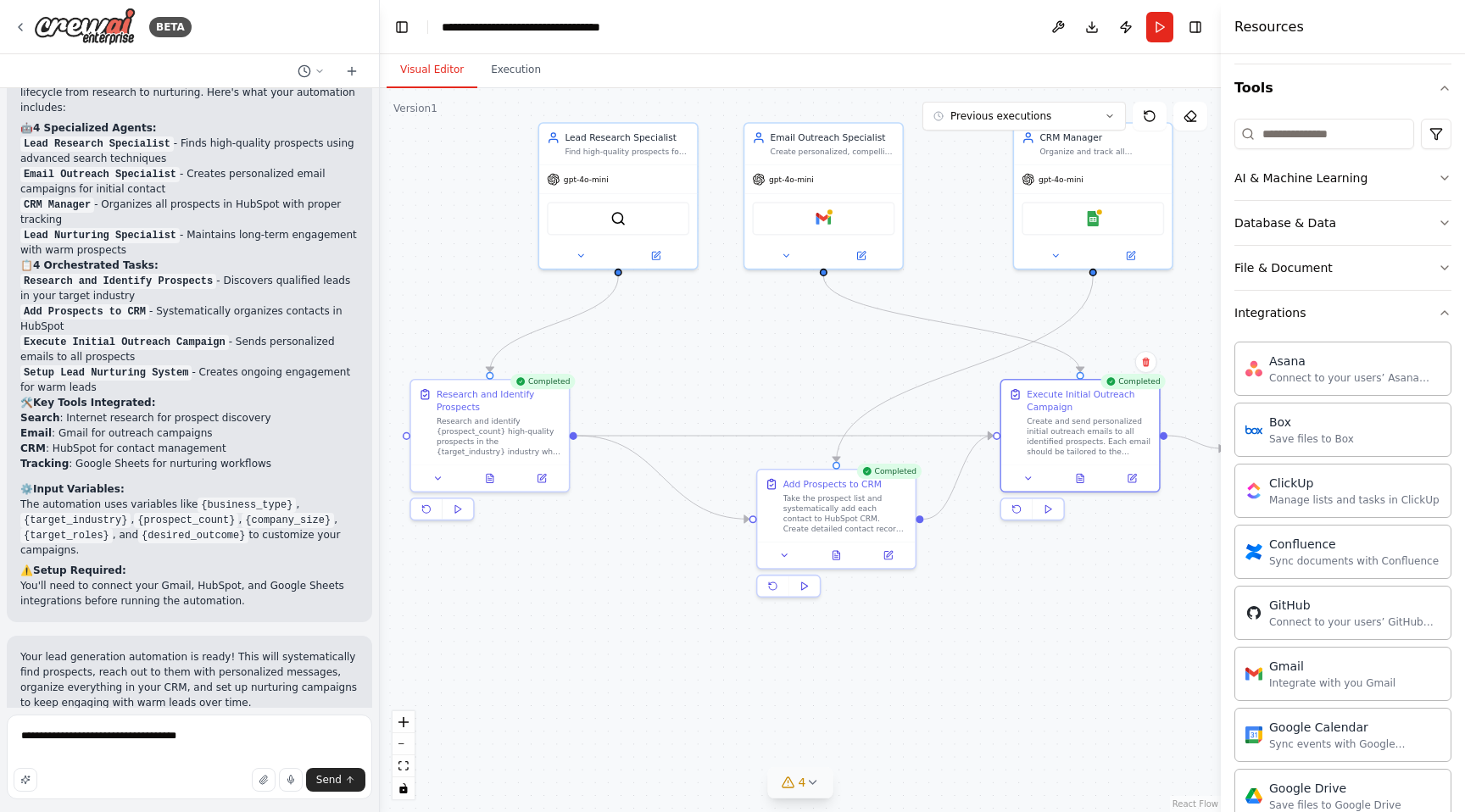
drag, startPoint x: 665, startPoint y: 446, endPoint x: 724, endPoint y: 426, distance: 62.3
click at [724, 426] on div ".deletable-edge-delete-btn { width: 20px; height: 20px; border: 0px solid #ffff…" at bounding box center [800, 451] width 841 height 724
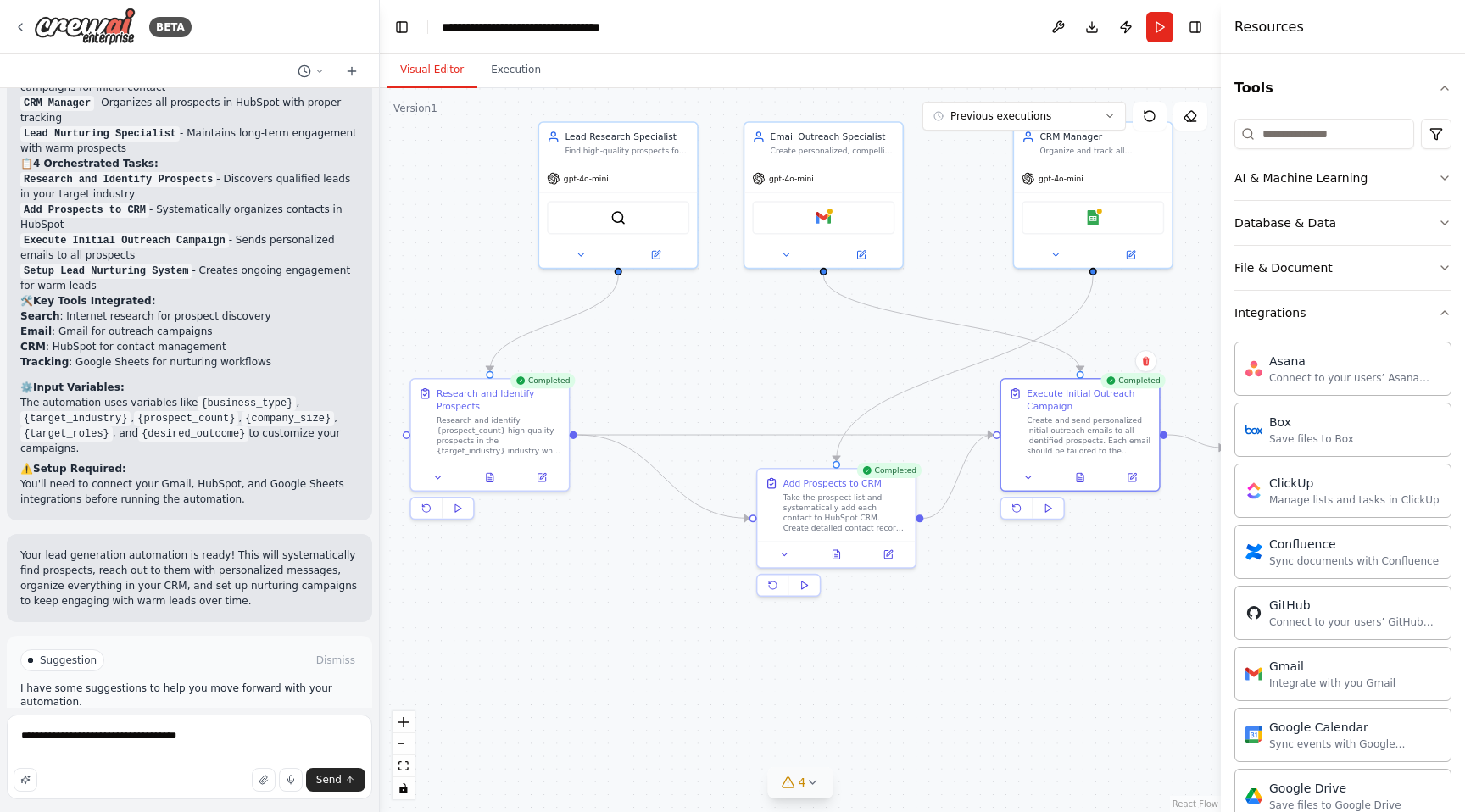
scroll to position [1289, 0]
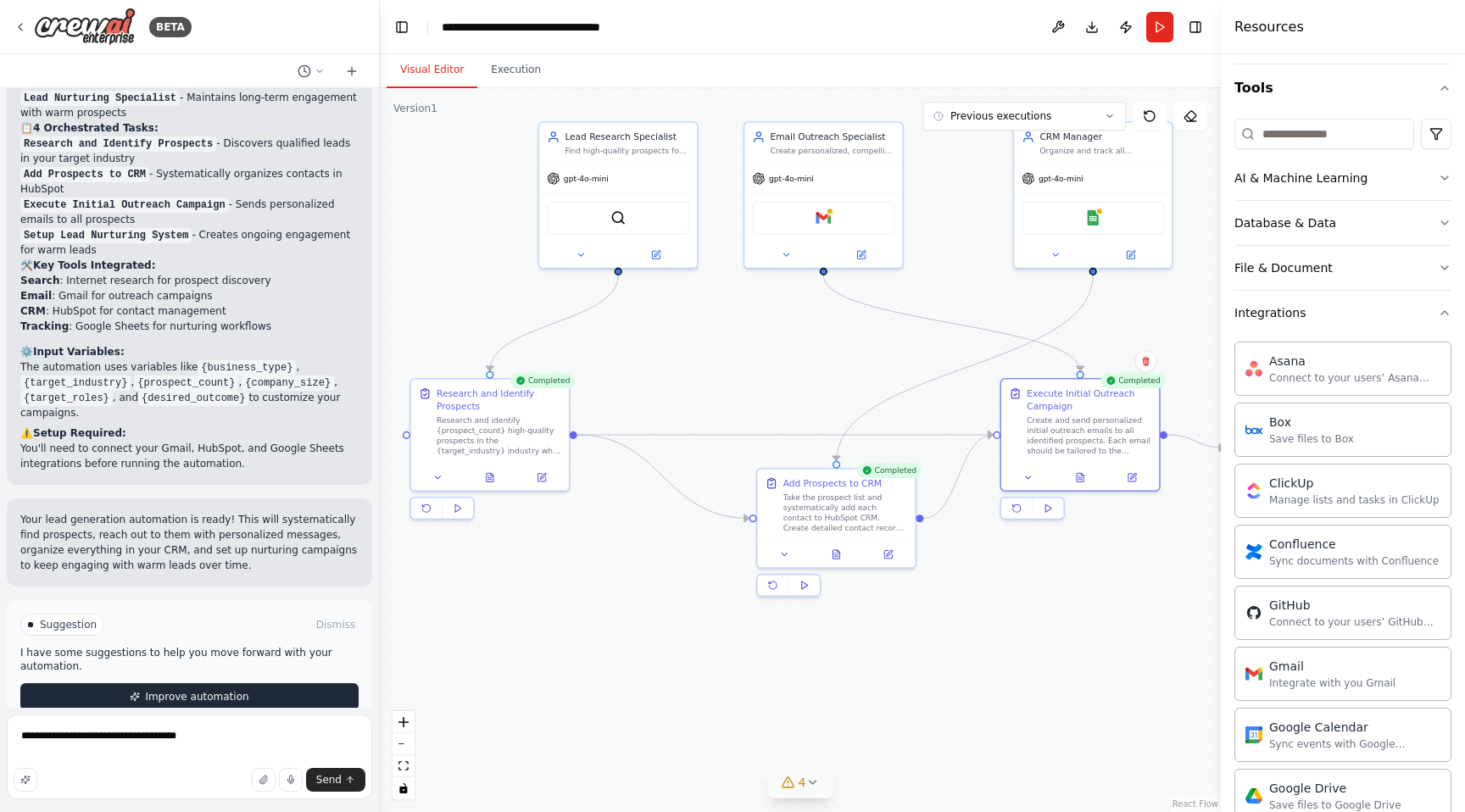
click at [225, 690] on span "Improve automation" at bounding box center [196, 697] width 103 height 14
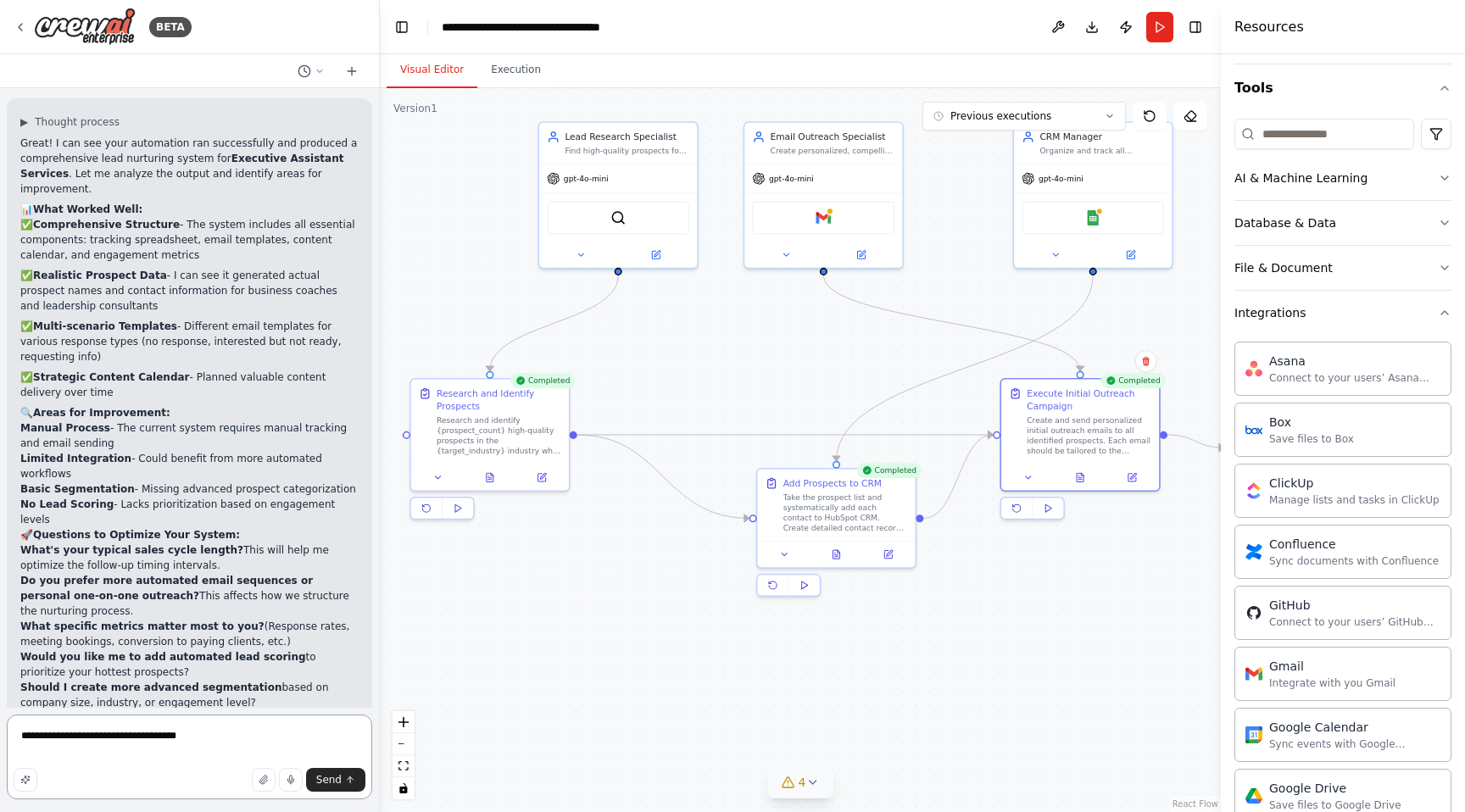
scroll to position [1806, 0]
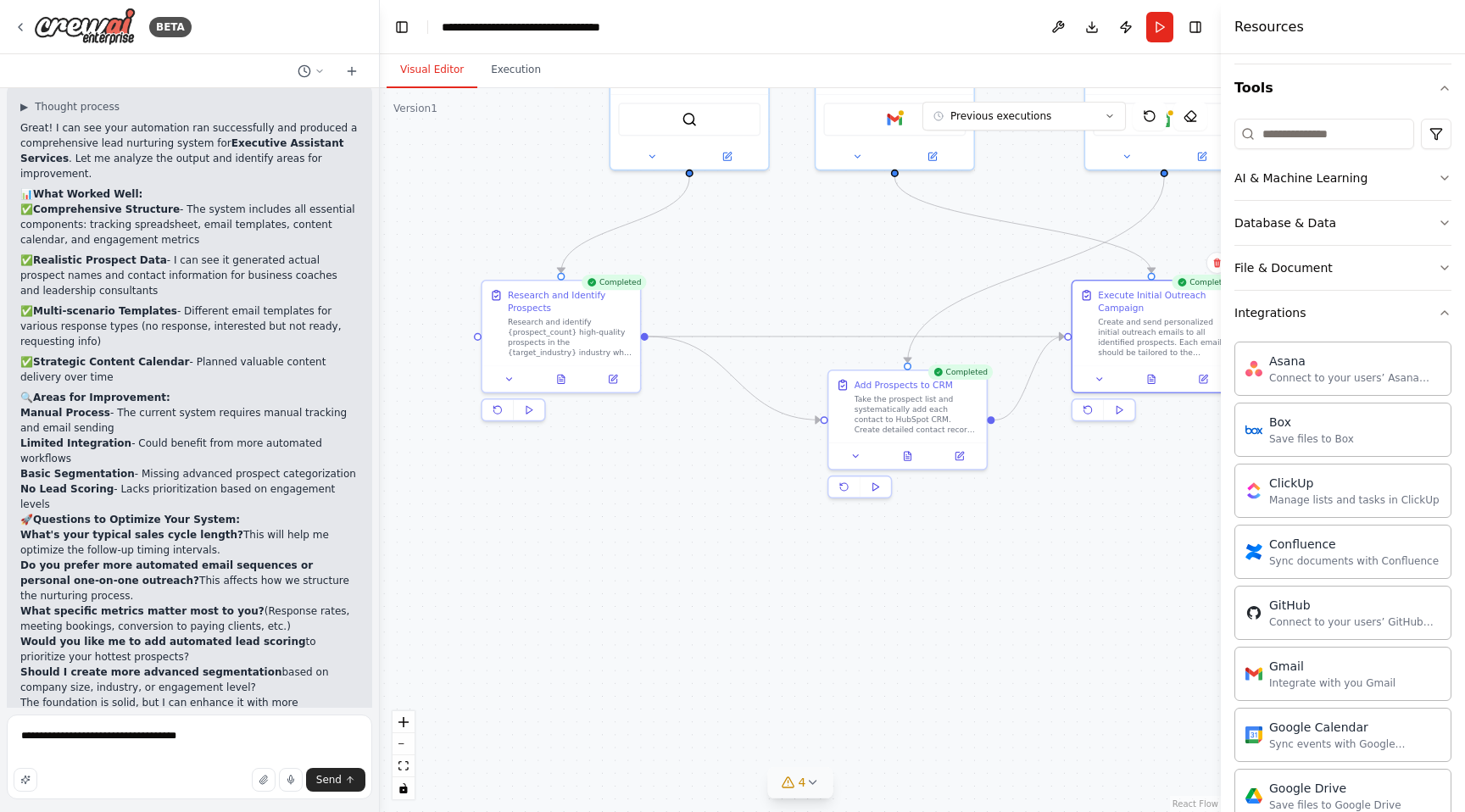
drag, startPoint x: 857, startPoint y: 365, endPoint x: 930, endPoint y: 266, distance: 123.0
click at [929, 266] on div ".deletable-edge-delete-btn { width: 20px; height: 20px; border: 0px solid #ffff…" at bounding box center [800, 451] width 841 height 724
click at [233, 742] on textarea "**********" at bounding box center [189, 757] width 366 height 85
drag, startPoint x: 256, startPoint y: 734, endPoint x: 3, endPoint y: 714, distance: 253.8
click at [0, 719] on div "BETA I want to find prospects for my business and create a lead generation agen…" at bounding box center [189, 406] width 379 height 812
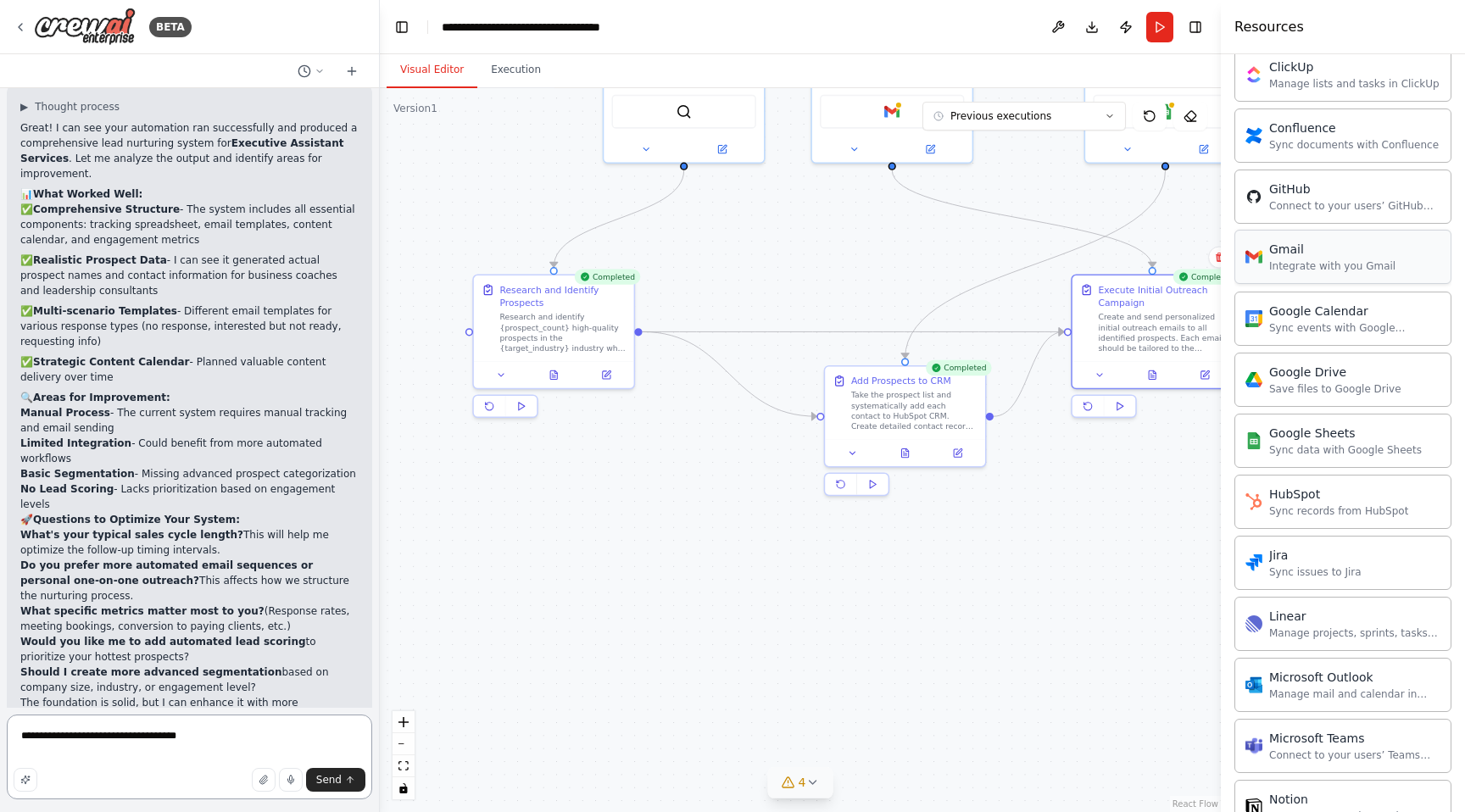
scroll to position [567, 0]
click at [1360, 444] on div "Sync data with Google Sheets" at bounding box center [1346, 449] width 153 height 14
click at [1296, 439] on div "Google Sheets" at bounding box center [1346, 432] width 153 height 17
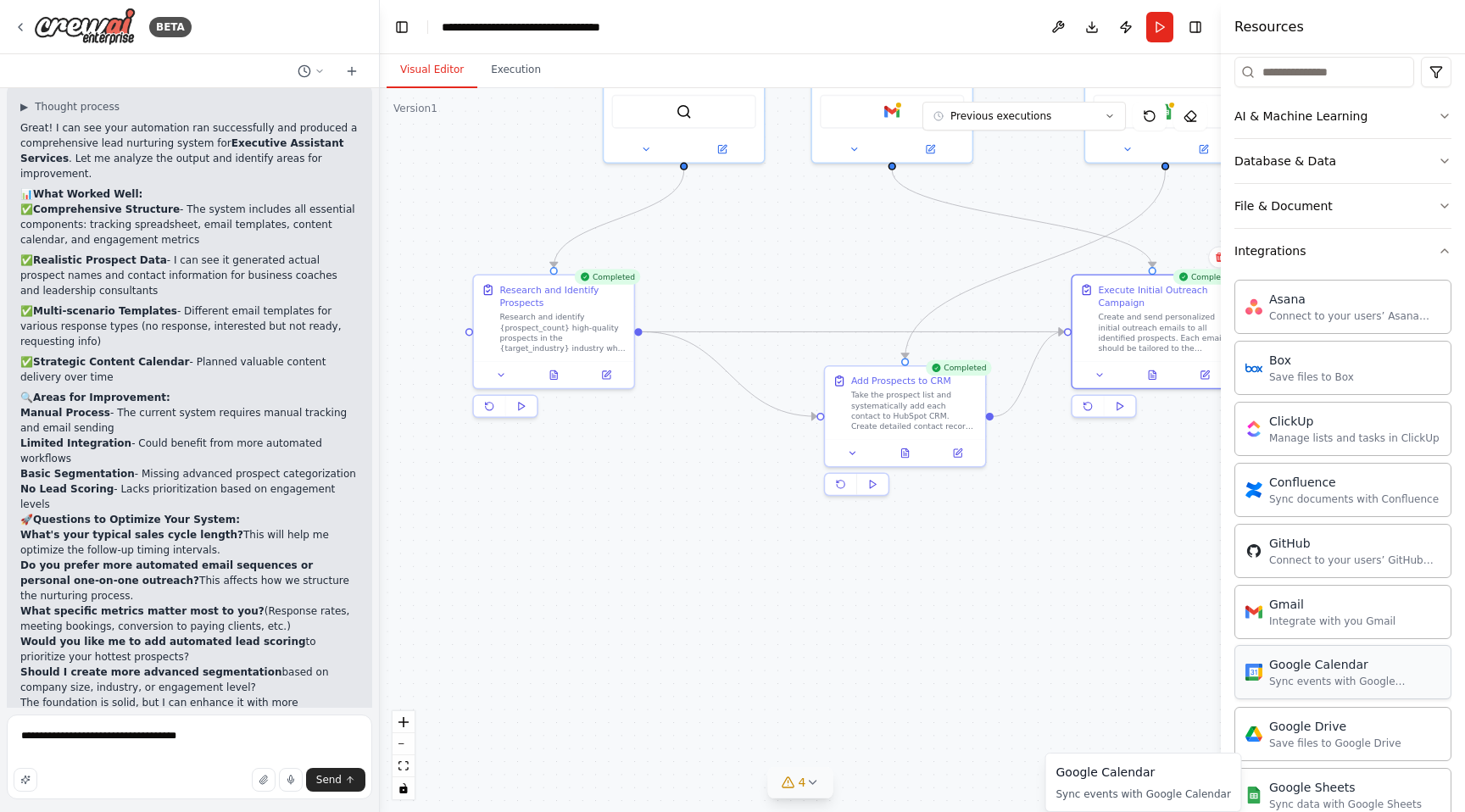
scroll to position [0, 0]
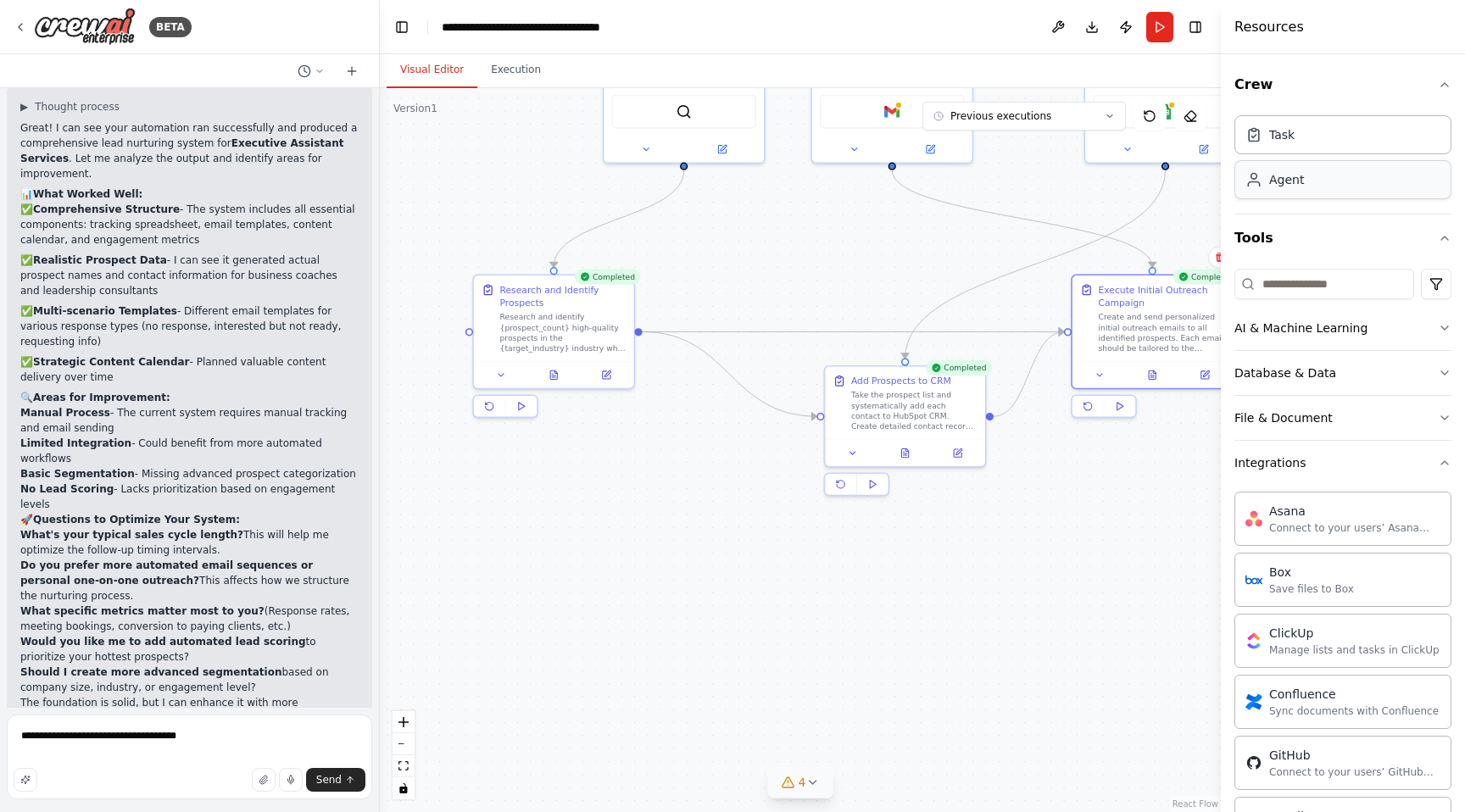
click at [1334, 179] on div "Agent" at bounding box center [1343, 180] width 217 height 39
click at [1339, 333] on div "AI & Machine Learning" at bounding box center [1301, 328] width 133 height 17
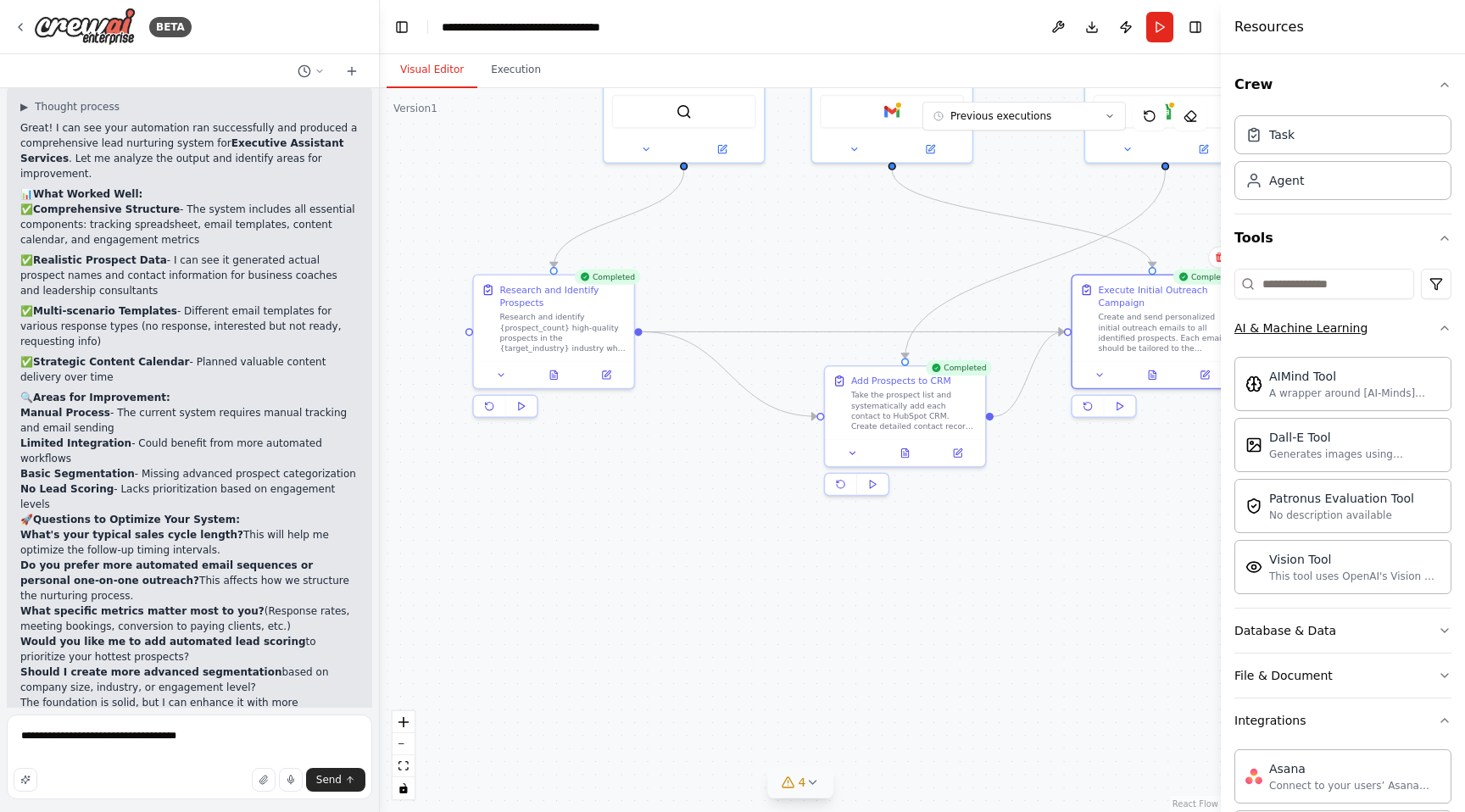
click at [1346, 331] on div "AI & Machine Learning" at bounding box center [1301, 328] width 133 height 17
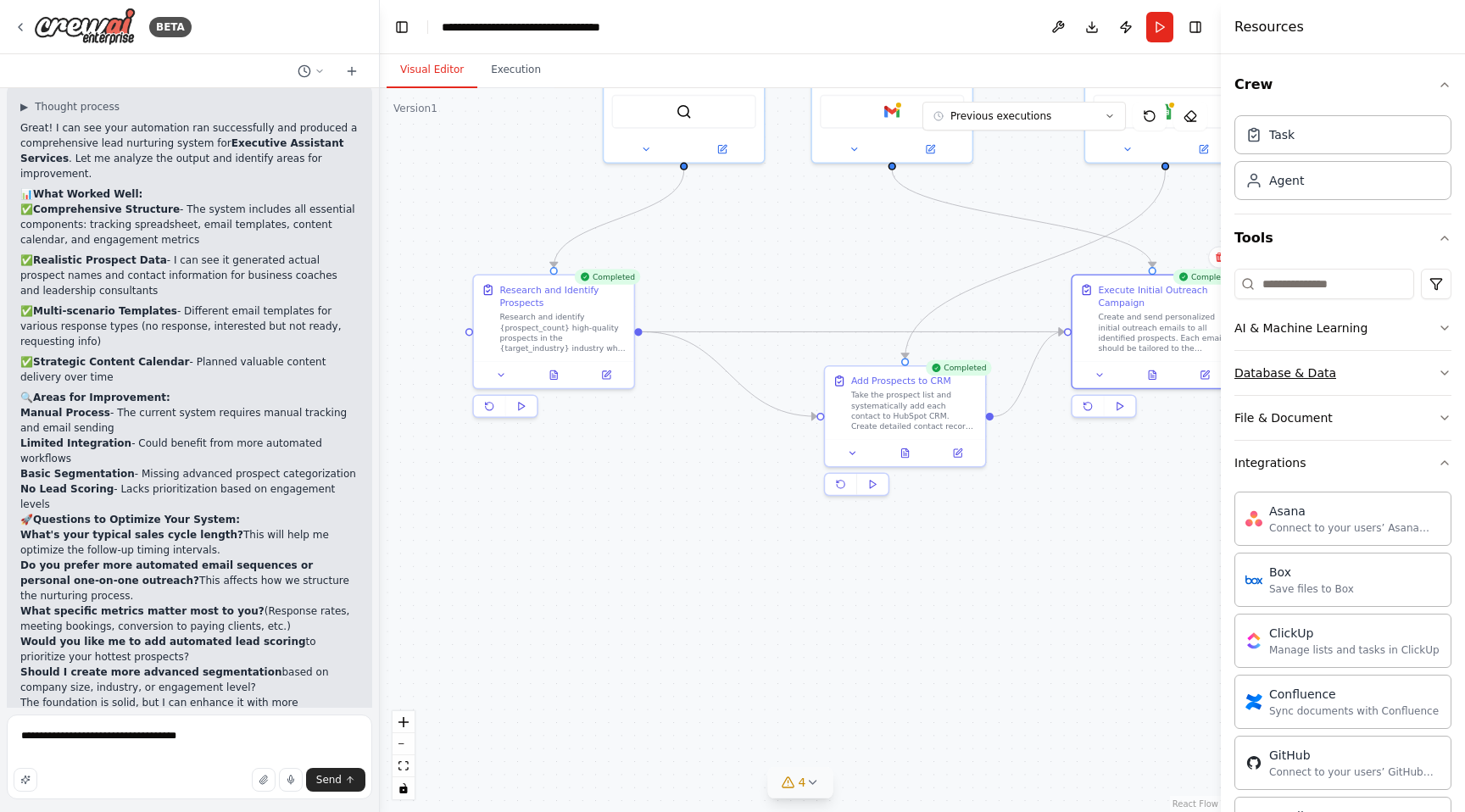
click at [1334, 380] on button "Database & Data" at bounding box center [1343, 373] width 217 height 44
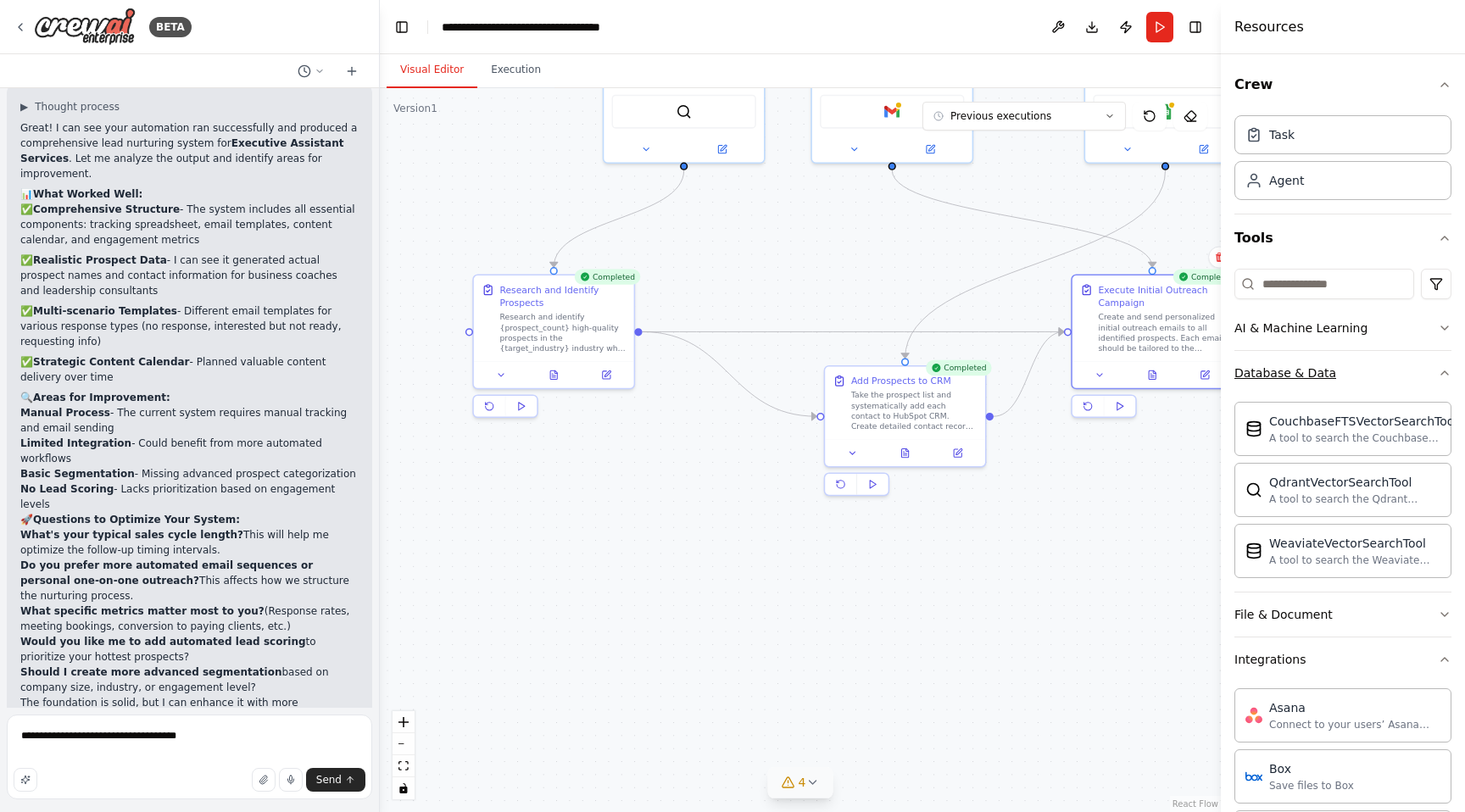
click at [1334, 380] on button "Database & Data" at bounding box center [1343, 373] width 217 height 44
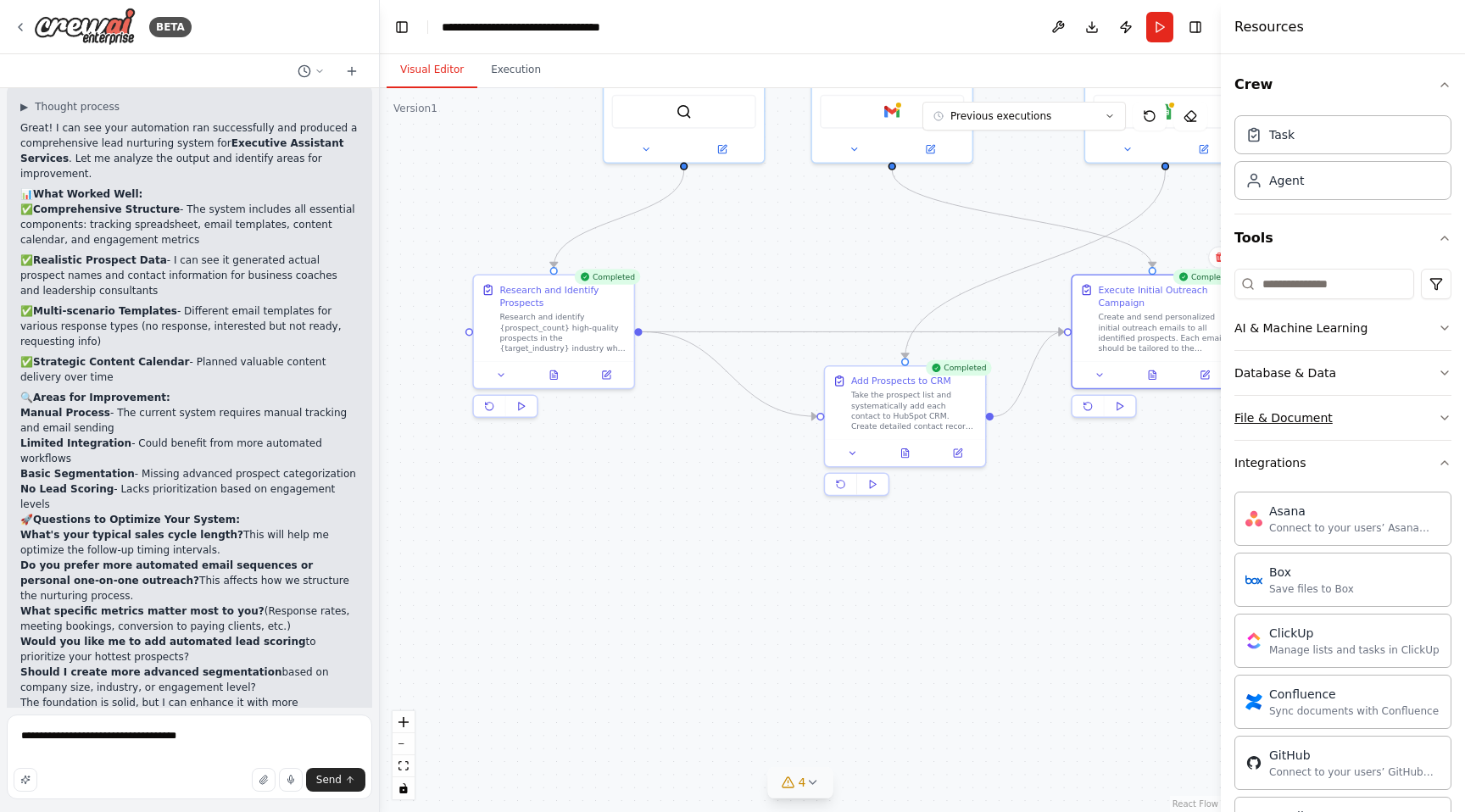
click at [1346, 419] on button "File & Document" at bounding box center [1343, 418] width 217 height 44
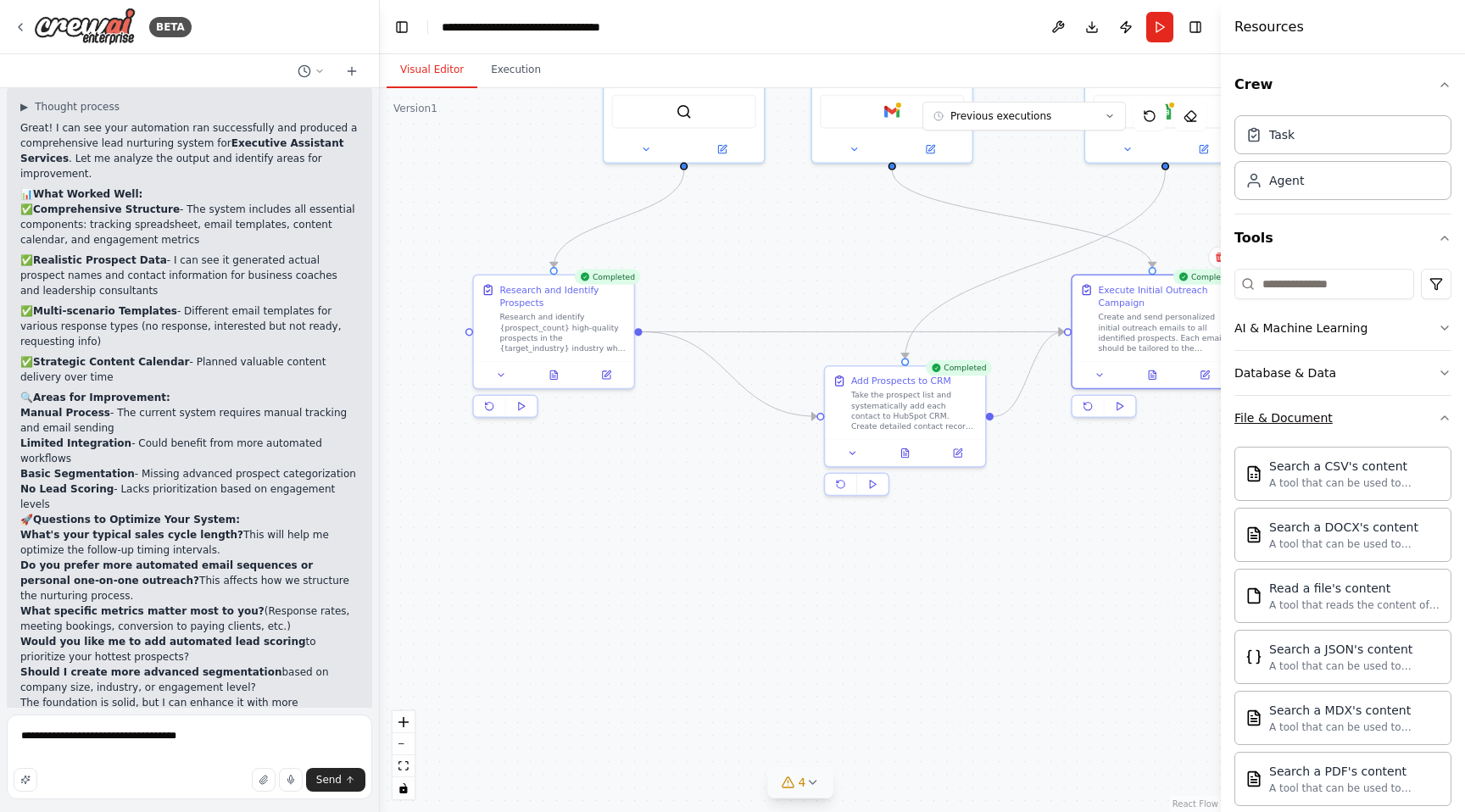
click at [1346, 419] on button "File & Document" at bounding box center [1343, 418] width 217 height 44
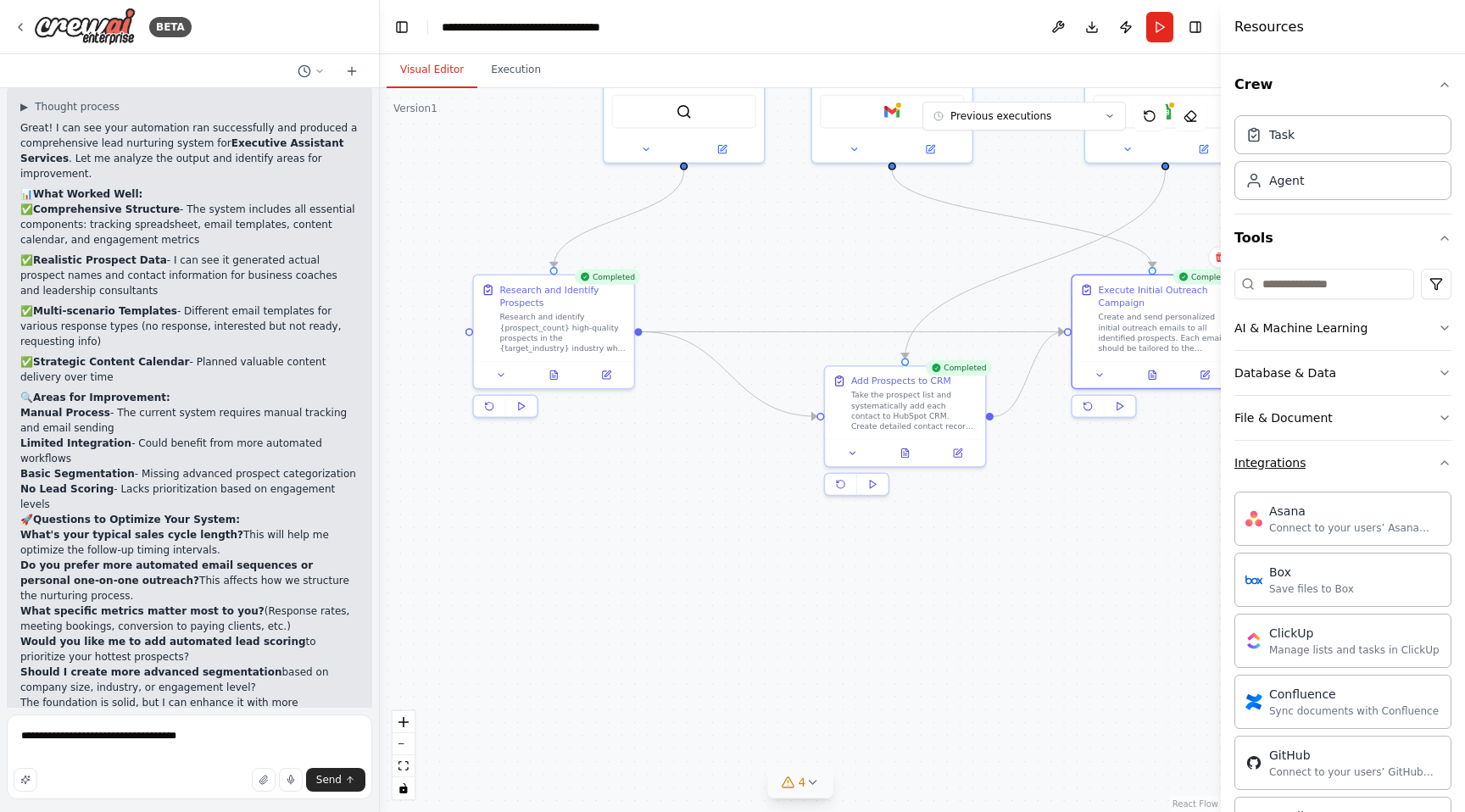
click at [1319, 457] on button "Integrations" at bounding box center [1343, 463] width 217 height 44
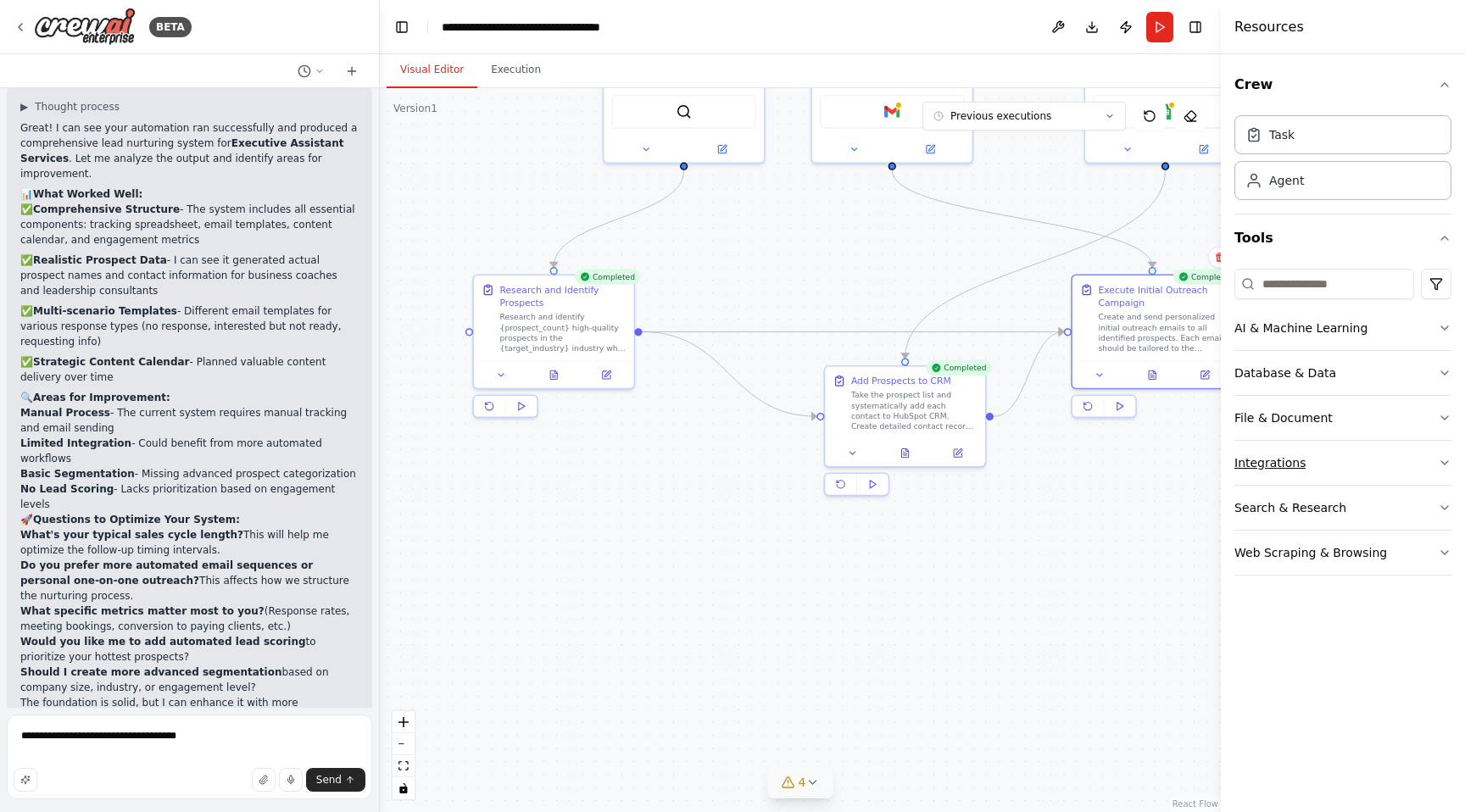
click at [1319, 457] on button "Integrations" at bounding box center [1343, 463] width 217 height 44
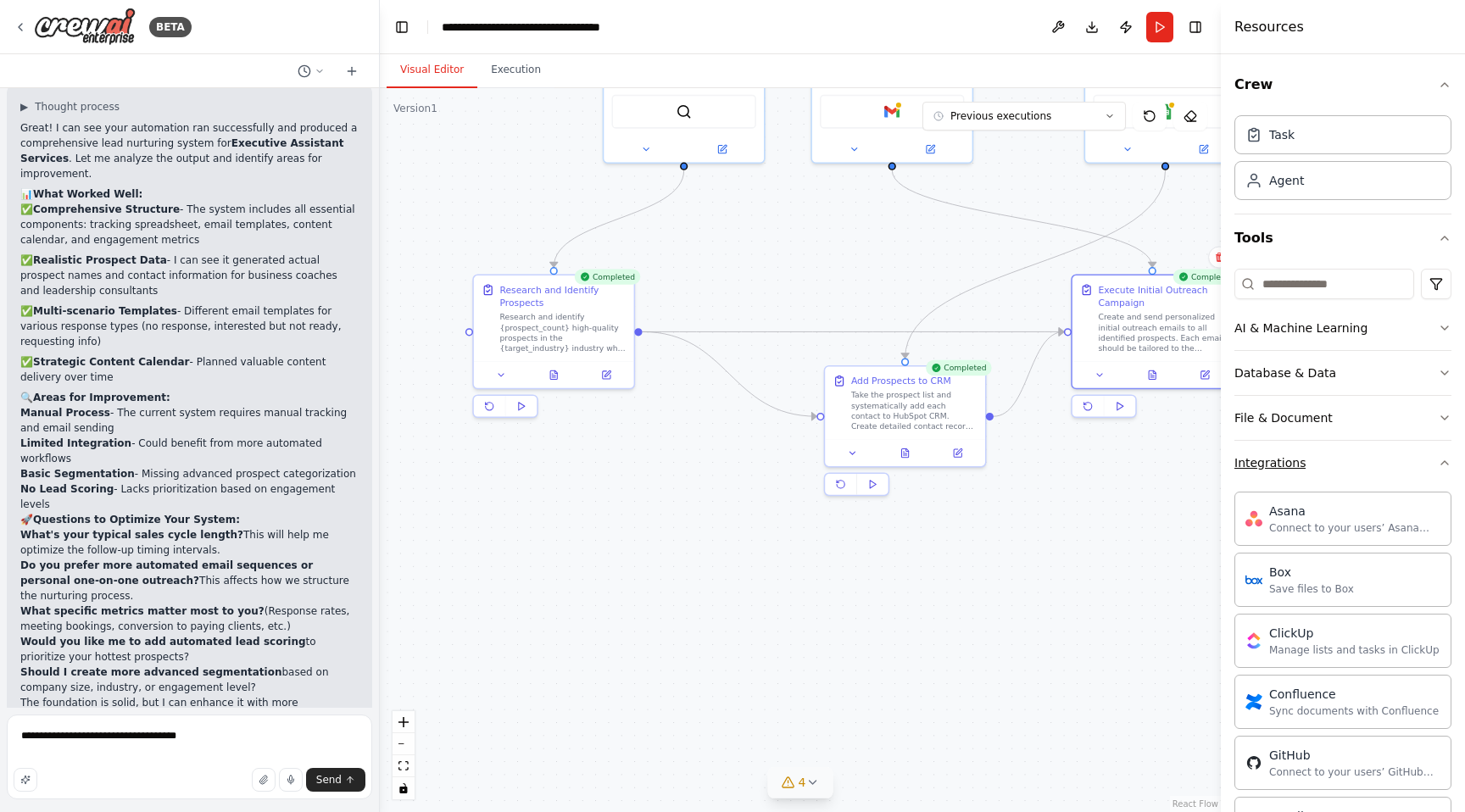
click at [1340, 472] on button "Integrations" at bounding box center [1343, 463] width 217 height 44
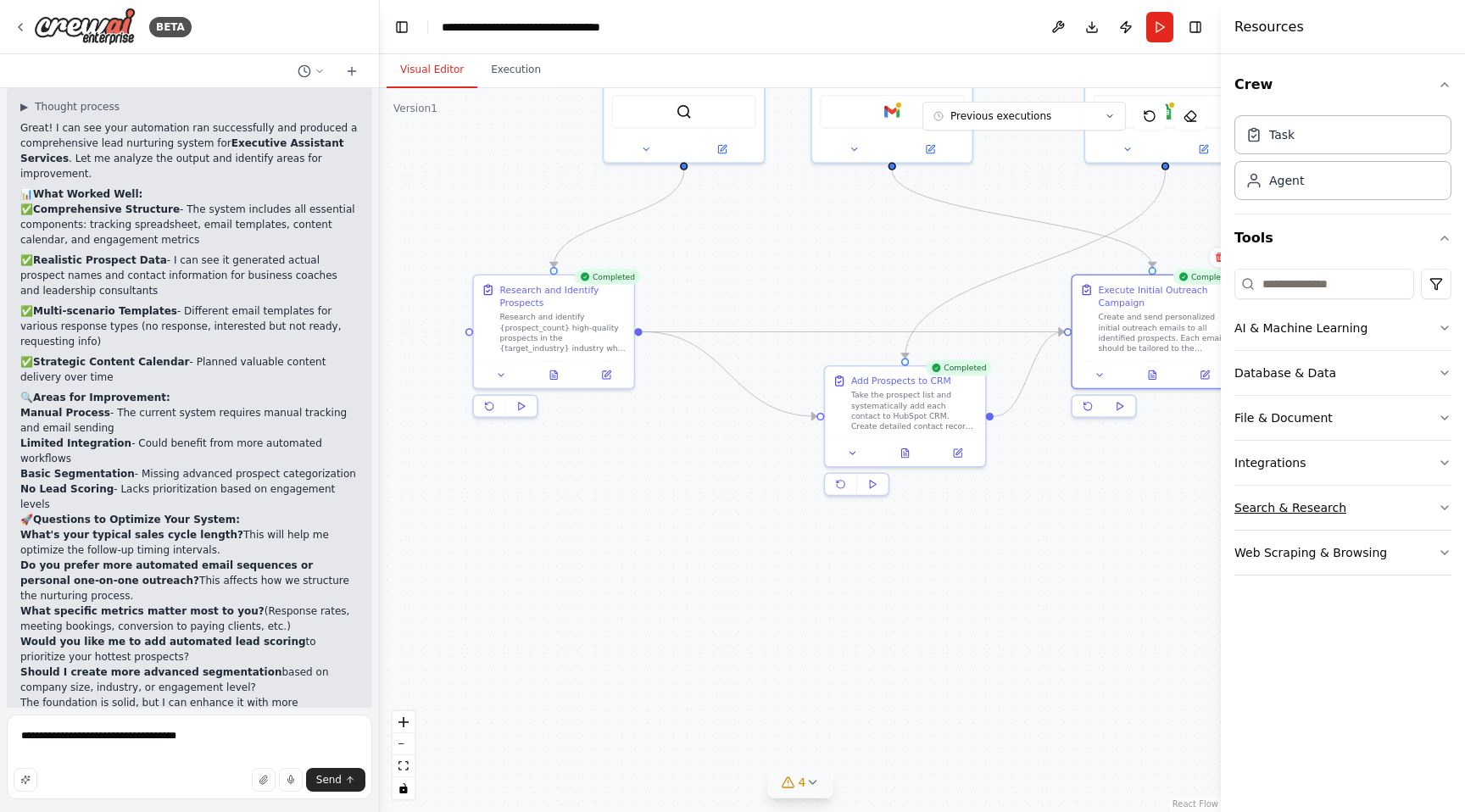
click at [1333, 504] on div "Search & Research" at bounding box center [1290, 508] width 112 height 17
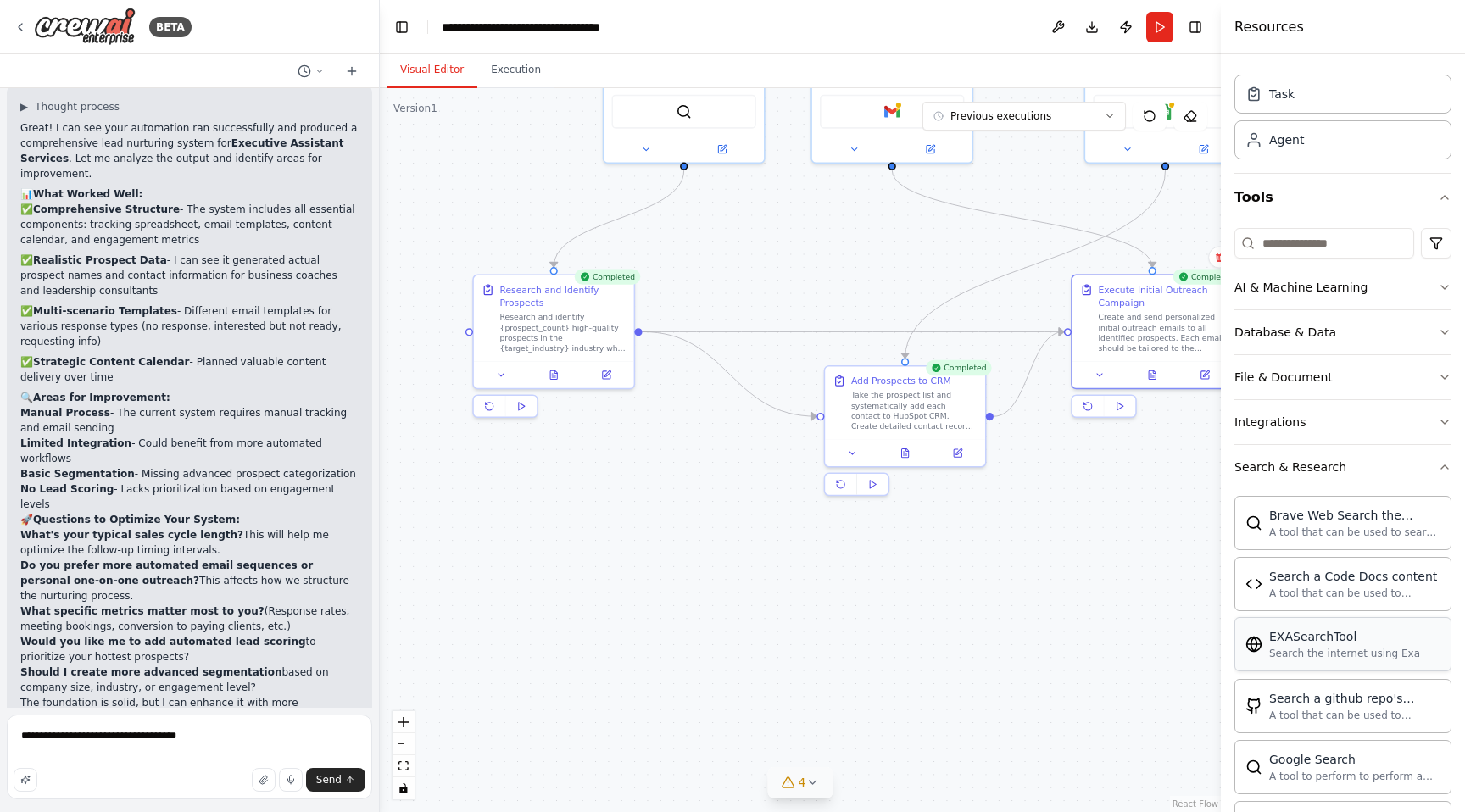
scroll to position [36, 0]
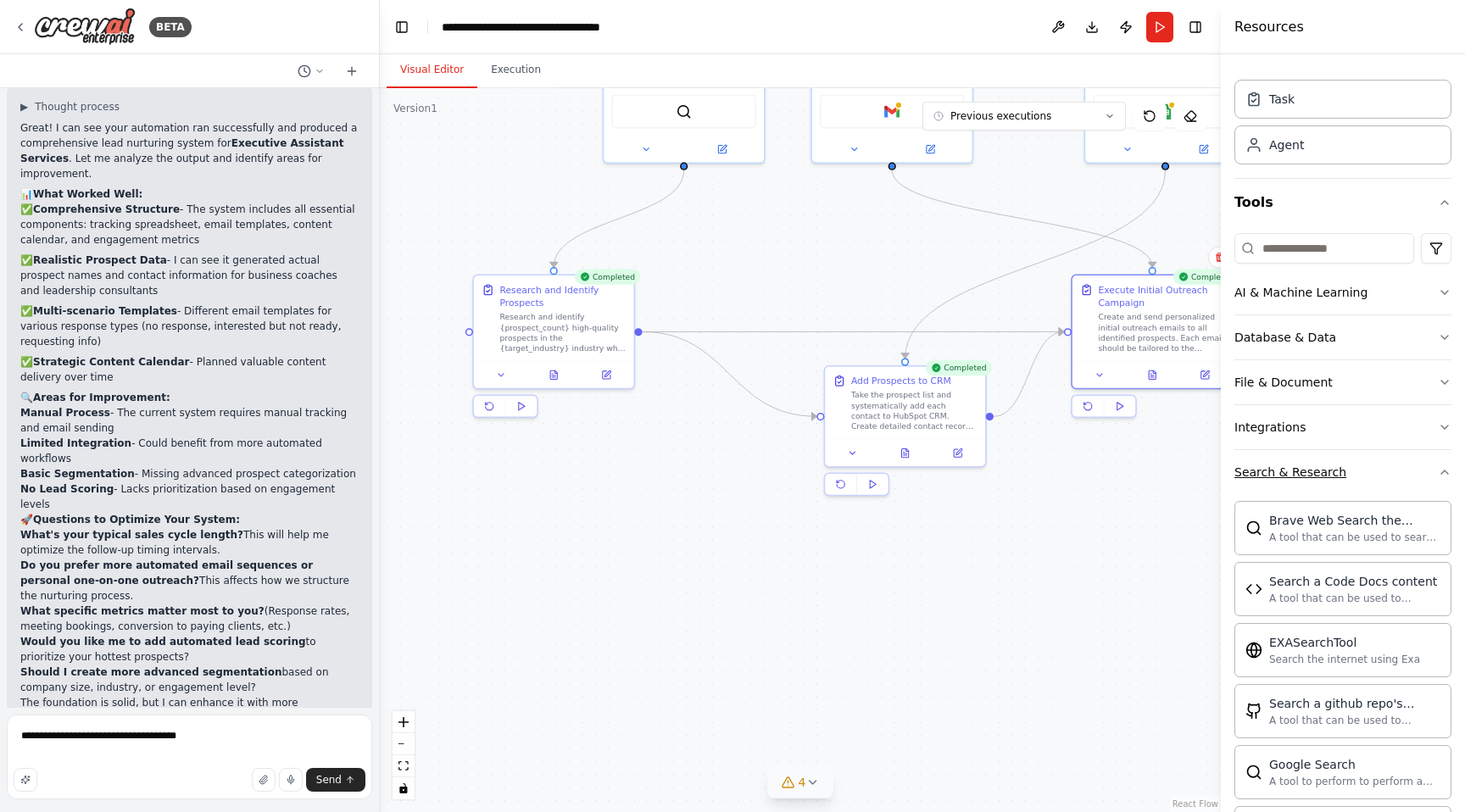
click at [1369, 466] on button "Search & Research" at bounding box center [1343, 472] width 217 height 44
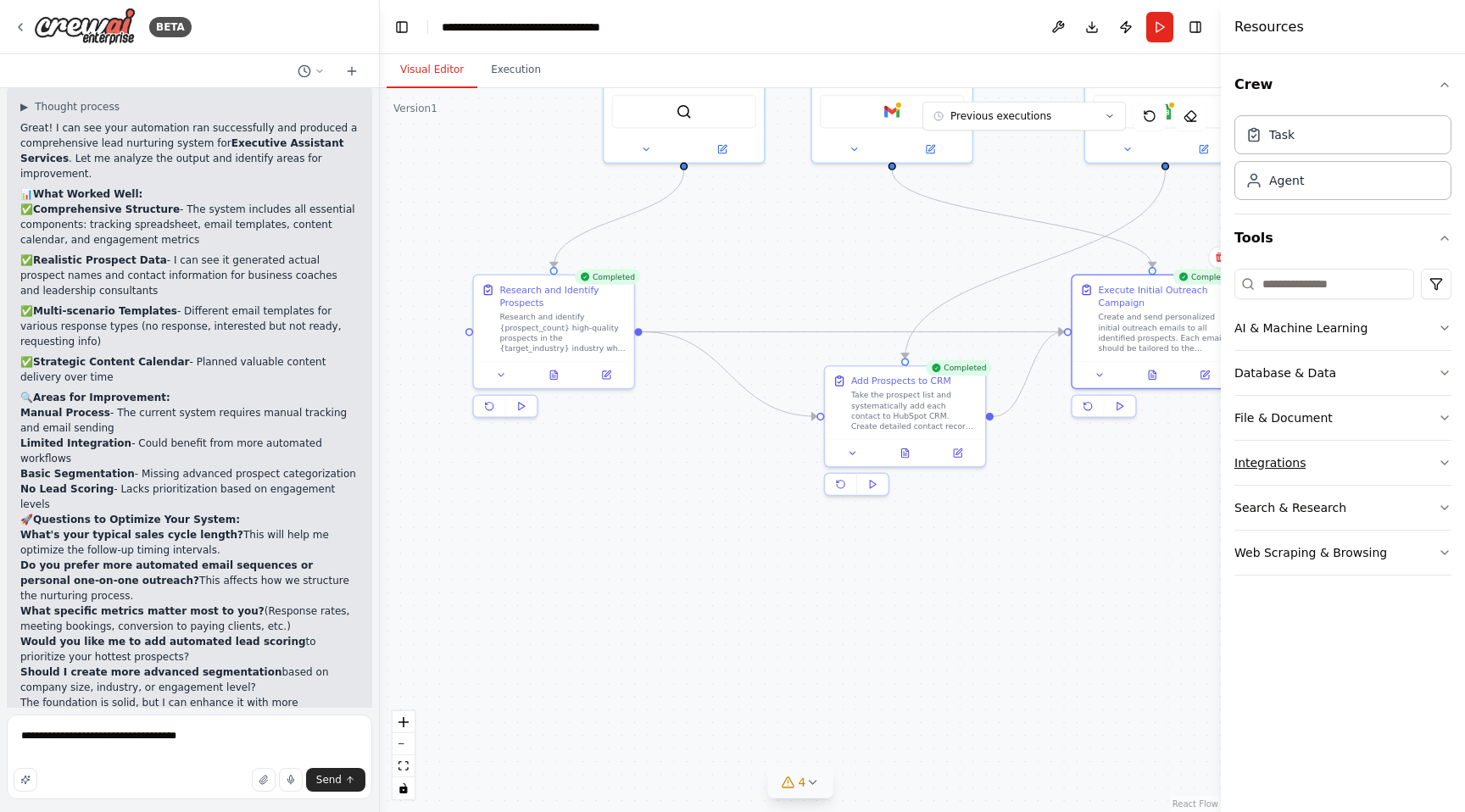
click at [1351, 457] on button "Integrations" at bounding box center [1343, 463] width 217 height 44
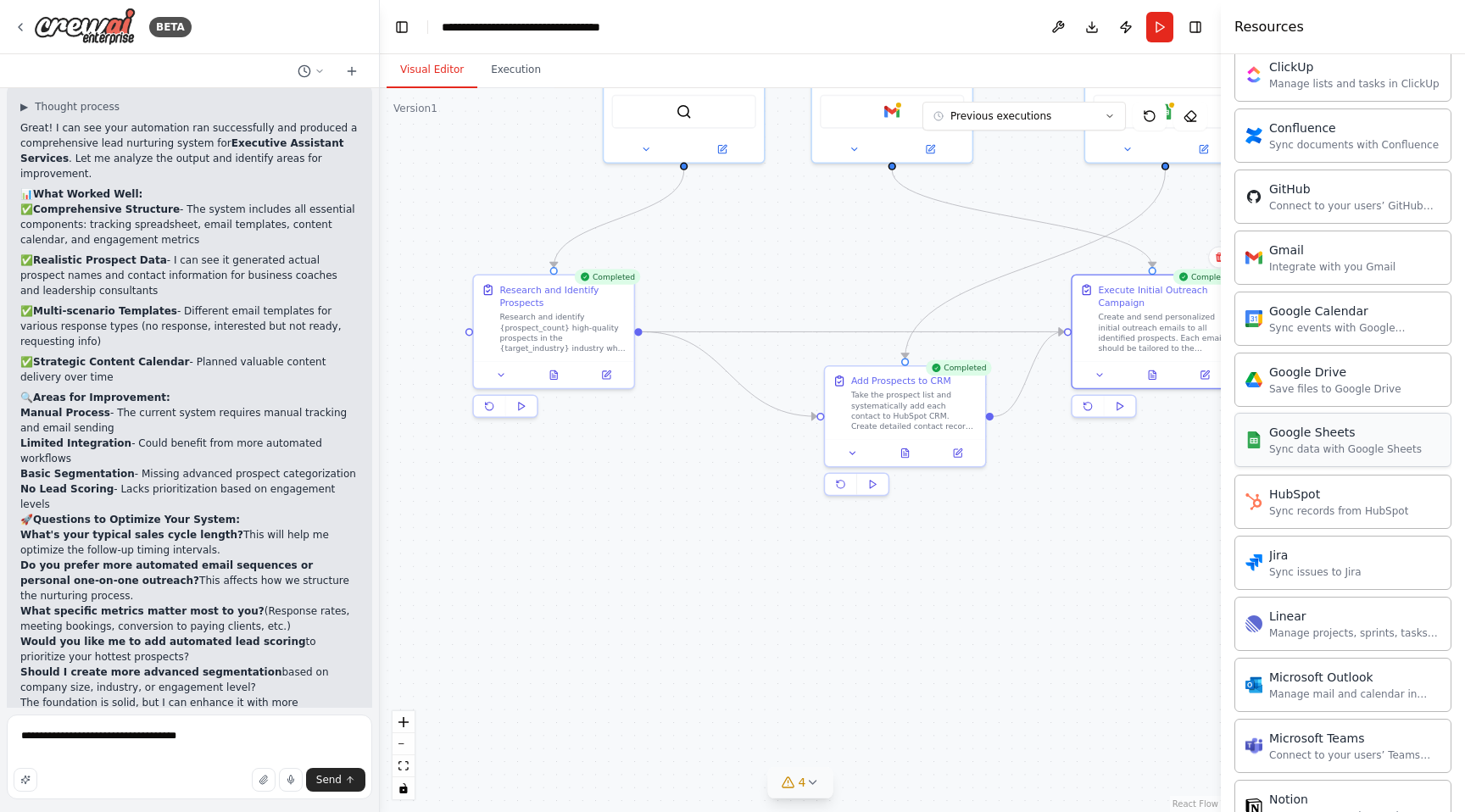
scroll to position [570, 0]
click at [1353, 431] on div "Google Sheets" at bounding box center [1346, 429] width 153 height 17
click at [1309, 436] on div "Google Sheets" at bounding box center [1346, 429] width 153 height 17
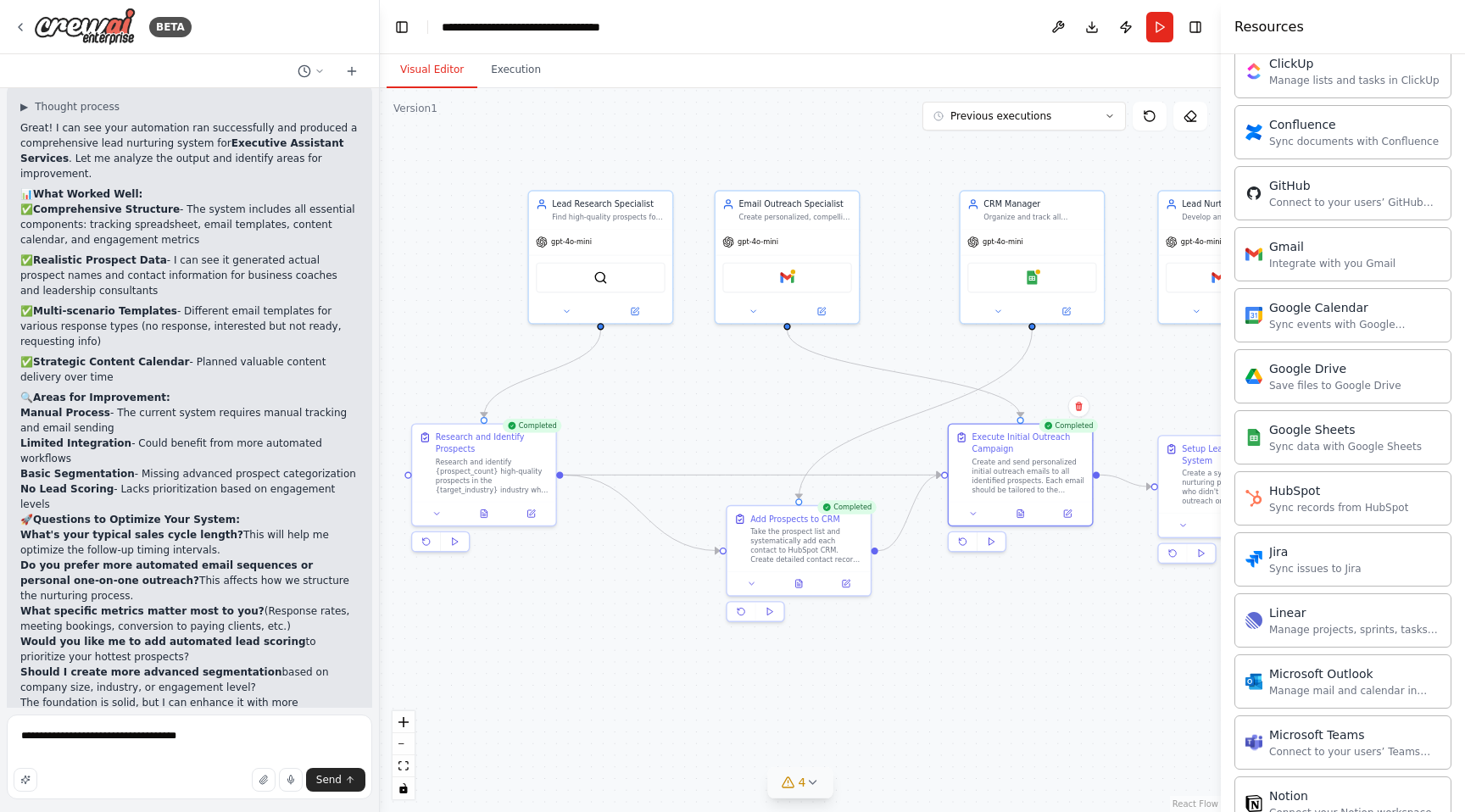
drag, startPoint x: 1139, startPoint y: 479, endPoint x: 952, endPoint y: 644, distance: 249.4
click at [952, 644] on div ".deletable-edge-delete-btn { width: 20px; height: 20px; border: 0px solid #ffff…" at bounding box center [800, 451] width 841 height 724
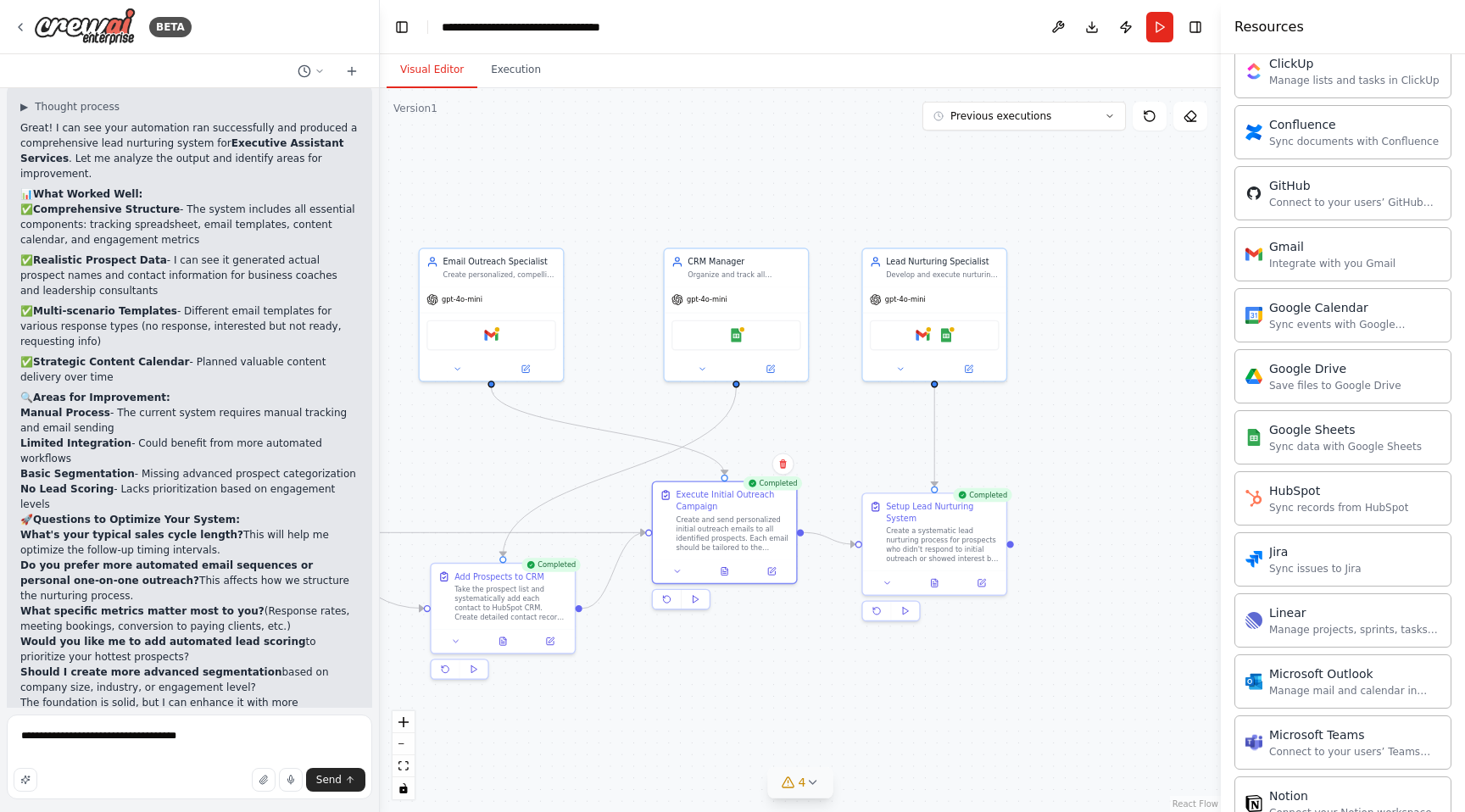
drag, startPoint x: 1112, startPoint y: 403, endPoint x: 869, endPoint y: 421, distance: 243.7
click at [869, 421] on div ".deletable-edge-delete-btn { width: 20px; height: 20px; border: 0px solid #ffff…" at bounding box center [800, 451] width 841 height 724
click at [736, 345] on div "Google Sheets" at bounding box center [730, 332] width 129 height 30
click at [735, 338] on img at bounding box center [731, 333] width 15 height 15
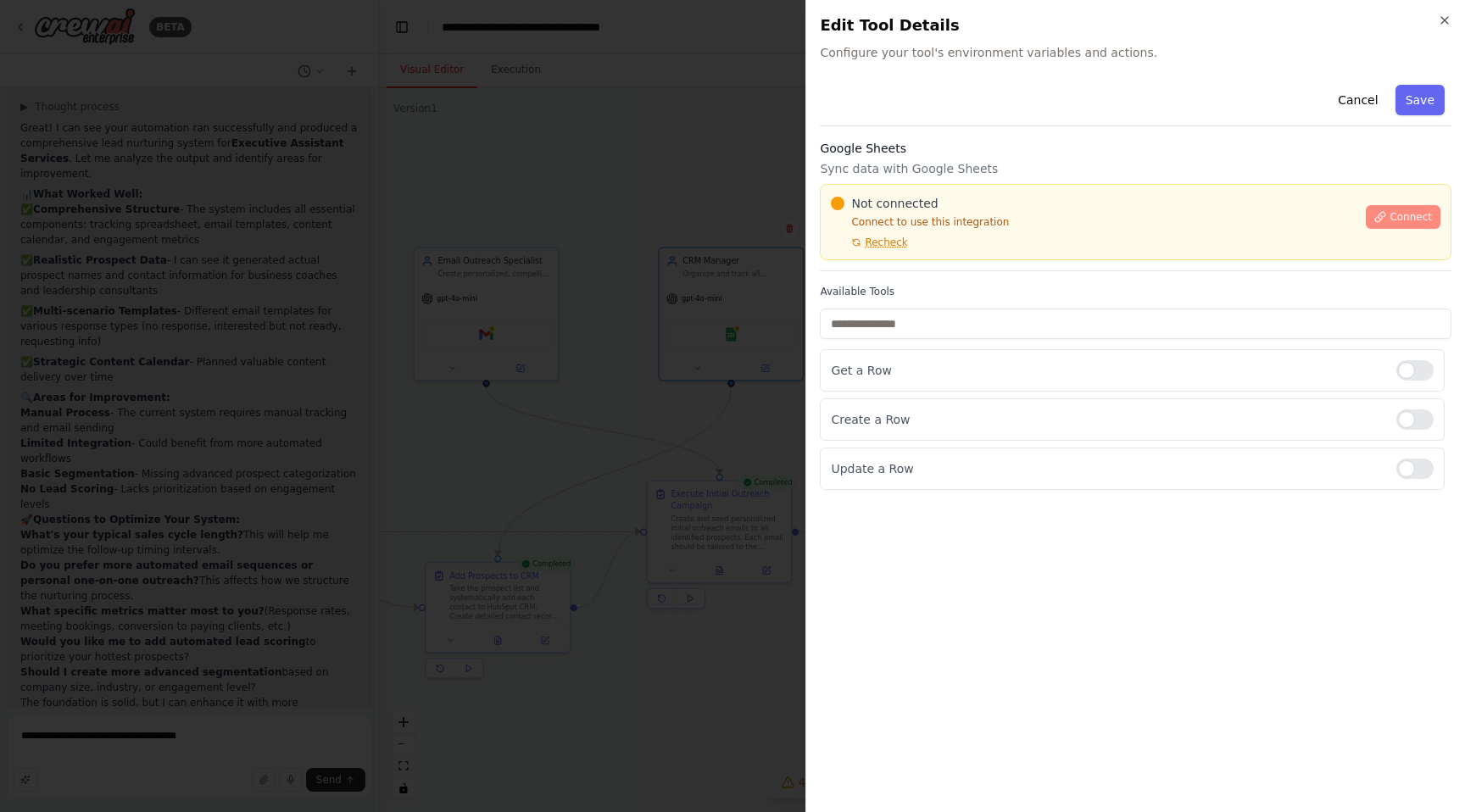
click at [1402, 220] on span "Connect" at bounding box center [1410, 217] width 43 height 14
